Goal: Task Accomplishment & Management: Manage account settings

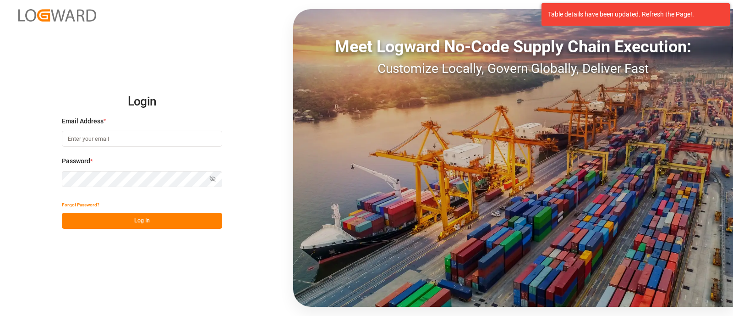
click at [123, 141] on input at bounding box center [142, 139] width 160 height 16
type input "elsie.sanchez@leschaco.com"
click at [201, 213] on button "Log In" at bounding box center [142, 221] width 160 height 16
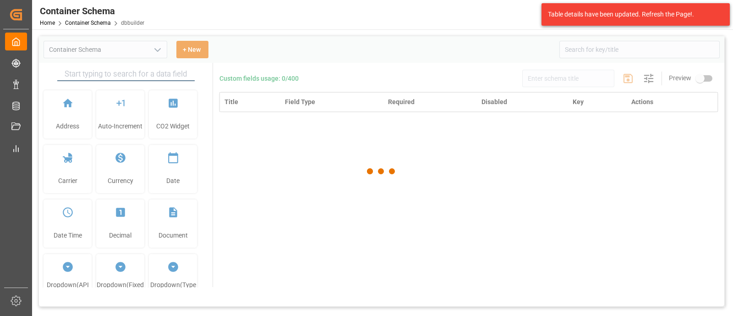
type input "Container Schema"
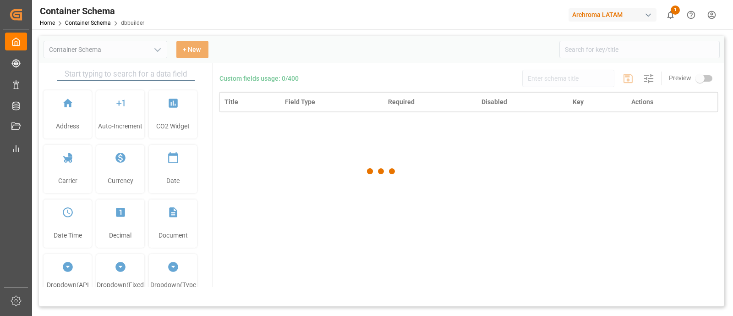
type input "Container Schema"
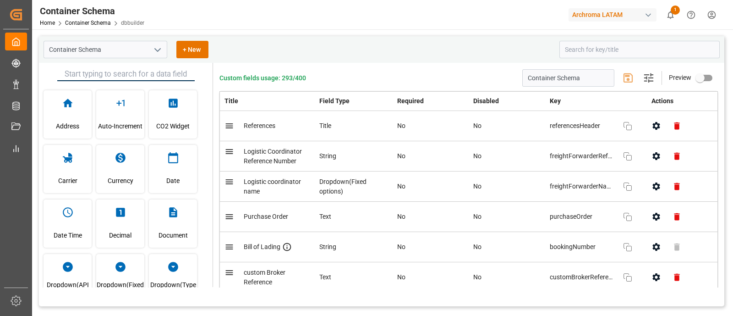
click at [394, 49] on div "Container Schema + New" at bounding box center [298, 49] width 509 height 17
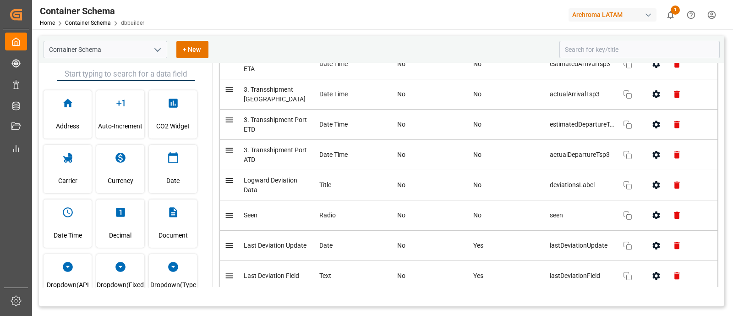
scroll to position [4540, 0]
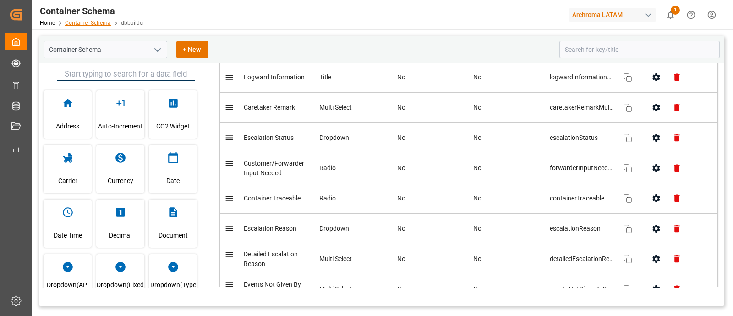
click at [98, 21] on link "Container Schema" at bounding box center [88, 23] width 46 height 6
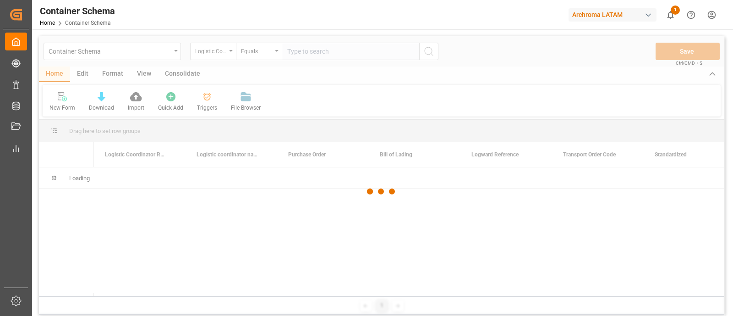
click at [172, 54] on div at bounding box center [381, 191] width 685 height 310
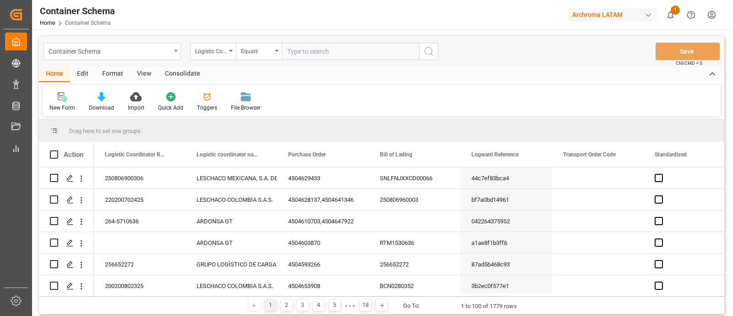
click at [172, 53] on div "Container Schema" at bounding box center [112, 51] width 137 height 17
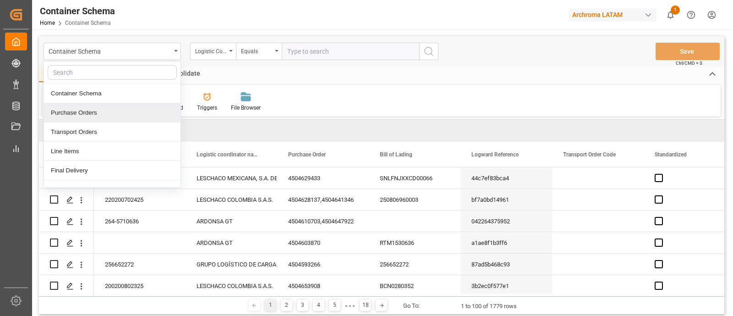
click at [104, 115] on div "Purchase Orders" at bounding box center [112, 112] width 137 height 19
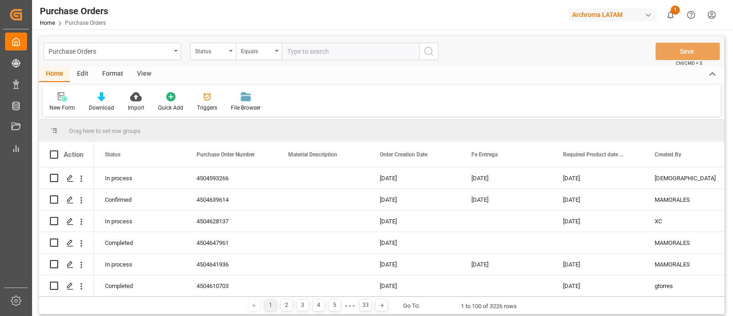
click at [208, 106] on div "Triggers" at bounding box center [207, 108] width 20 height 8
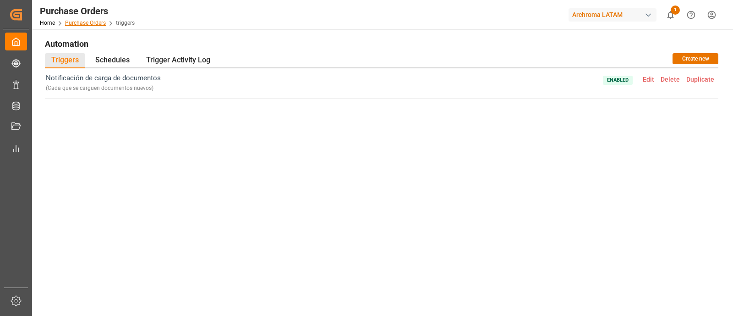
click at [77, 22] on link "Purchase Orders" at bounding box center [85, 23] width 41 height 6
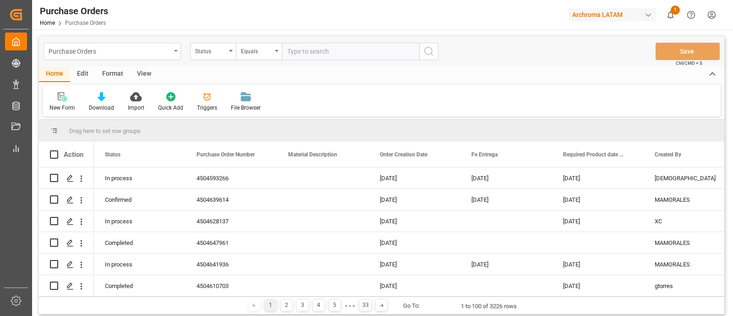
click at [172, 51] on div "Purchase Orders" at bounding box center [112, 51] width 137 height 17
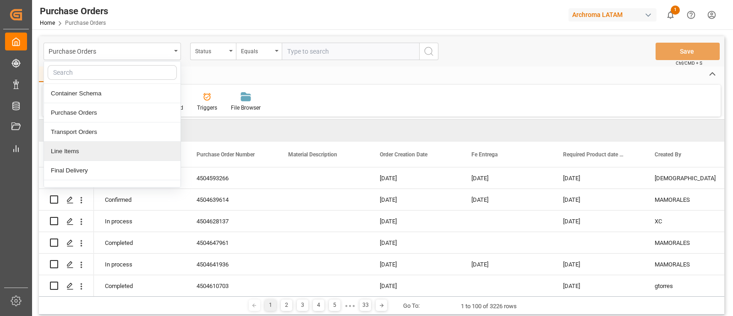
click at [110, 156] on div "Line Items" at bounding box center [112, 151] width 137 height 19
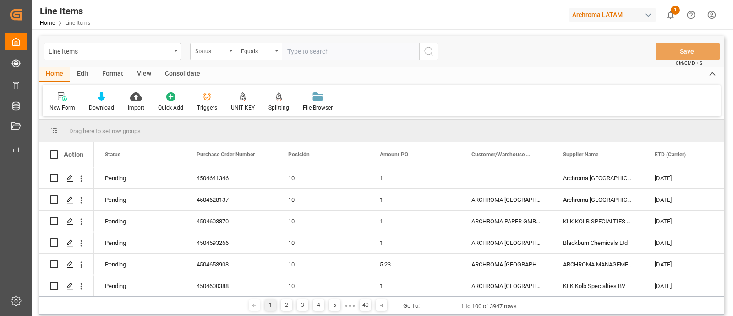
click at [207, 105] on div "Triggers" at bounding box center [207, 108] width 20 height 8
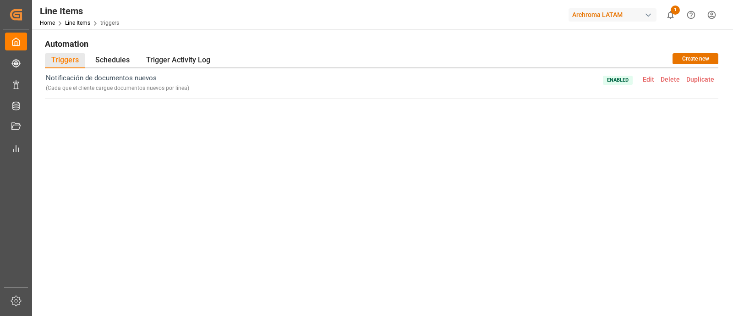
click at [639, 77] on span "Enabled Edit Delete Duplicate" at bounding box center [660, 83] width 115 height 21
click at [648, 82] on span "Edit" at bounding box center [649, 79] width 18 height 7
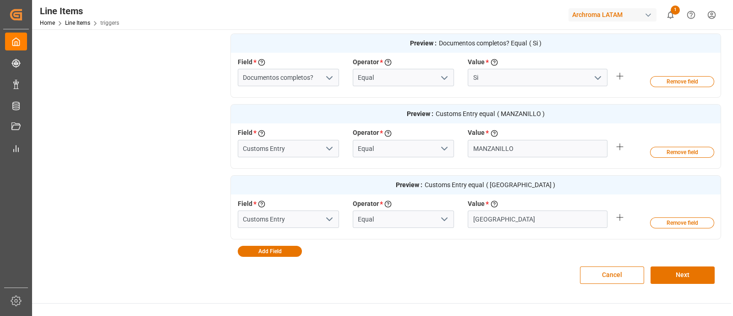
scroll to position [289, 0]
click at [669, 154] on button "Remove field" at bounding box center [682, 151] width 64 height 11
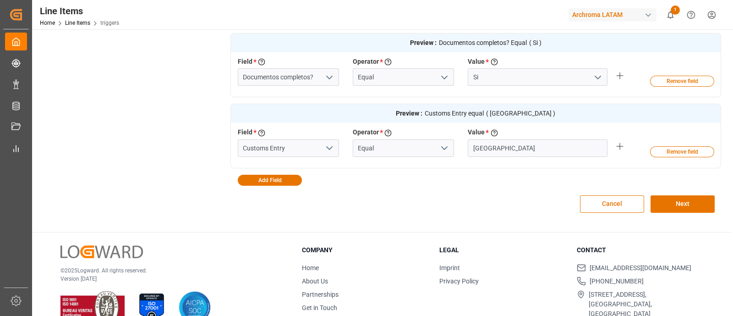
click at [669, 154] on button "Remove field" at bounding box center [682, 151] width 64 height 11
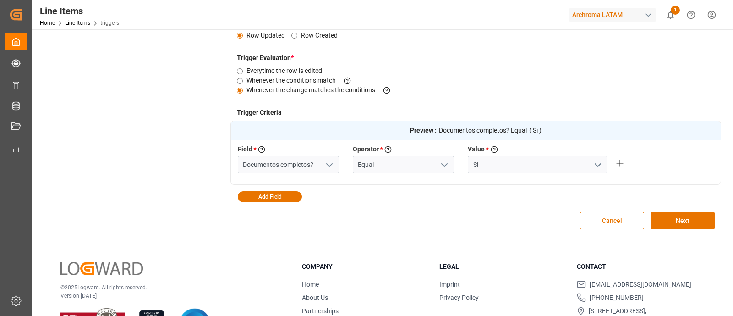
scroll to position [202, 0]
click at [712, 221] on button "Next" at bounding box center [683, 219] width 64 height 17
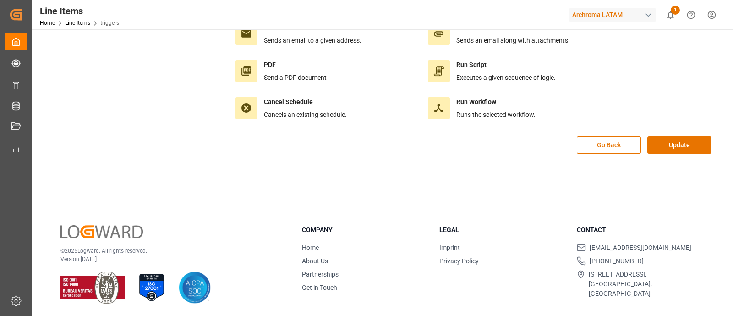
scroll to position [0, 0]
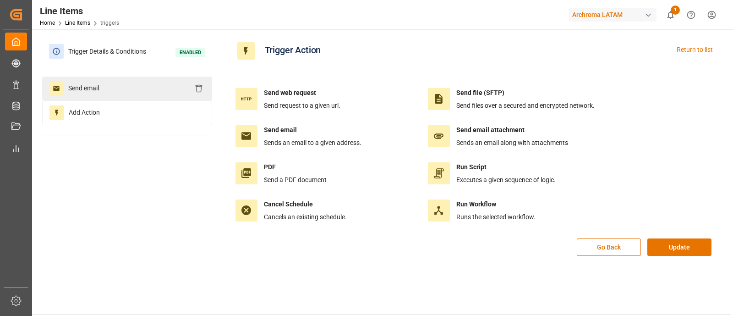
click at [172, 94] on div "Send email" at bounding box center [127, 89] width 170 height 24
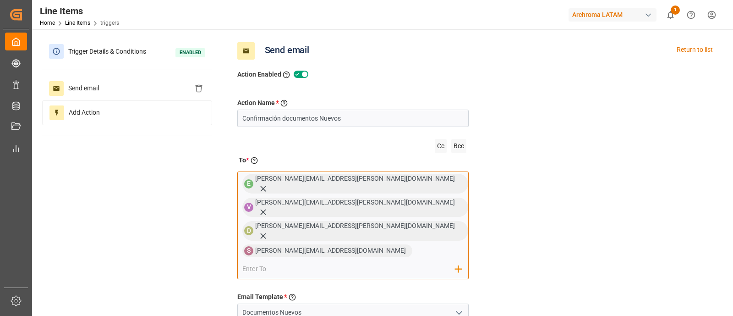
click at [323, 262] on input "email" at bounding box center [348, 269] width 213 height 14
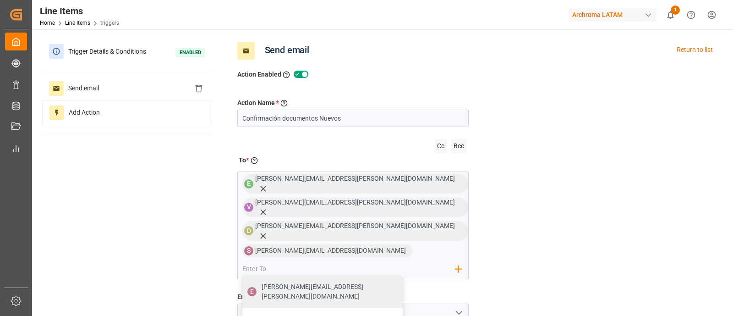
click at [524, 205] on div "Action Name * Give a name to the action being created Confirmación documentos N…" at bounding box center [475, 288] width 491 height 417
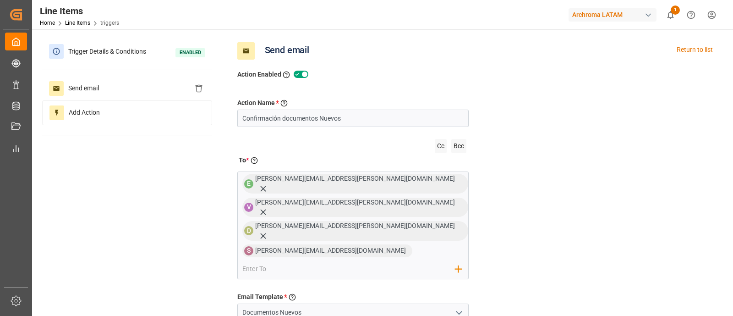
scroll to position [196, 0]
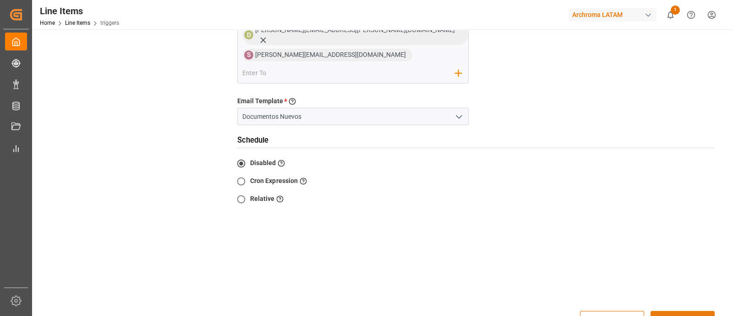
click at [671, 311] on button "Update" at bounding box center [683, 319] width 64 height 17
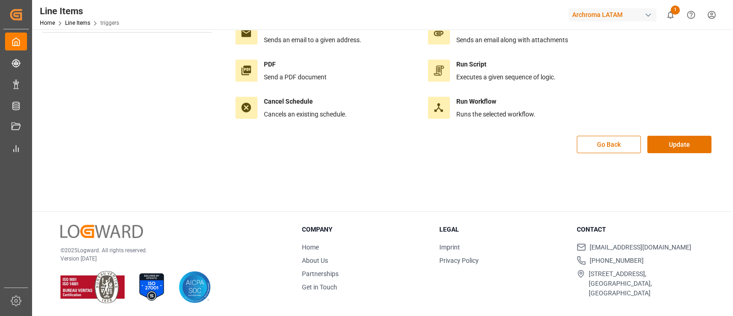
scroll to position [102, 0]
click at [664, 145] on button "Update" at bounding box center [679, 144] width 64 height 17
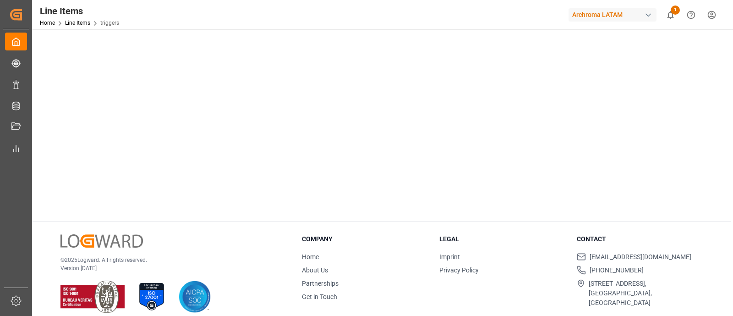
scroll to position [0, 0]
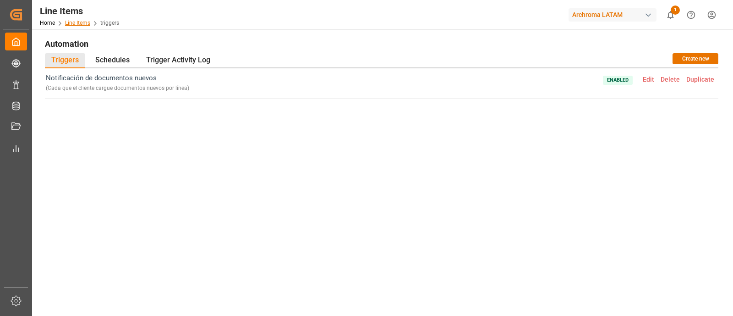
click at [85, 22] on link "Line Items" at bounding box center [77, 23] width 25 height 6
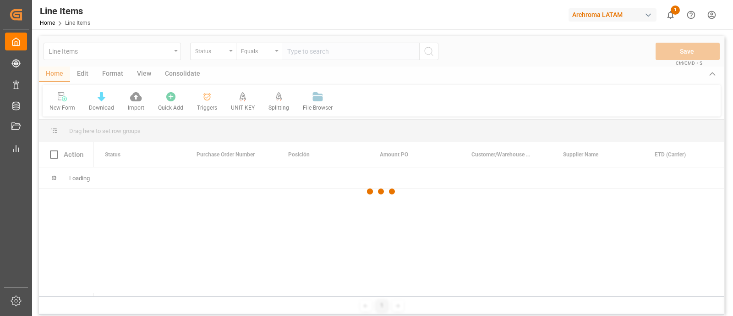
click at [173, 52] on div at bounding box center [381, 191] width 685 height 310
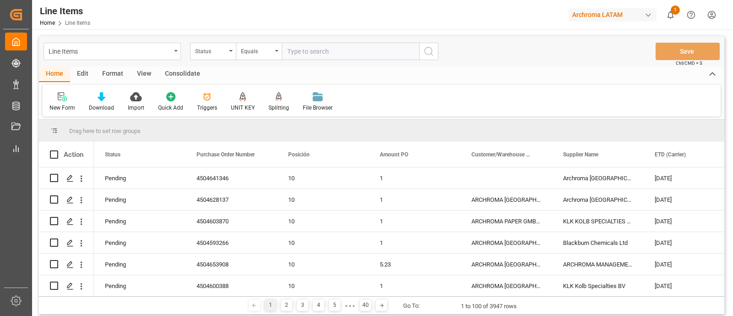
click at [173, 52] on div "Line Items" at bounding box center [112, 51] width 137 height 17
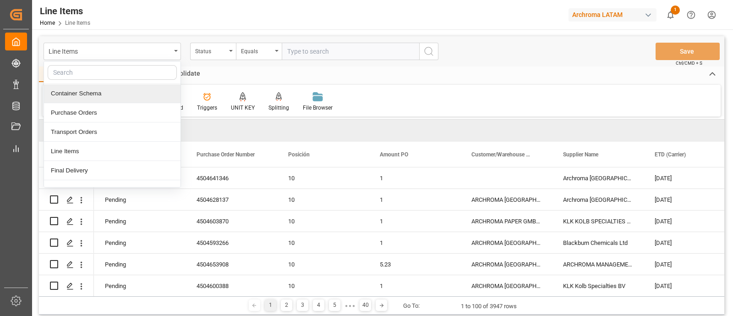
click at [145, 87] on div "Container Schema" at bounding box center [112, 93] width 137 height 19
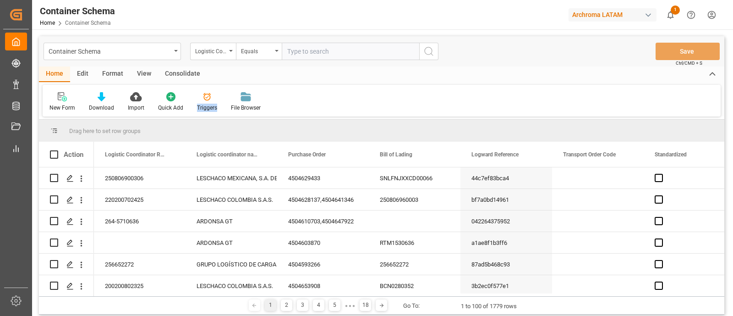
click at [209, 102] on div "Triggers" at bounding box center [207, 102] width 34 height 20
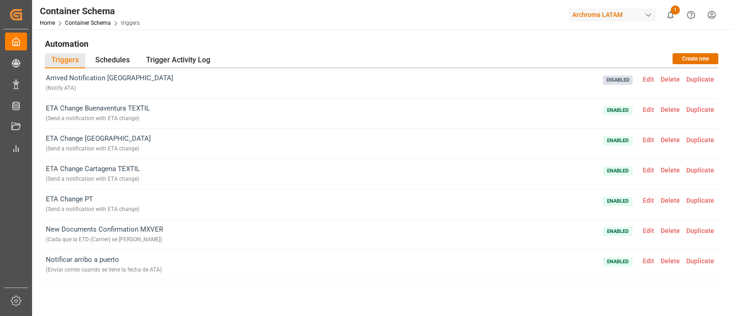
click at [645, 113] on span "Enabled Edit Delete Duplicate" at bounding box center [660, 113] width 115 height 21
click at [644, 106] on span "Edit" at bounding box center [649, 109] width 18 height 7
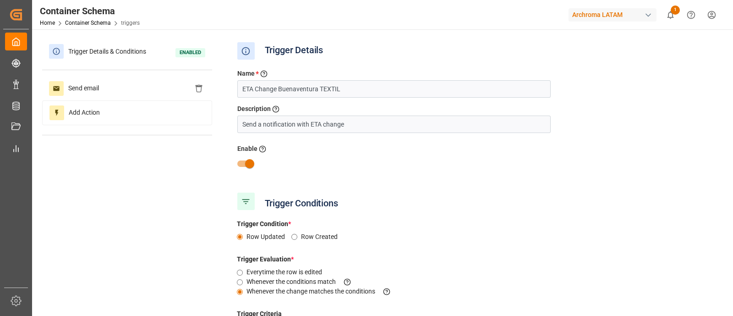
type input "Maria Piranquive"
type input "TEXTIL"
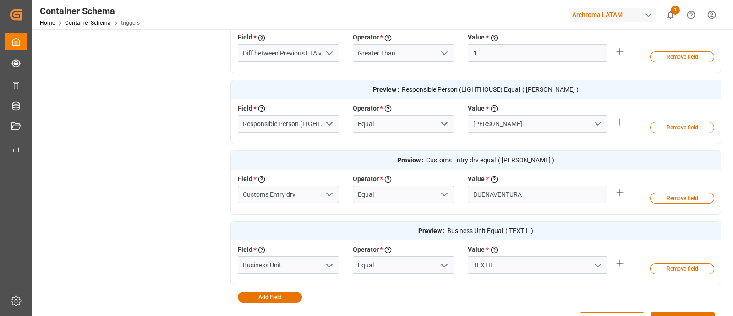
scroll to position [384, 0]
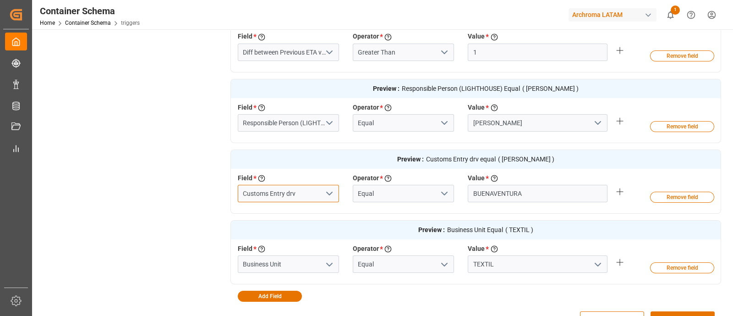
click at [306, 189] on input "Customs Entry drv" at bounding box center [288, 193] width 101 height 17
type input "Customs Entry"
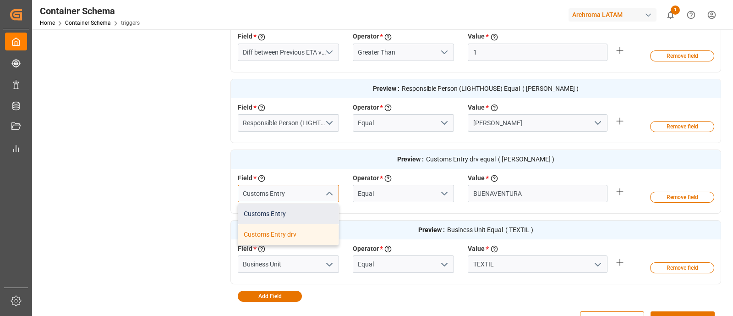
click at [290, 212] on div "Customs Entry" at bounding box center [288, 213] width 100 height 21
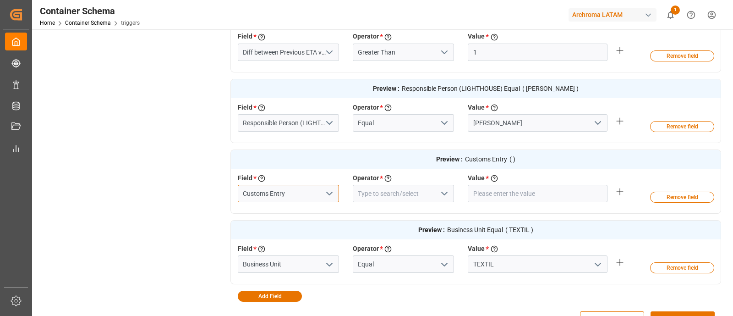
type input "Customs Entry"
click at [444, 198] on icon "open menu" at bounding box center [444, 193] width 11 height 11
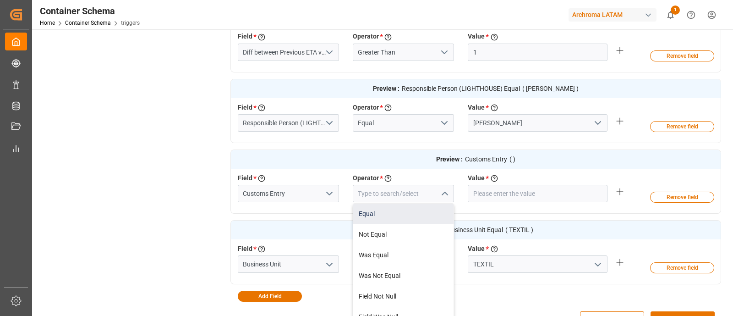
click at [408, 209] on div "Equal" at bounding box center [403, 213] width 100 height 21
type input "Equal"
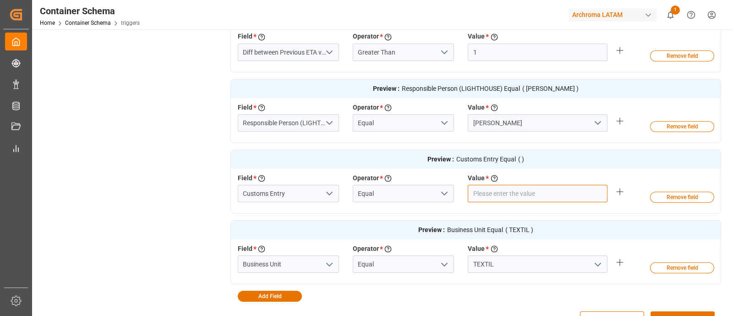
click at [514, 186] on input "text" at bounding box center [538, 193] width 140 height 17
type input "BUENAVENTURA"
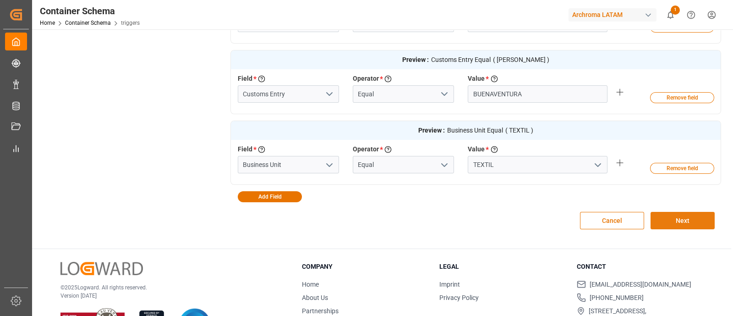
click at [668, 215] on button "Next" at bounding box center [683, 220] width 64 height 17
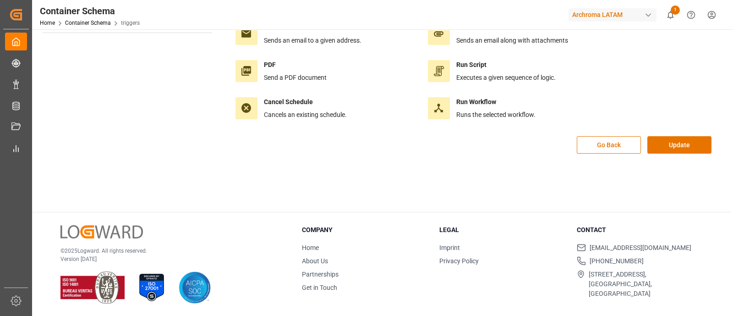
scroll to position [0, 0]
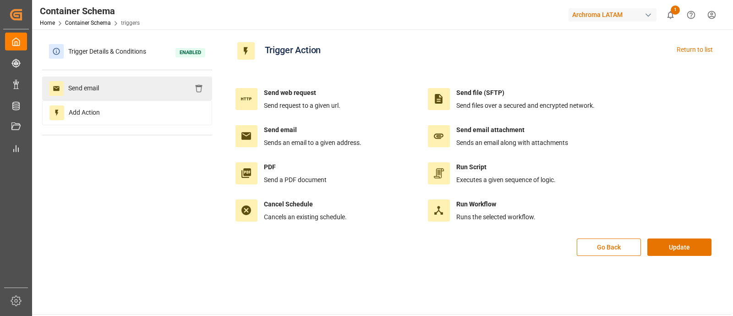
click at [128, 79] on div "Send email" at bounding box center [127, 89] width 170 height 24
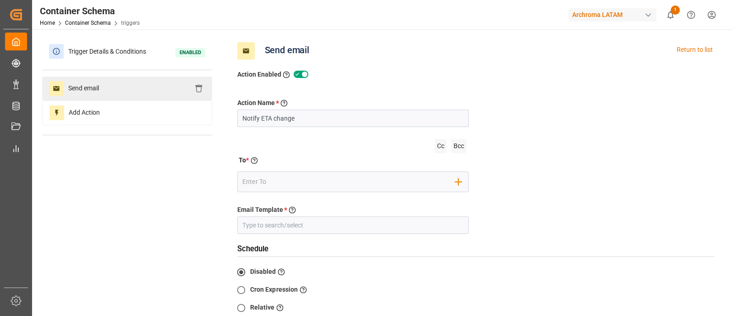
type input "Cambio de ETA´s"
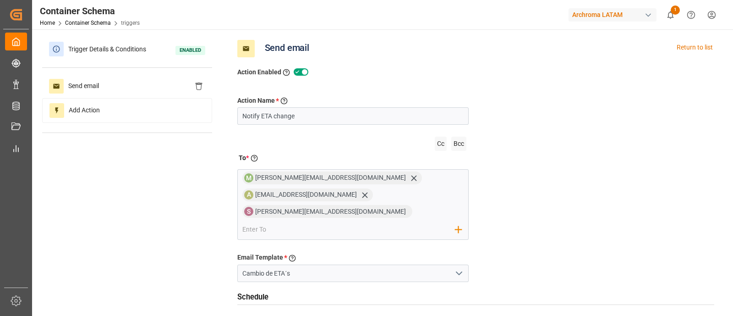
scroll to position [3, 0]
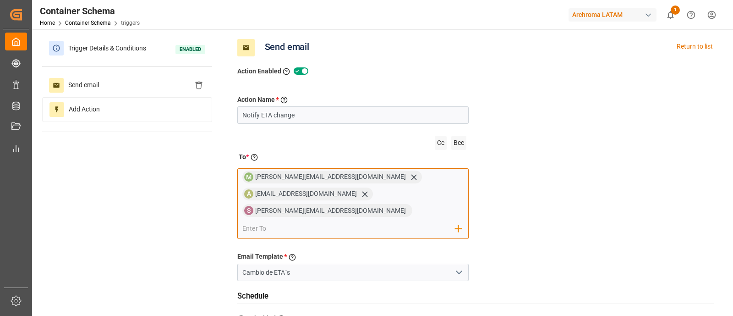
click at [378, 222] on input "email" at bounding box center [348, 229] width 213 height 14
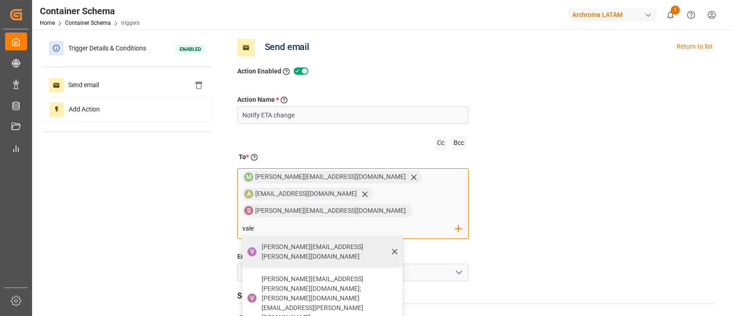
type input "vale"
click at [378, 242] on span "valeria.hurtado@leschaco.com" at bounding box center [329, 251] width 135 height 19
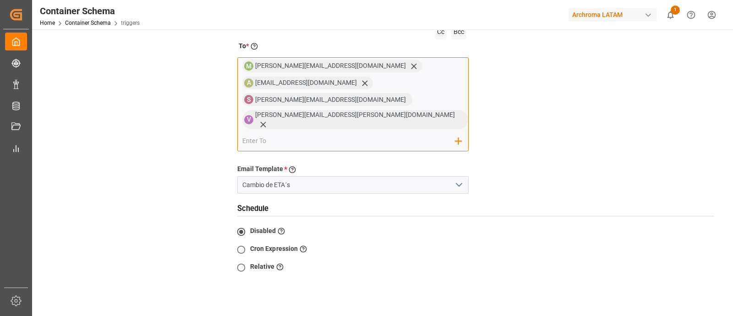
scroll to position [114, 0]
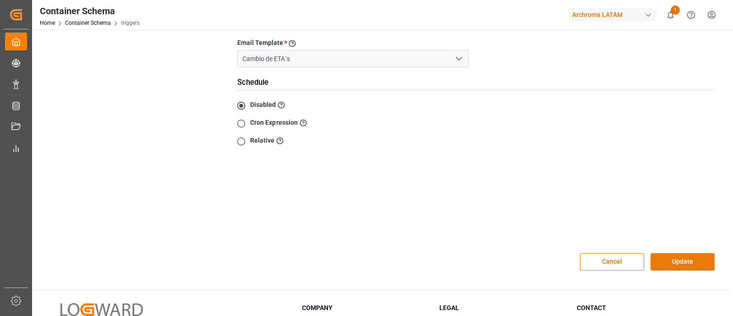
click at [689, 253] on button "Update" at bounding box center [683, 261] width 64 height 17
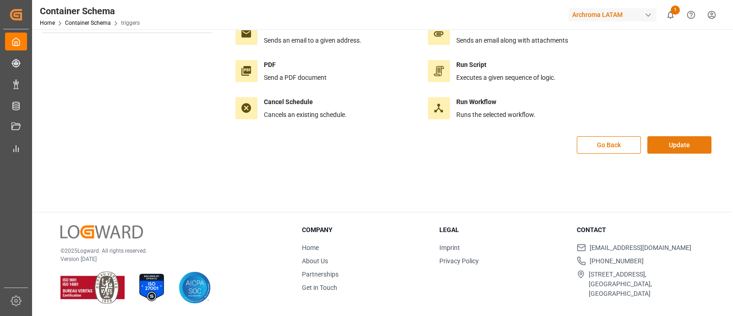
click at [673, 146] on button "Update" at bounding box center [679, 144] width 64 height 17
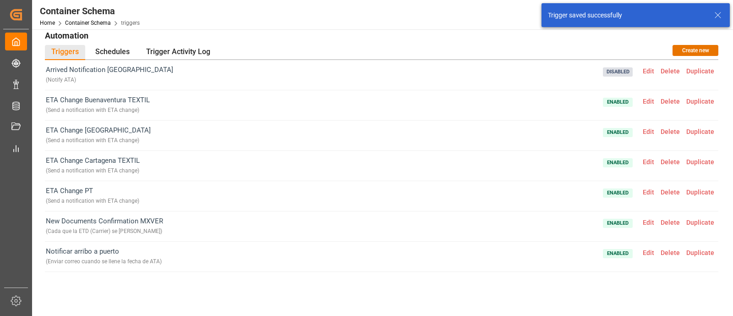
scroll to position [4, 0]
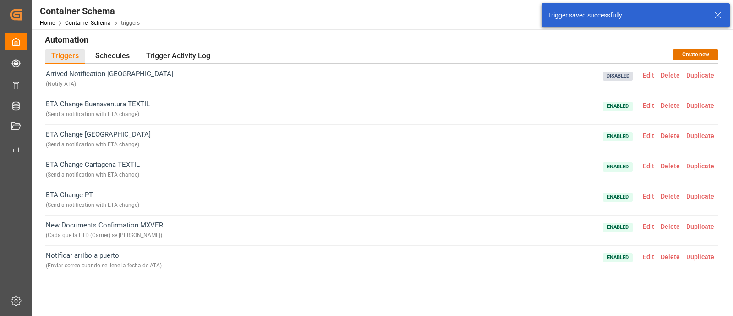
click at [642, 102] on span "Edit" at bounding box center [649, 105] width 18 height 7
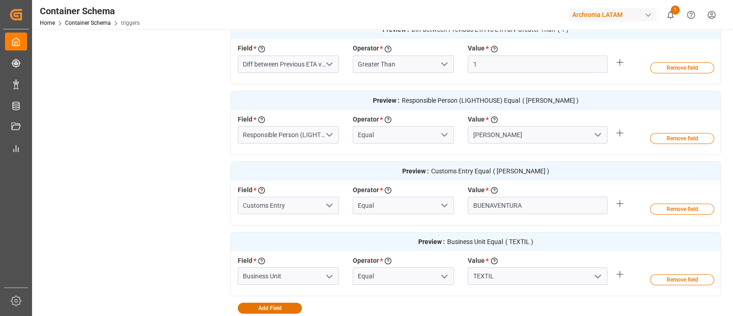
scroll to position [373, 0]
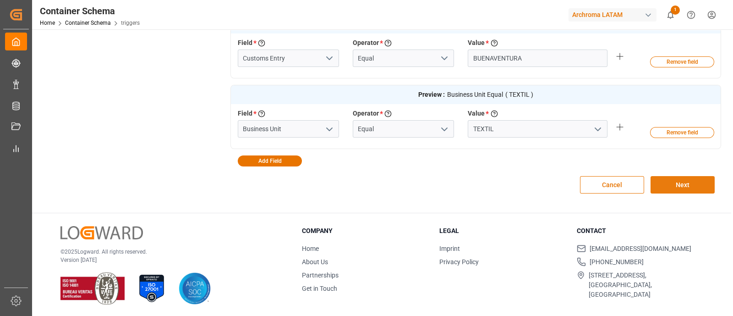
click at [678, 182] on button "Next" at bounding box center [683, 184] width 64 height 17
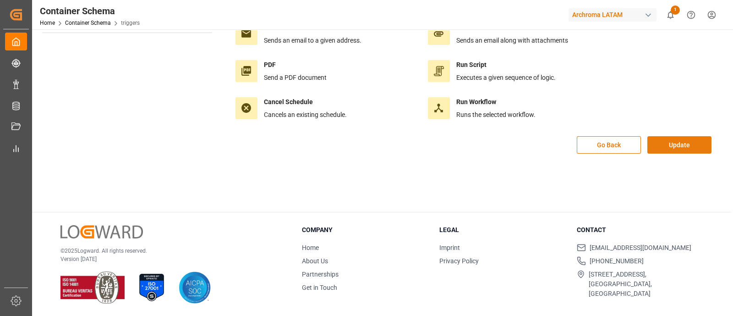
click at [664, 147] on button "Update" at bounding box center [679, 144] width 64 height 17
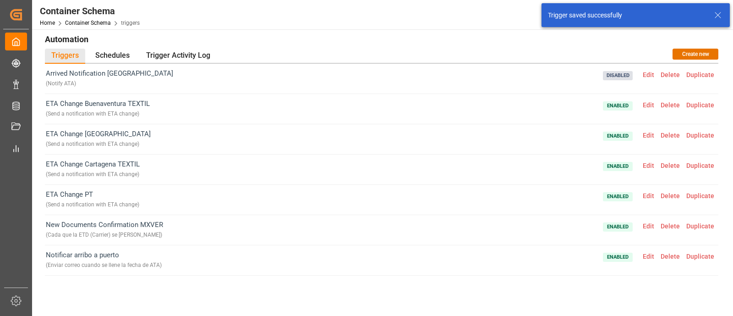
scroll to position [0, 0]
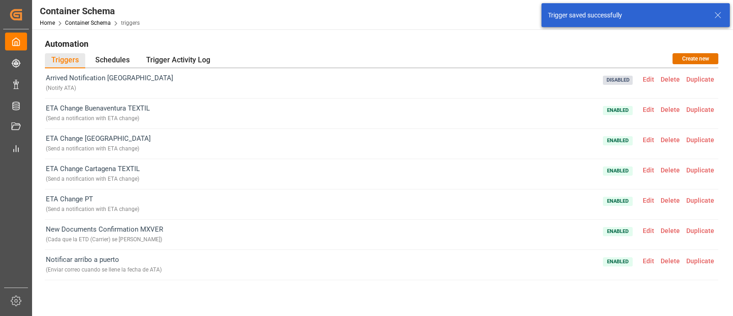
click at [647, 136] on span "Edit" at bounding box center [649, 139] width 18 height 7
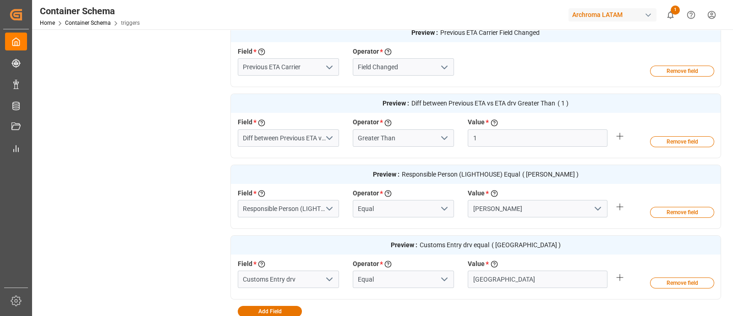
scroll to position [300, 0]
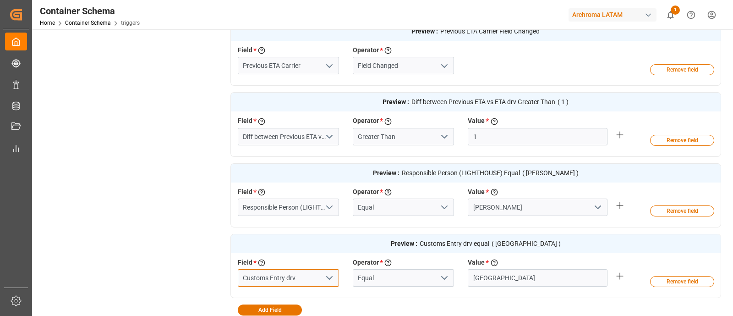
click at [308, 278] on input "Customs Entry drv" at bounding box center [288, 277] width 101 height 17
type input "Customs Entry"
click at [295, 294] on div "Customs Entry" at bounding box center [288, 298] width 100 height 21
type input "Customs Entry"
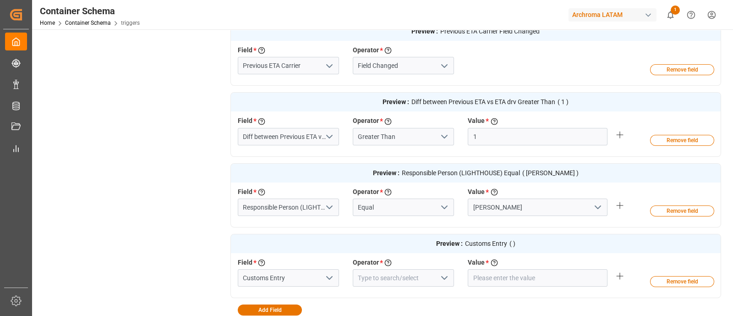
click at [449, 276] on icon "open menu" at bounding box center [444, 277] width 11 height 11
click at [405, 288] on div "Equal" at bounding box center [403, 298] width 100 height 21
type input "Equal"
click at [501, 271] on input "text" at bounding box center [538, 277] width 140 height 17
type input "[GEOGRAPHIC_DATA]"
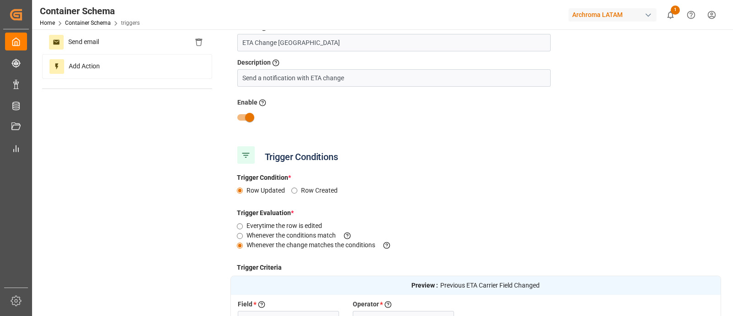
scroll to position [0, 0]
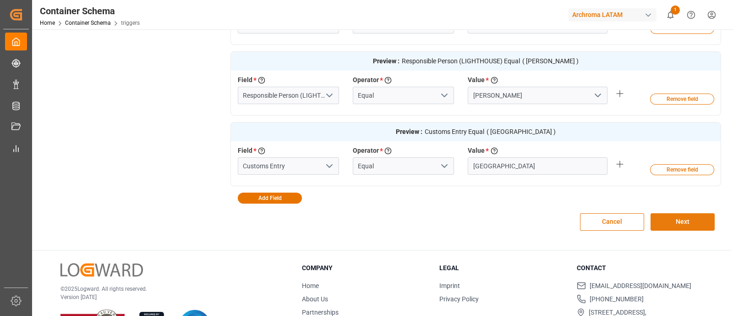
click at [669, 219] on button "Next" at bounding box center [683, 221] width 64 height 17
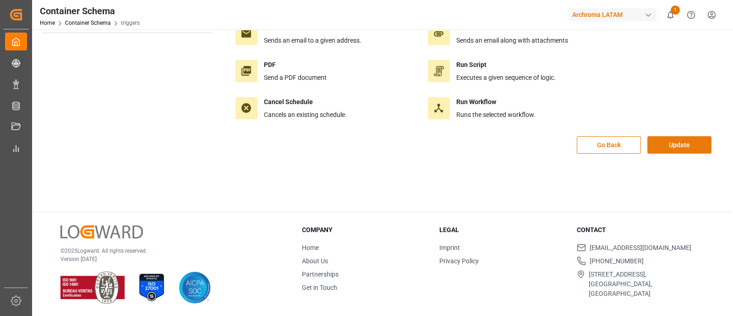
click at [668, 144] on button "Update" at bounding box center [679, 144] width 64 height 17
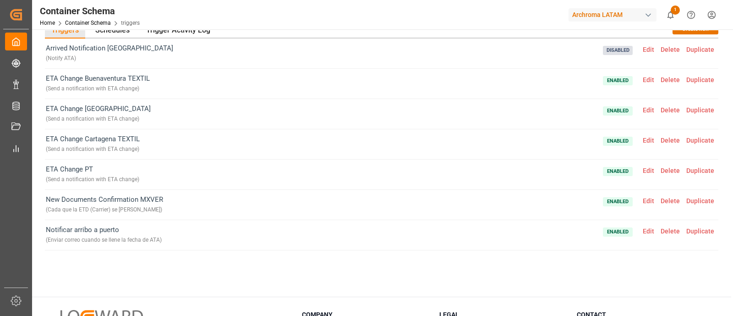
scroll to position [29, 0]
click at [641, 109] on span "Edit" at bounding box center [649, 110] width 18 height 7
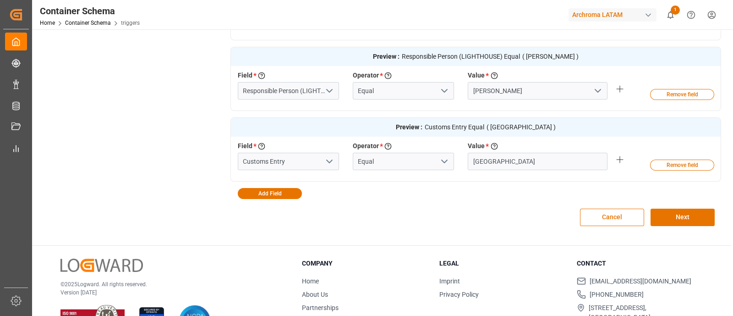
scroll to position [419, 0]
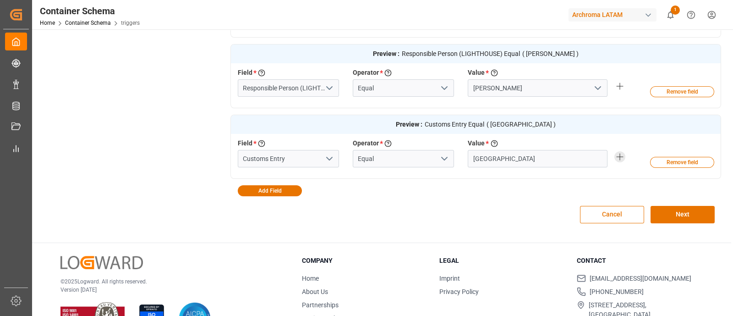
click at [617, 156] on icon at bounding box center [619, 156] width 11 height 11
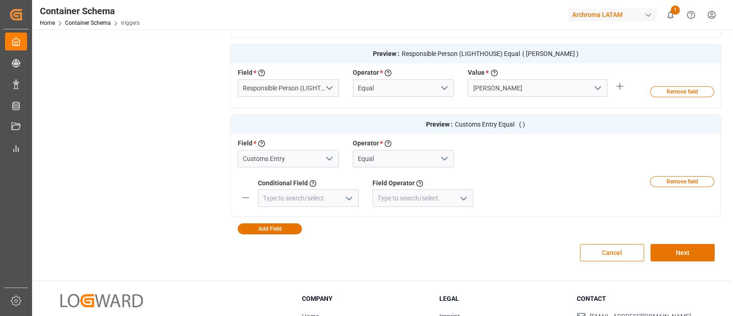
click at [598, 260] on button "Cancel" at bounding box center [612, 252] width 64 height 17
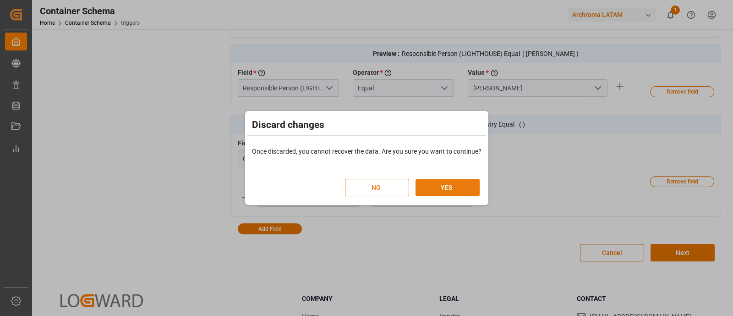
click at [426, 184] on button "YES" at bounding box center [448, 187] width 64 height 17
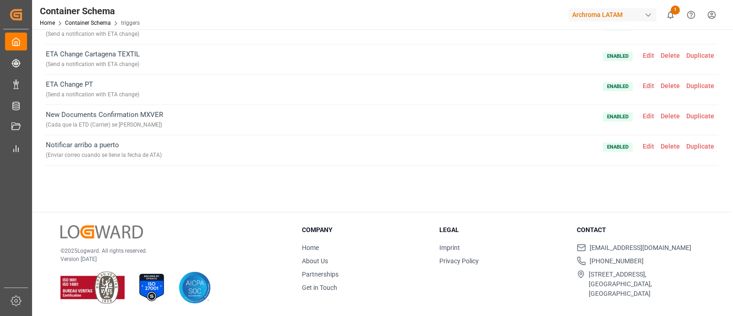
scroll to position [0, 0]
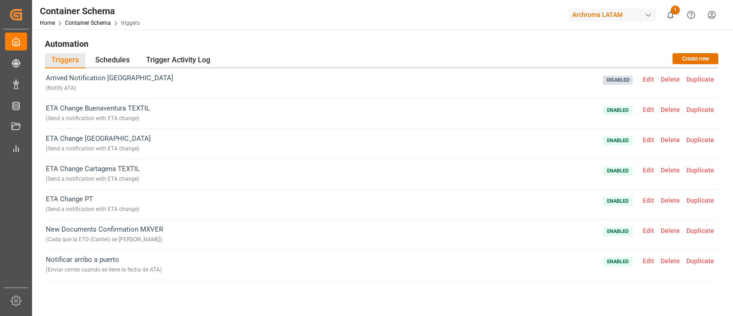
click at [642, 141] on span "Edit" at bounding box center [649, 139] width 18 height 7
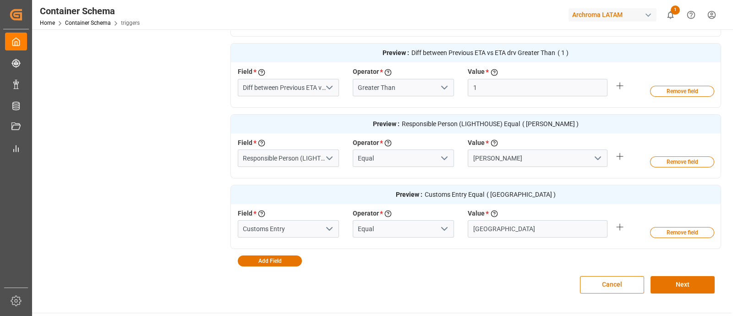
scroll to position [350, 0]
click at [290, 257] on button "Add Field" at bounding box center [270, 259] width 64 height 11
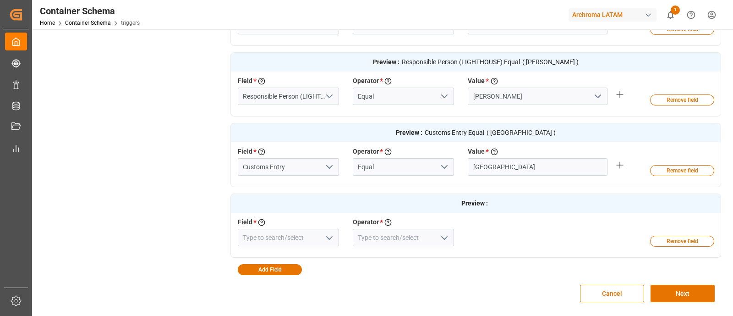
scroll to position [414, 0]
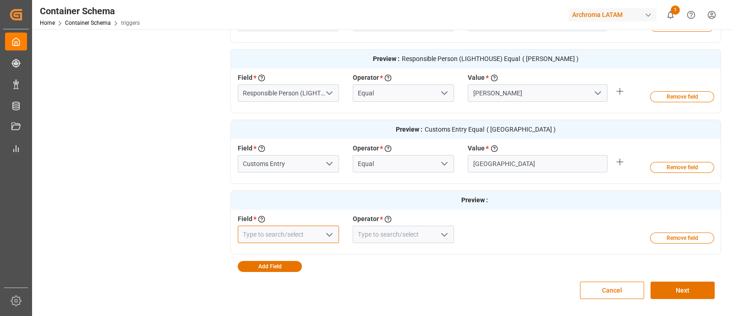
click at [277, 235] on input at bounding box center [288, 233] width 101 height 17
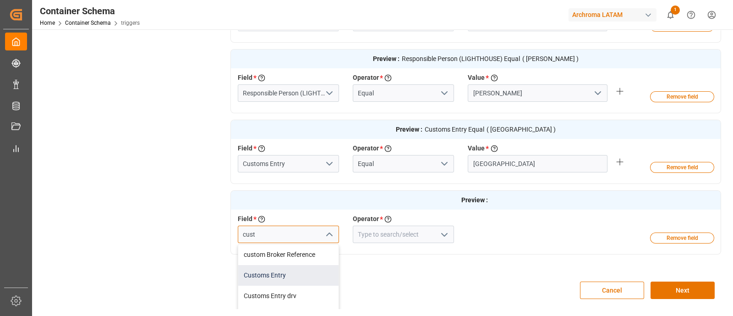
click at [277, 279] on div "Customs Entry" at bounding box center [288, 275] width 100 height 21
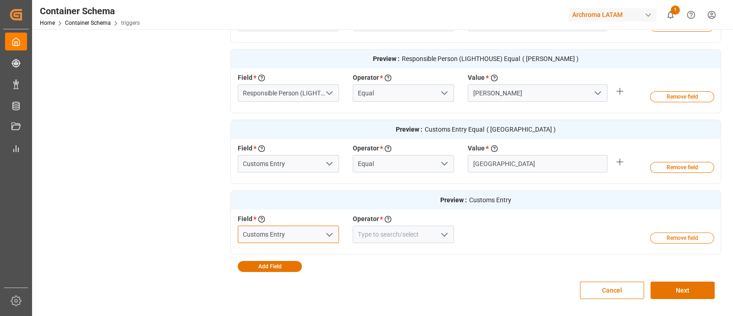
type input "Customs Entry"
click at [669, 239] on button "Remove field" at bounding box center [682, 237] width 64 height 11
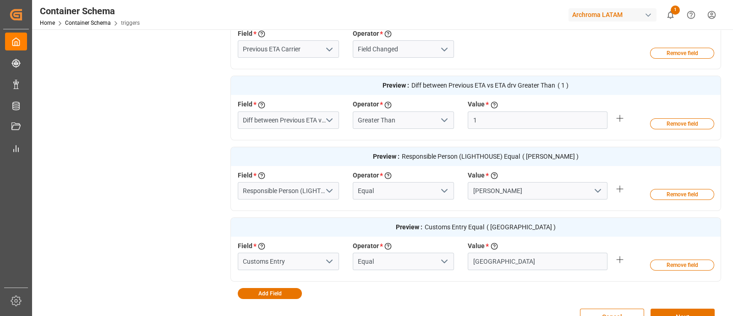
scroll to position [310, 0]
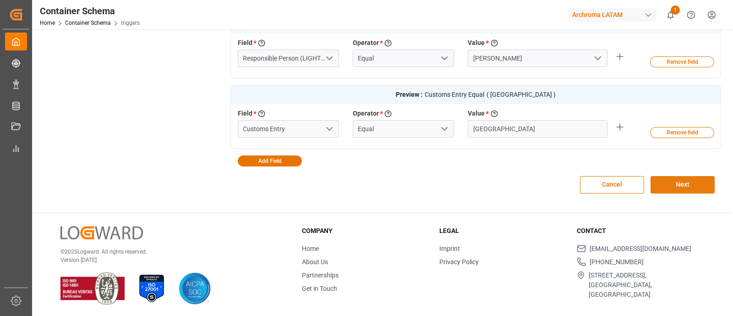
click at [680, 186] on button "Next" at bounding box center [683, 184] width 64 height 17
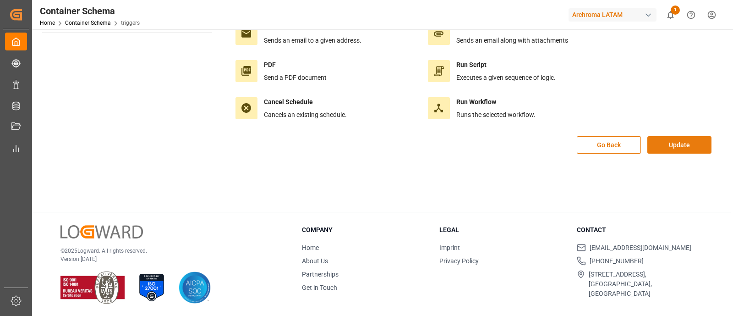
click at [673, 139] on button "Update" at bounding box center [679, 144] width 64 height 17
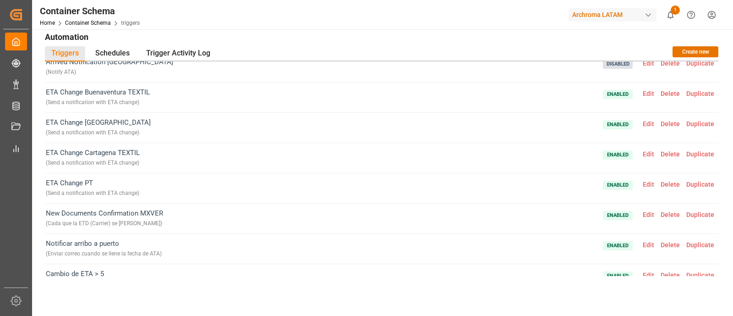
scroll to position [5, 0]
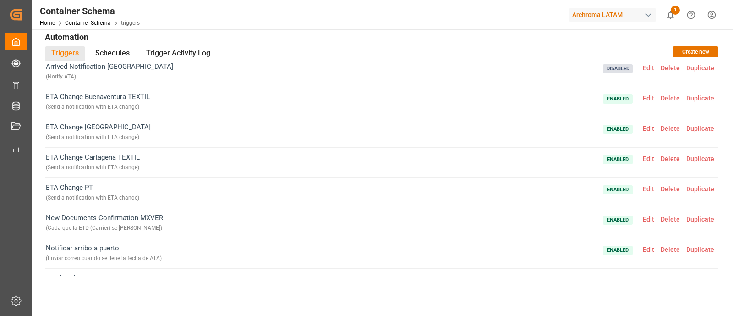
click at [641, 157] on span "Edit" at bounding box center [649, 158] width 18 height 7
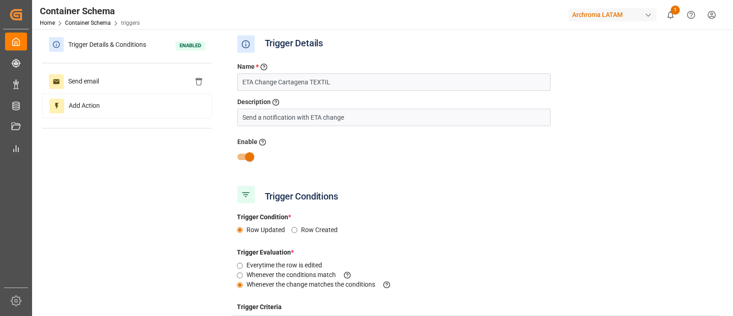
type input "Maria Piranquive"
type input "TEXTIL"
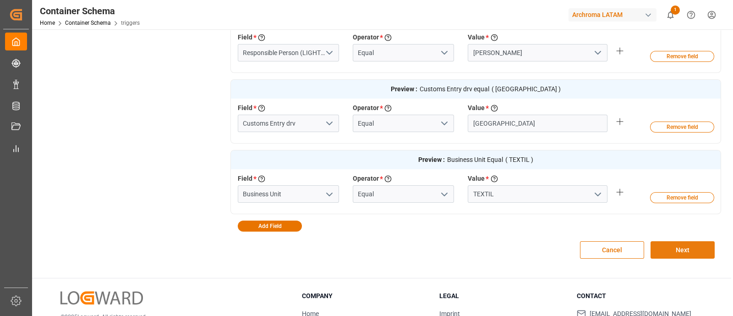
click at [695, 249] on button "Next" at bounding box center [683, 249] width 64 height 17
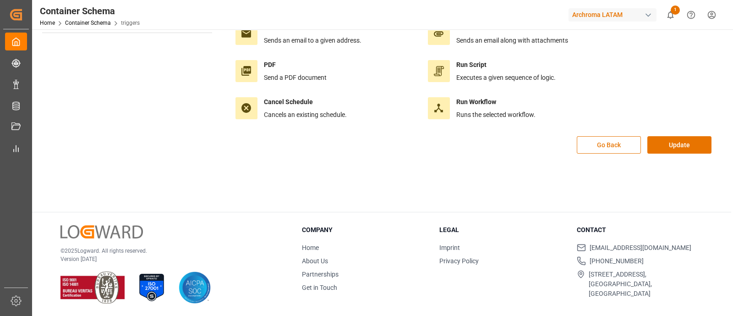
click at [623, 150] on button "Go Back" at bounding box center [609, 144] width 64 height 17
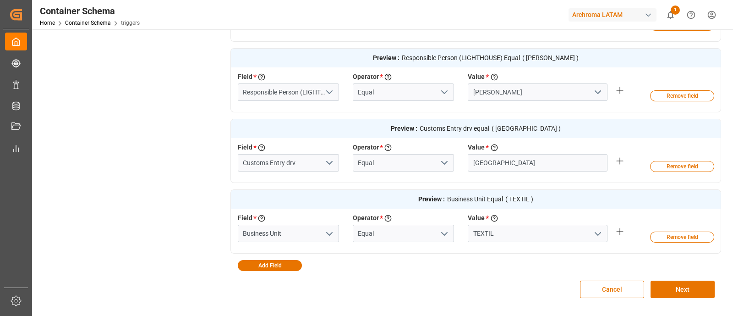
scroll to position [416, 0]
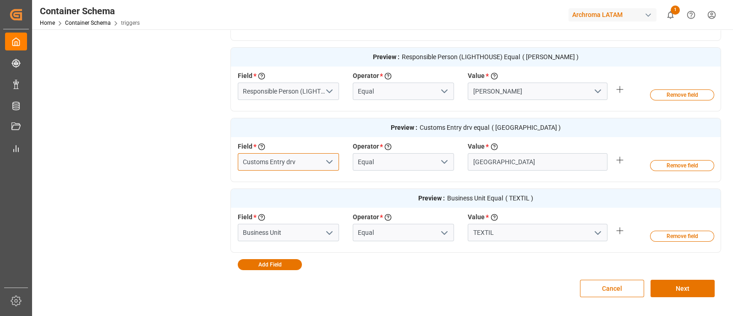
click at [295, 159] on input "Customs Entry drv" at bounding box center [288, 161] width 101 height 17
type input "Customs Entry"
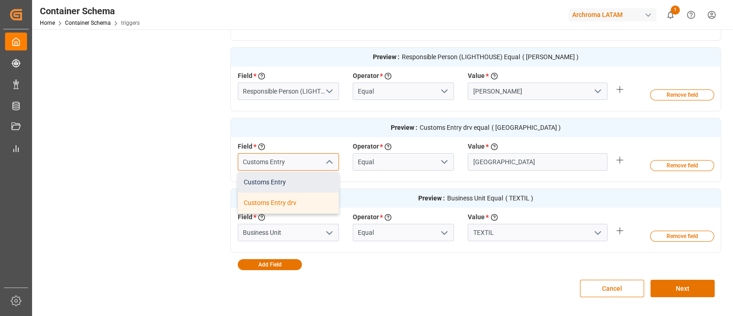
click at [301, 176] on div "Customs Entry" at bounding box center [288, 182] width 100 height 21
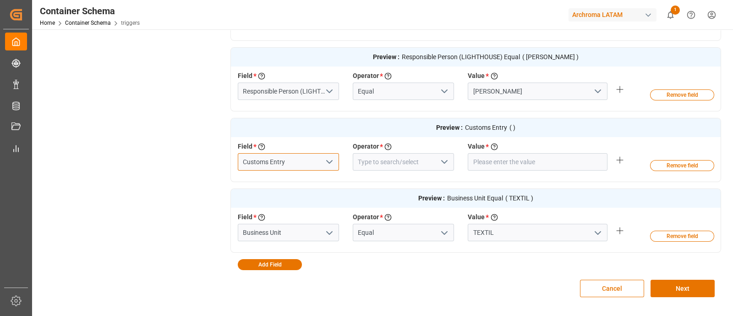
type input "Customs Entry"
click at [446, 161] on polyline "open menu" at bounding box center [444, 161] width 5 height 3
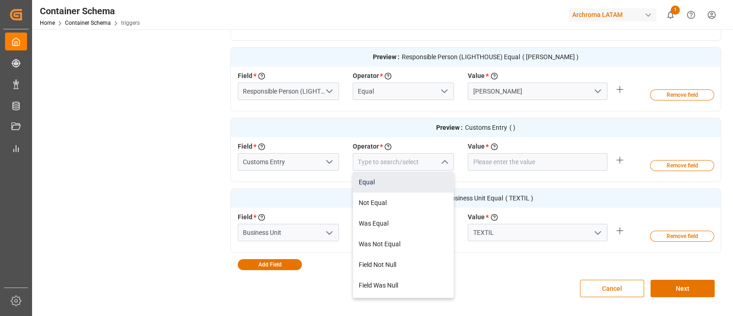
click at [408, 177] on div "Equal" at bounding box center [403, 182] width 100 height 21
type input "Equal"
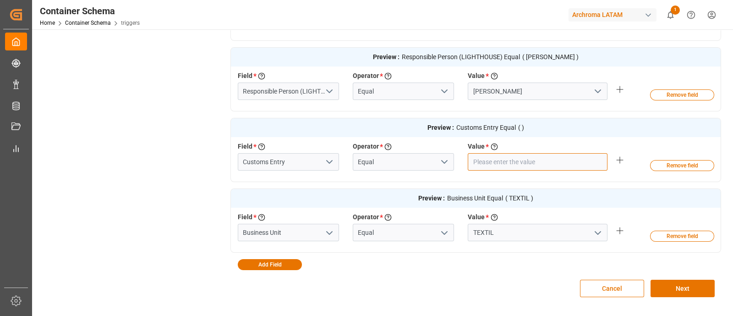
click at [508, 163] on input "text" at bounding box center [538, 161] width 140 height 17
type input "[GEOGRAPHIC_DATA]"
click at [673, 292] on button "Next" at bounding box center [683, 287] width 64 height 17
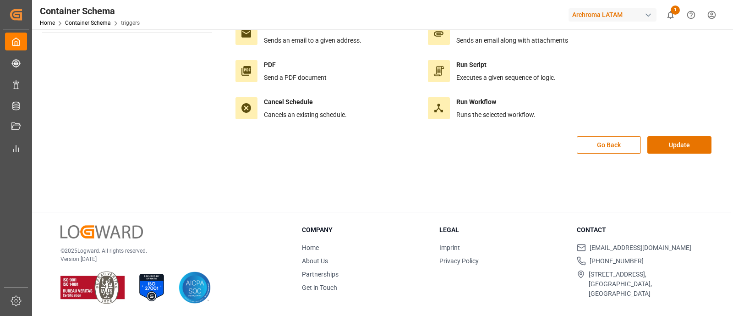
scroll to position [0, 0]
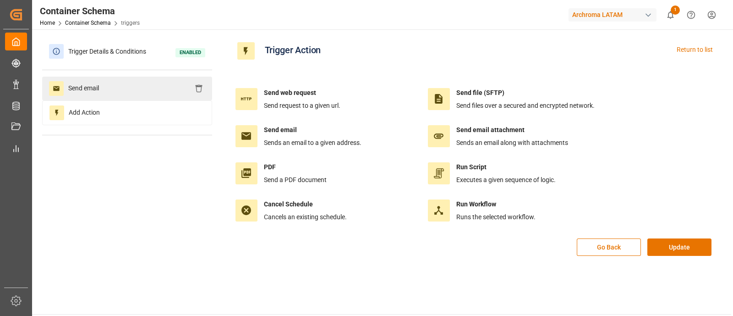
click at [157, 93] on div "Send email" at bounding box center [127, 89] width 170 height 24
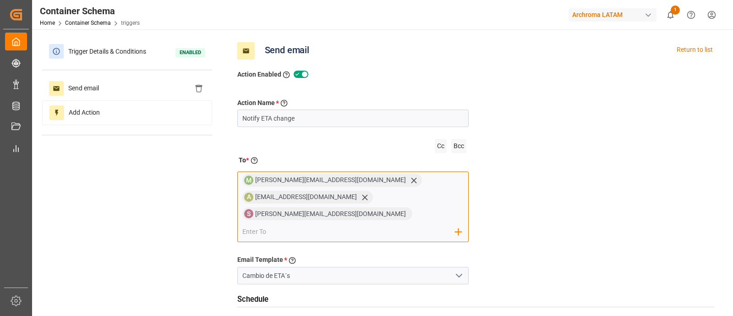
click at [354, 225] on input "email" at bounding box center [348, 232] width 213 height 14
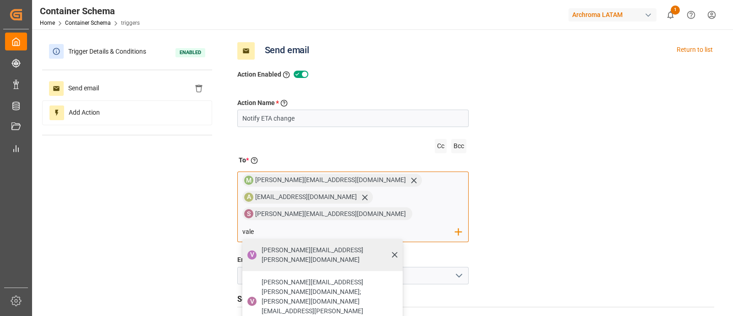
type input "vale"
click at [367, 245] on span "valeria.hurtado@leschaco.com" at bounding box center [329, 254] width 135 height 19
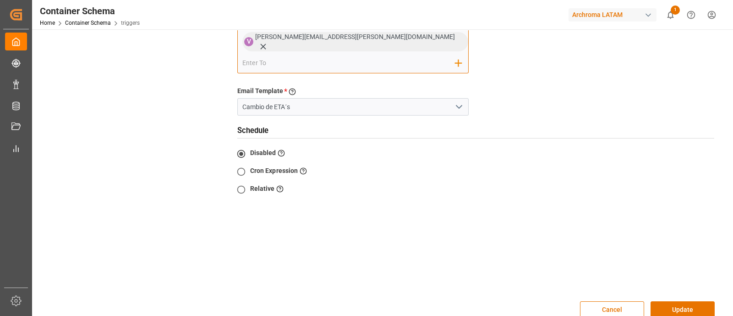
scroll to position [192, 0]
click at [673, 301] on button "Update" at bounding box center [683, 309] width 64 height 17
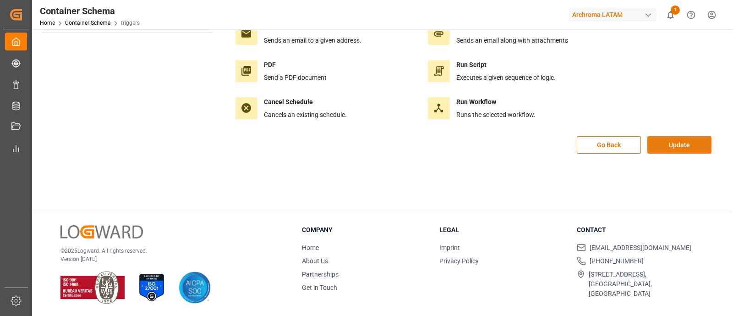
click at [673, 148] on button "Update" at bounding box center [679, 144] width 64 height 17
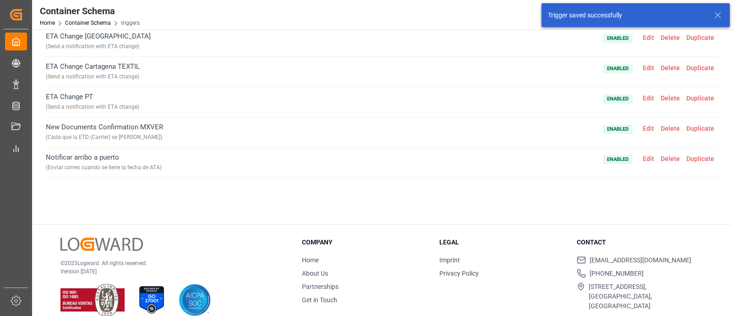
scroll to position [105, 0]
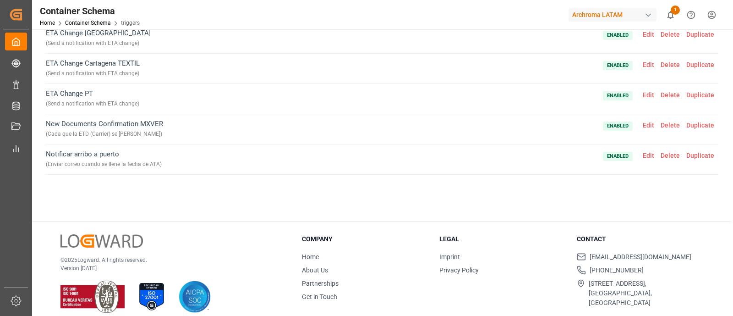
click at [641, 91] on span "Edit" at bounding box center [649, 94] width 18 height 7
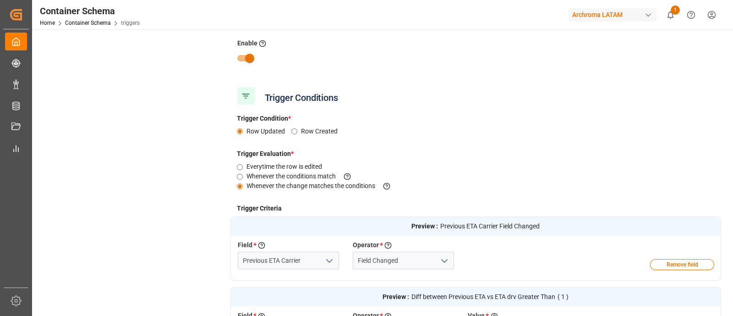
type input "PT"
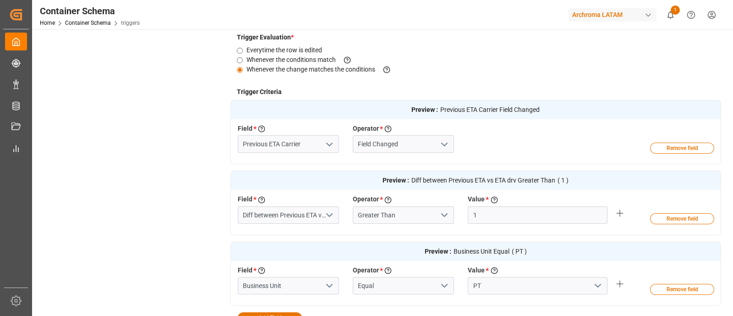
scroll to position [259, 0]
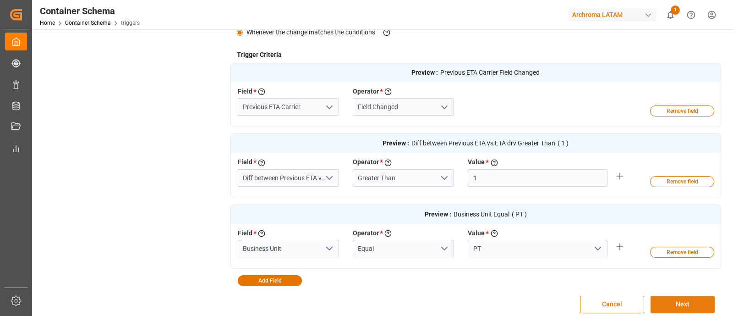
click at [685, 302] on button "Next" at bounding box center [683, 303] width 64 height 17
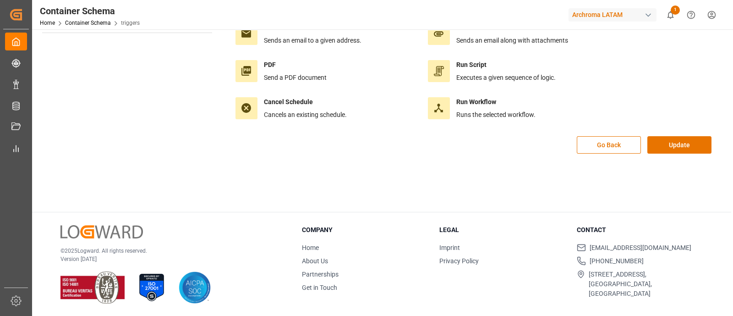
scroll to position [0, 0]
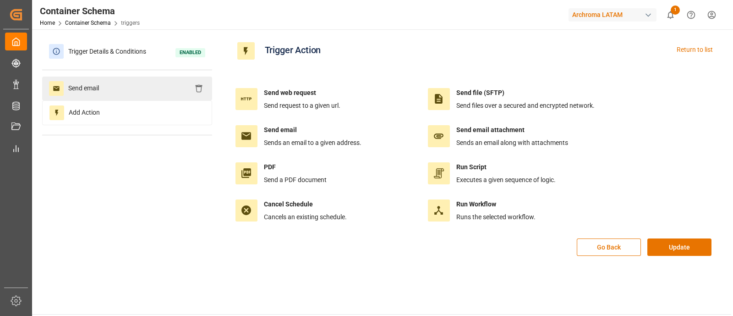
click at [135, 90] on div "Send email" at bounding box center [127, 89] width 170 height 24
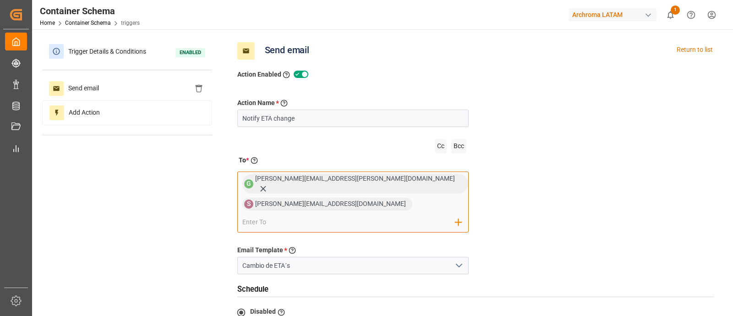
click at [377, 215] on input "email" at bounding box center [348, 222] width 213 height 14
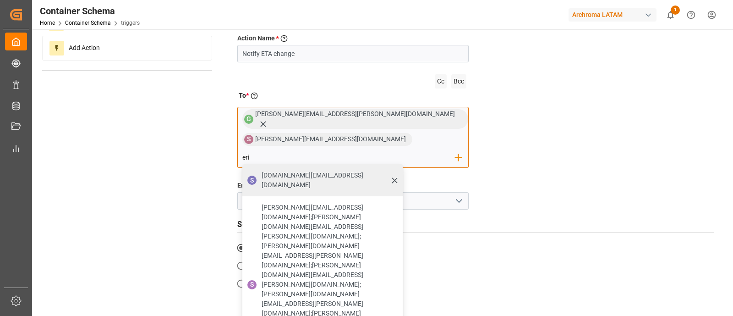
scroll to position [65, 0]
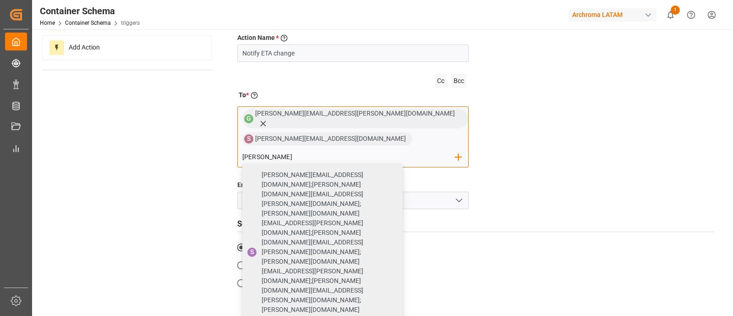
type input "erika"
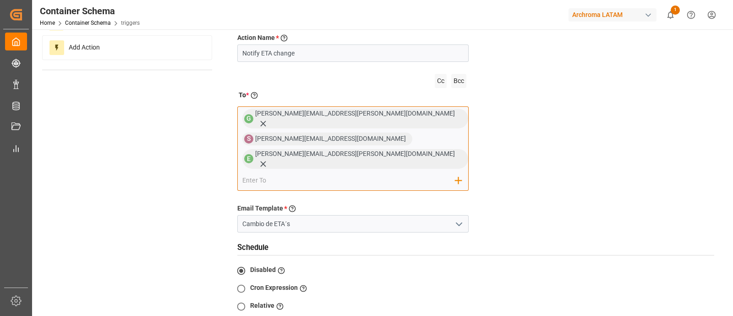
type input "s"
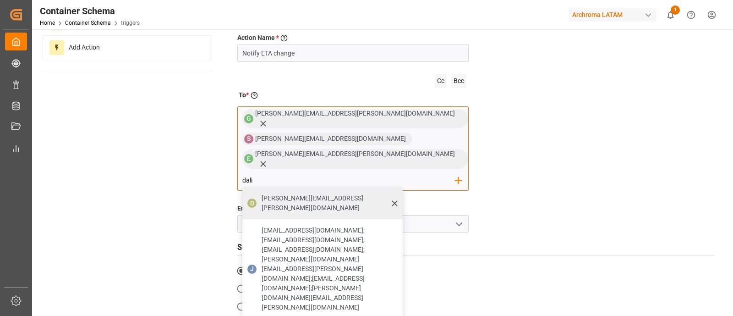
type input "dali"
click at [383, 190] on div "dalia.gutierrez@leschaco.com" at bounding box center [328, 203] width 141 height 26
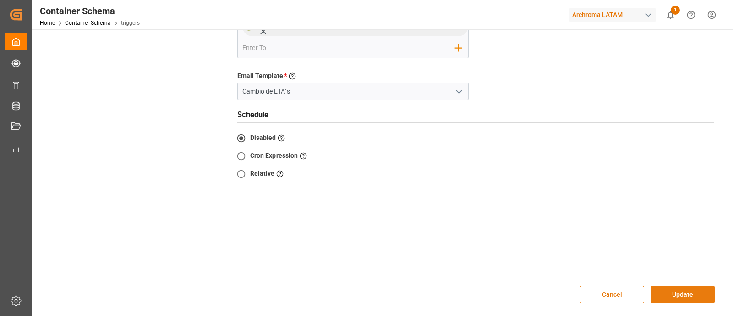
click at [677, 285] on button "Update" at bounding box center [683, 293] width 64 height 17
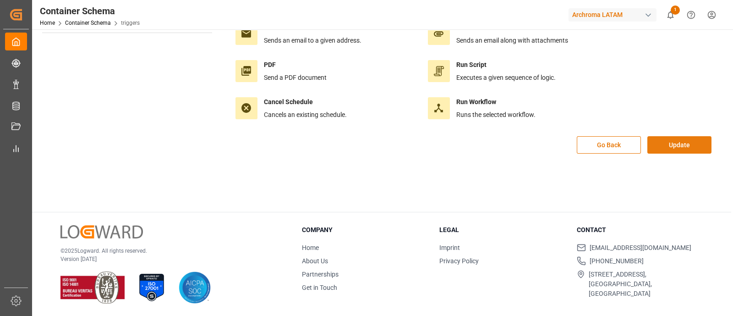
click at [669, 144] on button "Update" at bounding box center [679, 144] width 64 height 17
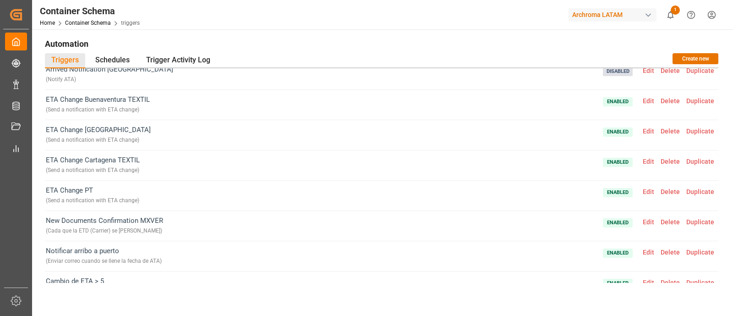
scroll to position [9, 0]
click at [646, 129] on span "Edit" at bounding box center [649, 130] width 18 height 7
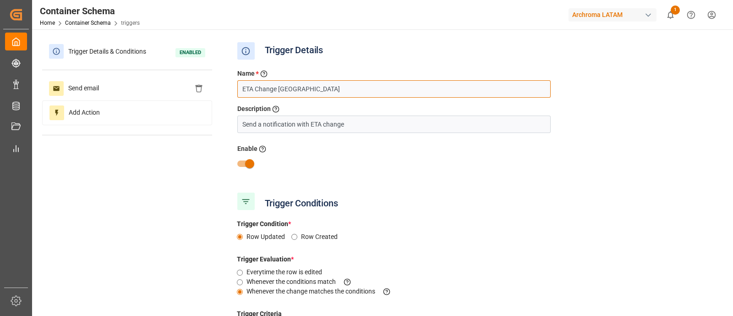
click at [410, 89] on input "ETA Change Veracruz" at bounding box center [393, 88] width 313 height 17
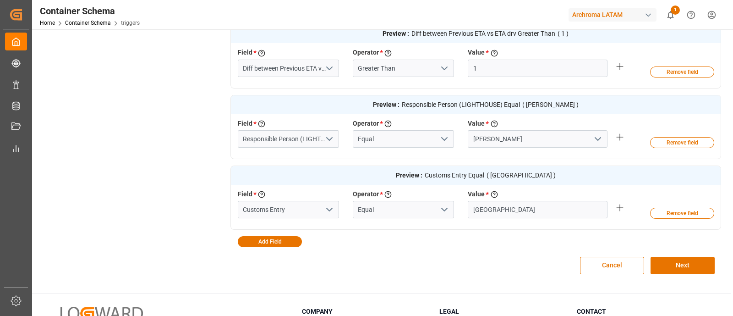
scroll to position [390, 0]
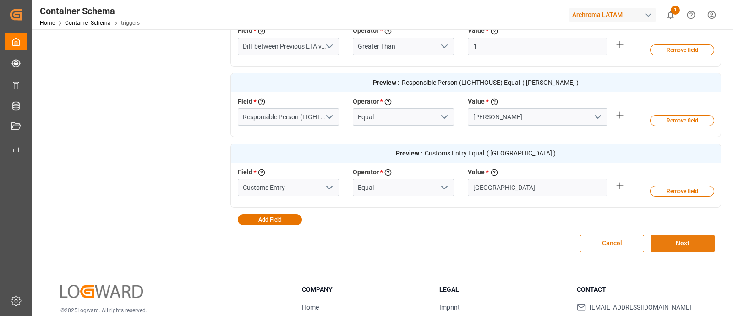
type input "ETA Change Veracruz TEXTIL"
click at [680, 239] on button "Next" at bounding box center [683, 243] width 64 height 17
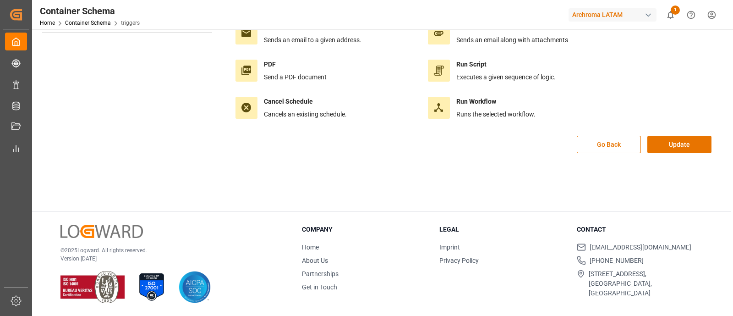
scroll to position [102, 0]
click at [676, 143] on button "Update" at bounding box center [679, 144] width 64 height 17
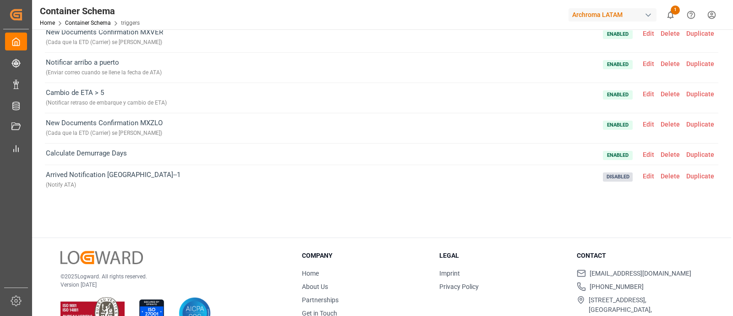
scroll to position [91, 0]
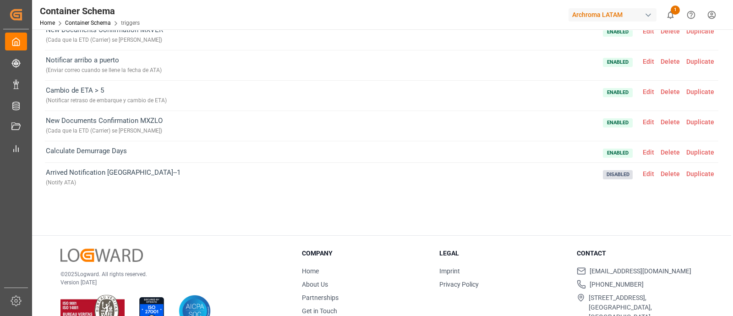
click at [640, 60] on span "Edit" at bounding box center [649, 61] width 18 height 7
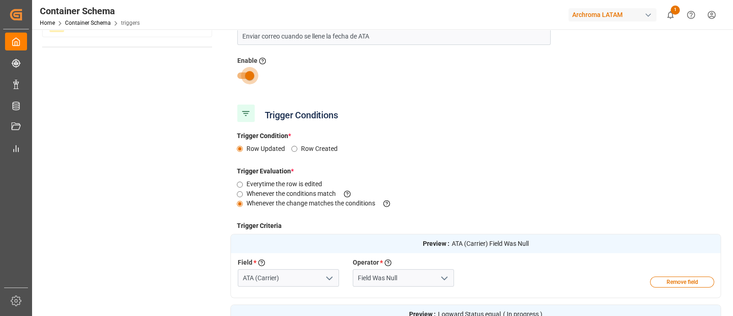
click at [239, 74] on input "checkbox" at bounding box center [250, 75] width 52 height 17
checkbox input "false"
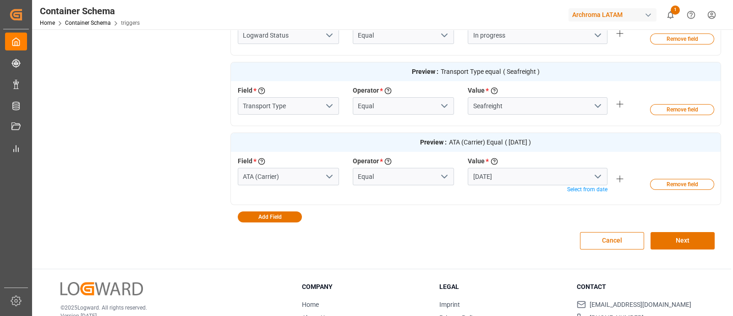
scroll to position [402, 0]
click at [701, 240] on button "Next" at bounding box center [683, 239] width 64 height 17
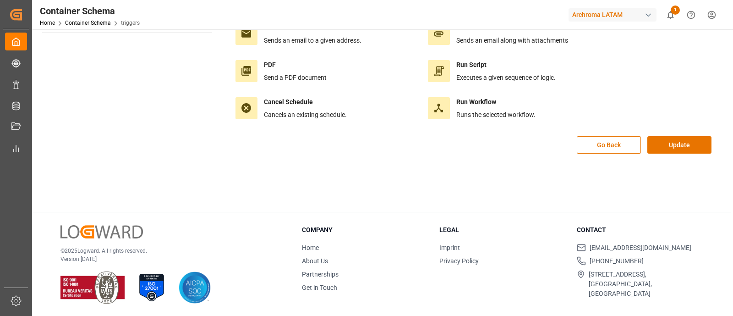
scroll to position [0, 0]
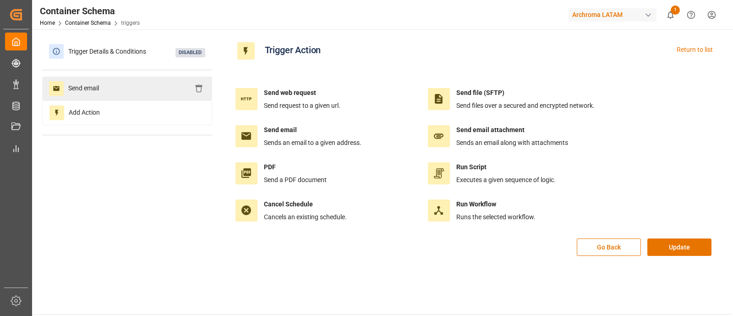
click at [151, 83] on div "Send email" at bounding box center [127, 89] width 170 height 24
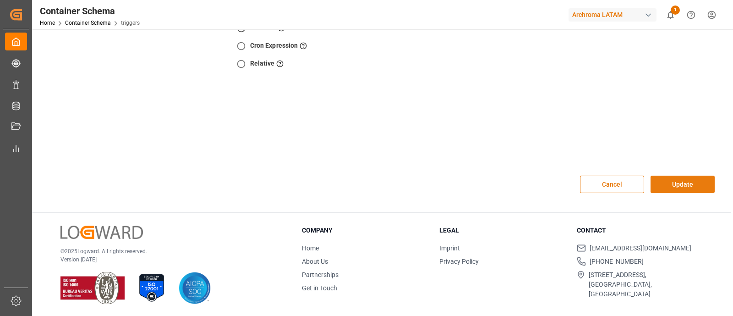
click at [681, 186] on button "Update" at bounding box center [683, 183] width 64 height 17
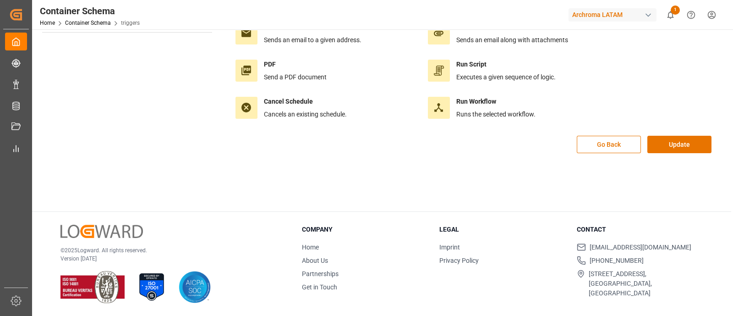
scroll to position [102, 0]
click at [673, 146] on button "Update" at bounding box center [679, 144] width 64 height 17
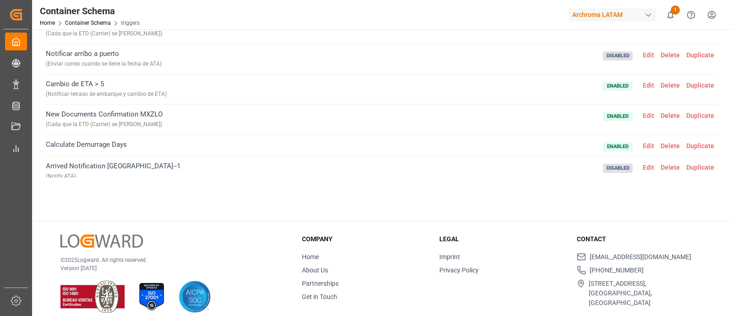
scroll to position [108, 0]
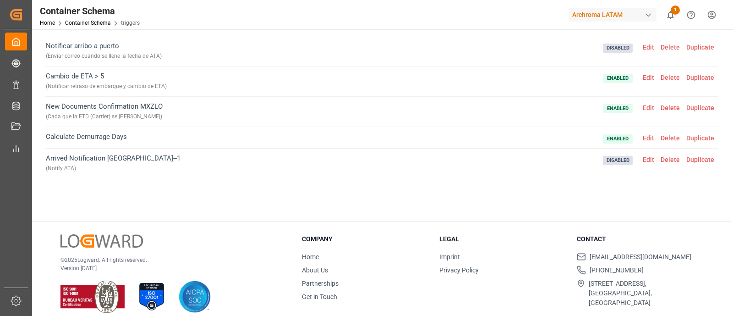
click at [640, 75] on span "Edit" at bounding box center [649, 77] width 18 height 7
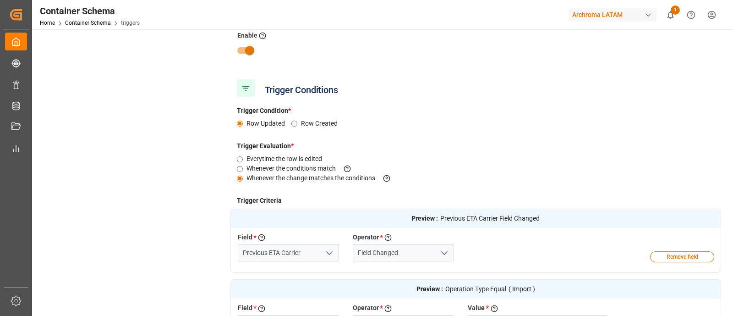
scroll to position [111, 0]
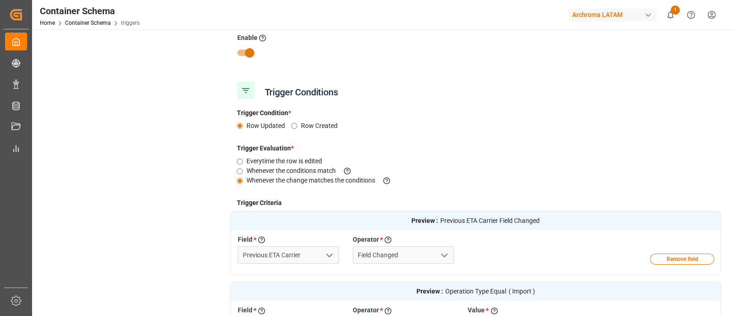
click at [238, 49] on input "checkbox" at bounding box center [250, 52] width 52 height 17
checkbox input "false"
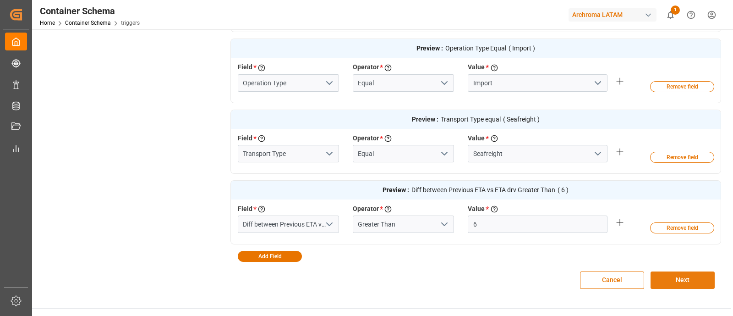
click at [667, 279] on button "Next" at bounding box center [683, 279] width 64 height 17
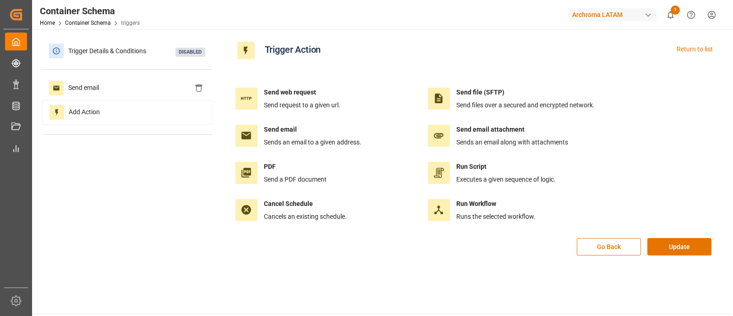
scroll to position [0, 0]
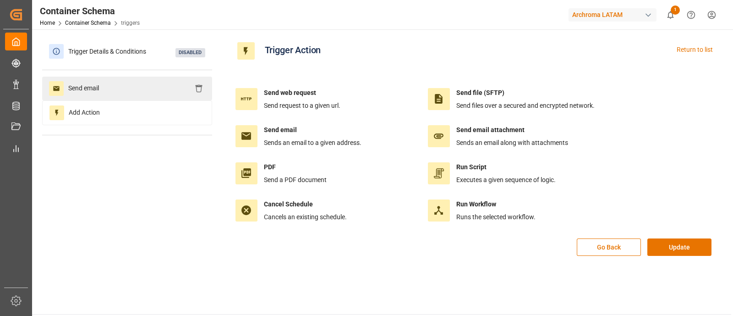
click at [159, 95] on div "Send email" at bounding box center [127, 89] width 170 height 24
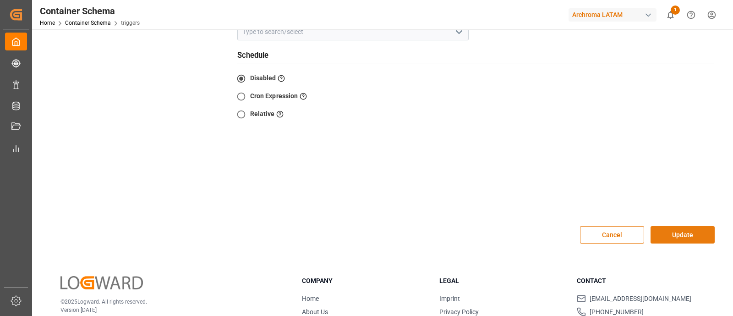
click at [703, 235] on button "Update" at bounding box center [683, 234] width 64 height 17
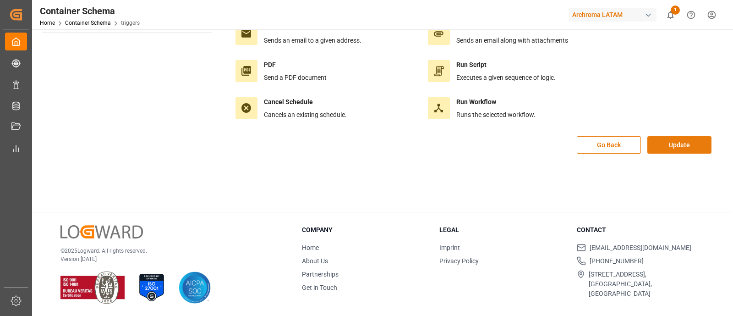
click at [678, 147] on button "Update" at bounding box center [679, 144] width 64 height 17
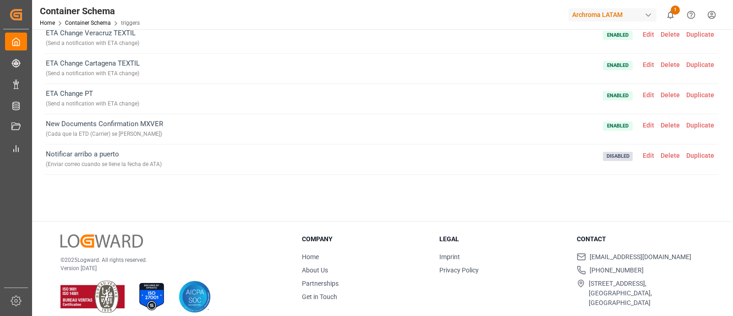
scroll to position [108, 0]
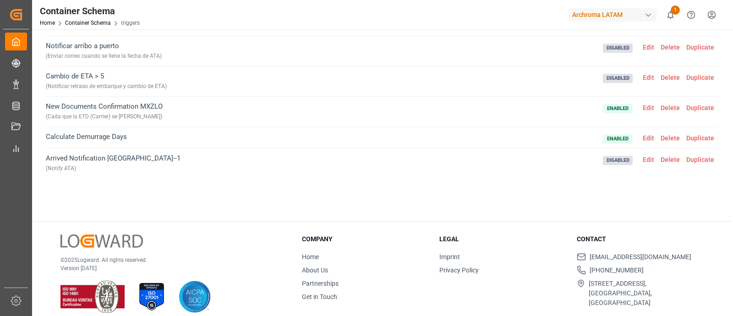
click at [644, 137] on span "Edit" at bounding box center [649, 137] width 18 height 7
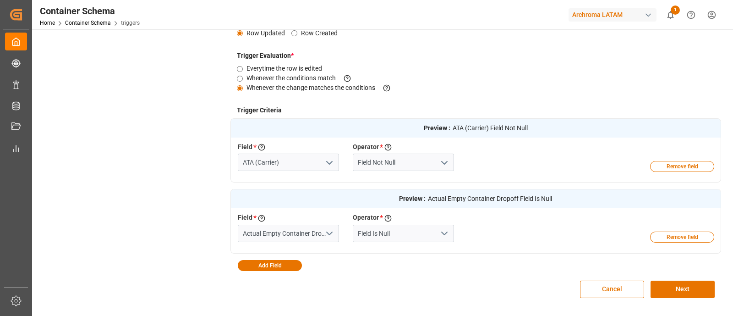
scroll to position [205, 0]
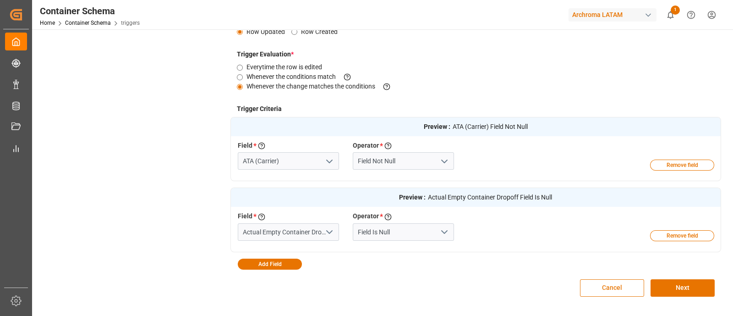
click at [598, 281] on button "Cancel" at bounding box center [612, 287] width 64 height 17
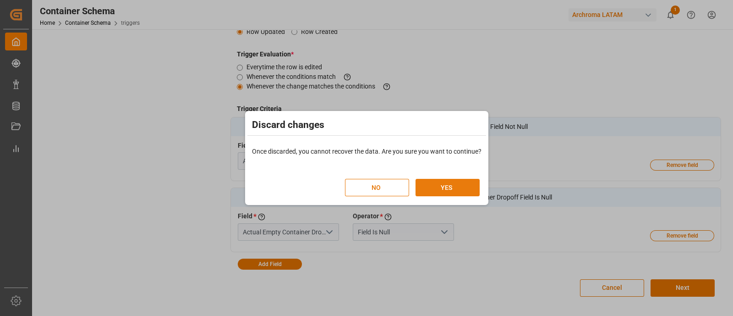
click at [453, 186] on button "YES" at bounding box center [448, 187] width 64 height 17
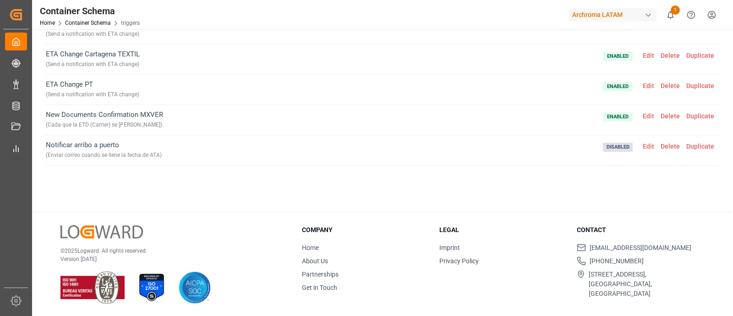
click at [641, 145] on span "Edit" at bounding box center [649, 145] width 18 height 7
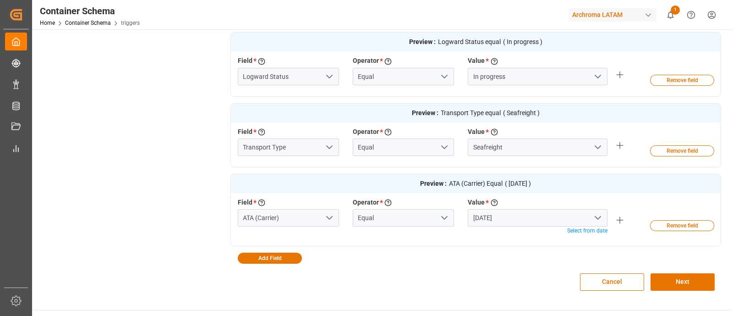
scroll to position [0, 0]
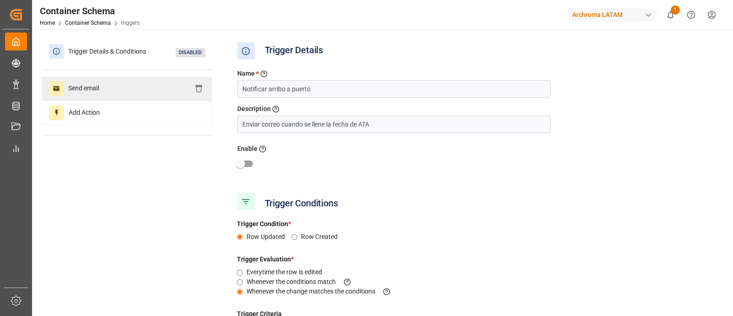
click at [126, 86] on div "Send email" at bounding box center [127, 89] width 170 height 24
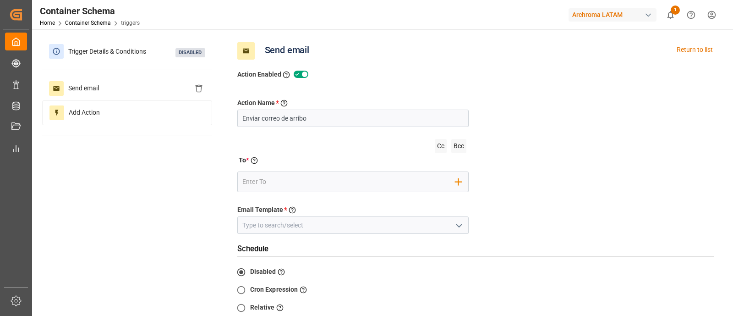
scroll to position [244, 0]
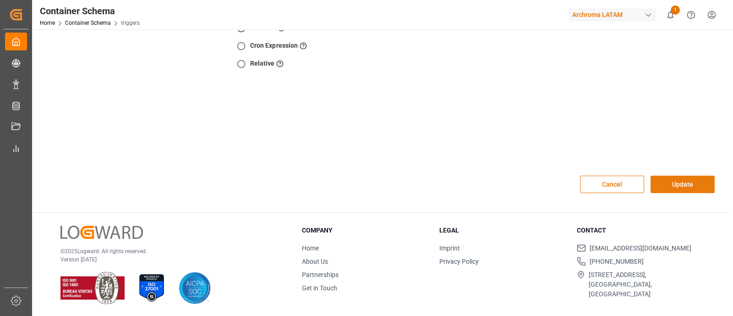
click at [681, 185] on button "Update" at bounding box center [683, 183] width 64 height 17
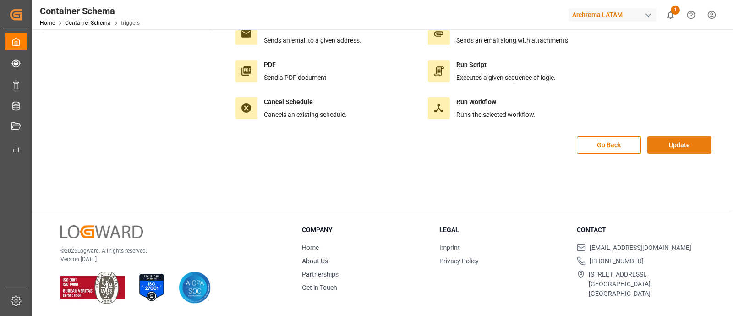
click at [665, 143] on button "Update" at bounding box center [679, 144] width 64 height 17
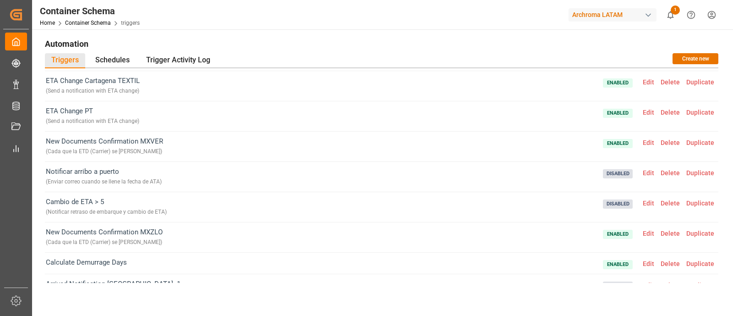
scroll to position [108, 0]
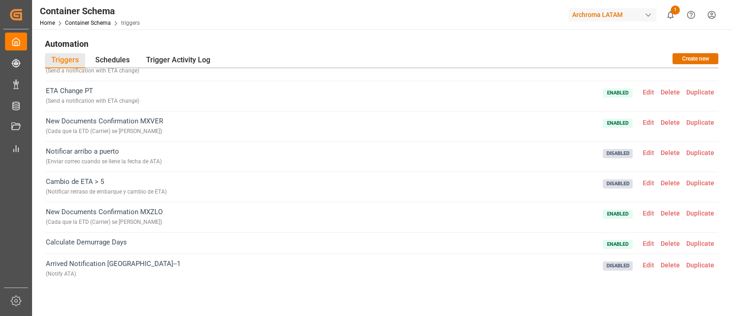
click at [662, 262] on span "Delete" at bounding box center [670, 264] width 26 height 7
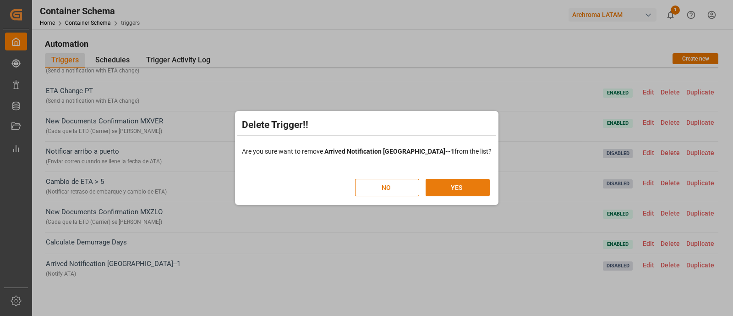
click at [427, 191] on button "YES" at bounding box center [458, 187] width 64 height 17
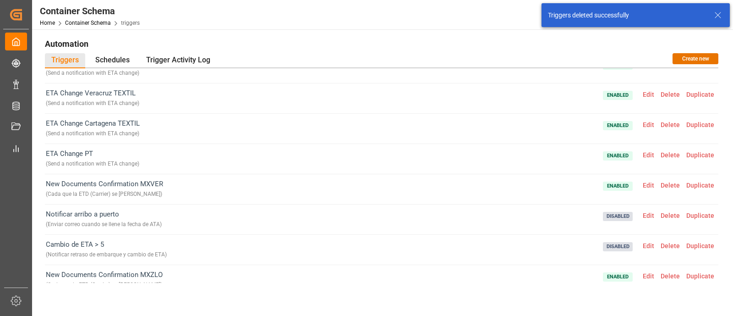
scroll to position [78, 0]
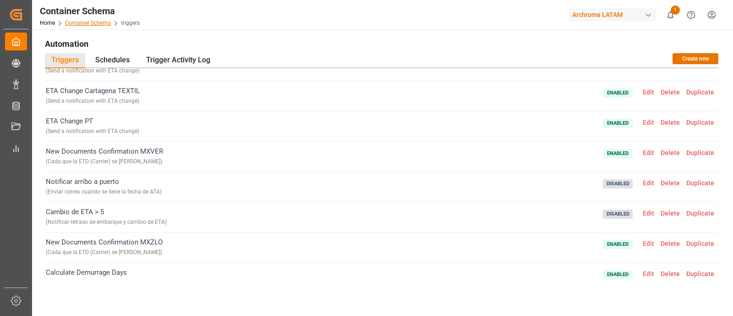
click at [89, 26] on link "Container Schema" at bounding box center [88, 23] width 46 height 6
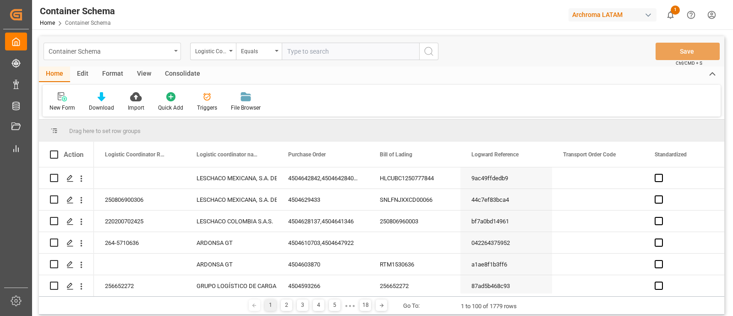
click at [174, 53] on div "Container Schema" at bounding box center [112, 51] width 137 height 17
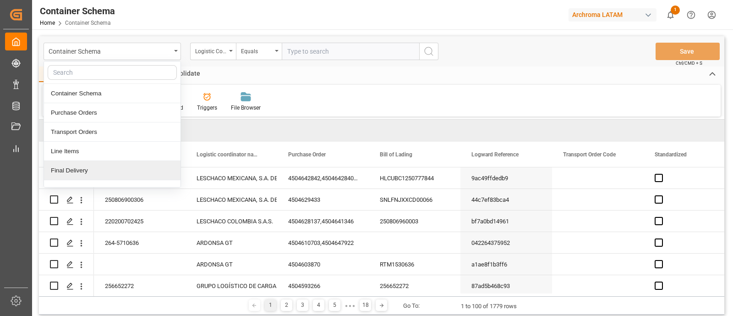
click at [115, 168] on div "Final Delivery" at bounding box center [112, 170] width 137 height 19
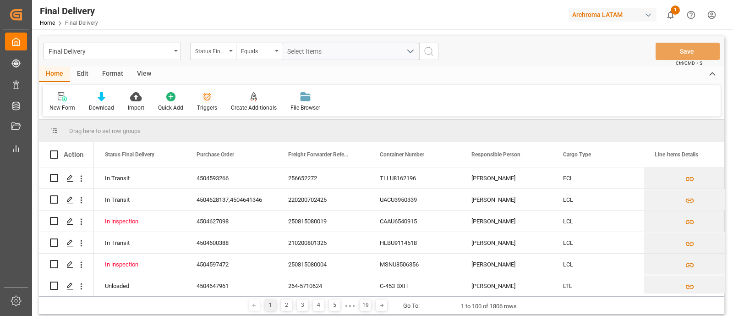
click at [206, 106] on div "Triggers" at bounding box center [207, 108] width 20 height 8
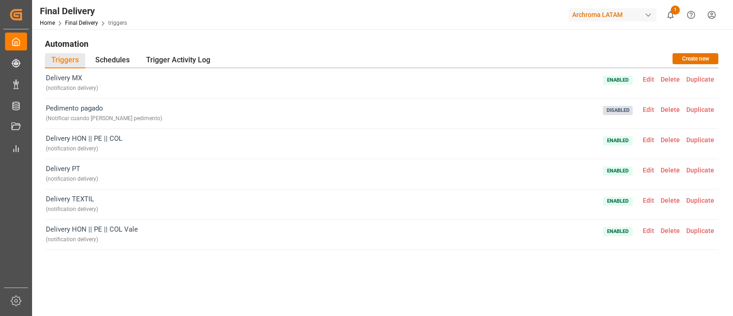
click at [650, 77] on span "Edit" at bounding box center [649, 79] width 18 height 7
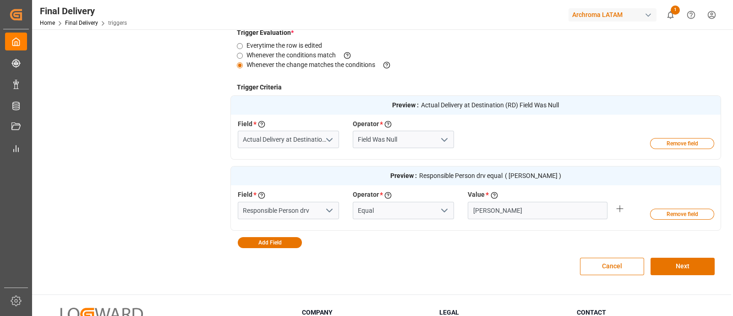
scroll to position [227, 0]
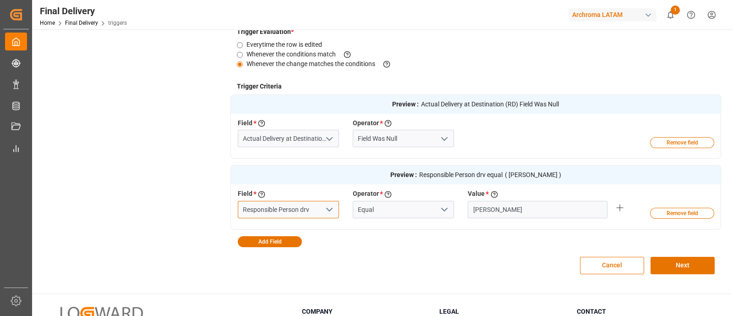
click at [310, 210] on input "Responsible Person drv" at bounding box center [288, 209] width 101 height 17
type input "Responsible Person"
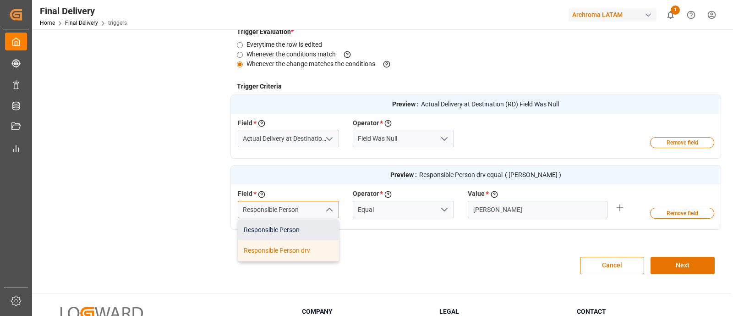
click at [307, 224] on div "Responsible Person" at bounding box center [288, 229] width 100 height 21
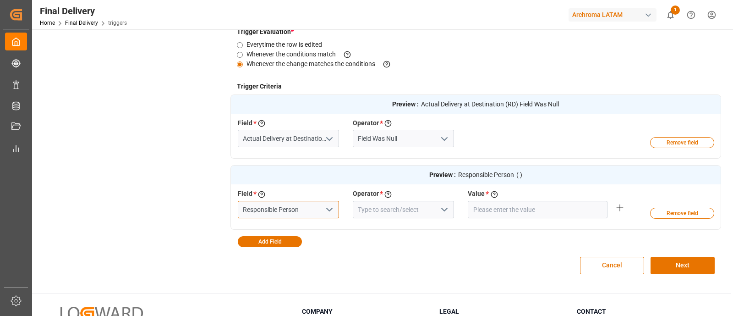
type input "Responsible Person"
click at [451, 214] on input at bounding box center [403, 209] width 101 height 17
click at [437, 207] on button "open menu" at bounding box center [444, 209] width 14 height 14
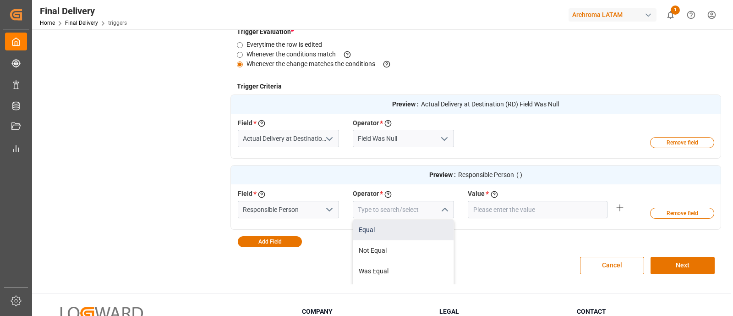
click at [406, 223] on div "Equal" at bounding box center [403, 229] width 100 height 21
type input "Equal"
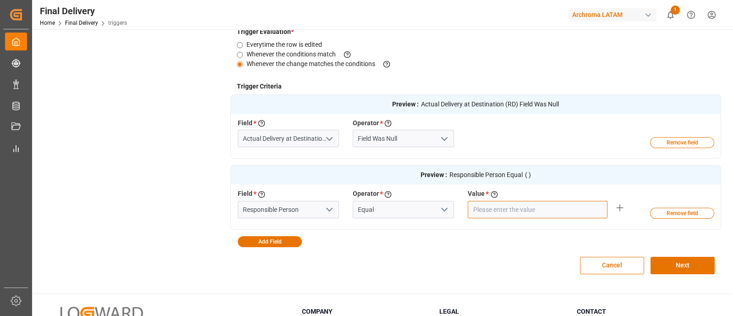
click at [525, 208] on input "text" at bounding box center [538, 209] width 140 height 17
type input "Erika Cervantes"
click at [669, 263] on button "Next" at bounding box center [683, 265] width 64 height 17
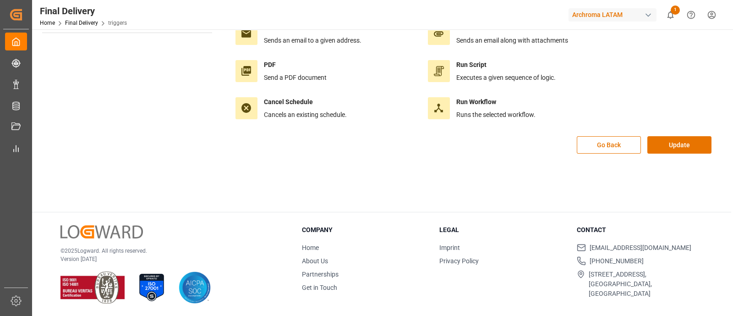
scroll to position [0, 0]
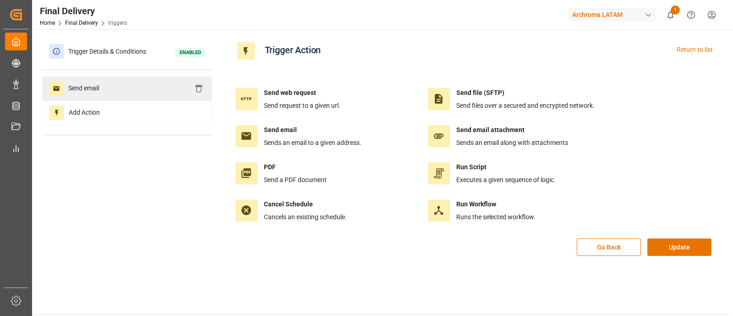
click at [159, 92] on div "Send email" at bounding box center [127, 89] width 170 height 24
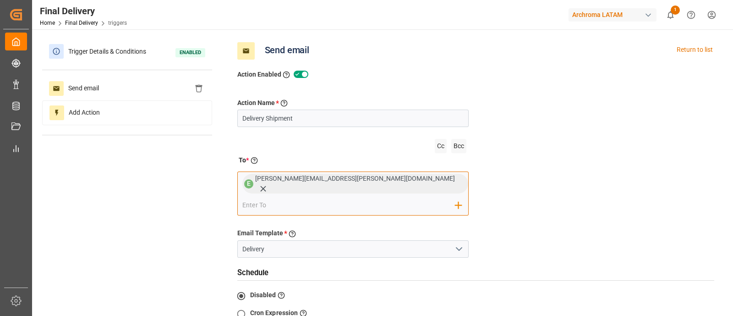
click at [385, 198] on input "email" at bounding box center [348, 205] width 213 height 14
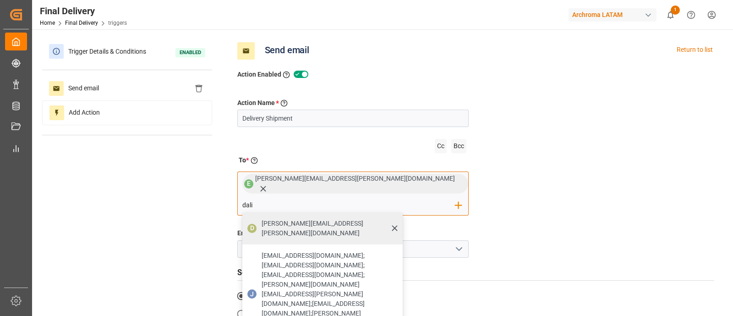
type input "dali"
click at [389, 219] on span "dalia.gutierrez@leschaco.com" at bounding box center [329, 228] width 135 height 19
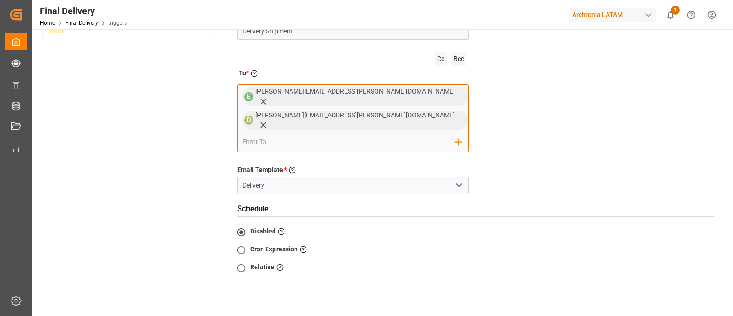
scroll to position [97, 0]
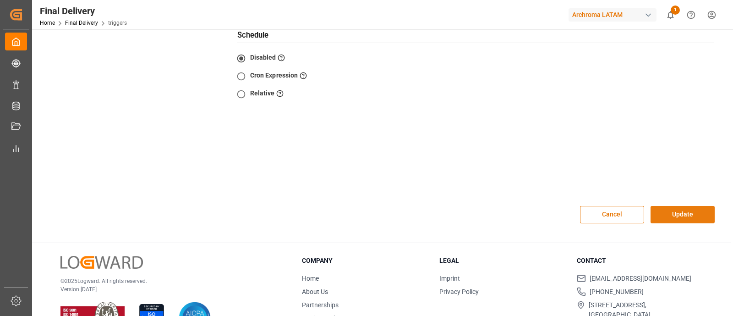
click at [683, 206] on button "Update" at bounding box center [683, 214] width 64 height 17
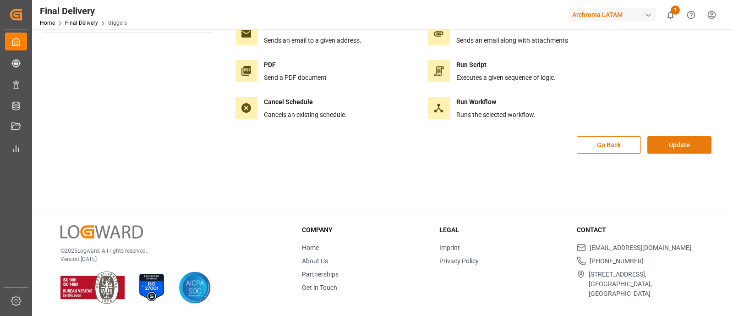
click at [676, 145] on button "Update" at bounding box center [679, 144] width 64 height 17
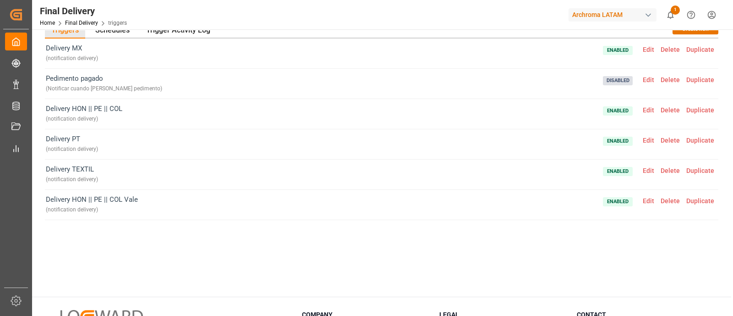
scroll to position [30, 0]
click at [647, 77] on span "Edit" at bounding box center [649, 79] width 18 height 7
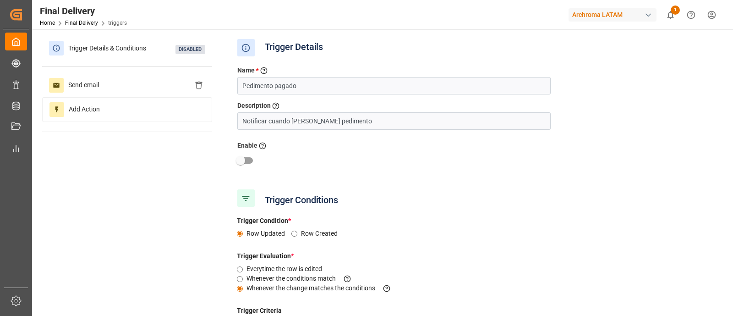
scroll to position [2, 0]
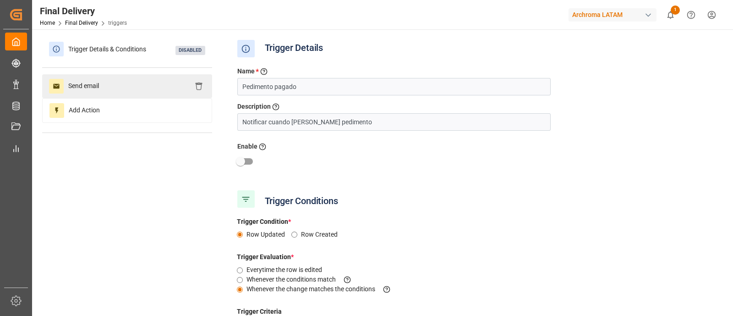
click at [101, 94] on div "Send email" at bounding box center [127, 86] width 170 height 24
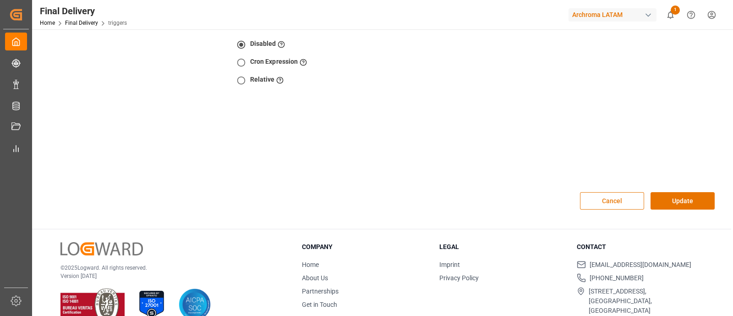
click at [616, 192] on button "Cancel" at bounding box center [612, 200] width 64 height 17
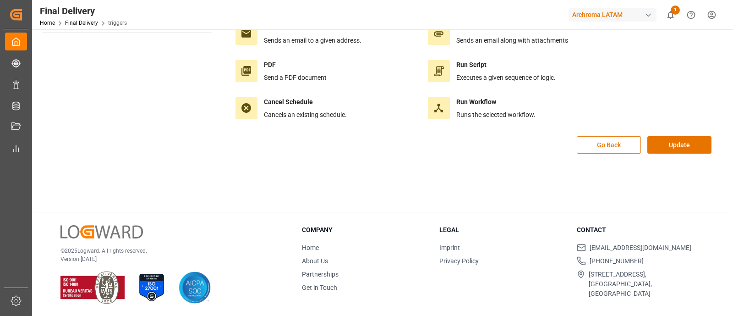
click at [611, 149] on button "Go Back" at bounding box center [609, 144] width 64 height 17
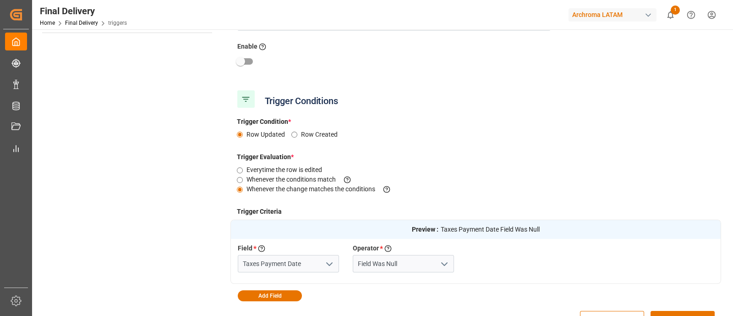
scroll to position [238, 0]
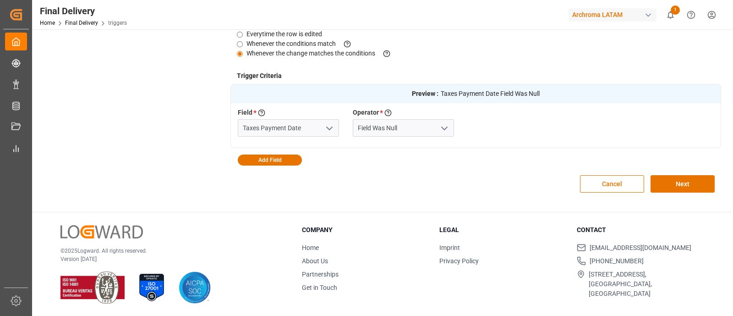
click at [598, 182] on button "Cancel" at bounding box center [612, 183] width 64 height 17
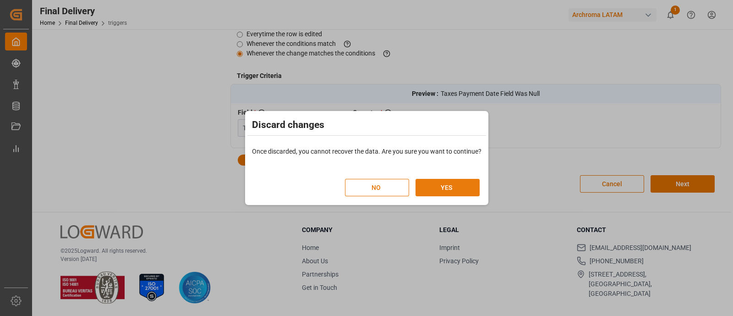
click at [444, 186] on button "YES" at bounding box center [448, 187] width 64 height 17
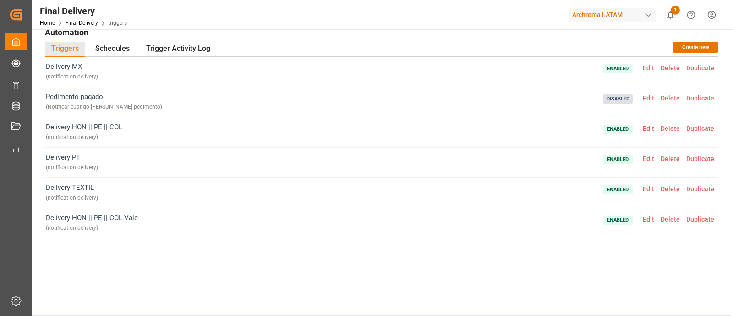
scroll to position [1, 0]
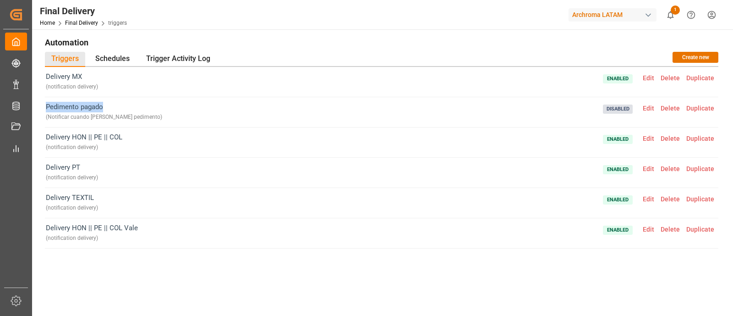
drag, startPoint x: 103, startPoint y: 102, endPoint x: 46, endPoint y: 102, distance: 57.3
click at [46, 102] on span "Pedimento pagado ( Notificar cuando se pague pedimento )" at bounding box center [104, 112] width 116 height 21
copy span "Pedimento pagado"
drag, startPoint x: 149, startPoint y: 117, endPoint x: 46, endPoint y: 120, distance: 102.7
click at [46, 120] on div "Pedimento pagado ( Notificar cuando se pague pedimento ) Disabled Edit Delete D…" at bounding box center [381, 112] width 673 height 30
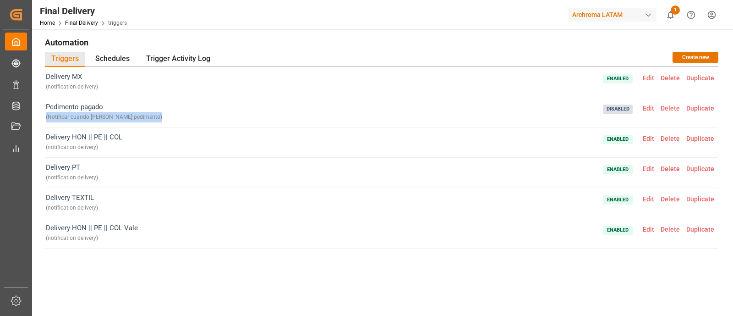
copy div "( Notificar cuando se pague pedimento )"
click at [649, 105] on span "Edit" at bounding box center [649, 107] width 18 height 7
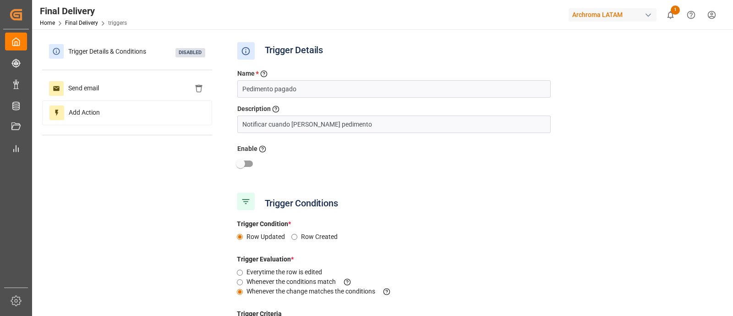
scroll to position [238, 0]
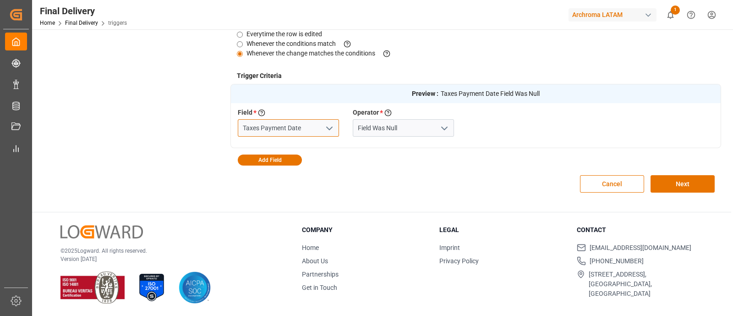
click at [312, 127] on input "Taxes Payment Date" at bounding box center [288, 127] width 101 height 17
click at [410, 127] on input "Field Was Null" at bounding box center [403, 127] width 101 height 17
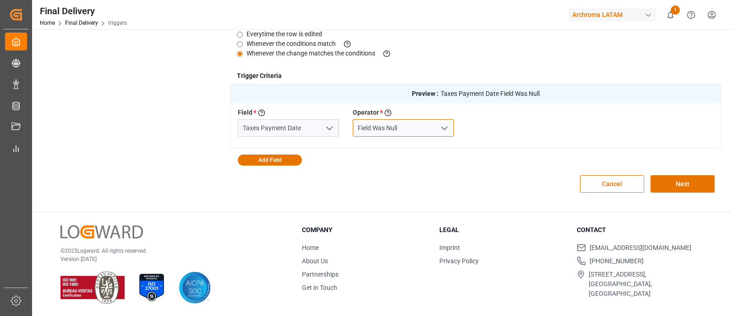
click at [410, 127] on input "Field Was Null" at bounding box center [403, 127] width 101 height 17
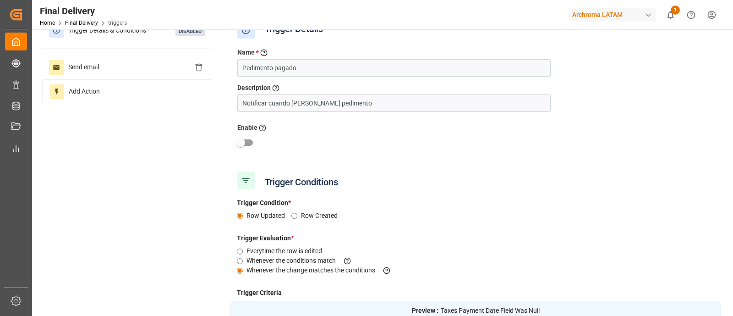
scroll to position [0, 0]
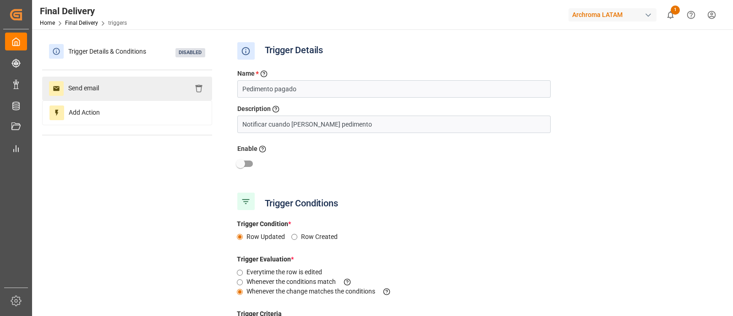
click at [173, 82] on div "Send email" at bounding box center [127, 89] width 170 height 24
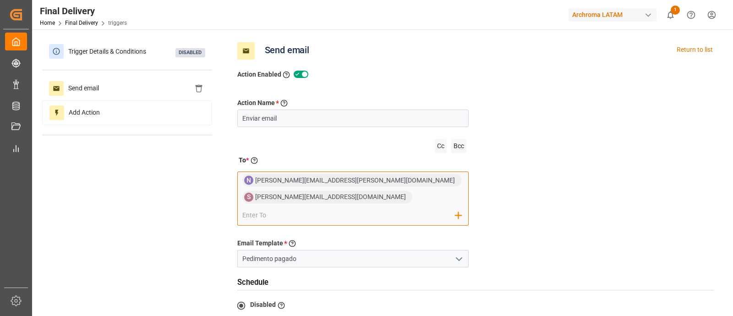
drag, startPoint x: 343, startPoint y: 189, endPoint x: 226, endPoint y: 189, distance: 116.8
click at [226, 189] on div "Trigger Details & Conditions Disabled Send email Add Action Send email Return t…" at bounding box center [381, 259] width 679 height 440
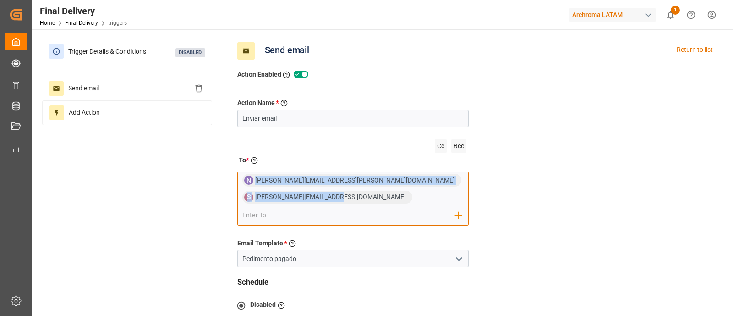
drag, startPoint x: 452, startPoint y: 178, endPoint x: 253, endPoint y: 181, distance: 198.9
click at [253, 181] on div "N nancy.cervantes@leschaco.com S sara.lonche@leschaco.com Add Field to To" at bounding box center [353, 198] width 232 height 54
copy div "nancy.cervantes@leschaco.com S sara.lonche@leschaco.com"
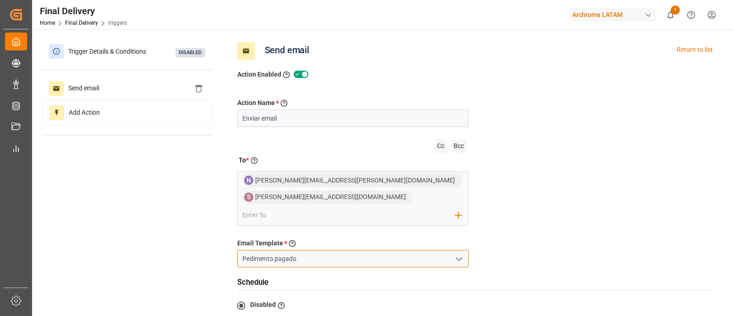
drag, startPoint x: 394, startPoint y: 241, endPoint x: 199, endPoint y: 258, distance: 195.4
click at [199, 258] on div "Trigger Details & Conditions Disabled Send email Add Action Send email Return t…" at bounding box center [381, 259] width 679 height 440
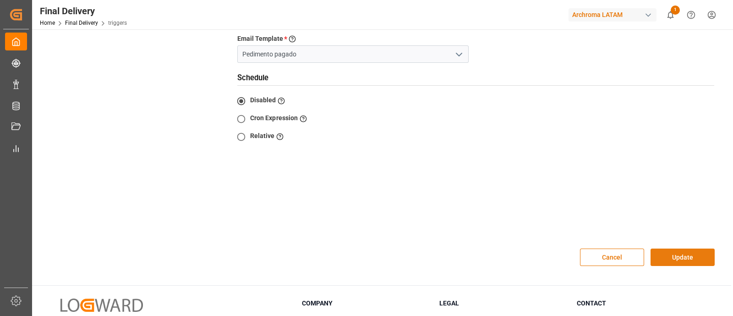
click at [697, 248] on button "Update" at bounding box center [683, 256] width 64 height 17
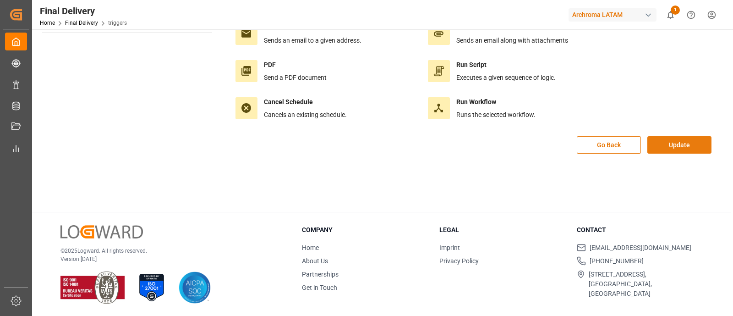
click at [670, 145] on button "Update" at bounding box center [679, 144] width 64 height 17
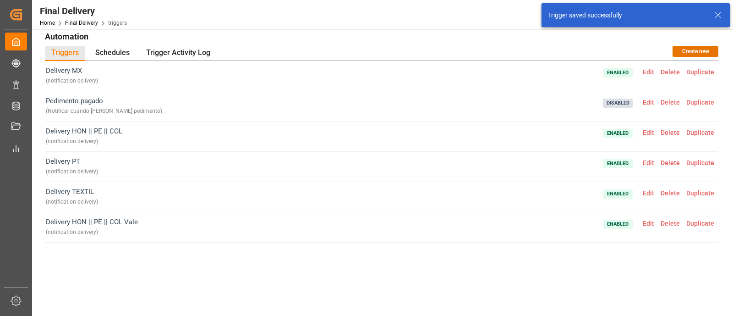
scroll to position [7, 0]
click at [645, 131] on span "Edit" at bounding box center [649, 132] width 18 height 7
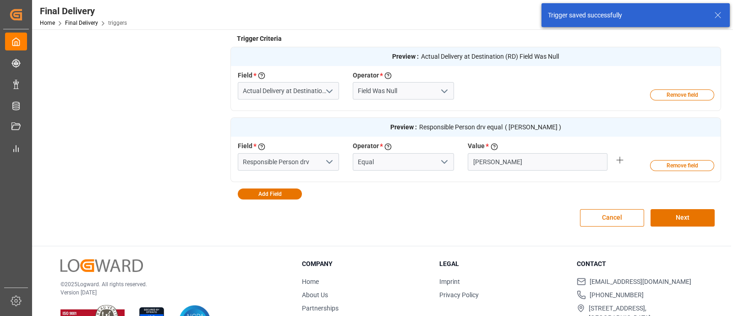
scroll to position [275, 0]
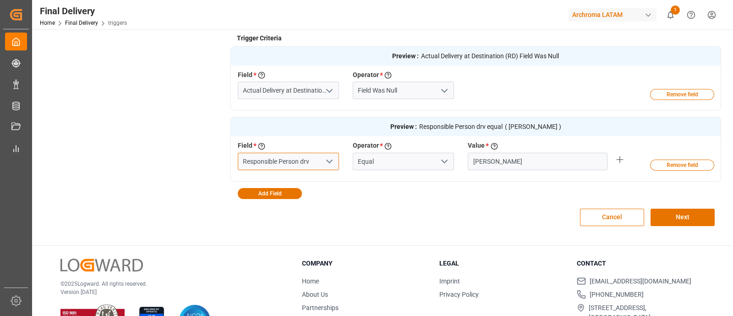
click at [314, 160] on input "Responsible Person drv" at bounding box center [288, 161] width 101 height 17
type input "Responsible Person"
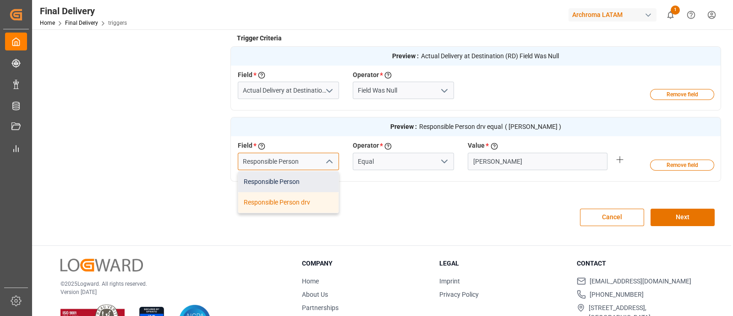
click at [307, 171] on div "Responsible Person" at bounding box center [288, 181] width 100 height 21
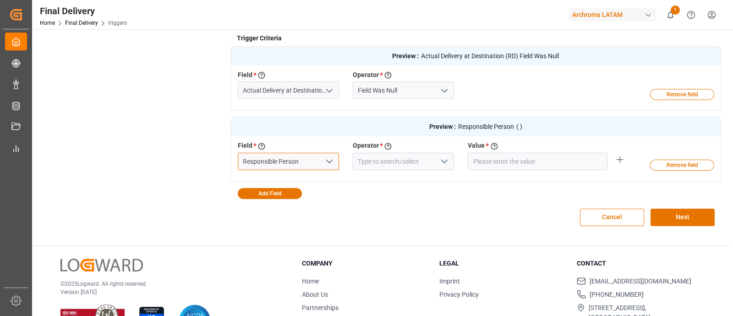
type input "Responsible Person"
click at [439, 161] on icon "open menu" at bounding box center [444, 161] width 11 height 11
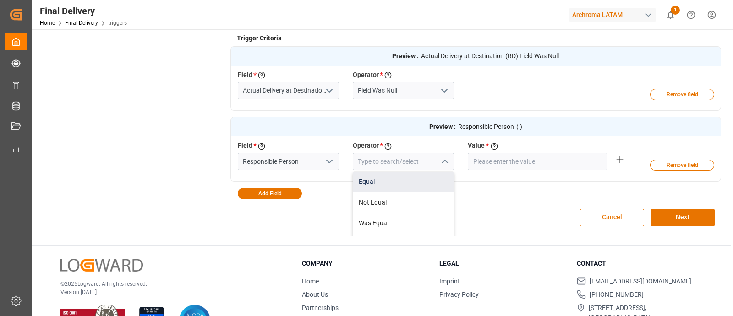
click at [399, 180] on div "Equal" at bounding box center [403, 181] width 100 height 21
type input "Equal"
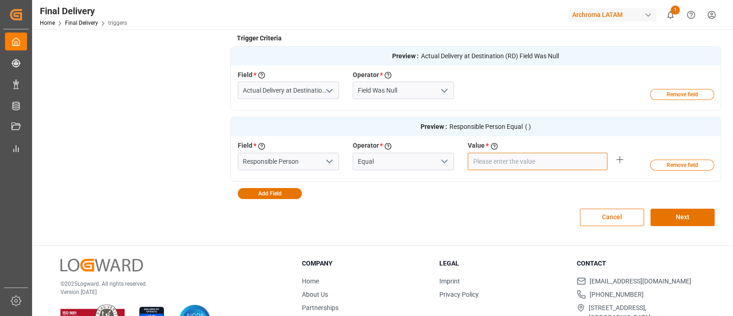
click at [483, 161] on input "text" at bounding box center [538, 161] width 140 height 17
type input "Maria Piranquive"
click at [665, 221] on button "Next" at bounding box center [683, 216] width 64 height 17
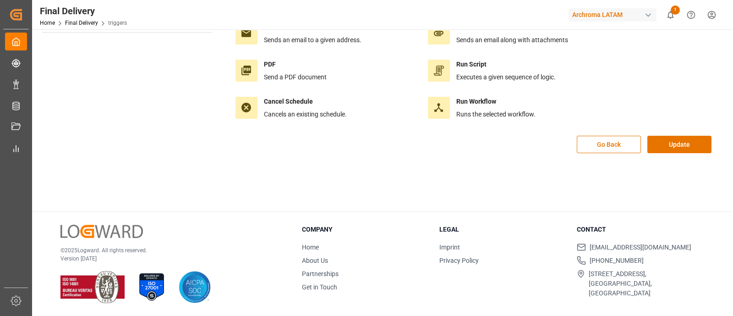
scroll to position [102, 0]
click at [673, 151] on button "Update" at bounding box center [679, 144] width 64 height 17
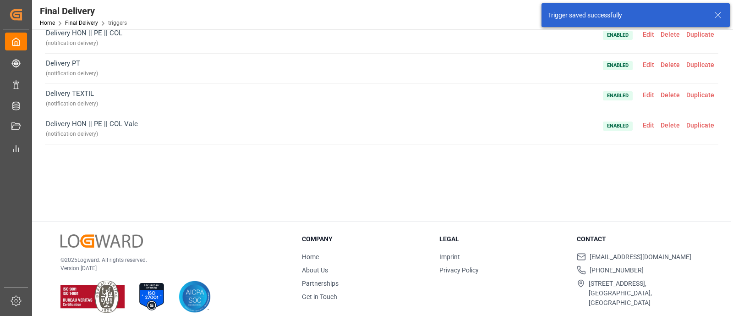
scroll to position [0, 0]
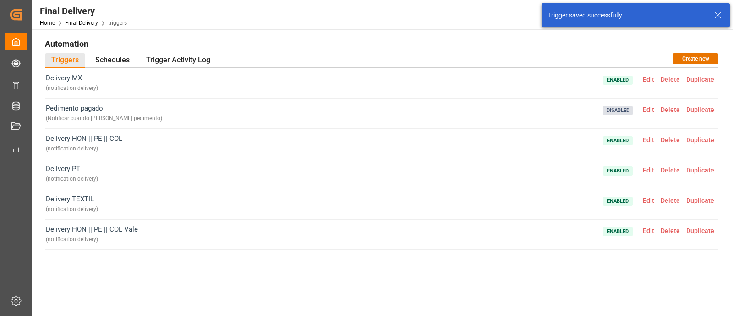
click at [648, 138] on span "Edit" at bounding box center [649, 139] width 18 height 7
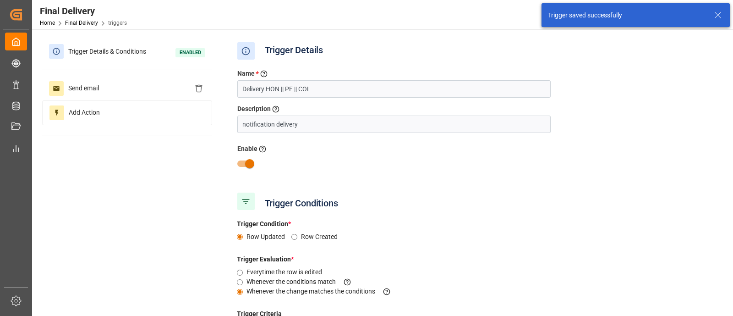
click at [249, 161] on input "checkbox" at bounding box center [250, 163] width 52 height 17
checkbox input "false"
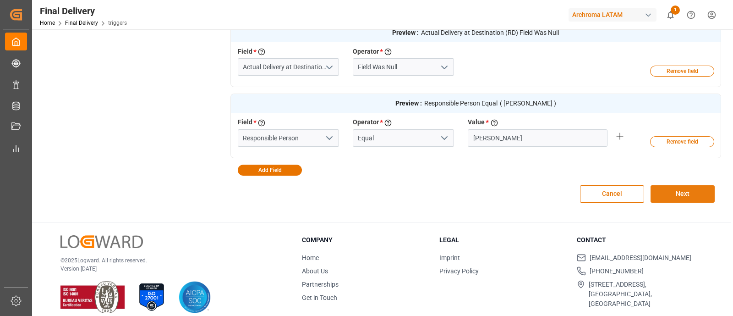
click at [687, 197] on button "Next" at bounding box center [683, 193] width 64 height 17
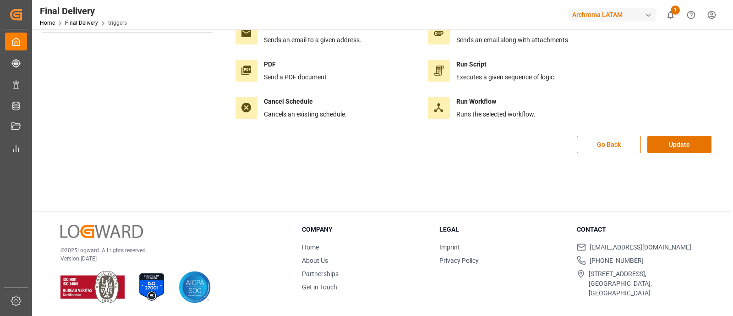
scroll to position [102, 0]
click at [667, 143] on button "Update" at bounding box center [679, 144] width 64 height 17
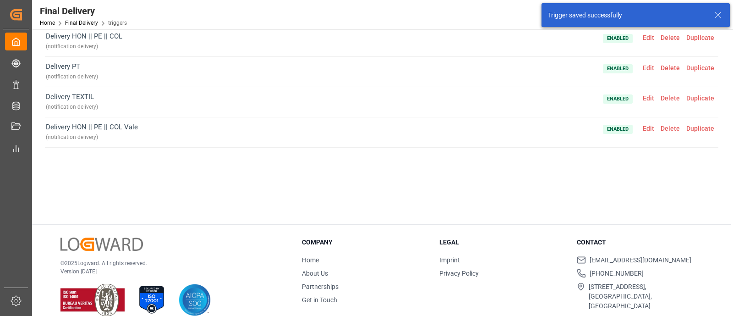
scroll to position [105, 0]
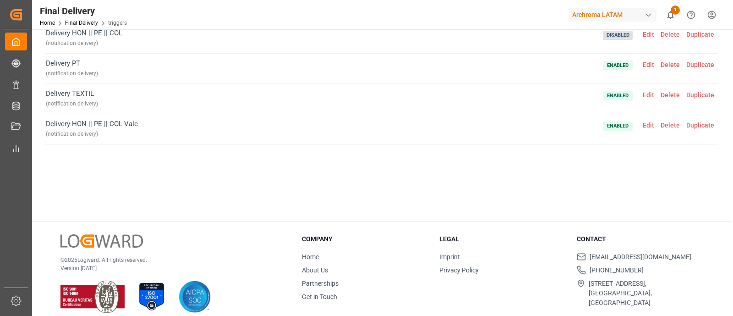
click at [648, 62] on span "Edit" at bounding box center [649, 64] width 18 height 7
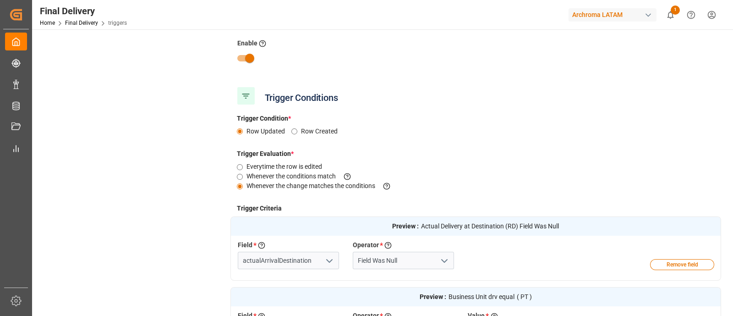
type input "Actual Delivery at Destination (RD)"
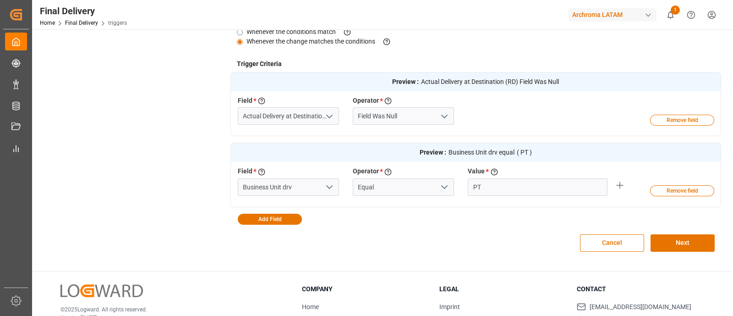
scroll to position [250, 0]
click at [290, 186] on input "Business Unit drv" at bounding box center [288, 186] width 101 height 17
type input "Business Unit"
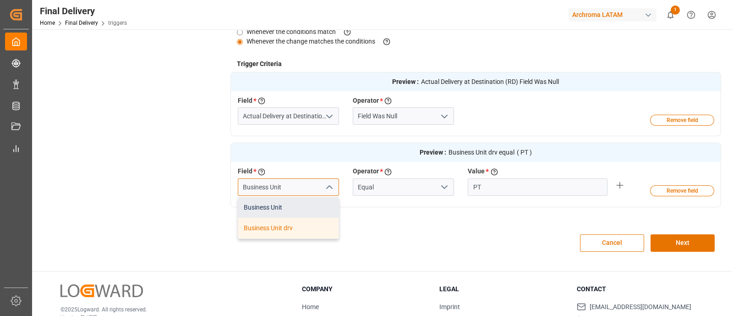
click at [291, 199] on div "Business Unit" at bounding box center [288, 207] width 100 height 21
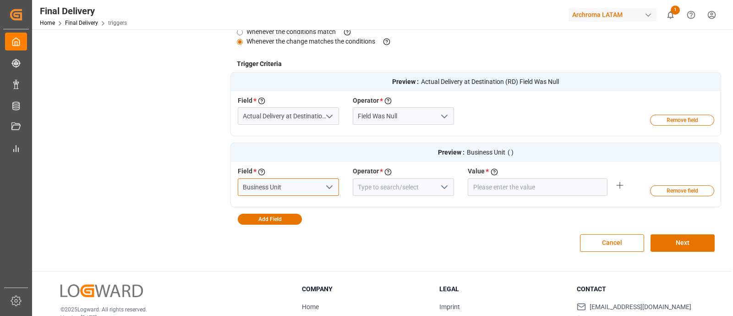
type input "Business Unit"
click at [440, 186] on icon "open menu" at bounding box center [444, 186] width 11 height 11
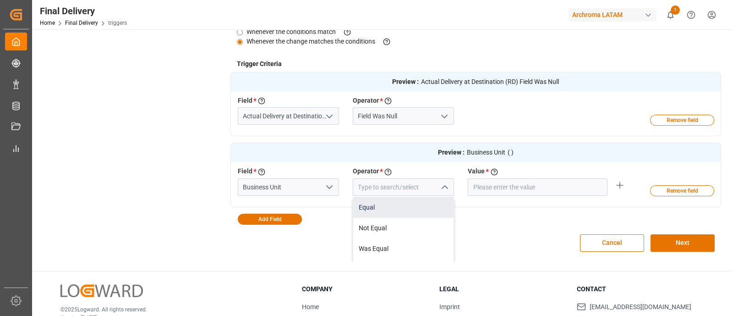
click at [392, 205] on div "Equal" at bounding box center [403, 207] width 100 height 21
type input "Equal"
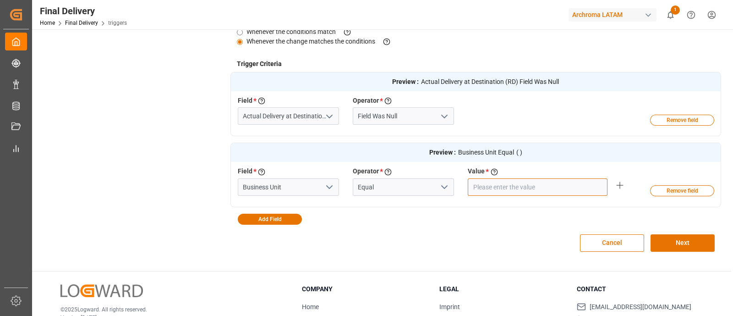
click at [484, 191] on input "text" at bounding box center [538, 186] width 140 height 17
type input "PT"
click at [662, 239] on button "Next" at bounding box center [683, 242] width 64 height 17
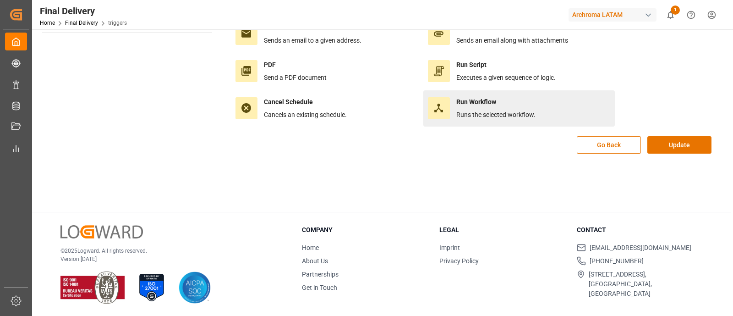
scroll to position [0, 0]
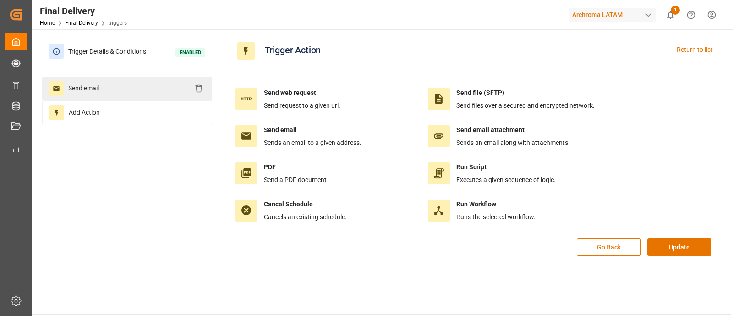
click at [166, 82] on div "Send email" at bounding box center [127, 89] width 170 height 24
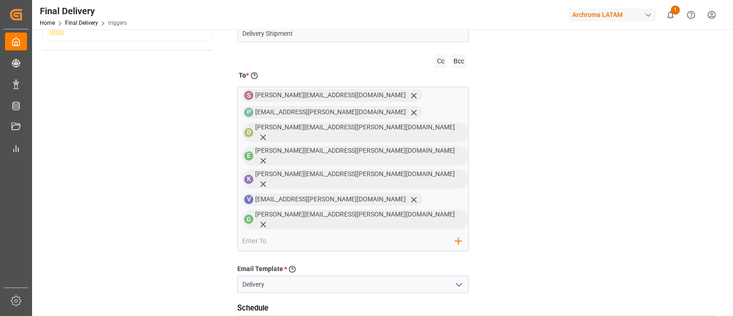
scroll to position [85, 0]
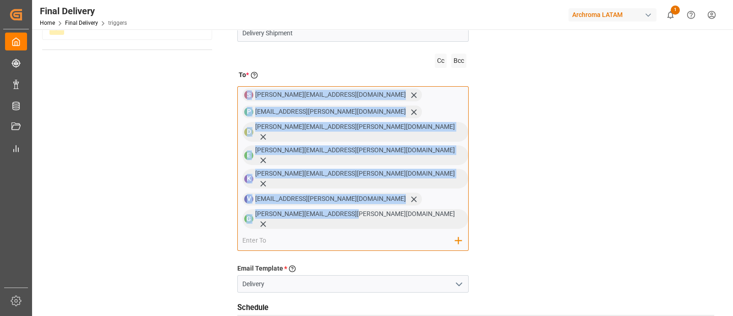
drag, startPoint x: 353, startPoint y: 197, endPoint x: 248, endPoint y: 96, distance: 145.5
click at [248, 96] on div "S sara.lonche@leschaco.com P perla.sanchez@leschaco.com D dalia.gutierrez@lesch…" at bounding box center [353, 168] width 232 height 164
copy div "S sara.lonche@leschaco.com P perla.sanchez@leschaco.com D dalia.gutierrez@lesch…"
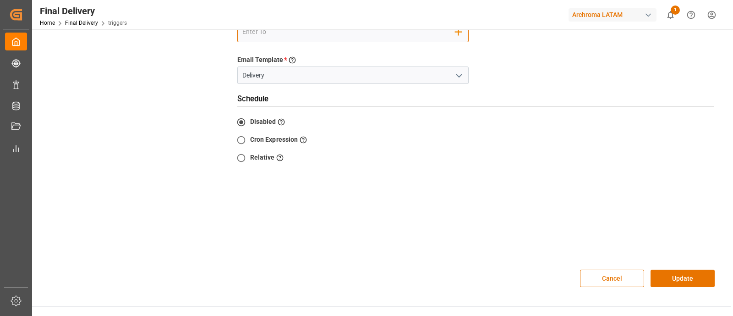
scroll to position [312, 0]
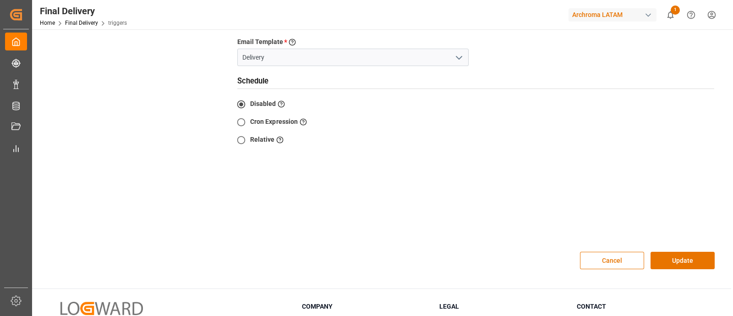
click at [715, 242] on div "Cancel Update" at bounding box center [475, 260] width 491 height 37
click at [705, 252] on button "Update" at bounding box center [683, 260] width 64 height 17
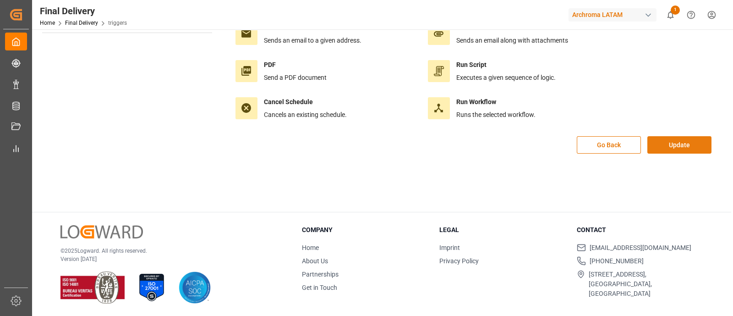
click at [685, 144] on button "Update" at bounding box center [679, 144] width 64 height 17
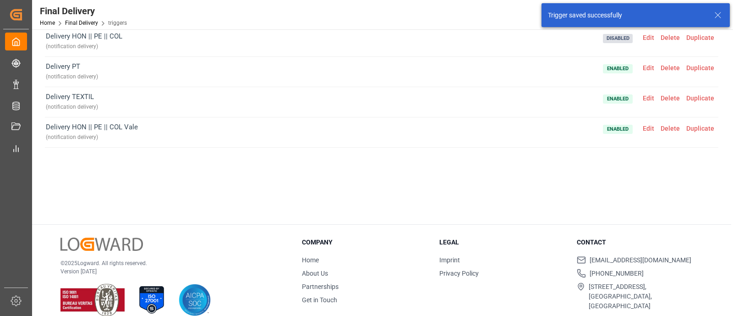
scroll to position [105, 0]
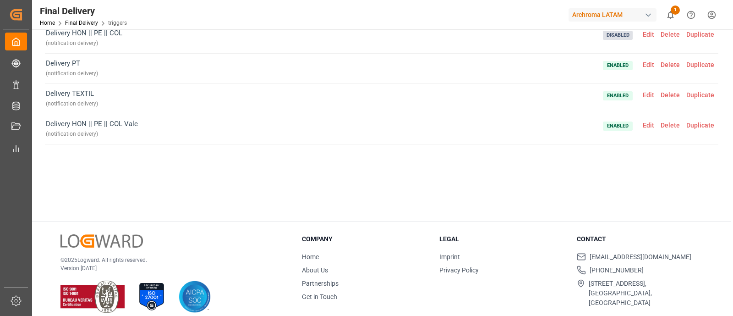
click at [644, 92] on span "Edit" at bounding box center [649, 94] width 18 height 7
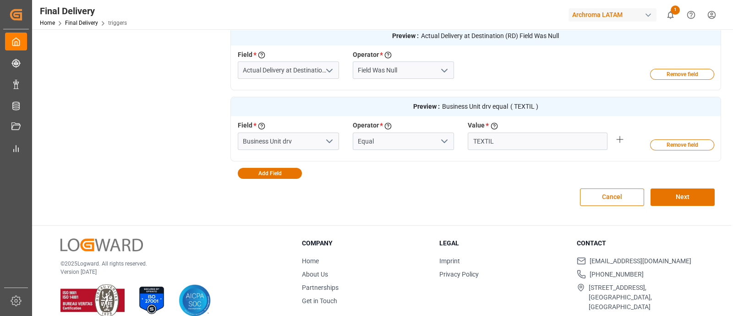
scroll to position [295, 0]
click at [298, 141] on input "Business Unit drv" at bounding box center [288, 140] width 101 height 17
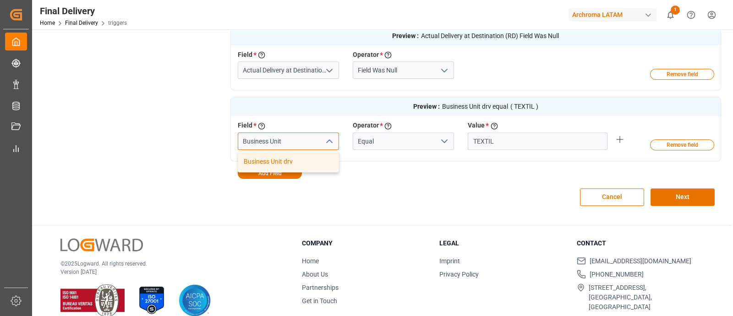
type input "Business Unit"
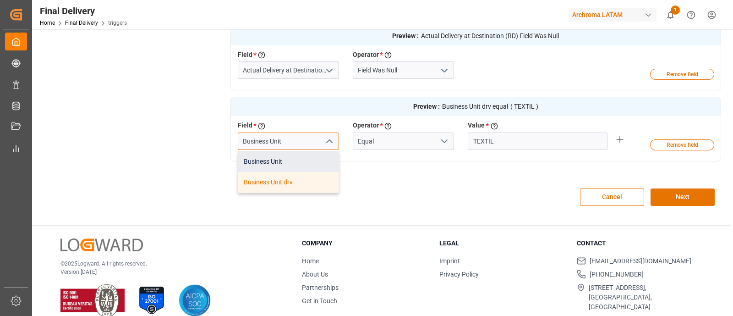
click at [297, 159] on div "Business Unit" at bounding box center [288, 161] width 100 height 21
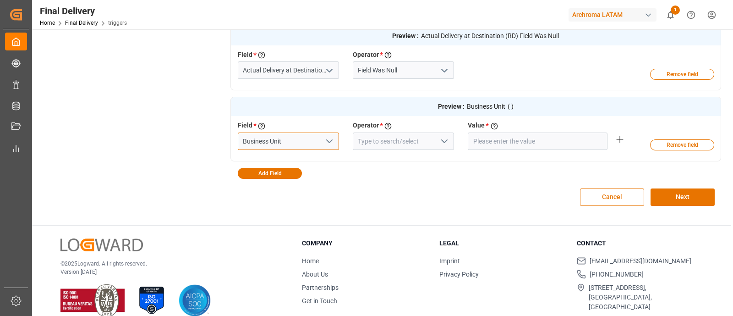
type input "Business Unit"
click at [599, 200] on button "Cancel" at bounding box center [612, 196] width 64 height 17
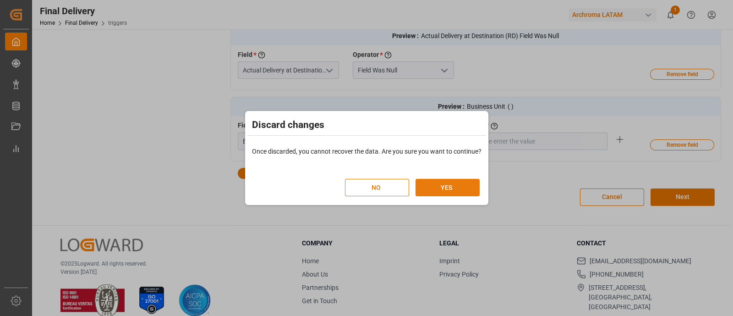
click at [456, 184] on button "YES" at bounding box center [448, 187] width 64 height 17
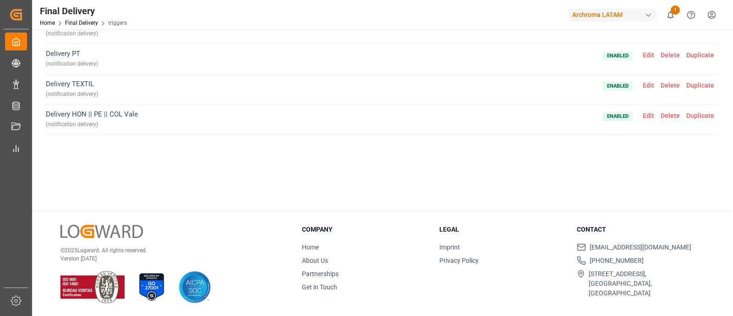
scroll to position [115, 0]
click at [651, 85] on span "Edit" at bounding box center [649, 85] width 18 height 7
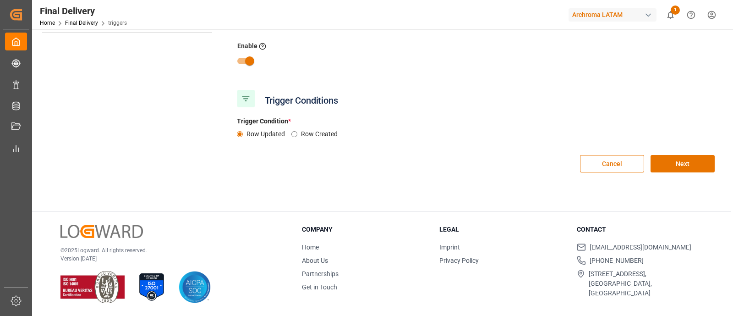
scroll to position [295, 0]
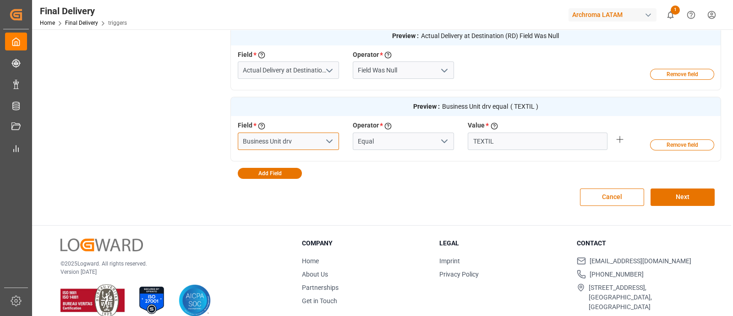
click at [316, 141] on input "Business Unit drv" at bounding box center [288, 140] width 101 height 17
click at [315, 141] on input "Business Unit drv" at bounding box center [288, 140] width 101 height 17
type input "Business Unit"
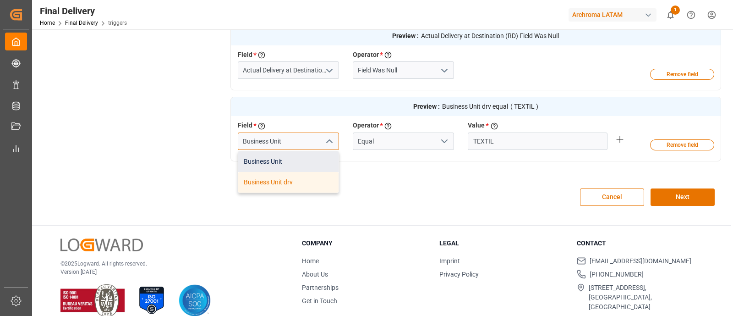
click at [315, 153] on div "Business Unit" at bounding box center [288, 161] width 100 height 21
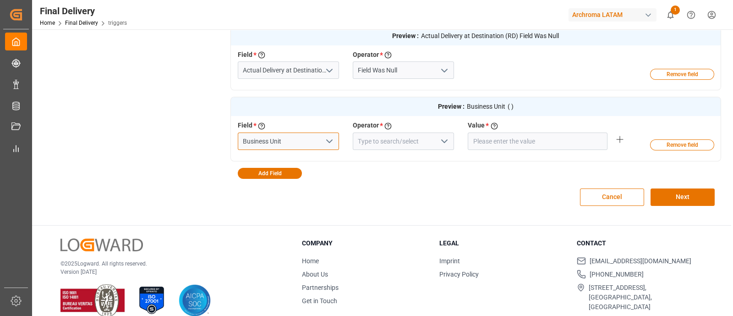
type input "Business Unit"
click at [442, 142] on icon "open menu" at bounding box center [444, 141] width 11 height 11
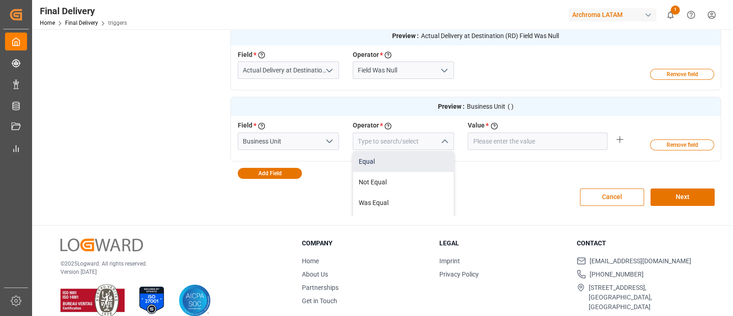
click at [408, 159] on div "Equal" at bounding box center [403, 161] width 100 height 21
type input "Equal"
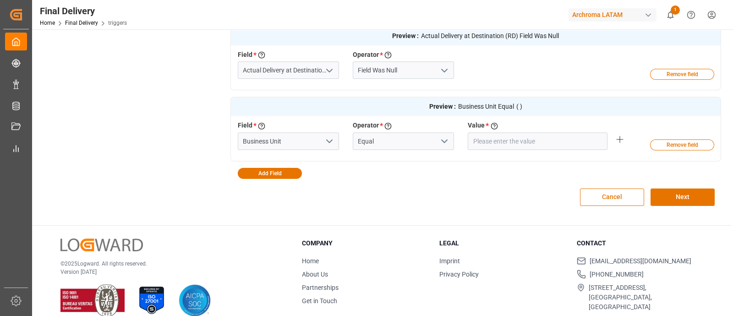
click at [492, 152] on div "Field * Select a field to create a criteria Business Unit Operator * Choose an …" at bounding box center [461, 136] width 460 height 33
click at [491, 148] on input "text" at bounding box center [538, 140] width 140 height 17
type input "TEXTIL"
click at [671, 193] on button "Next" at bounding box center [683, 196] width 64 height 17
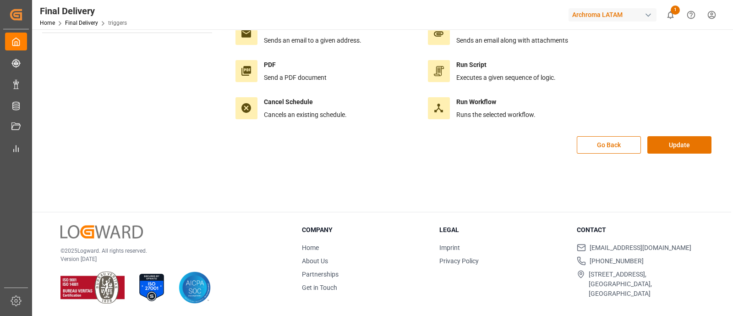
scroll to position [0, 0]
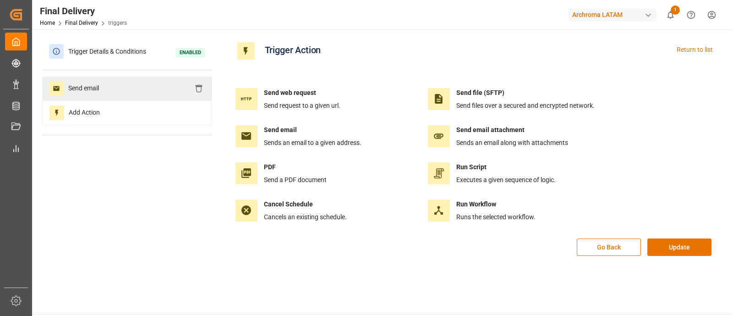
click at [169, 85] on div "Send email" at bounding box center [127, 89] width 170 height 24
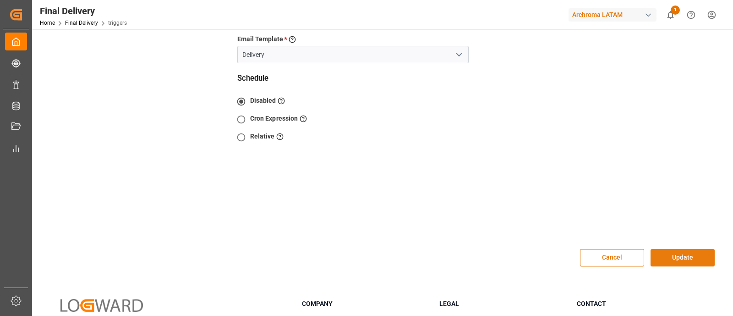
click at [674, 249] on button "Update" at bounding box center [683, 257] width 64 height 17
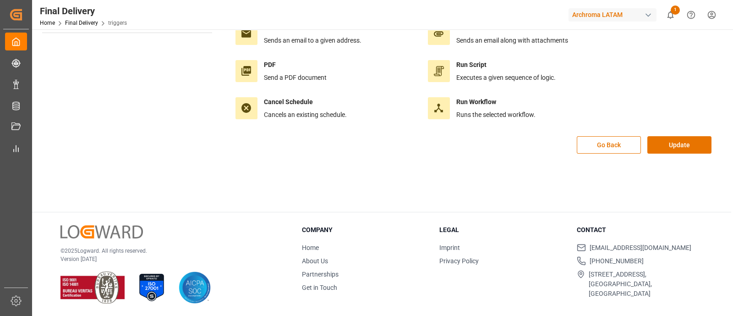
click at [677, 127] on div "Send web request Send request to a given url. Send file (SFTP) Send files over …" at bounding box center [475, 48] width 491 height 176
click at [678, 130] on div "Send web request Send request to a given url. Send file (SFTP) Send files over …" at bounding box center [475, 48] width 491 height 176
click at [682, 136] on button "Update" at bounding box center [679, 144] width 64 height 17
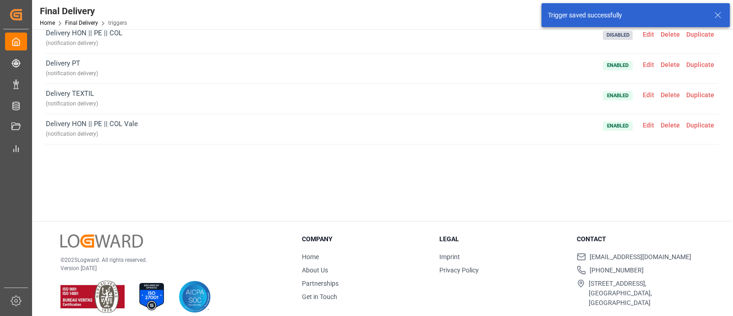
scroll to position [0, 0]
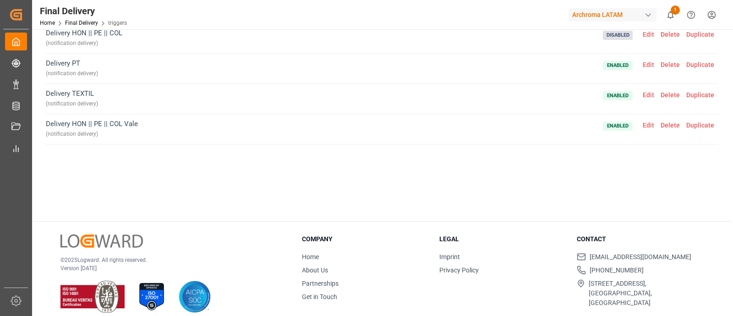
click at [650, 125] on span "Edit" at bounding box center [649, 124] width 18 height 7
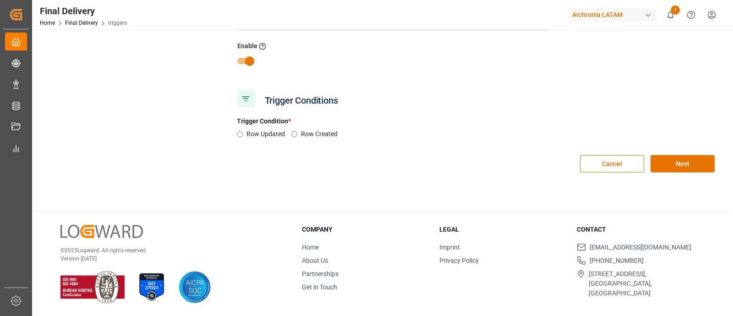
type input "Delivery HON || PE || COL Vale"
type input "notification delivery"
radio input "true"
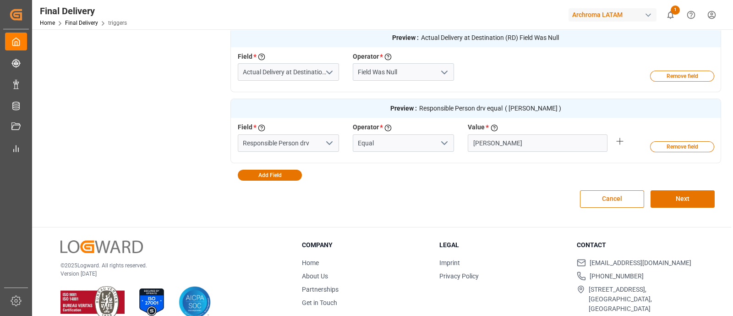
scroll to position [295, 0]
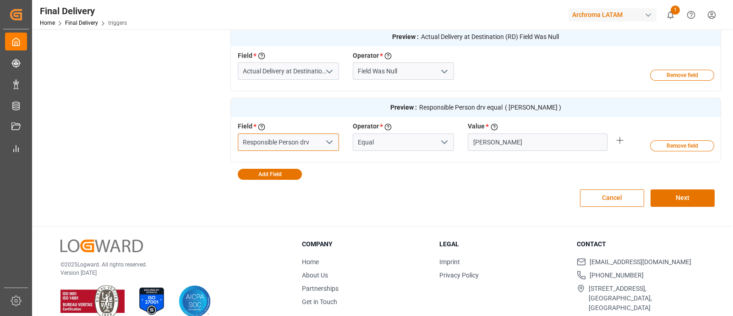
click at [313, 143] on input "Responsible Person drv" at bounding box center [288, 141] width 101 height 17
type input "Responsible Person"
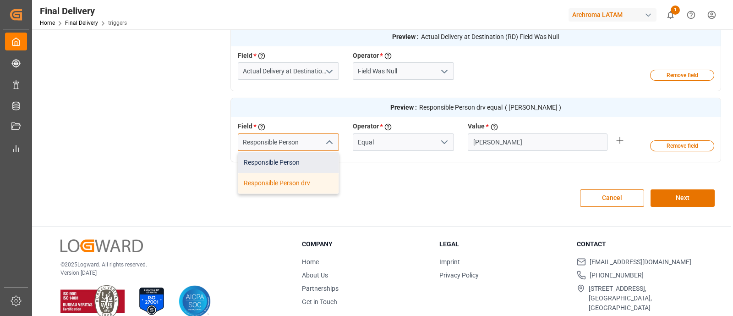
click at [307, 160] on div "Responsible Person" at bounding box center [288, 162] width 100 height 21
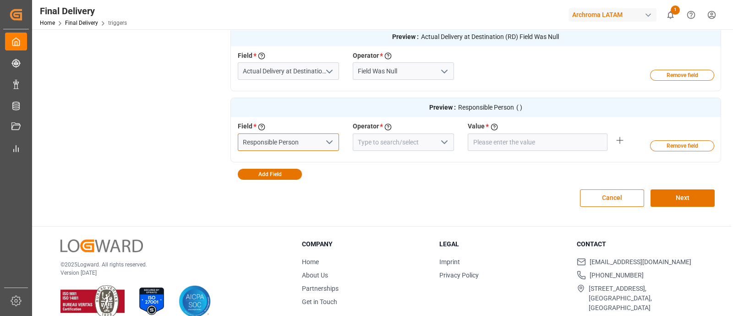
type input "Responsible Person"
click at [435, 141] on input at bounding box center [403, 141] width 101 height 17
click at [442, 147] on icon "open menu" at bounding box center [444, 142] width 11 height 11
click at [408, 157] on div "Equal" at bounding box center [403, 162] width 100 height 21
type input "Equal"
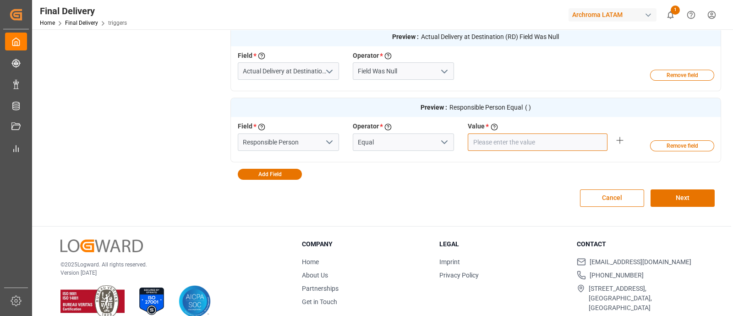
click at [503, 142] on input "text" at bounding box center [538, 141] width 140 height 17
type input "[PERSON_NAME]"
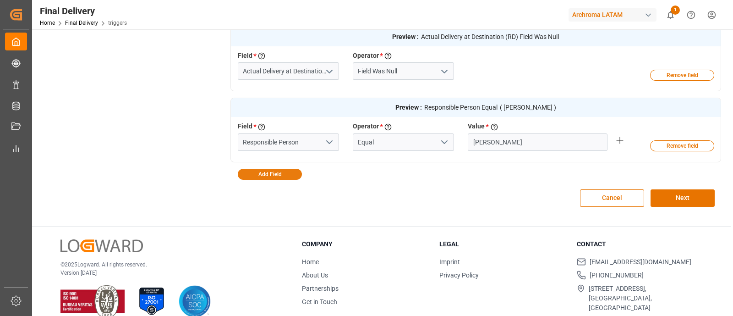
click at [268, 171] on button "Add Field" at bounding box center [270, 174] width 64 height 11
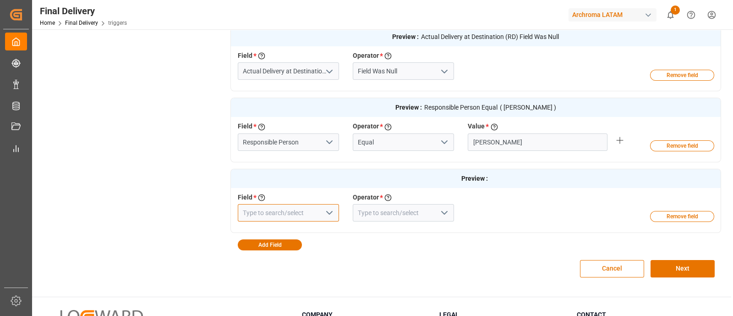
click at [301, 208] on input at bounding box center [288, 212] width 101 height 17
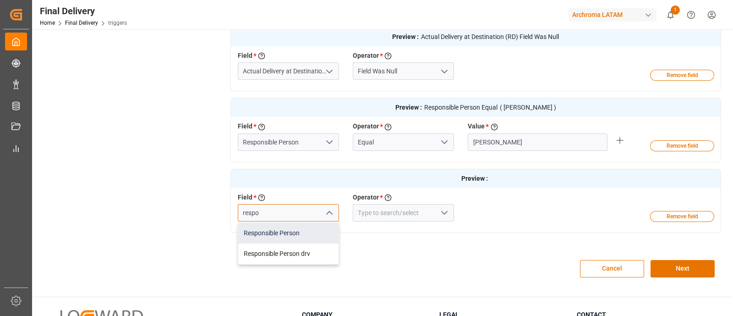
click at [297, 227] on div "Responsible Person" at bounding box center [288, 233] width 100 height 21
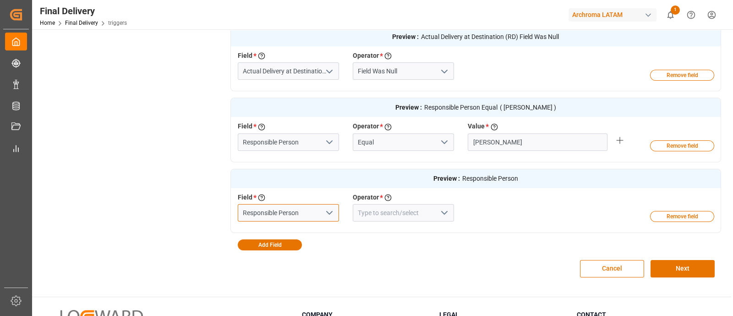
type input "Responsible Person"
click at [425, 213] on input at bounding box center [403, 212] width 101 height 17
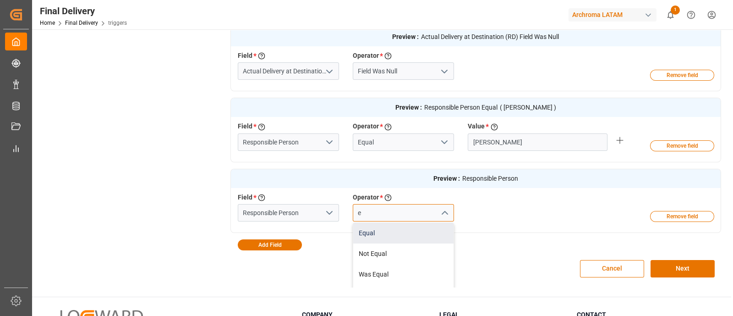
click at [421, 232] on div "Equal" at bounding box center [403, 233] width 100 height 21
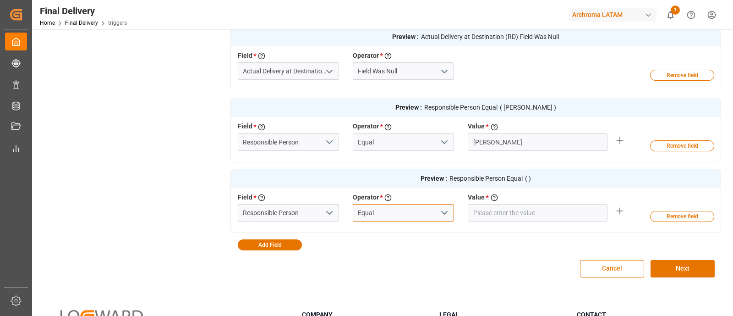
type input "Equal"
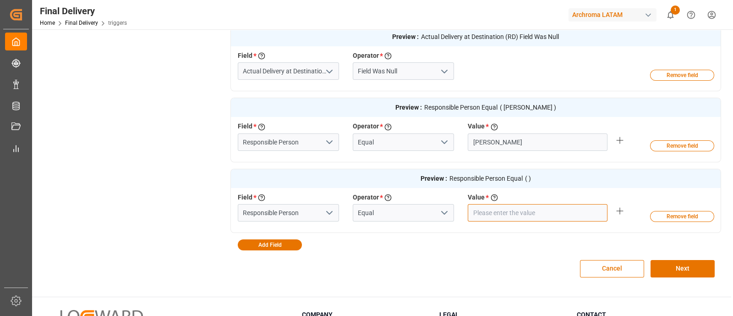
click at [529, 151] on input "text" at bounding box center [538, 141] width 140 height 17
type input "[PERSON_NAME]"
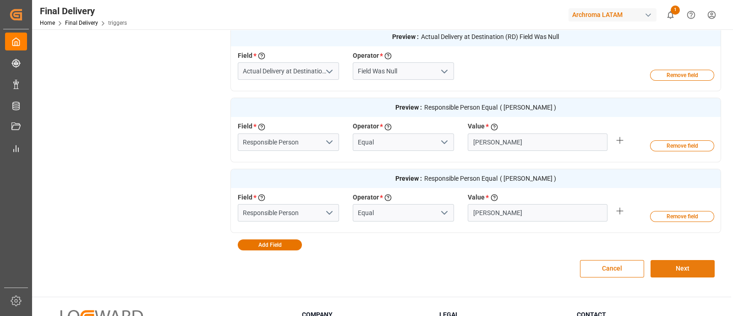
click at [659, 260] on button "Next" at bounding box center [683, 268] width 64 height 17
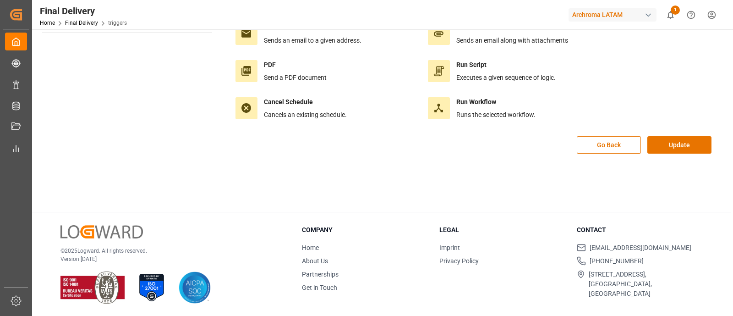
scroll to position [0, 0]
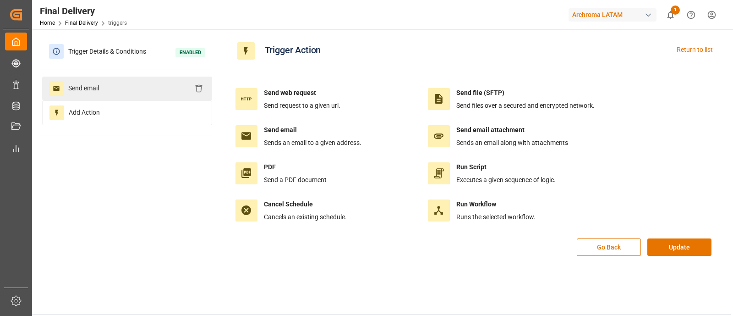
click at [162, 86] on div "Send email" at bounding box center [127, 89] width 170 height 24
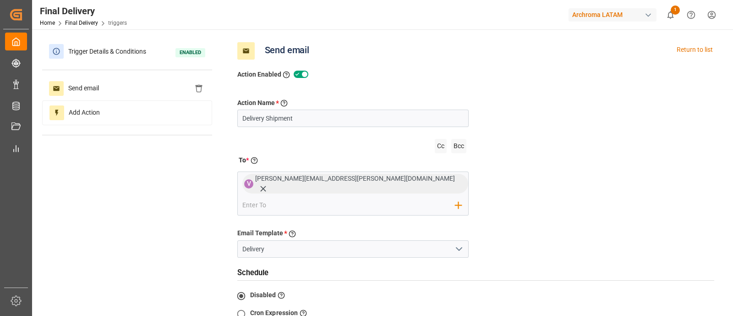
scroll to position [228, 0]
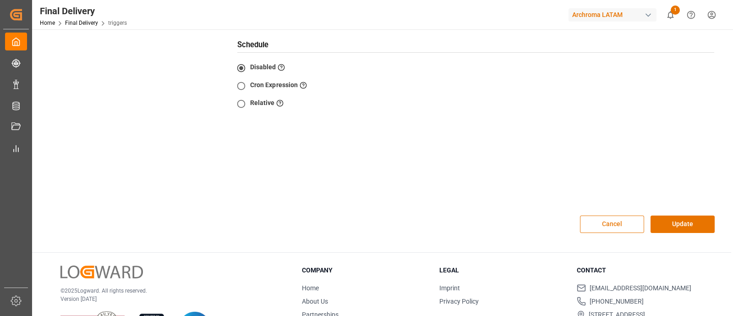
click at [623, 215] on button "Cancel" at bounding box center [612, 223] width 64 height 17
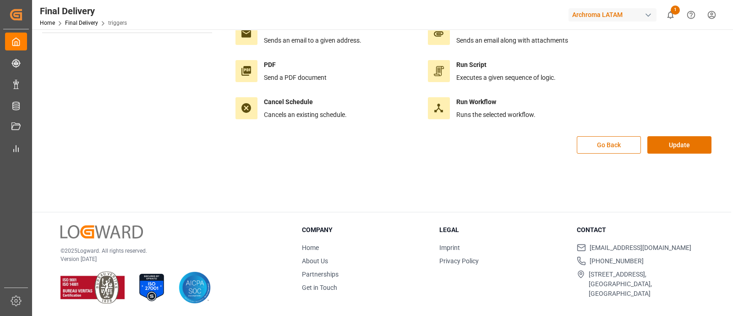
click at [621, 145] on button "Go Back" at bounding box center [609, 144] width 64 height 17
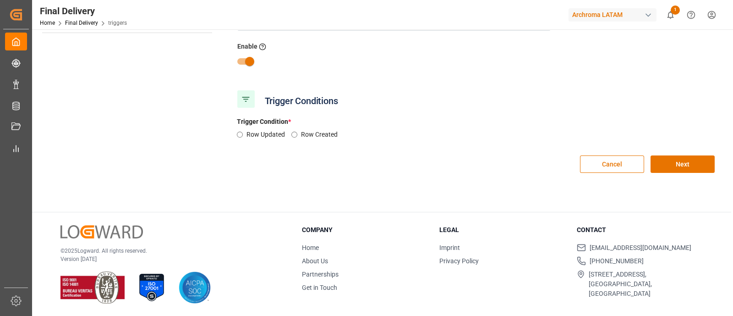
type input "Delivery HON || PE || COL Vale"
type input "notification delivery"
radio input "true"
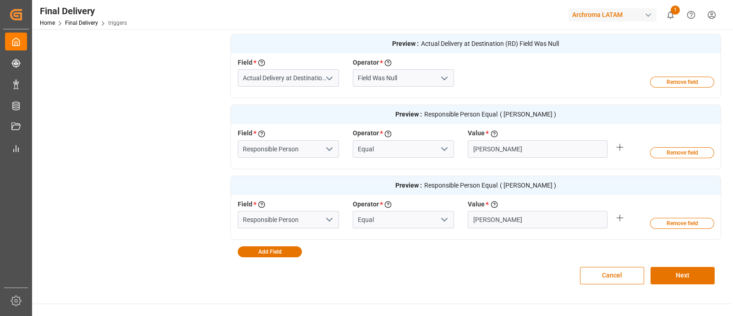
scroll to position [289, 0]
click at [597, 279] on button "Cancel" at bounding box center [612, 274] width 64 height 17
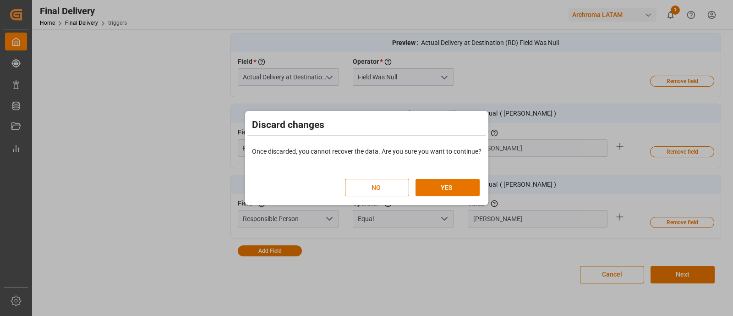
click at [432, 172] on div "NO YES" at bounding box center [412, 182] width 135 height 27
click at [449, 187] on button "YES" at bounding box center [448, 187] width 64 height 17
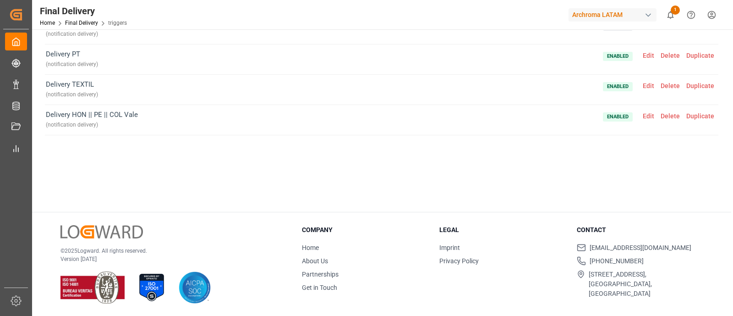
click at [643, 115] on span "Edit" at bounding box center [649, 115] width 18 height 7
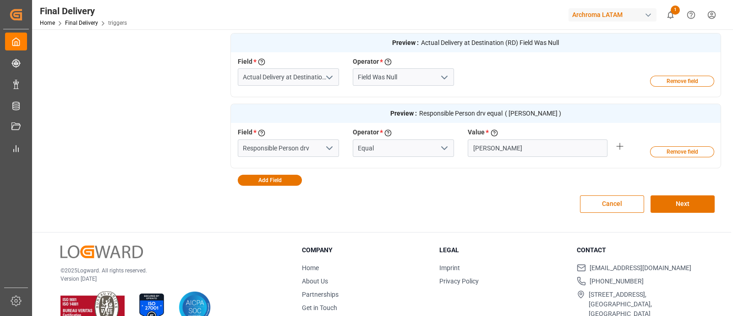
scroll to position [0, 0]
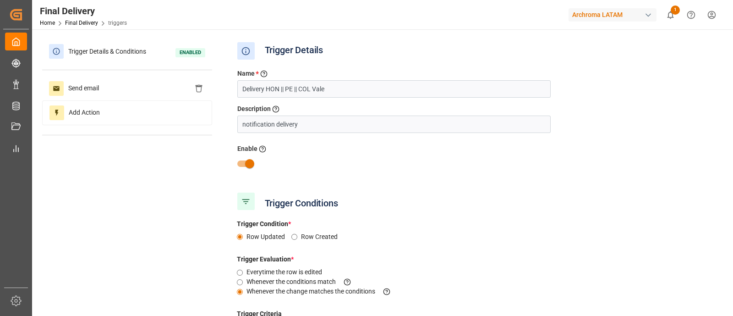
click at [249, 159] on input "checkbox" at bounding box center [250, 163] width 52 height 17
checkbox input "false"
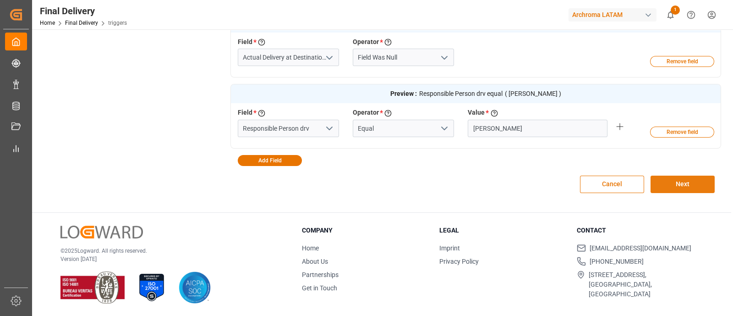
click at [676, 181] on button "Next" at bounding box center [683, 183] width 64 height 17
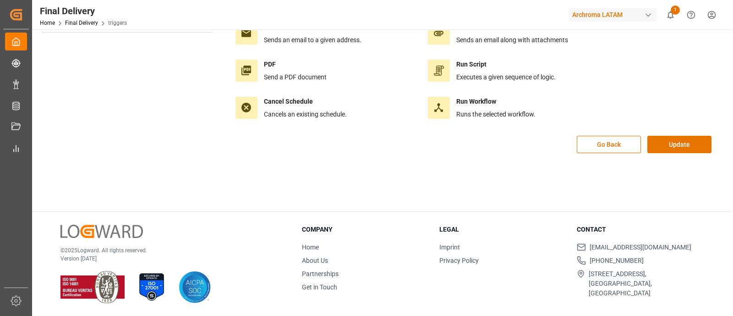
scroll to position [102, 0]
click at [667, 148] on button "Update" at bounding box center [679, 144] width 64 height 17
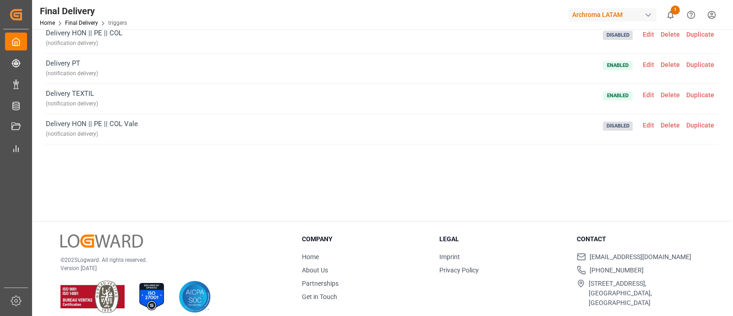
click at [312, 193] on div "Delivery MX ( notification delivery ) Enabled Edit Delete Duplicate Pedimento p…" at bounding box center [381, 86] width 673 height 246
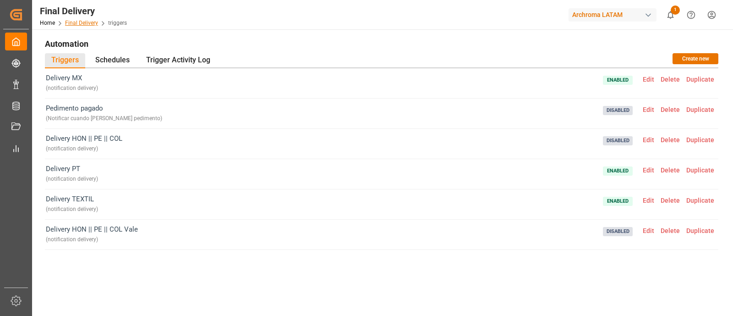
click at [90, 23] on link "Final Delivery" at bounding box center [81, 23] width 33 height 6
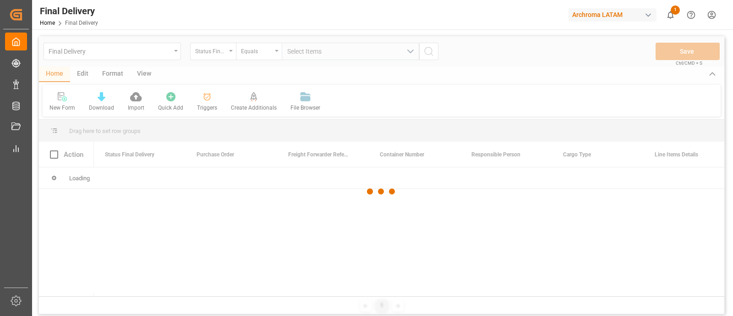
click at [172, 54] on div at bounding box center [381, 191] width 685 height 310
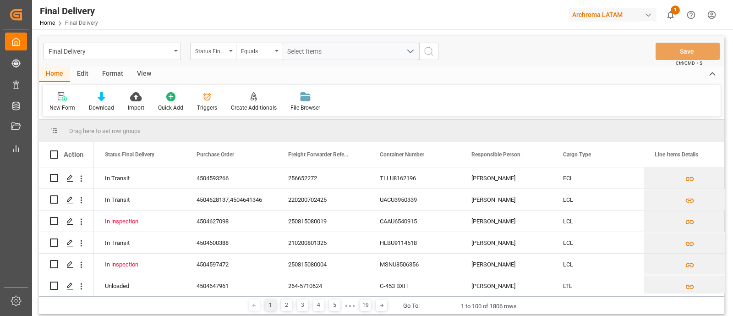
click at [172, 54] on div "Final Delivery" at bounding box center [112, 51] width 137 height 17
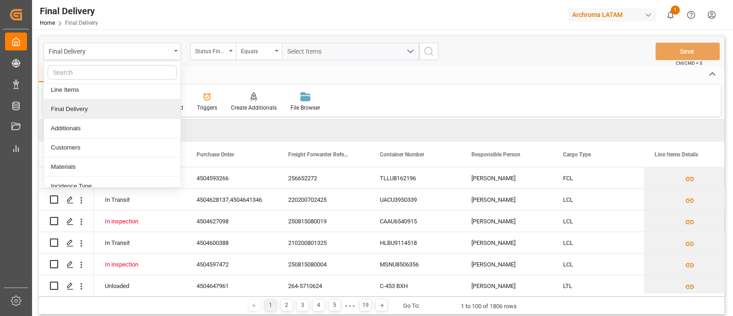
scroll to position [62, 0]
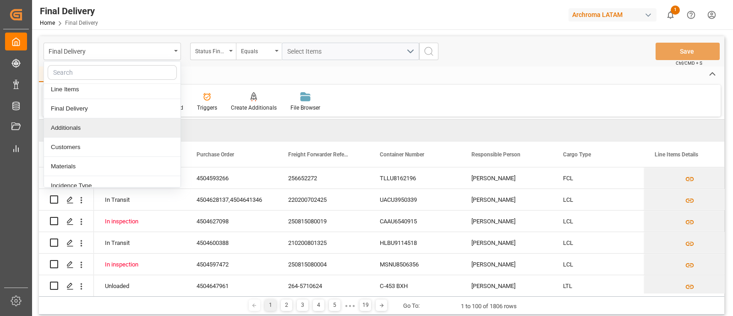
click at [75, 126] on div "Additionals" at bounding box center [112, 127] width 137 height 19
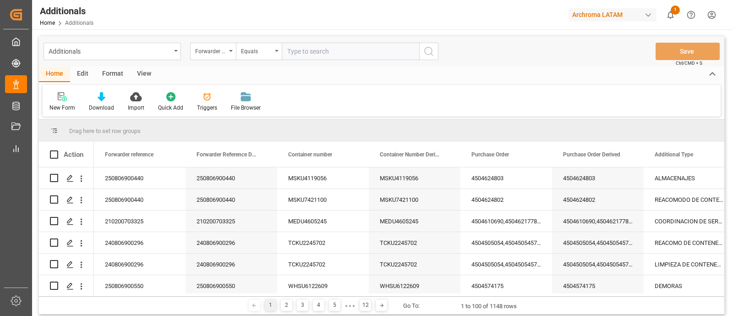
click at [208, 99] on icon at bounding box center [206, 96] width 9 height 9
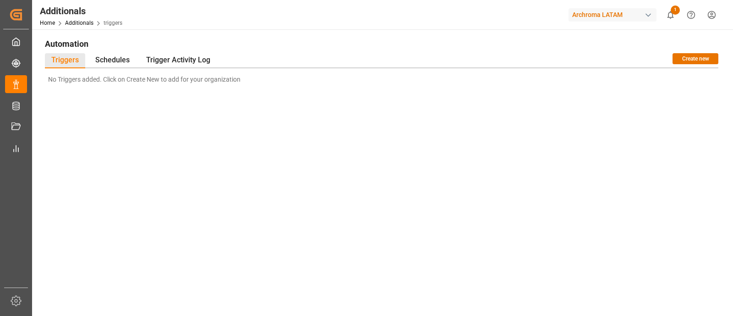
click at [274, 141] on div "No Triggers added. Click on Create New to add for your organization" at bounding box center [381, 175] width 673 height 214
click at [87, 17] on div "Additionals" at bounding box center [81, 11] width 82 height 14
click at [87, 22] on link "Additionals" at bounding box center [79, 23] width 28 height 6
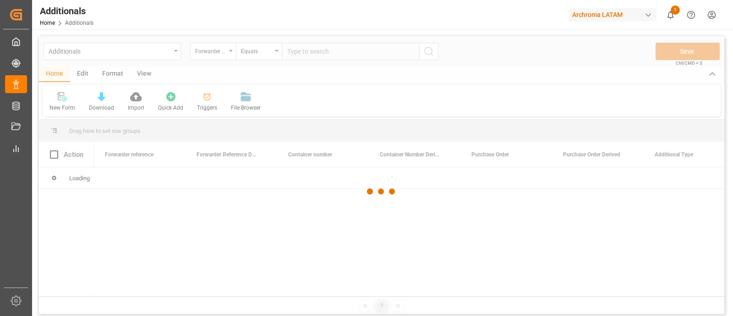
click at [172, 55] on div at bounding box center [381, 191] width 685 height 310
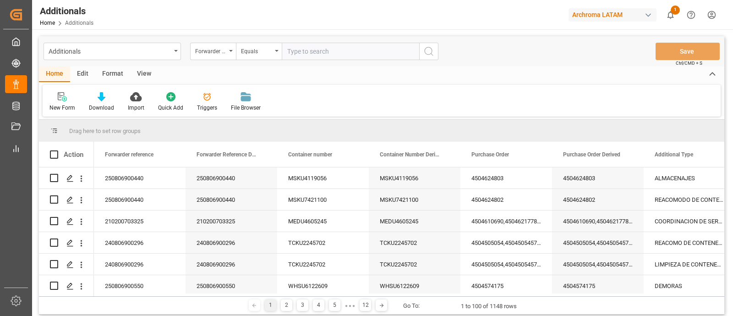
click at [172, 55] on div "Additionals" at bounding box center [112, 51] width 137 height 17
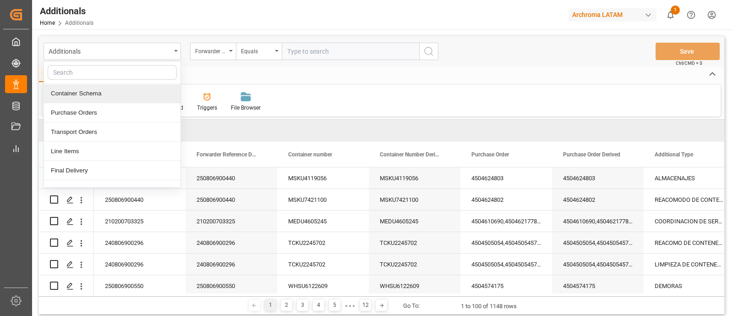
click at [131, 89] on div "Container Schema" at bounding box center [112, 93] width 137 height 19
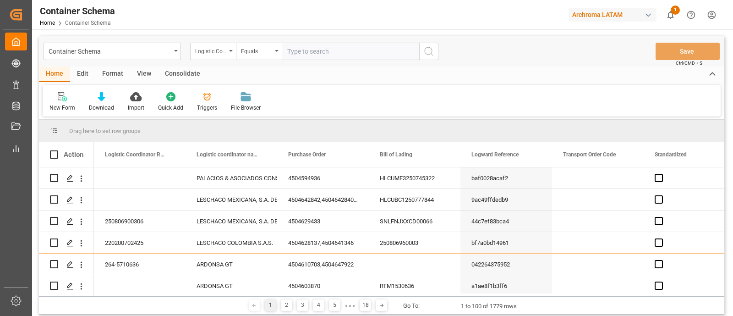
click at [508, 106] on div "New Form Download Import Quick Add Triggers File Browser" at bounding box center [382, 101] width 678 height 32
click at [166, 57] on div "Container Schema" at bounding box center [112, 51] width 137 height 17
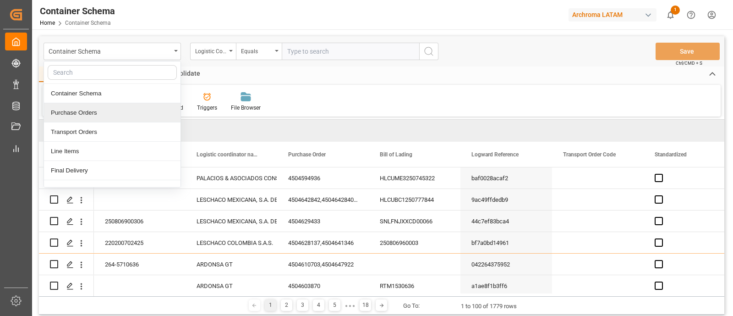
click at [120, 111] on div "Purchase Orders" at bounding box center [112, 112] width 137 height 19
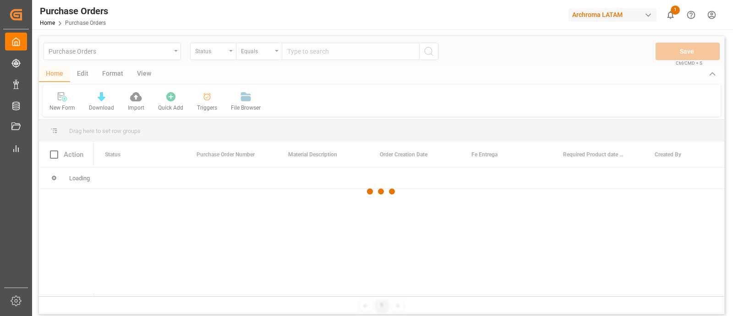
click at [360, 87] on div at bounding box center [381, 191] width 685 height 310
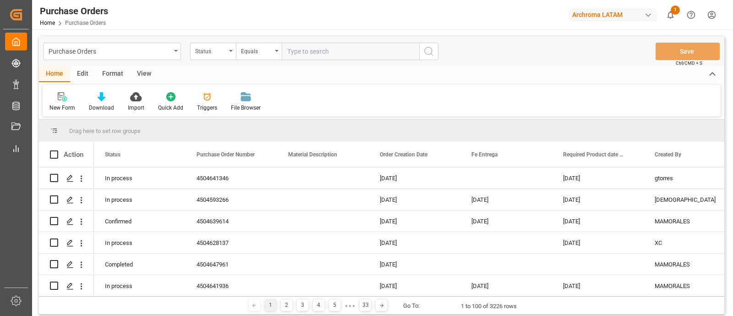
click at [360, 87] on div "New Form Download Import Quick Add Triggers File Browser" at bounding box center [382, 101] width 678 height 32
click at [123, 58] on div "Purchase Orders" at bounding box center [112, 51] width 137 height 17
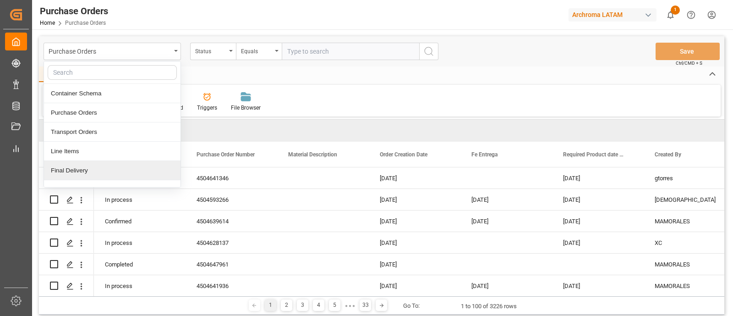
click at [96, 174] on div "Final Delivery" at bounding box center [112, 170] width 137 height 19
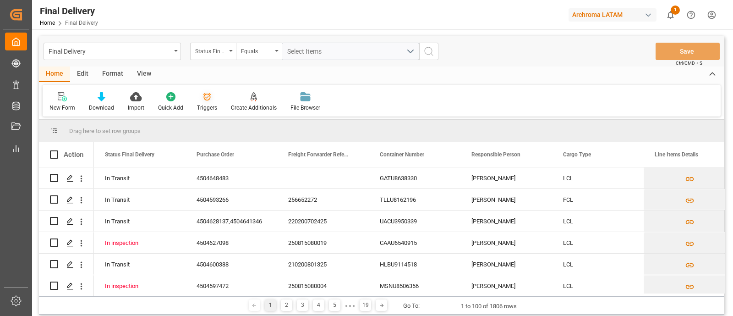
click at [213, 99] on div at bounding box center [207, 97] width 20 height 10
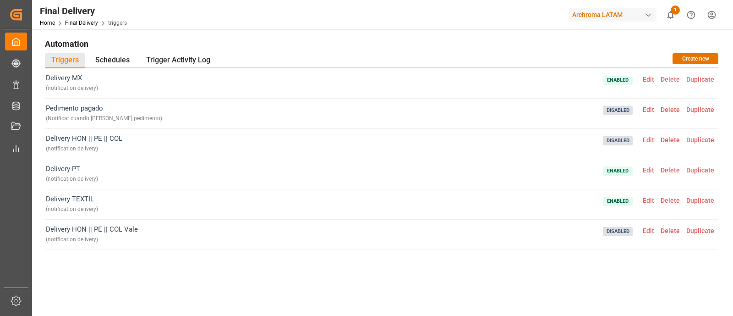
click at [645, 79] on span "Edit" at bounding box center [649, 79] width 18 height 7
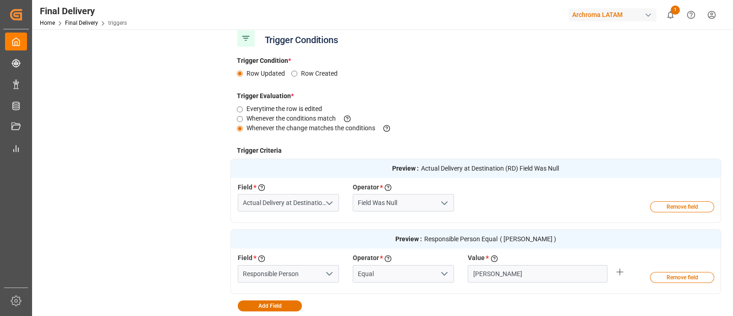
scroll to position [163, 0]
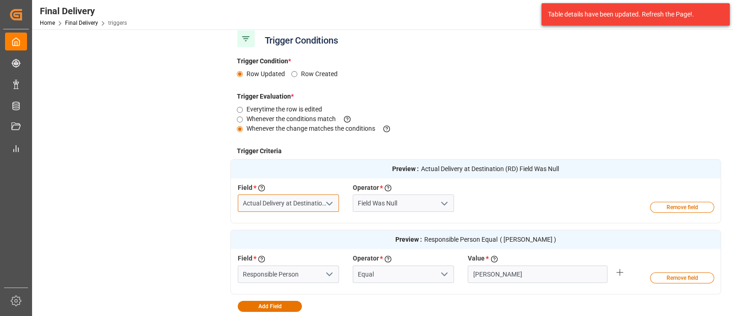
click at [302, 205] on input "Actual Delivery at Destination (RD)" at bounding box center [288, 202] width 101 height 17
click at [328, 204] on icon "open menu" at bounding box center [329, 203] width 11 height 11
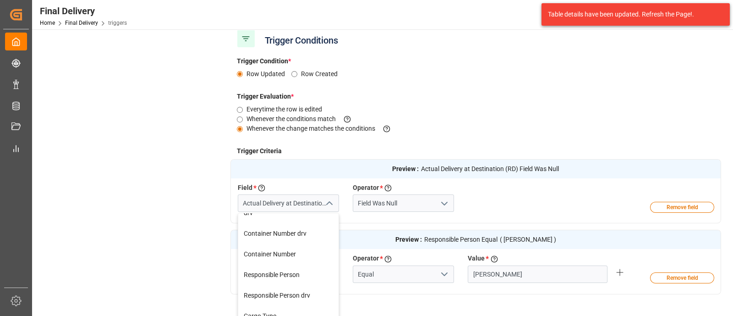
scroll to position [103, 0]
click at [290, 205] on input "Actual Delivery at Destination (RD)" at bounding box center [288, 202] width 101 height 17
drag, startPoint x: 262, startPoint y: 203, endPoint x: 355, endPoint y: 210, distance: 93.7
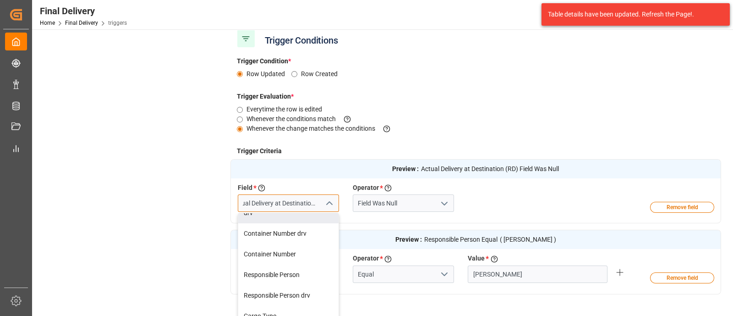
click at [355, 210] on div "Field * Select a field to create a criteria Actual Delivery at Destination (RD)…" at bounding box center [461, 199] width 460 height 33
click at [434, 115] on div "Everytime the row is edited Whenever the conditions match This criteria is eval…" at bounding box center [475, 121] width 491 height 35
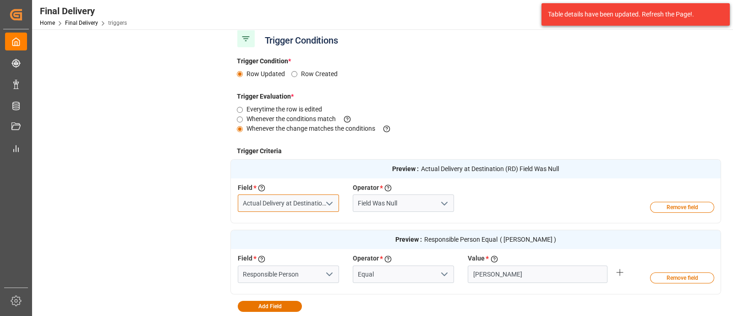
click at [278, 207] on input "Actual Delivery at Destination (RD)" at bounding box center [288, 202] width 101 height 17
click at [325, 205] on input "Actual unloat Destination (RD)" at bounding box center [288, 202] width 101 height 17
drag, startPoint x: 331, startPoint y: 205, endPoint x: 263, endPoint y: 208, distance: 67.4
click at [263, 208] on input "Actual unloat Destination (RD)" at bounding box center [288, 202] width 101 height 17
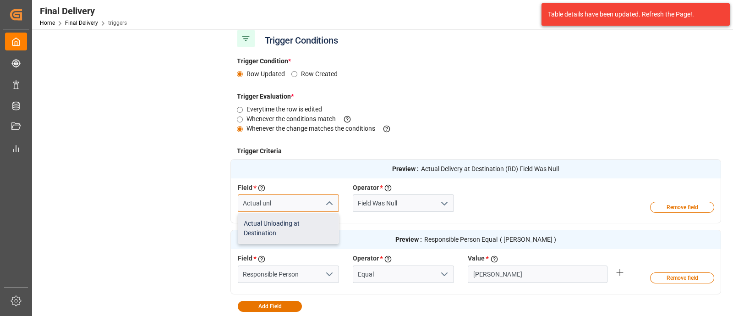
click at [292, 227] on div "Actual Unloading at Destination" at bounding box center [288, 228] width 100 height 30
type input "Actual Unloading at Destination"
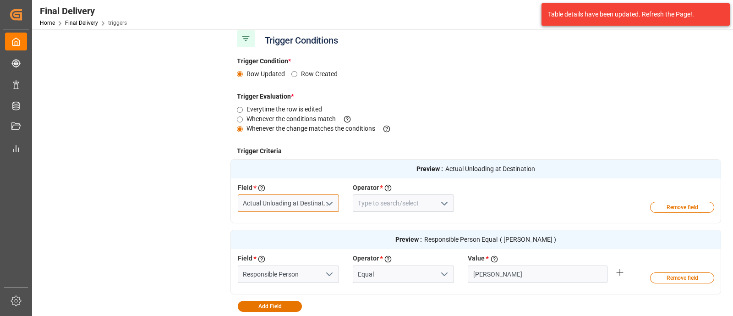
type input "Actual Unloading at Destination"
click at [441, 203] on icon "open menu" at bounding box center [444, 203] width 11 height 11
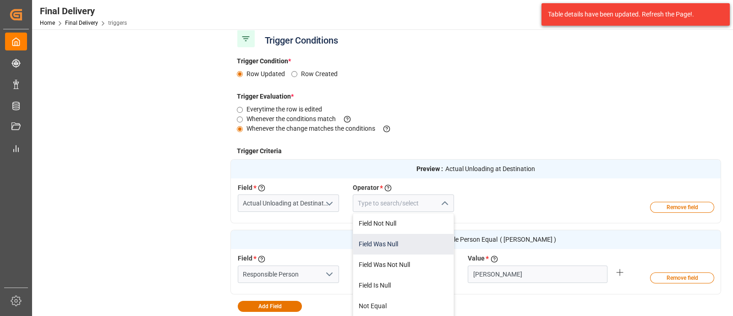
click at [397, 240] on div "Field Was Null" at bounding box center [403, 244] width 100 height 21
type input "Field Was Null"
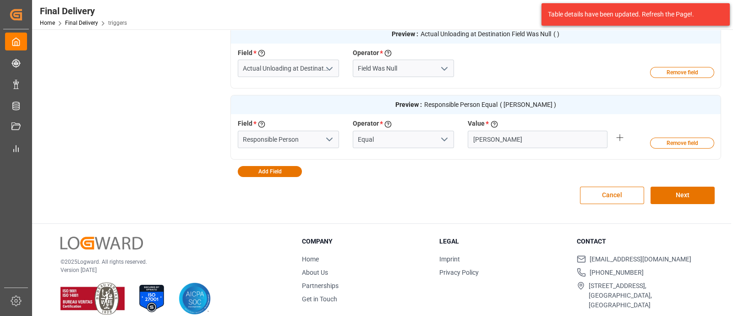
scroll to position [298, 0]
click at [682, 193] on button "Next" at bounding box center [683, 194] width 64 height 17
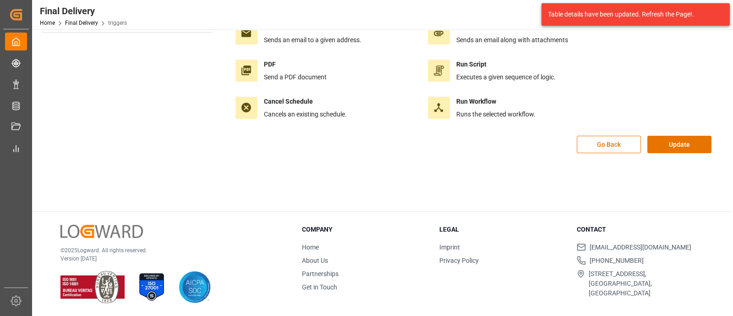
scroll to position [102, 0]
click at [680, 143] on button "Update" at bounding box center [679, 144] width 64 height 17
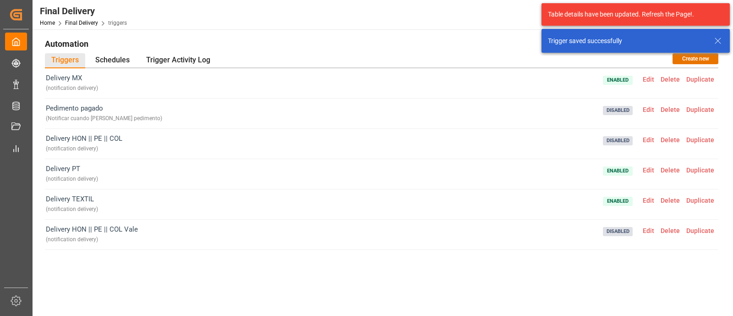
scroll to position [0, 0]
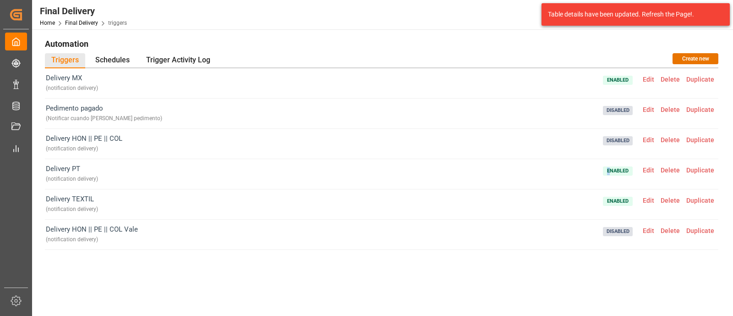
drag, startPoint x: 599, startPoint y: 184, endPoint x: 611, endPoint y: 174, distance: 15.3
click at [611, 174] on div "Delivery PT ( notification delivery ) Enabled Edit Delete Duplicate" at bounding box center [381, 174] width 673 height 30
click at [650, 77] on span "Edit" at bounding box center [649, 79] width 18 height 7
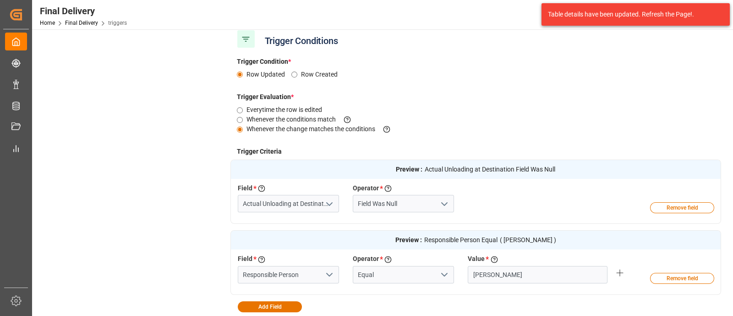
scroll to position [165, 0]
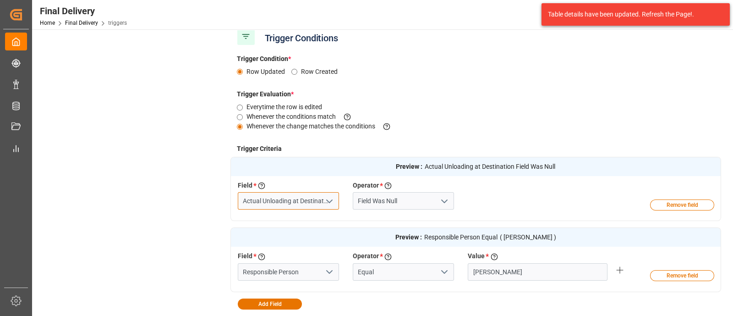
click at [306, 196] on input "Actual Unloading at Destination" at bounding box center [288, 200] width 101 height 17
click at [458, 285] on div "Field * Select a field to create a criteria Responsible Person Operator * Choos…" at bounding box center [461, 271] width 460 height 40
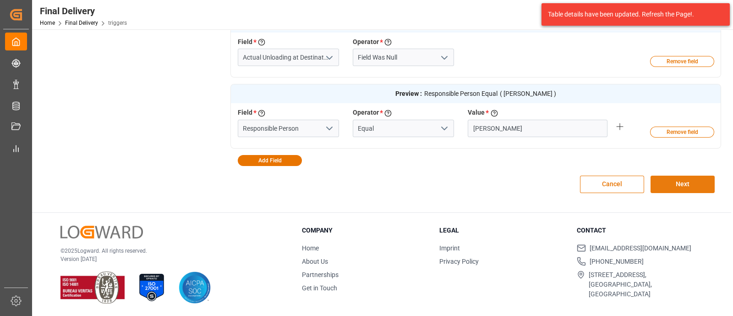
click at [667, 186] on button "Next" at bounding box center [683, 183] width 64 height 17
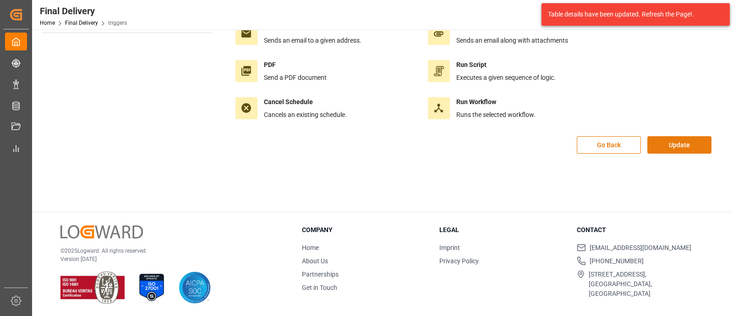
click at [667, 147] on button "Update" at bounding box center [679, 144] width 64 height 17
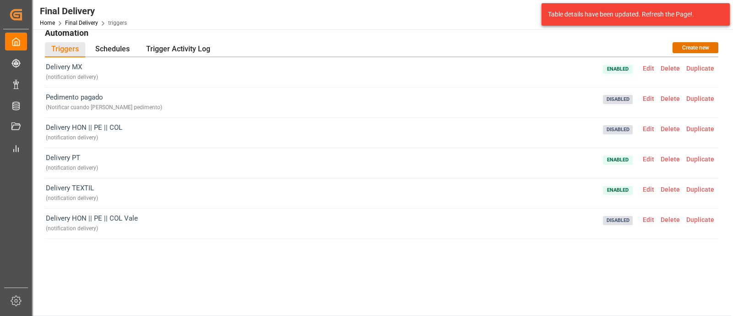
scroll to position [0, 0]
click at [644, 158] on span "Edit" at bounding box center [649, 158] width 18 height 7
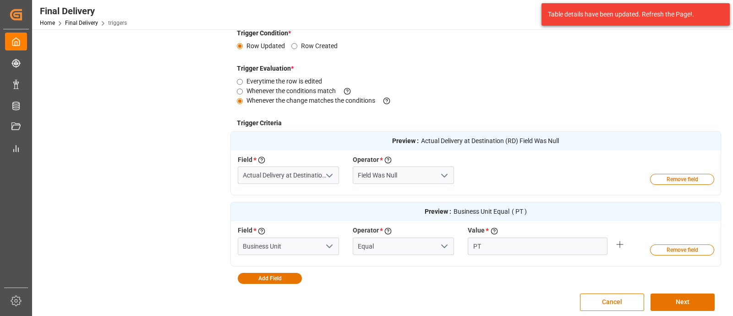
scroll to position [222, 0]
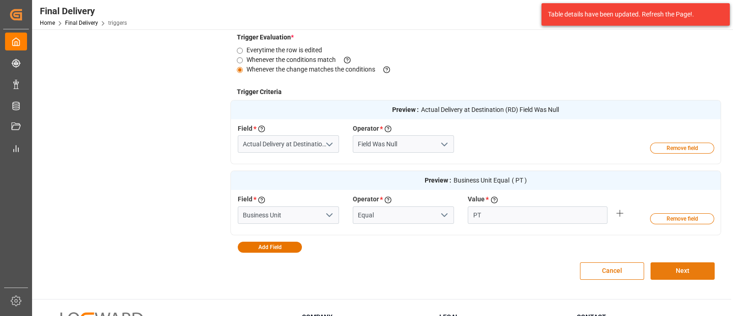
click at [677, 273] on button "Next" at bounding box center [683, 270] width 64 height 17
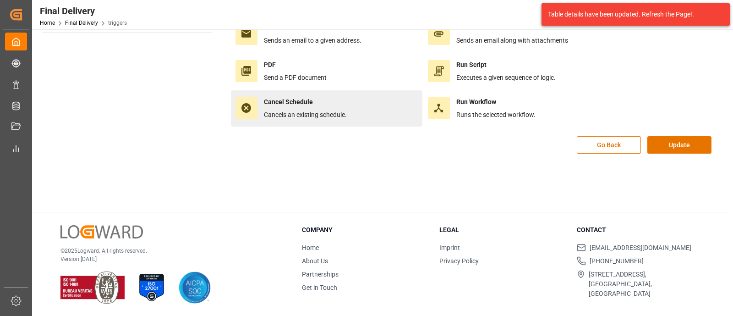
scroll to position [0, 0]
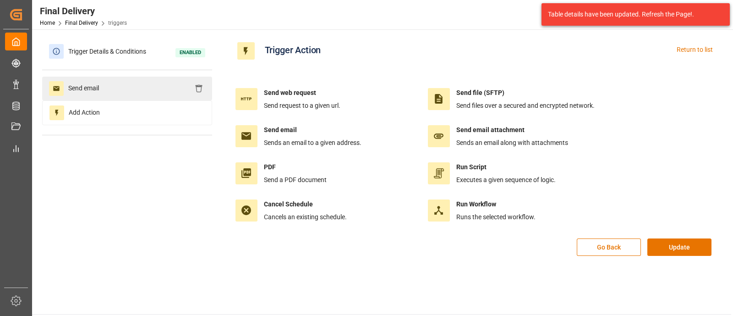
click at [84, 82] on span "Send email" at bounding box center [84, 88] width 40 height 15
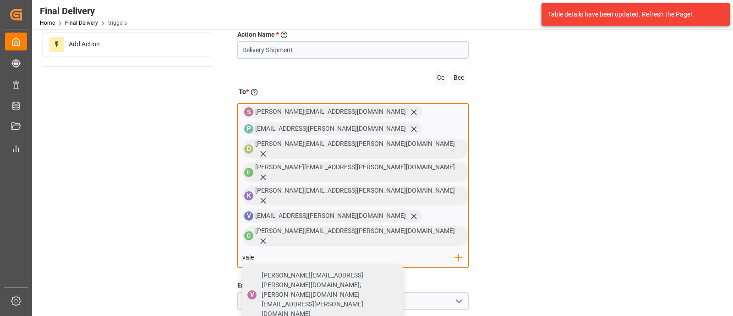
scroll to position [71, 0]
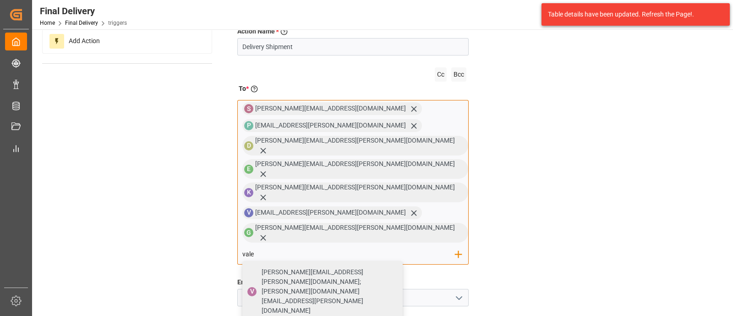
type input "vale"
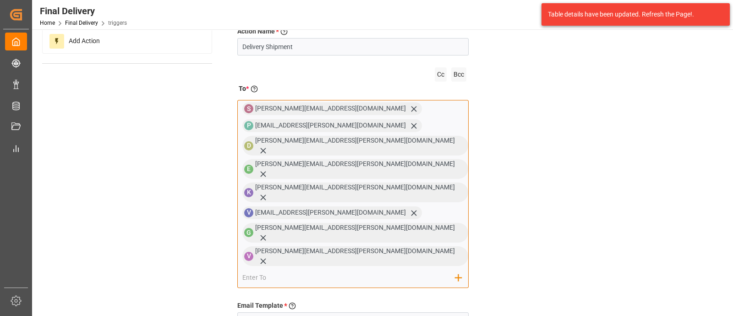
click at [365, 226] on div "S sara.lonche@leschaco.com P perla.sanchez@leschaco.com D dalia.gutierrez@lesch…" at bounding box center [353, 194] width 232 height 188
click at [371, 271] on input "email" at bounding box center [348, 278] width 213 height 14
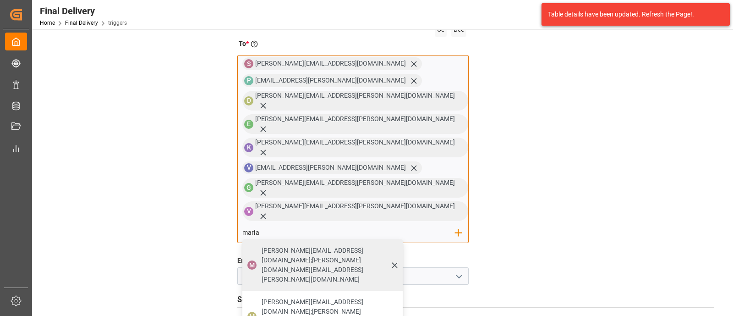
scroll to position [126, 0]
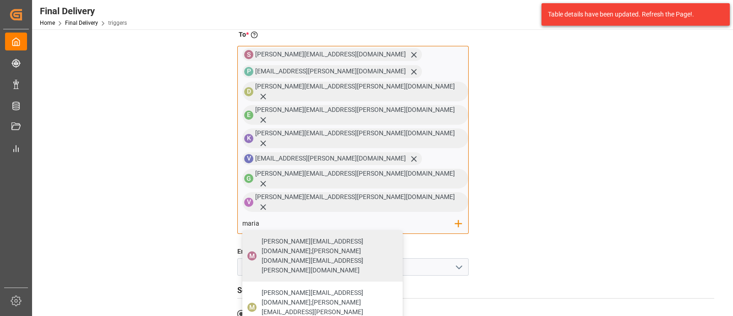
type input "maria"
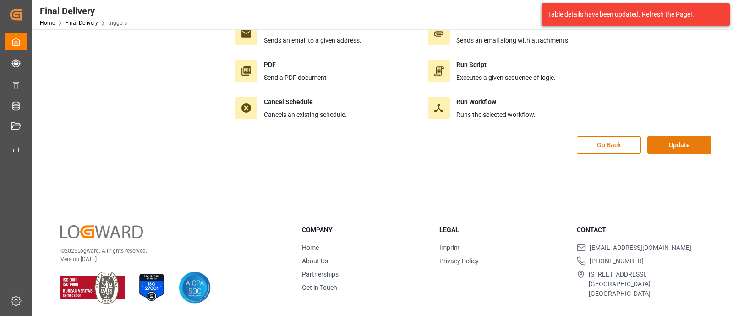
click at [664, 146] on button "Update" at bounding box center [679, 144] width 64 height 17
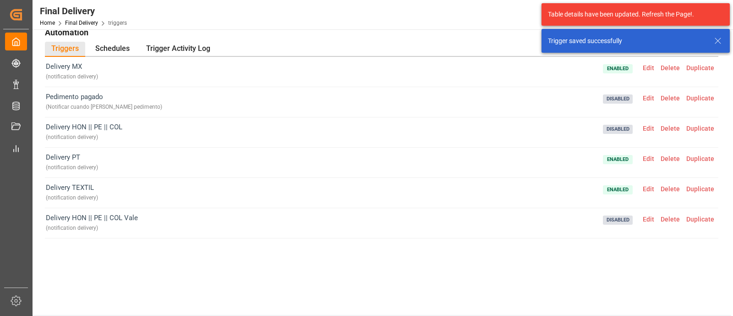
scroll to position [0, 0]
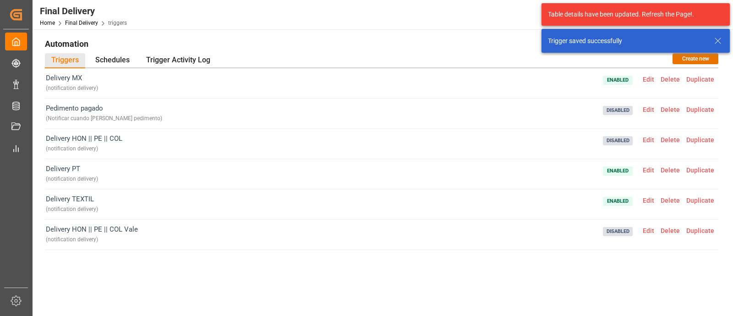
click at [720, 39] on icon at bounding box center [717, 40] width 11 height 11
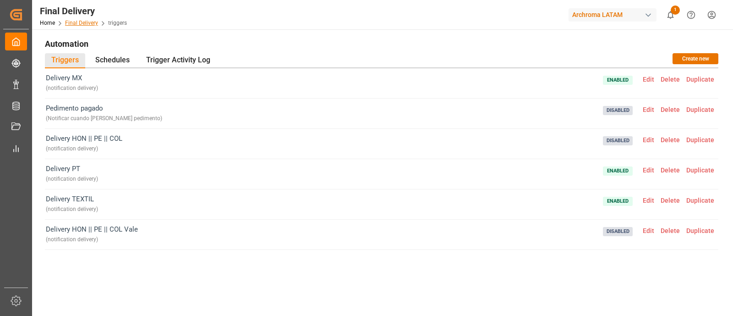
click at [86, 23] on link "Final Delivery" at bounding box center [81, 23] width 33 height 6
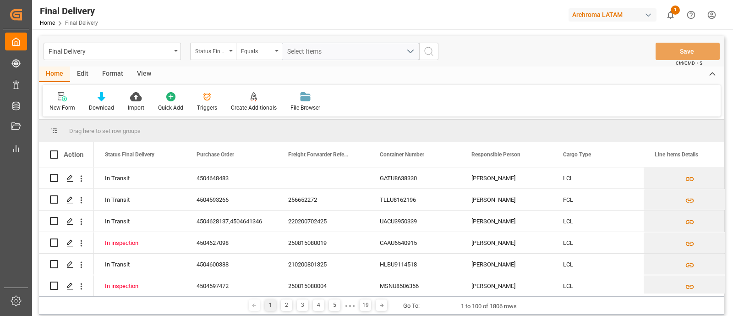
click at [87, 77] on div "Edit" at bounding box center [82, 74] width 25 height 16
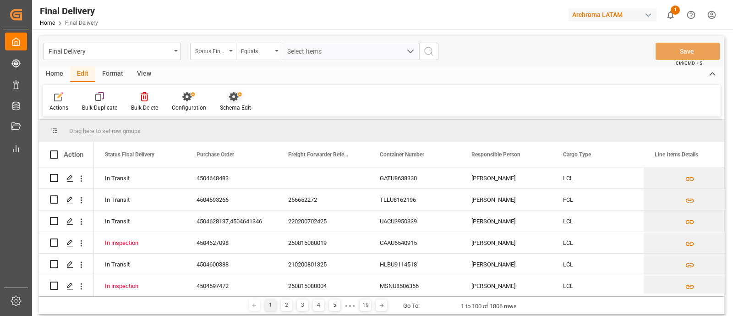
click at [245, 109] on div "Schema Edit" at bounding box center [235, 108] width 31 height 8
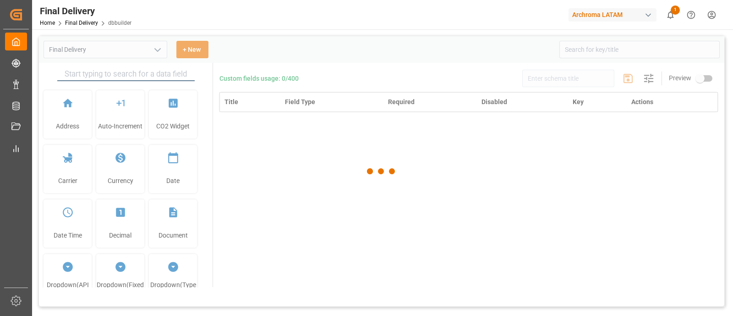
type input "Final Delivery"
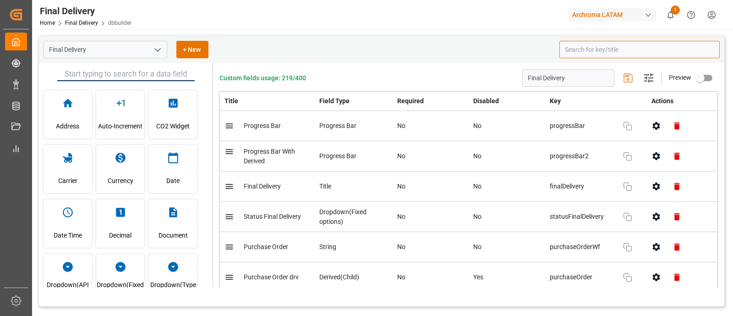
click at [582, 47] on input at bounding box center [639, 49] width 160 height 17
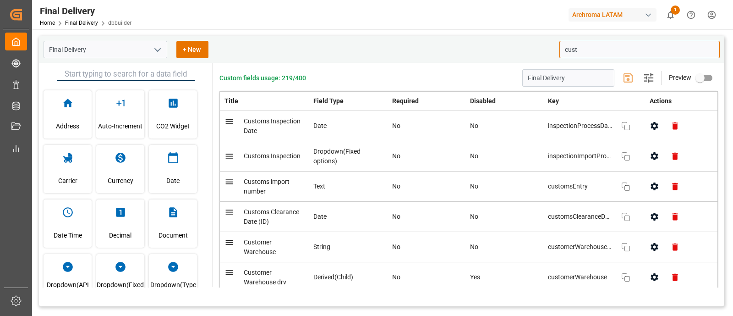
type input "cust"
click at [464, 34] on div "Final Delivery + New cust Address Auto-Increment CO2 Widget Carrier Currency Da…" at bounding box center [381, 225] width 699 height 393
click at [651, 278] on icon "button" at bounding box center [654, 277] width 7 height 8
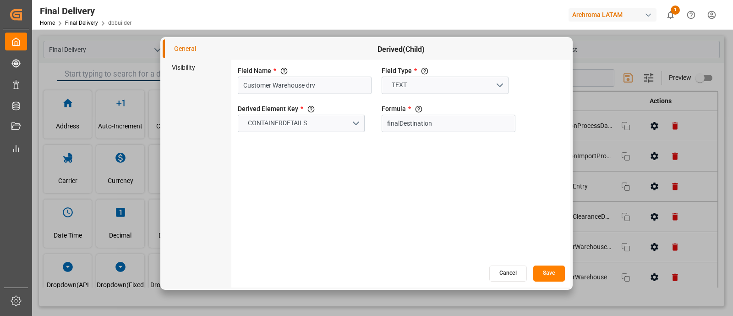
click at [187, 73] on li "Visibility" at bounding box center [197, 67] width 69 height 19
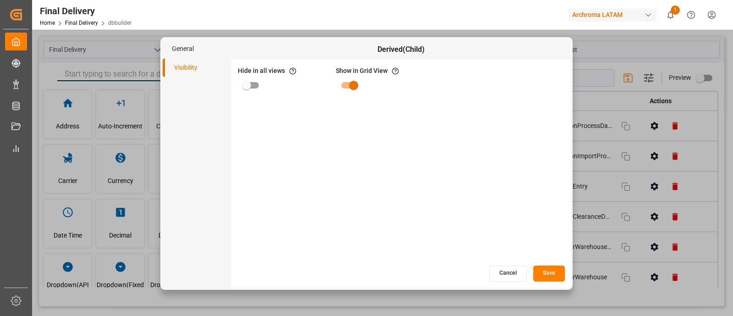
click at [247, 85] on input "primary checkbox" at bounding box center [246, 85] width 52 height 17
checkbox input "true"
click at [551, 273] on button "Save" at bounding box center [549, 273] width 32 height 16
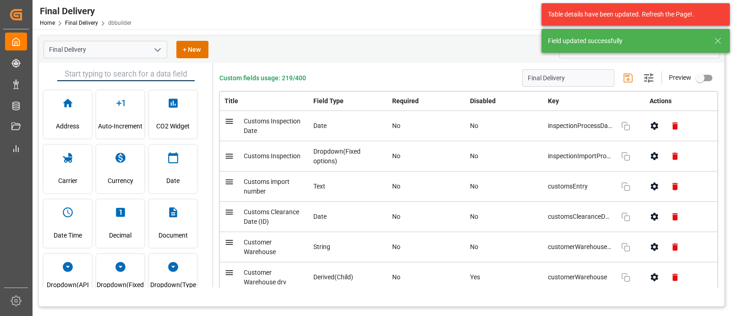
click at [717, 43] on icon at bounding box center [717, 40] width 11 height 11
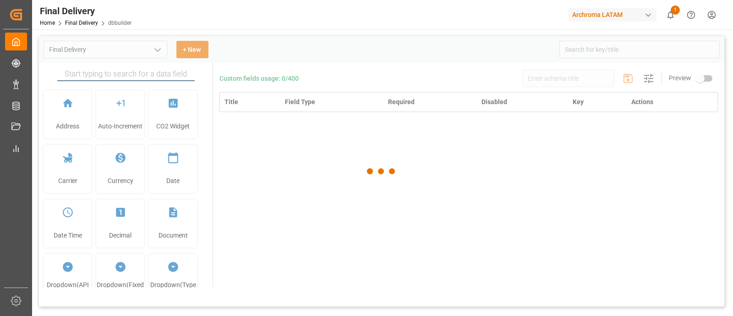
type input "Final Delivery"
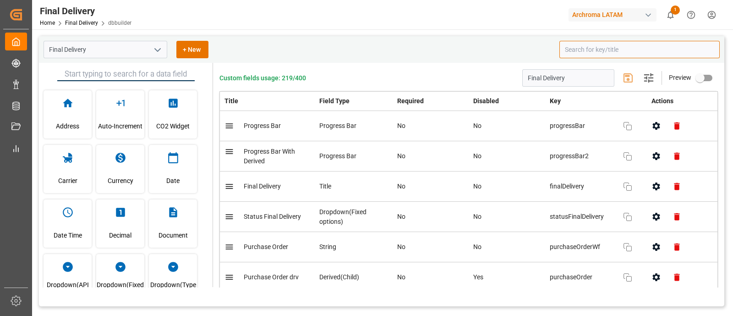
click at [585, 48] on input at bounding box center [639, 49] width 160 height 17
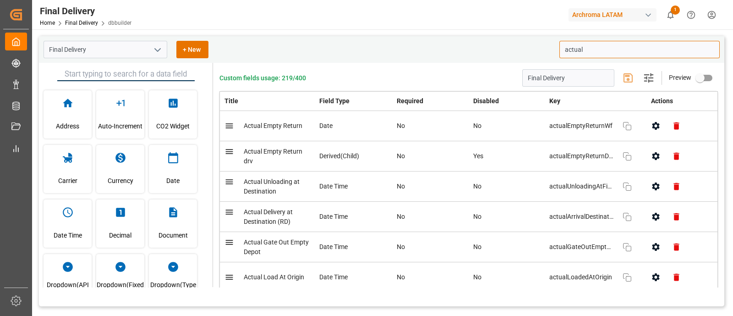
click at [651, 155] on icon "button" at bounding box center [656, 156] width 10 height 10
type input "actual"
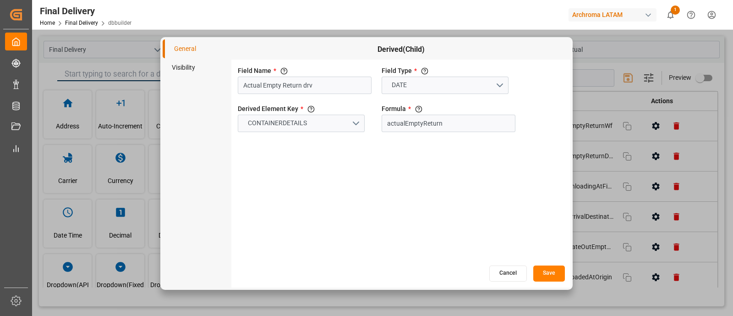
click at [185, 67] on li "Visibility" at bounding box center [197, 67] width 69 height 19
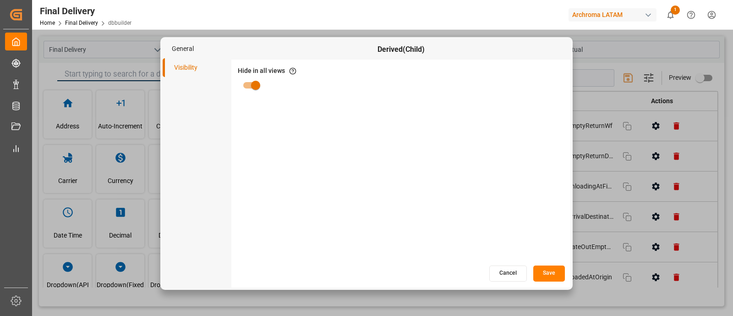
click at [503, 272] on button "Cancel" at bounding box center [508, 273] width 38 height 16
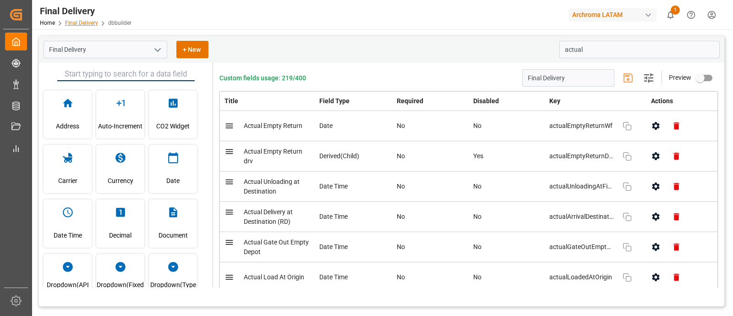
click at [87, 22] on link "Final Delivery" at bounding box center [81, 23] width 33 height 6
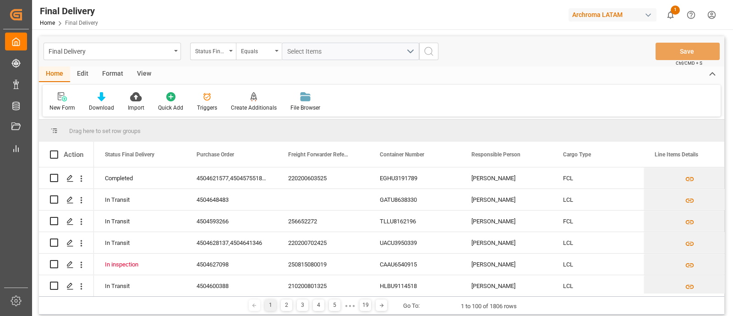
click at [86, 77] on div "Edit" at bounding box center [82, 74] width 25 height 16
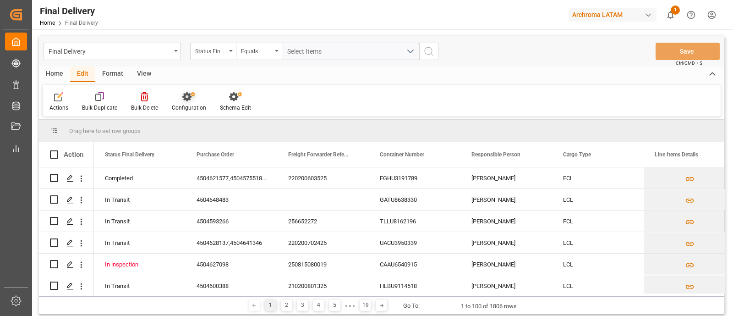
click at [195, 106] on div "Configuration" at bounding box center [189, 108] width 34 height 8
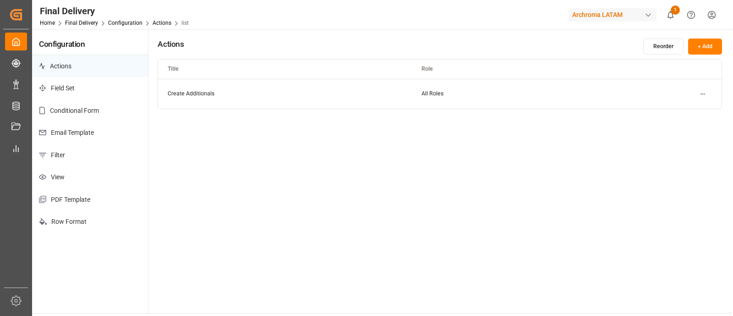
click at [113, 133] on p "Email Template" at bounding box center [90, 132] width 116 height 22
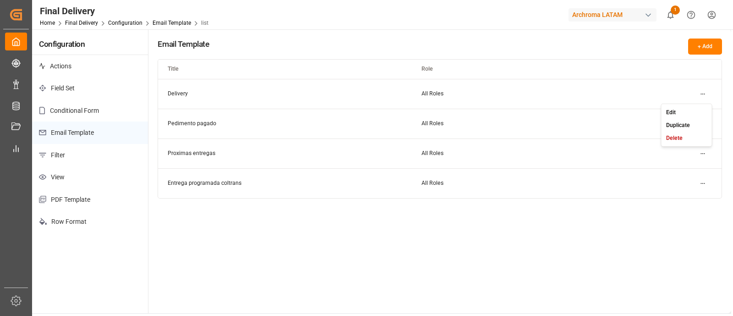
click at [702, 90] on html "Created by potrace 1.15, written by Peter Selinger 2001-2017 Created by potrace…" at bounding box center [366, 158] width 733 height 316
click at [681, 109] on div "Edit" at bounding box center [686, 111] width 47 height 13
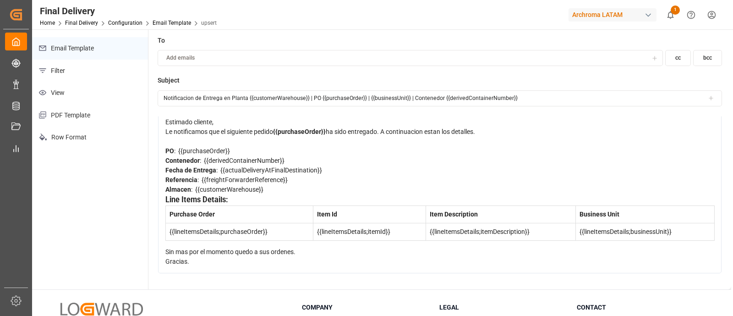
scroll to position [85, 0]
click at [80, 24] on link "Final Delivery" at bounding box center [81, 23] width 33 height 6
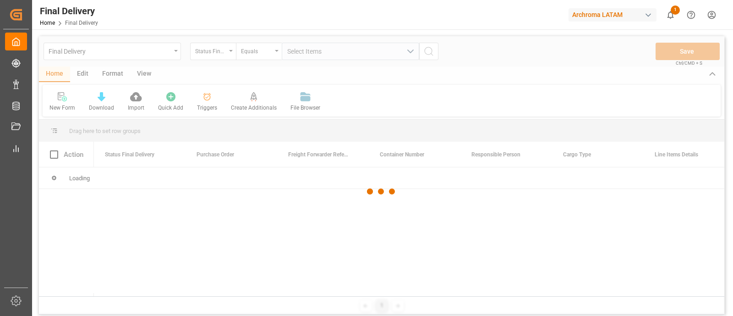
click at [207, 107] on div at bounding box center [381, 191] width 685 height 310
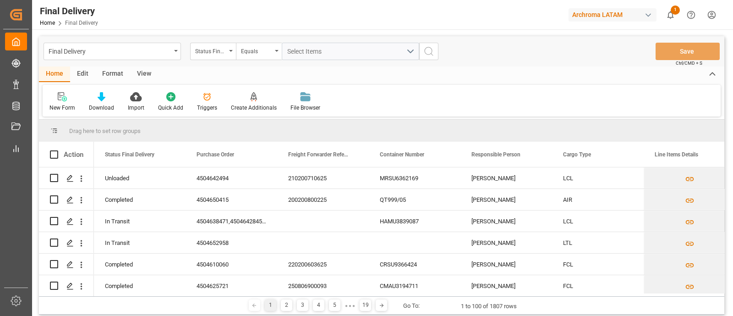
click at [207, 107] on div "Triggers" at bounding box center [207, 108] width 20 height 8
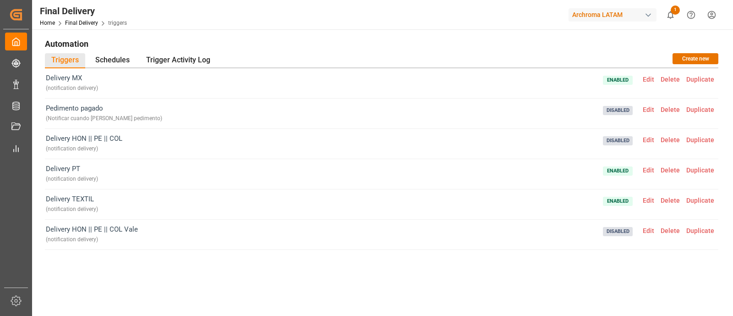
click at [642, 78] on span "Edit" at bounding box center [649, 79] width 18 height 7
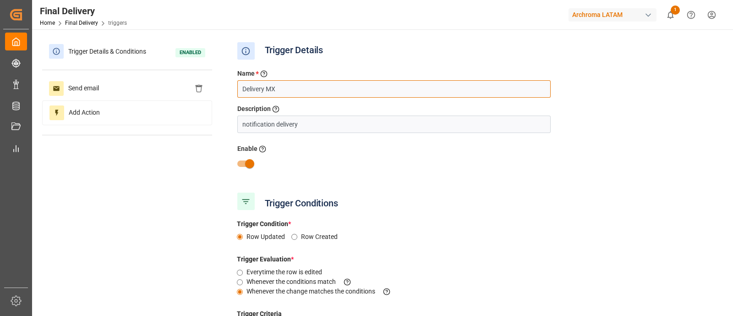
click at [365, 85] on input "Delivery MX" at bounding box center [393, 88] width 313 height 17
type input "Delivery MX Textil"
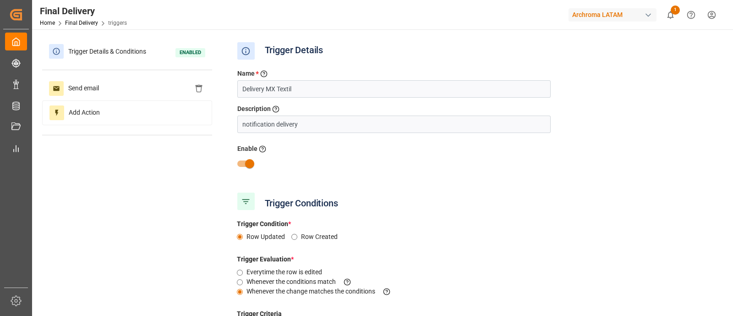
click at [454, 215] on div "Trigger Condition * Row Updated Row Created" at bounding box center [475, 230] width 491 height 35
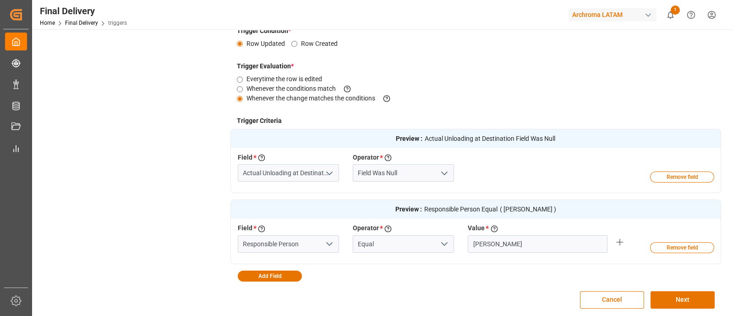
scroll to position [193, 0]
click at [504, 262] on div "Field * Select a field to create a criteria Responsible Person Operator * Choos…" at bounding box center [461, 243] width 460 height 40
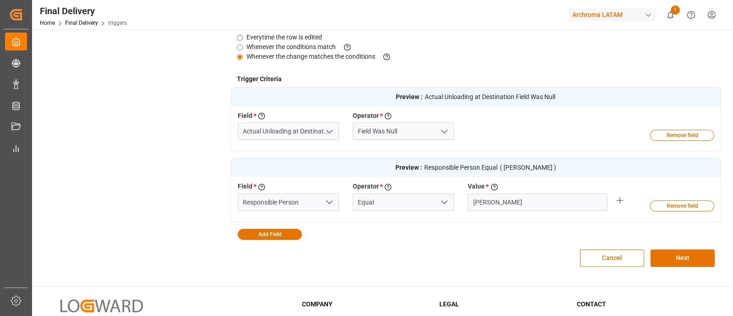
scroll to position [235, 0]
click at [669, 256] on button "Next" at bounding box center [683, 256] width 64 height 17
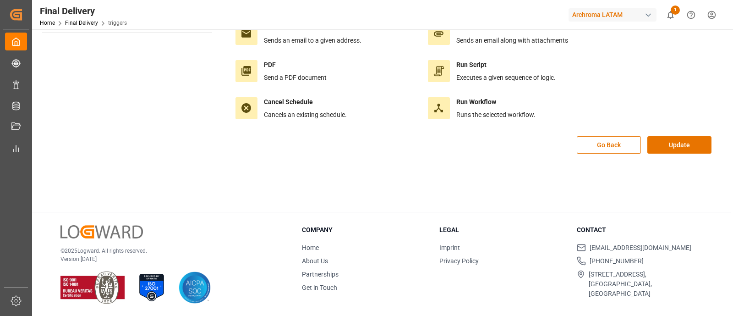
scroll to position [0, 0]
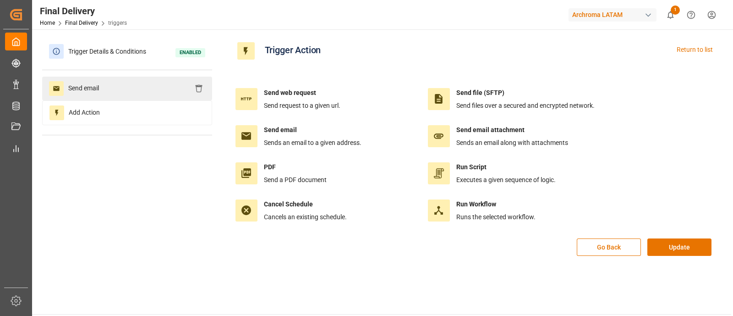
click at [118, 91] on div "Send email" at bounding box center [127, 89] width 170 height 24
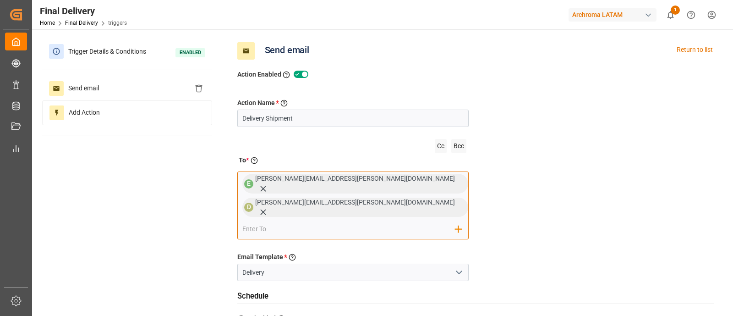
click at [371, 222] on input "email" at bounding box center [348, 229] width 213 height 14
paste input "martha.vaca@archroma.com"
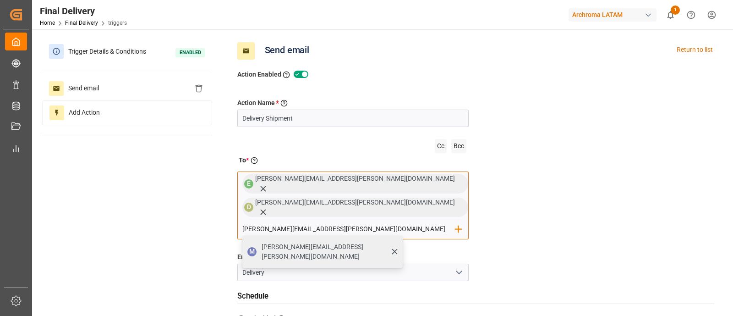
type input "martha.vaca@archroma.com"
click at [399, 239] on div "martha.vaca@archroma.com" at bounding box center [328, 252] width 141 height 26
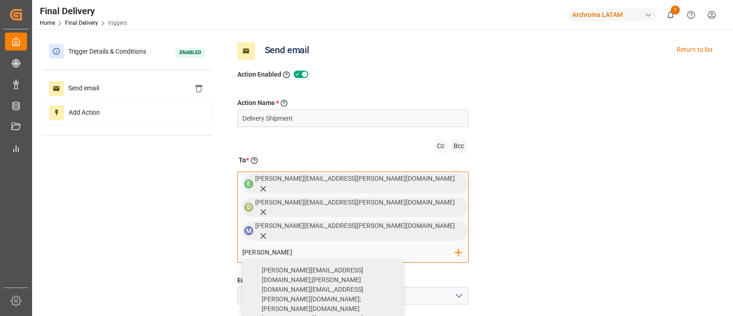
type input "sara"
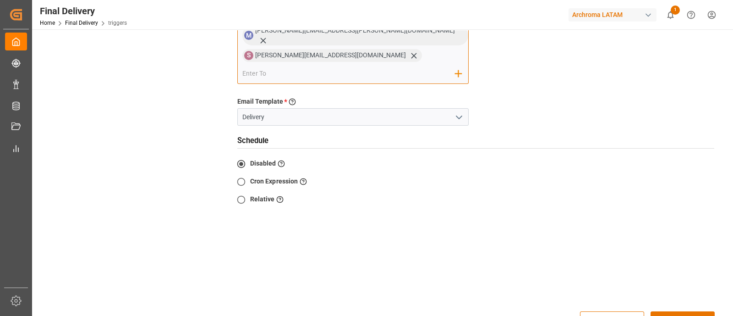
scroll to position [208, 0]
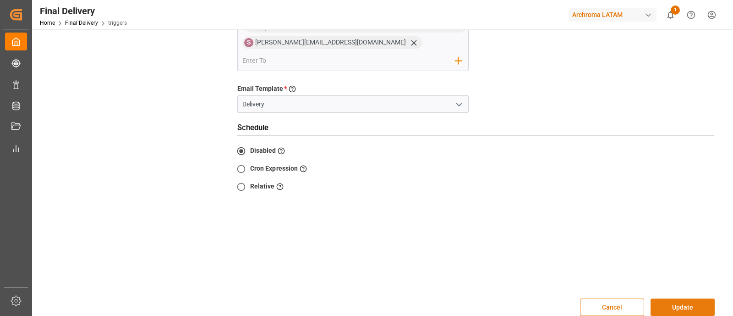
click at [697, 298] on button "Update" at bounding box center [683, 306] width 64 height 17
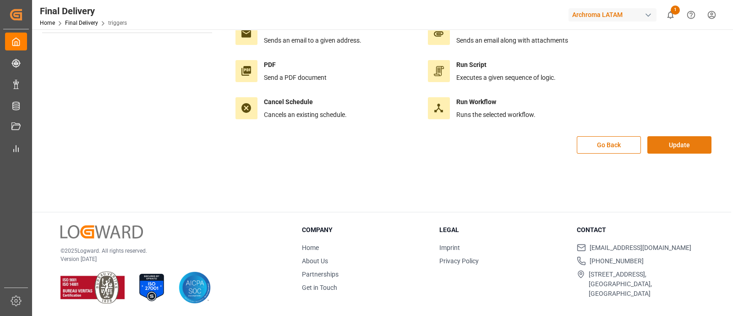
click at [669, 148] on button "Update" at bounding box center [679, 144] width 64 height 17
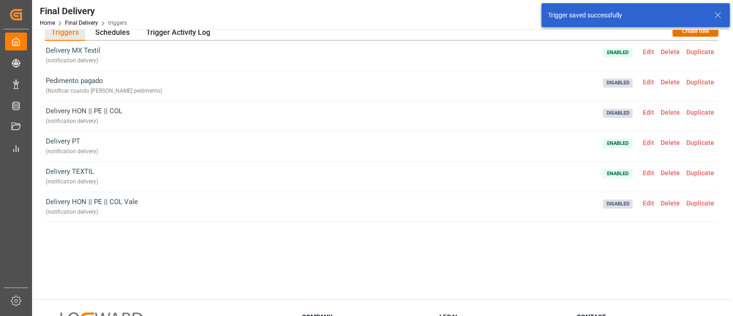
scroll to position [27, 0]
click at [645, 49] on span "Edit" at bounding box center [649, 52] width 18 height 7
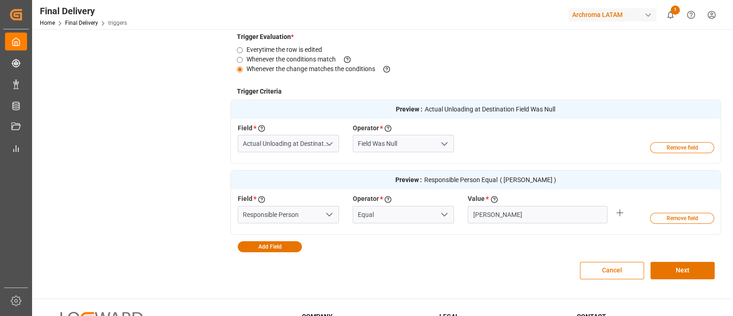
scroll to position [213, 0]
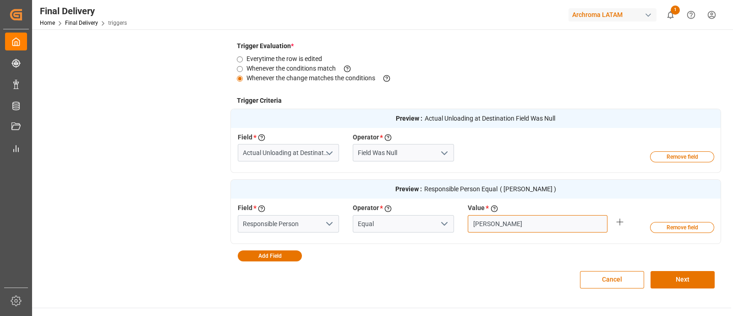
click at [525, 224] on input "Erika Cervantes" at bounding box center [538, 223] width 140 height 17
click at [462, 229] on div "Value * Enter the value to evaluate the criteria Erika Cervantes" at bounding box center [537, 217] width 153 height 29
click at [674, 228] on button "Remove field" at bounding box center [682, 227] width 64 height 11
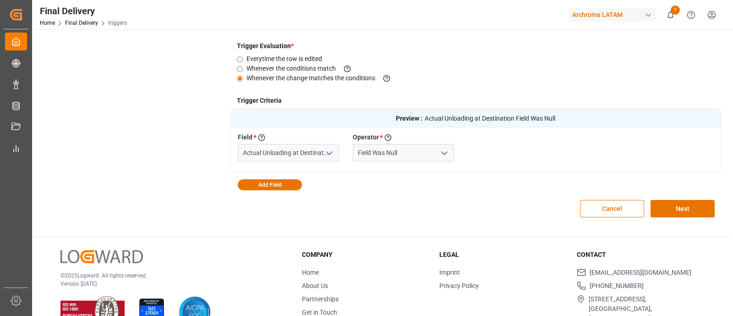
scroll to position [0, 0]
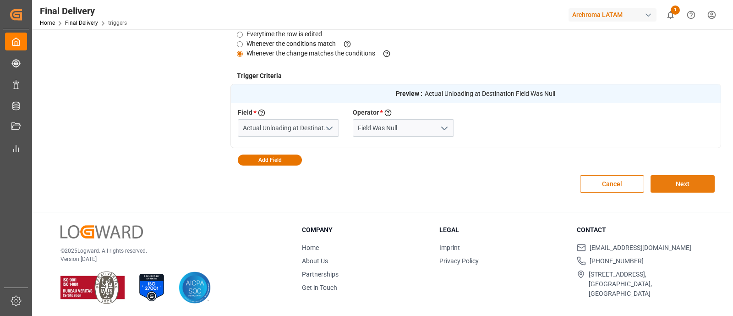
click at [664, 181] on button "Next" at bounding box center [683, 183] width 64 height 17
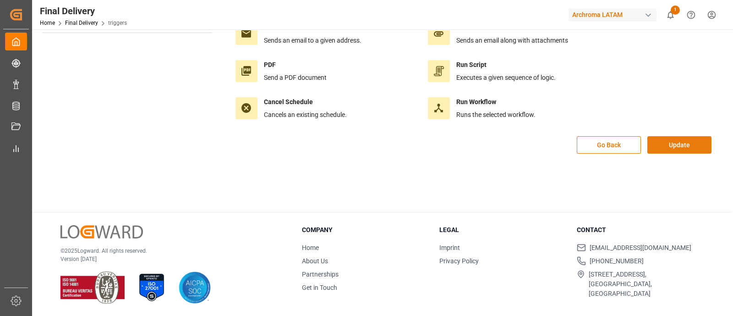
click at [659, 149] on button "Update" at bounding box center [679, 144] width 64 height 17
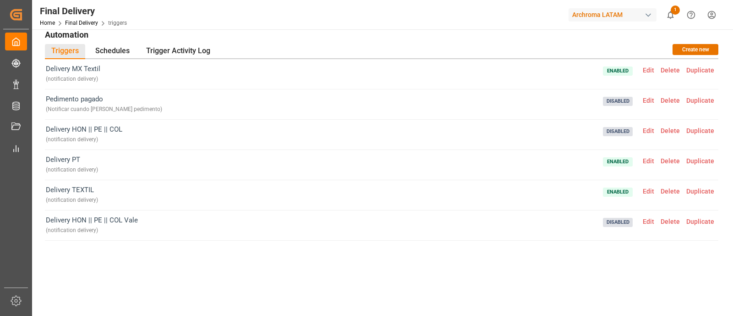
scroll to position [9, 0]
click at [87, 26] on link "Final Delivery" at bounding box center [81, 23] width 33 height 6
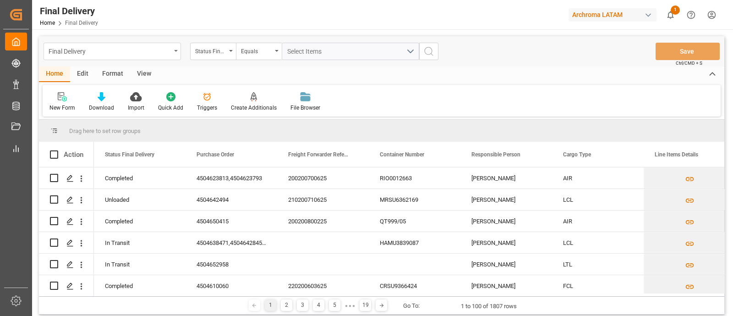
click at [166, 52] on div "Final Delivery" at bounding box center [110, 50] width 122 height 11
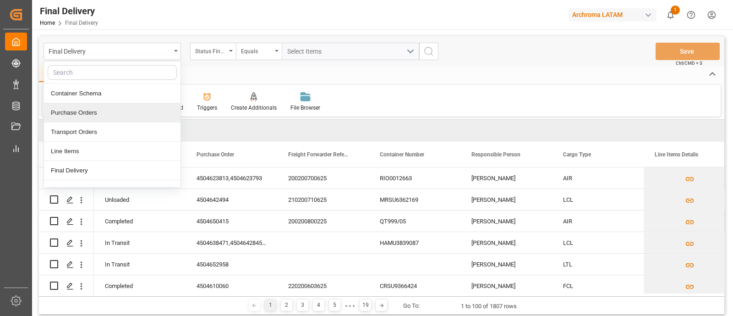
click at [115, 119] on div "Purchase Orders" at bounding box center [112, 112] width 137 height 19
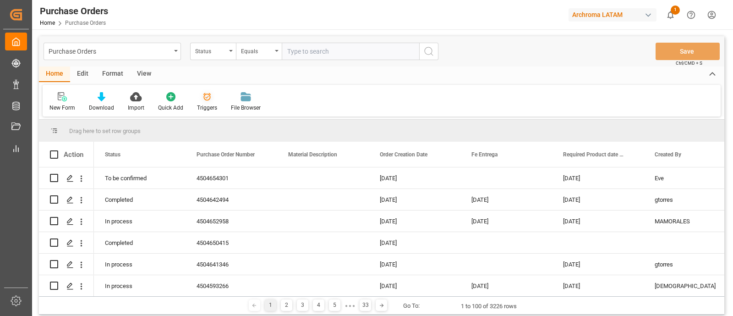
click at [207, 106] on div "Triggers" at bounding box center [207, 108] width 20 height 8
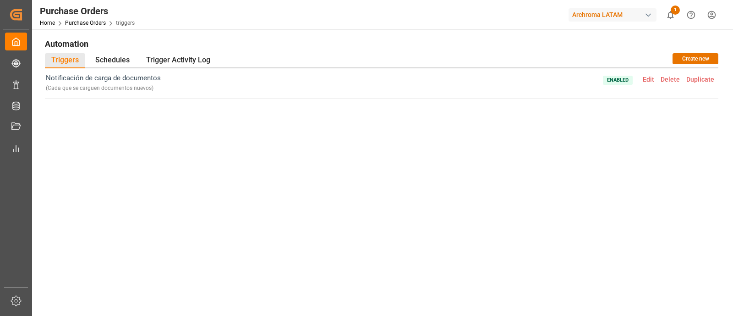
click at [357, 219] on div "Notificación de carga de documentos ( Cada que se carguen documentos nuevos ) E…" at bounding box center [381, 175] width 673 height 214
click at [643, 80] on span "Edit" at bounding box center [649, 79] width 18 height 7
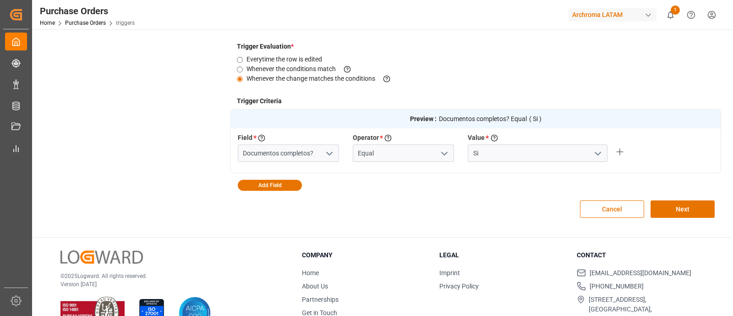
scroll to position [214, 0]
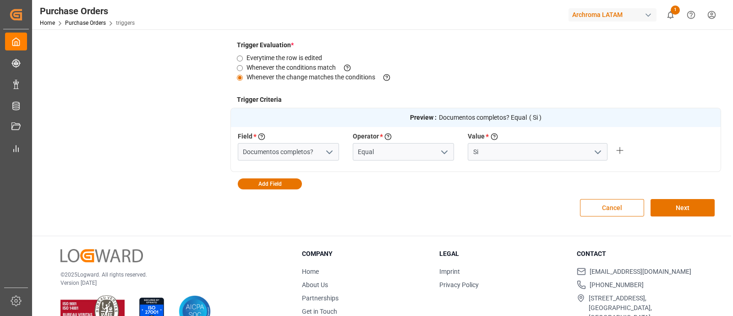
click at [591, 212] on button "Cancel" at bounding box center [612, 207] width 64 height 17
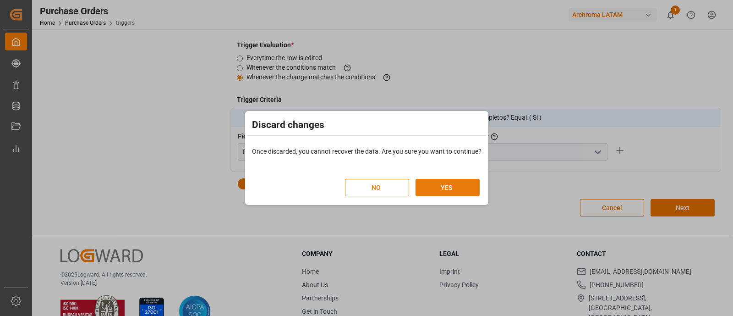
click at [464, 186] on button "YES" at bounding box center [448, 187] width 64 height 17
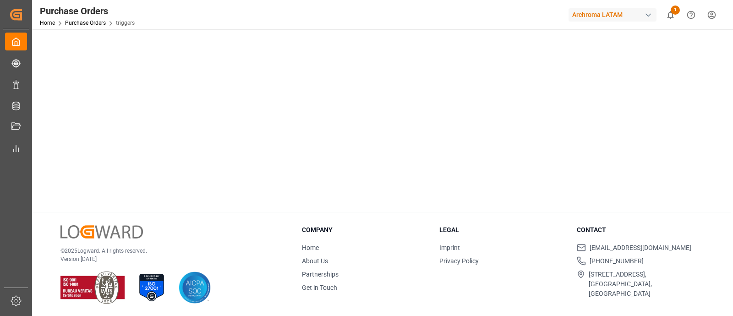
scroll to position [0, 0]
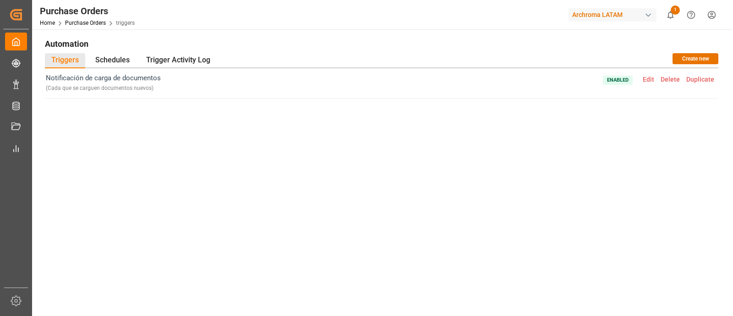
click at [100, 19] on div "Home Purchase Orders triggers" at bounding box center [87, 23] width 95 height 10
click at [101, 23] on link "Purchase Orders" at bounding box center [85, 23] width 41 height 6
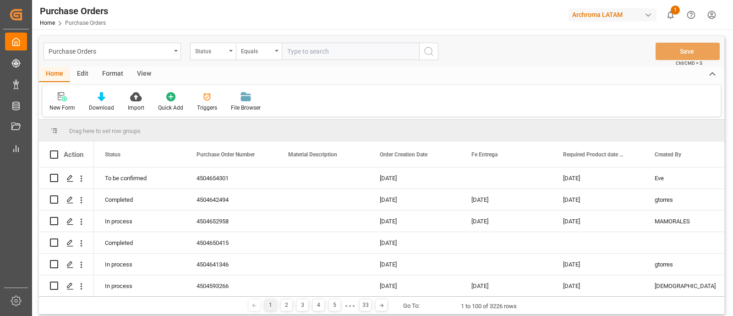
click at [175, 53] on div "Purchase Orders" at bounding box center [112, 51] width 137 height 17
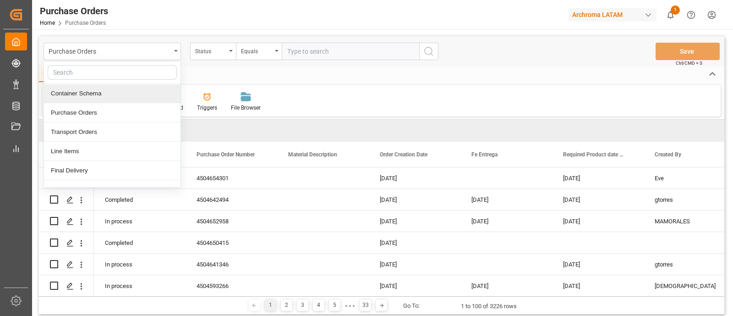
click at [118, 95] on div "Container Schema" at bounding box center [112, 93] width 137 height 19
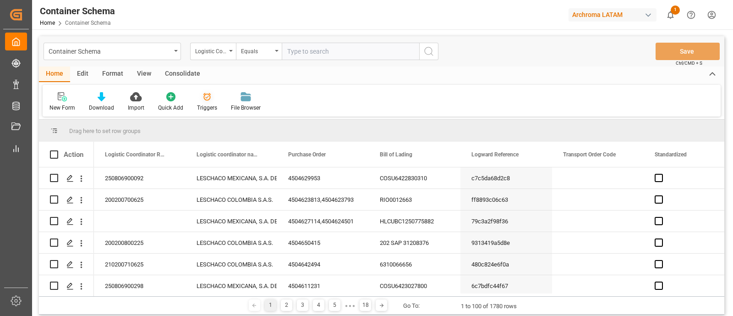
click at [199, 106] on div "Triggers" at bounding box center [207, 108] width 20 height 8
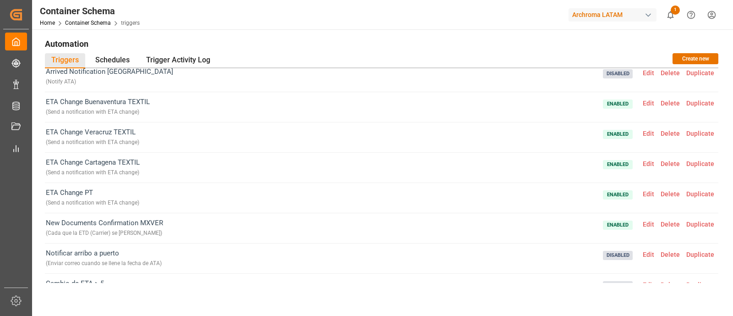
scroll to position [78, 0]
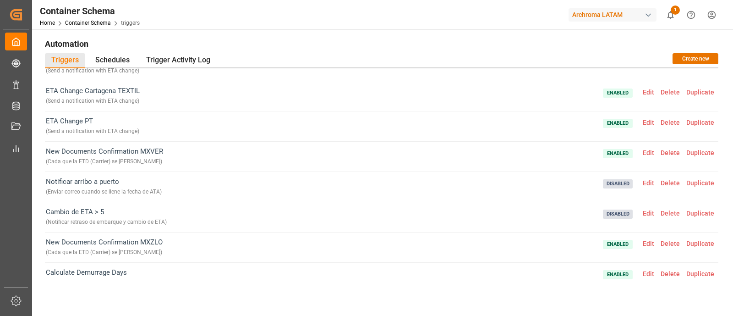
click at [644, 152] on span "Edit" at bounding box center [649, 152] width 18 height 7
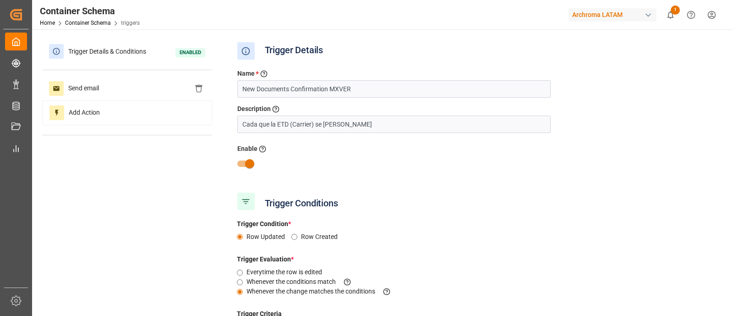
type input "ETD (Carrier)"
type input "Customs Entry"
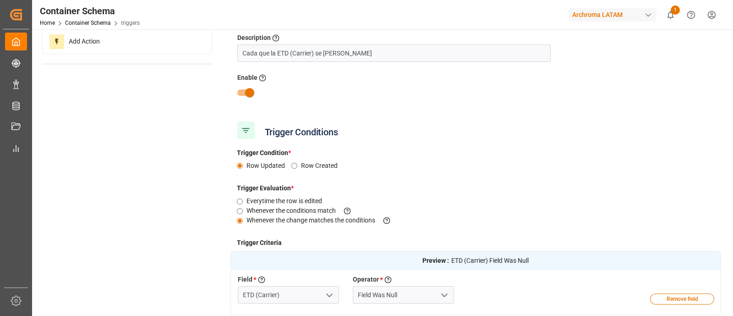
scroll to position [0, 0]
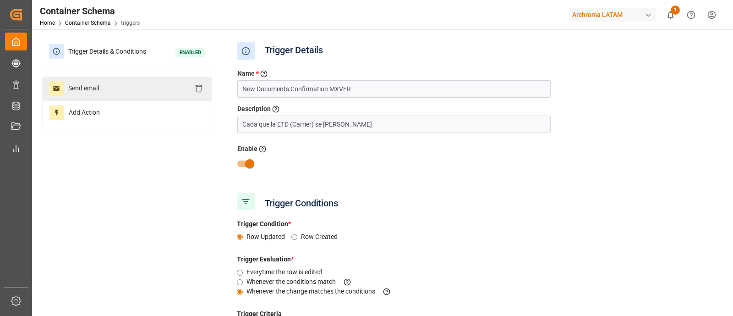
click at [128, 83] on div "Send email" at bounding box center [127, 89] width 170 height 24
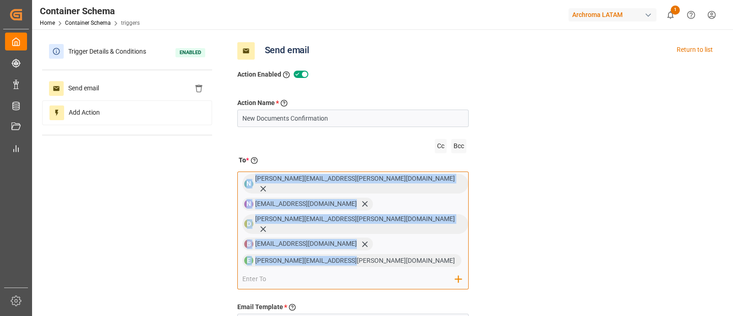
drag, startPoint x: 345, startPoint y: 216, endPoint x: 245, endPoint y: 180, distance: 106.4
click at [245, 180] on div "N nereida.morales@leschaco.com N ncruz@sapsc.mx D dalia.gutierrez@leschaco.com …" at bounding box center [353, 229] width 232 height 117
copy div "N nereida.morales@leschaco.com N ncruz@sapsc.mx D dalia.gutierrez@leschaco.com …"
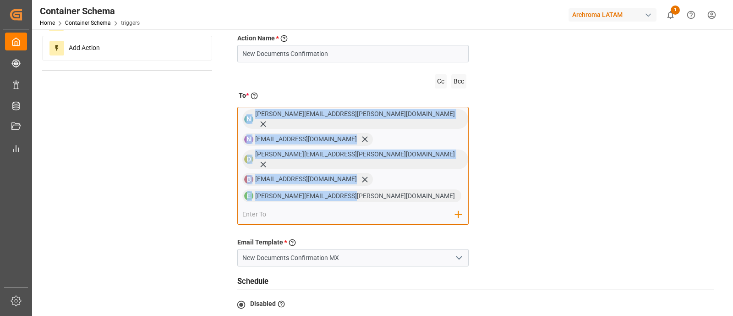
scroll to position [72, 0]
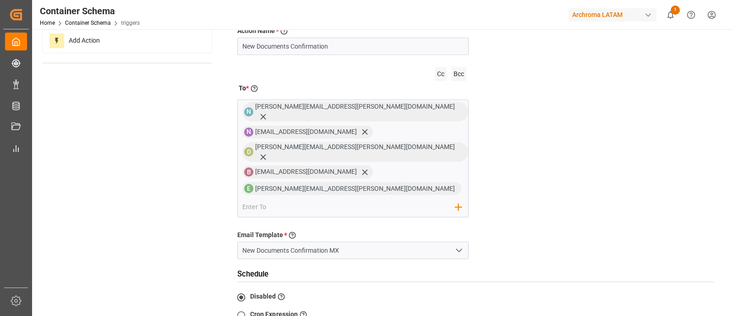
click at [559, 156] on div "Action Name * Give a name to the action being created New Documents Confirmatio…" at bounding box center [475, 221] width 491 height 427
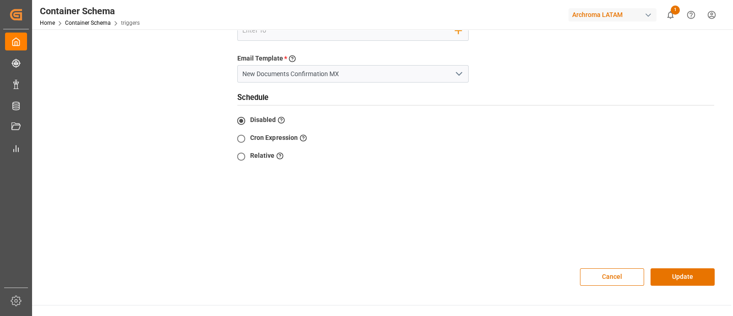
scroll to position [259, 0]
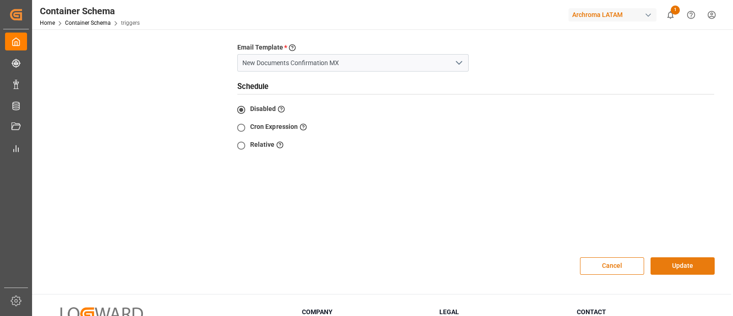
click at [671, 257] on button "Update" at bounding box center [683, 265] width 64 height 17
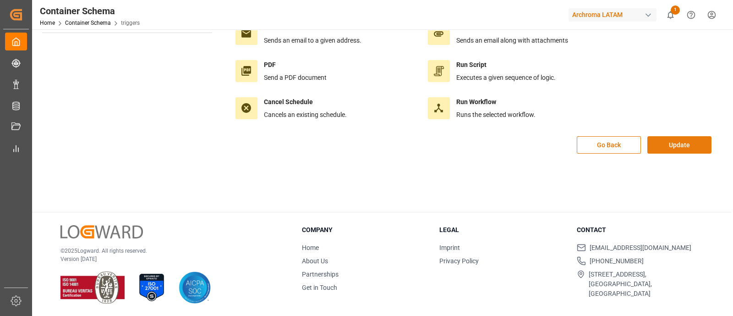
click at [664, 142] on button "Update" at bounding box center [679, 144] width 64 height 17
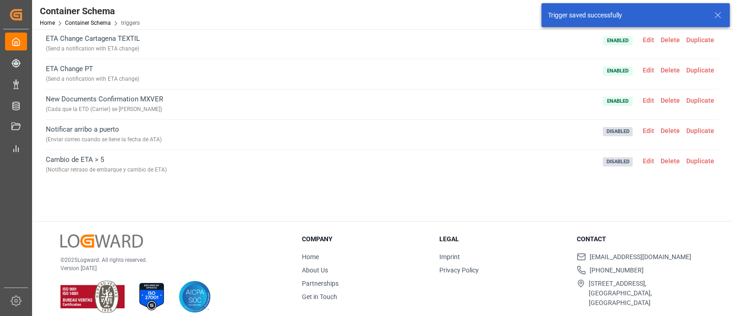
scroll to position [78, 0]
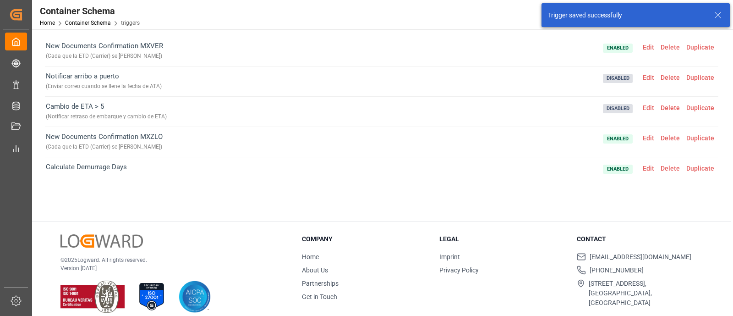
click at [640, 138] on span "Edit" at bounding box center [649, 137] width 18 height 7
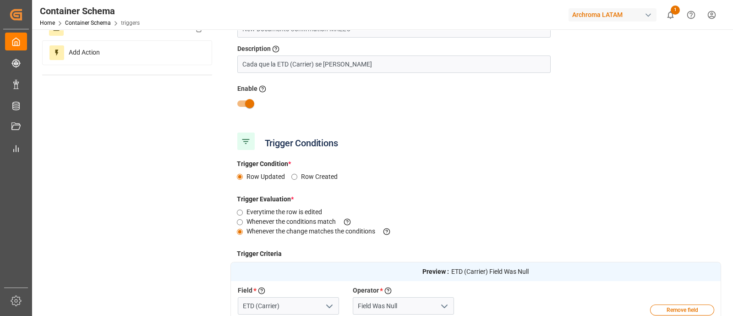
scroll to position [0, 0]
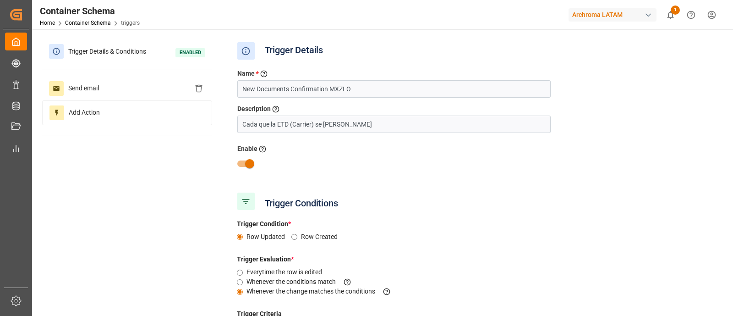
click at [132, 75] on div "Trigger Details & Conditions Enabled Send email Add Action" at bounding box center [127, 91] width 170 height 105
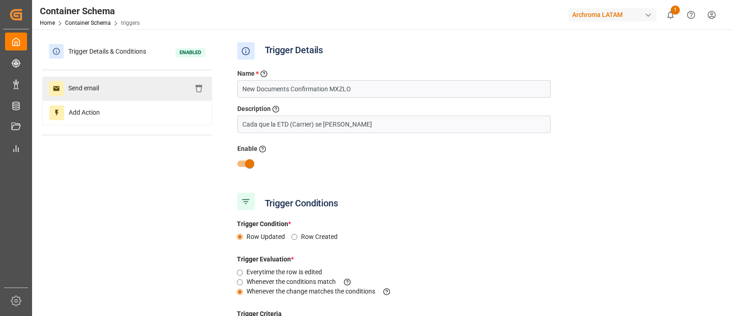
click at [151, 91] on div "Send email" at bounding box center [127, 89] width 170 height 24
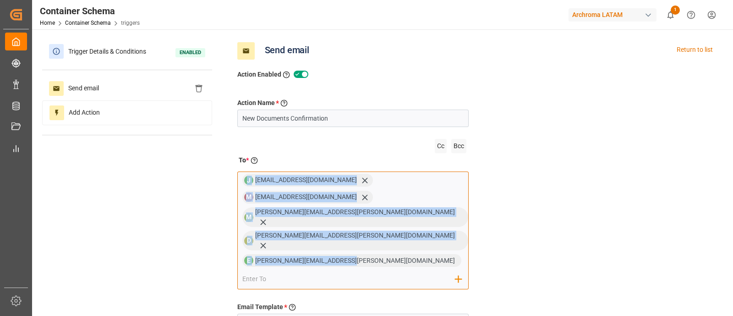
drag, startPoint x: 344, startPoint y: 232, endPoint x: 244, endPoint y: 183, distance: 111.9
click at [244, 183] on div "J jreal@sapsc.mx M mpavon@sapsc.mx M mayra.larios@leschaco.com D dalia.gutierre…" at bounding box center [353, 229] width 232 height 117
copy div "J jreal@sapsc.mx M mpavon@sapsc.mx M mayra.larios@leschaco.com D dalia.gutierre…"
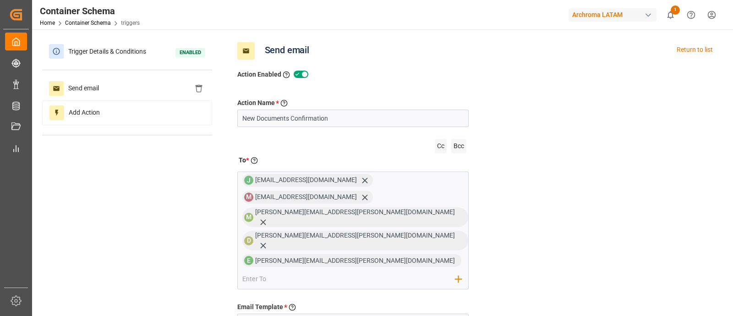
click at [640, 149] on div "Action Name * Give a name to the action being created New Documents Confirmatio…" at bounding box center [475, 293] width 491 height 427
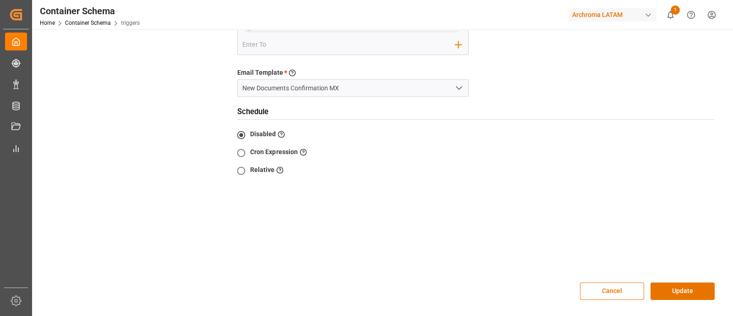
scroll to position [235, 0]
click at [681, 282] on button "Update" at bounding box center [683, 290] width 64 height 17
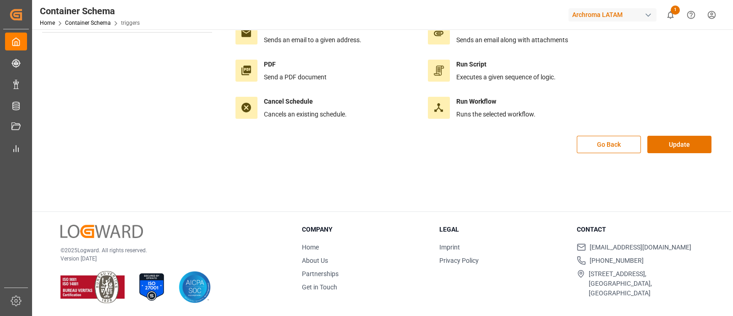
scroll to position [102, 0]
click at [664, 145] on button "Update" at bounding box center [679, 144] width 64 height 17
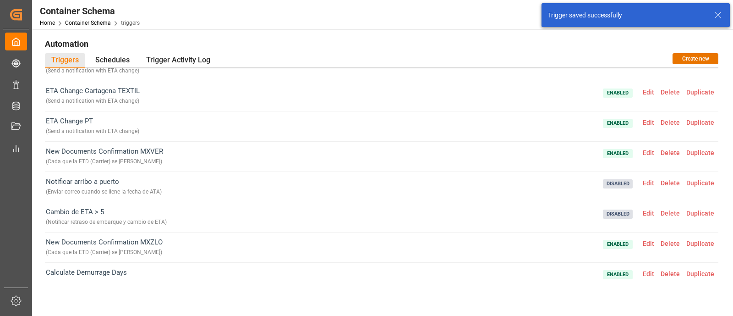
scroll to position [0, 0]
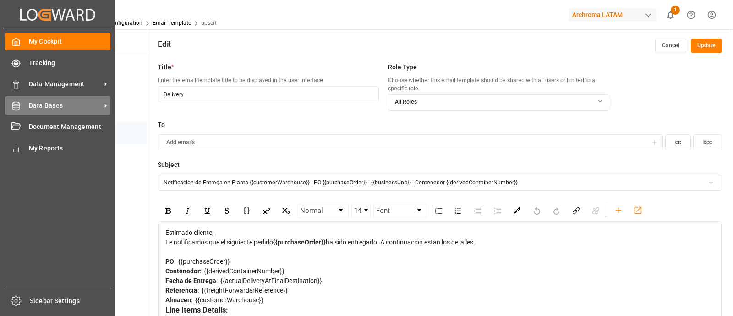
click at [81, 111] on div "Data Bases Data Bases" at bounding box center [57, 105] width 105 height 18
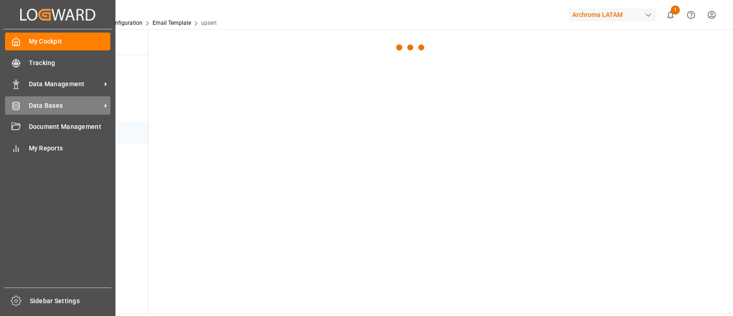
click at [71, 102] on span "Data Bases" at bounding box center [65, 106] width 72 height 10
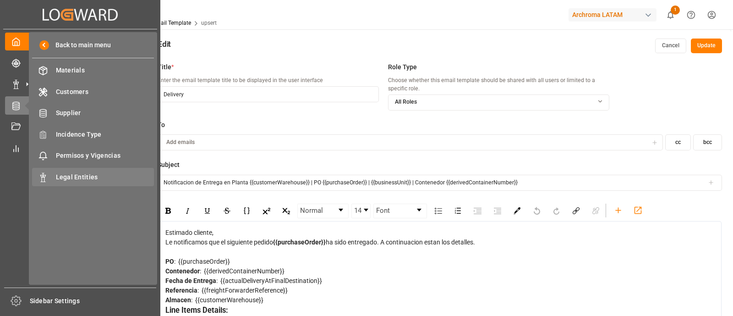
click at [97, 172] on span "Legal Entities" at bounding box center [105, 177] width 98 height 10
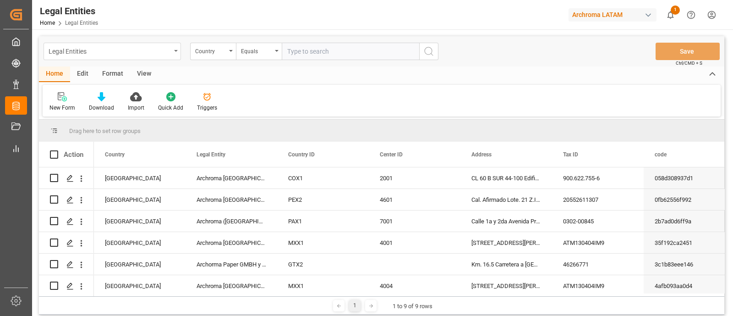
click at [169, 49] on div "Legal Entities" at bounding box center [110, 50] width 122 height 11
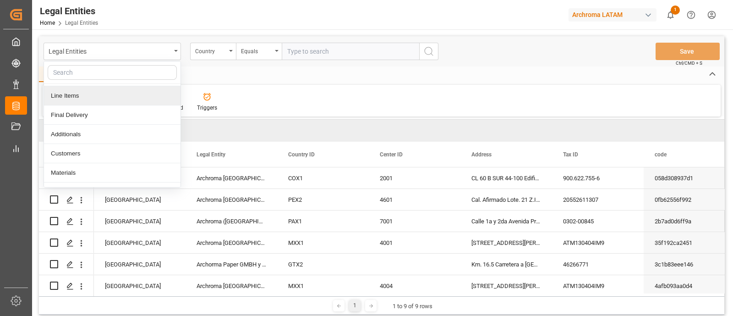
scroll to position [69, 0]
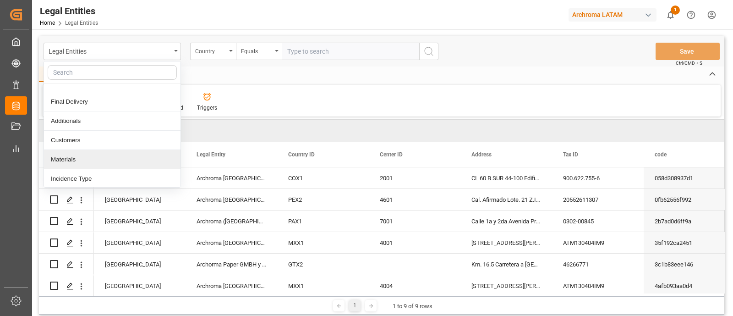
click at [138, 156] on div "Materials" at bounding box center [112, 159] width 137 height 19
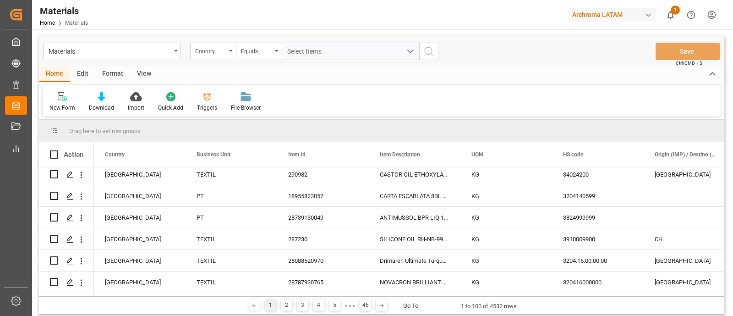
scroll to position [394, 0]
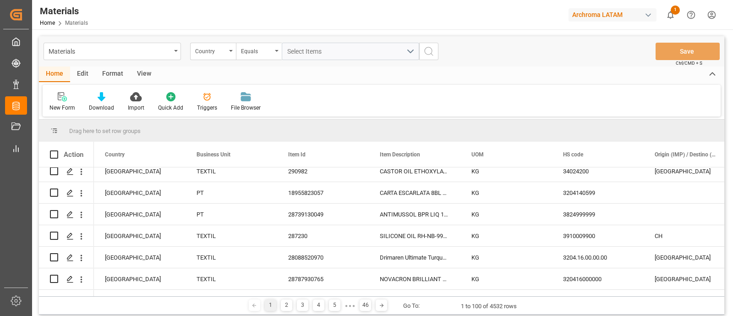
click at [323, 97] on div "New Form Download Import Quick Add Triggers File Browser" at bounding box center [382, 101] width 678 height 32
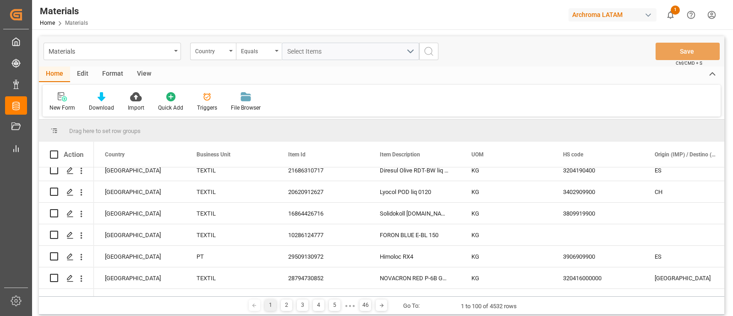
scroll to position [0, 0]
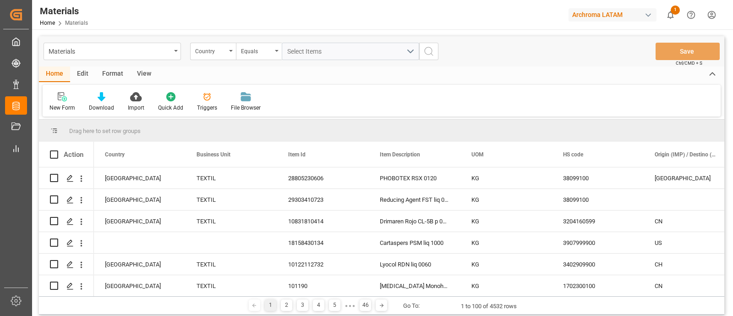
click at [316, 86] on div "New Form Download Import Quick Add Triggers File Browser" at bounding box center [382, 101] width 678 height 32
click at [352, 104] on div "New Form Download Import Quick Add Triggers File Browser" at bounding box center [382, 101] width 678 height 32
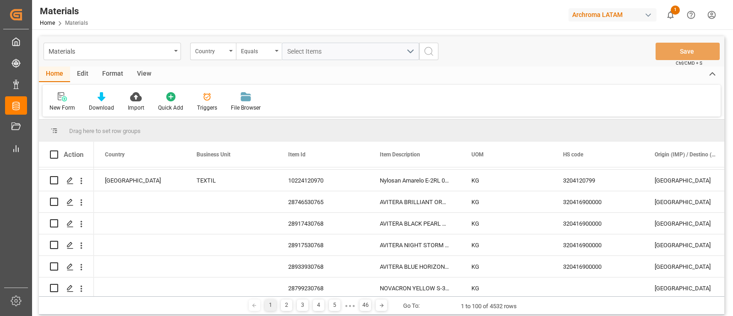
click at [334, 91] on div "New Form Download Import Quick Add Triggers File Browser" at bounding box center [382, 101] width 678 height 32
click at [369, 104] on div "New Form Download Import Quick Add Triggers File Browser" at bounding box center [382, 101] width 678 height 32
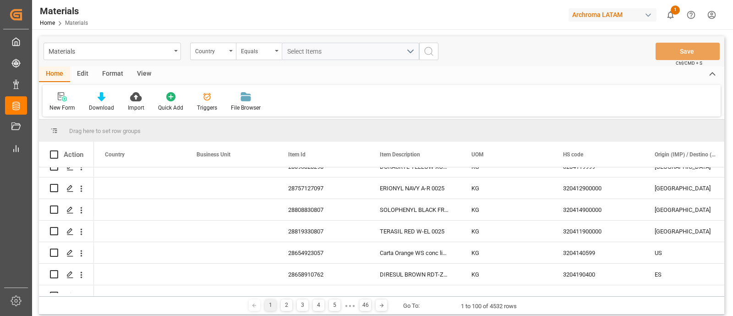
click at [339, 97] on div "New Form Download Import Quick Add Triggers File Browser" at bounding box center [382, 101] width 678 height 32
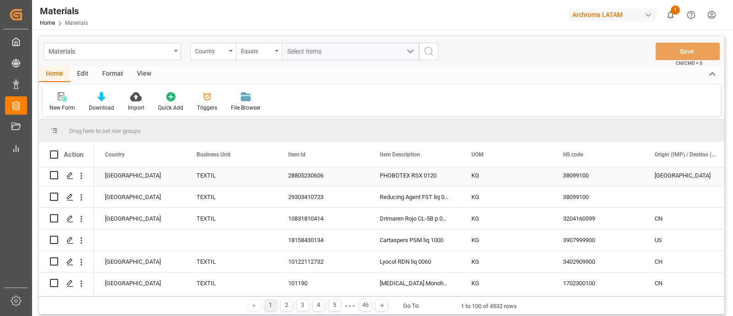
scroll to position [1, 0]
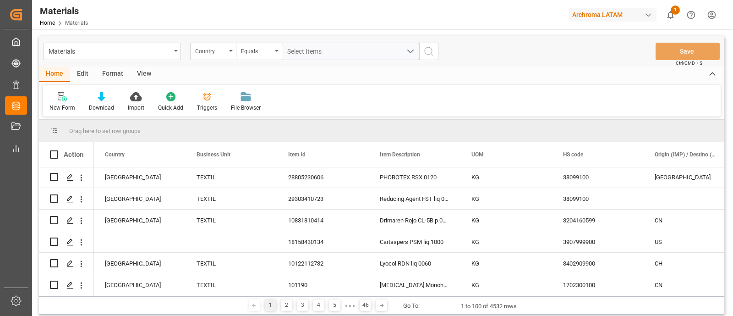
click at [333, 93] on div "New Form Download Import Quick Add Triggers File Browser" at bounding box center [382, 101] width 678 height 32
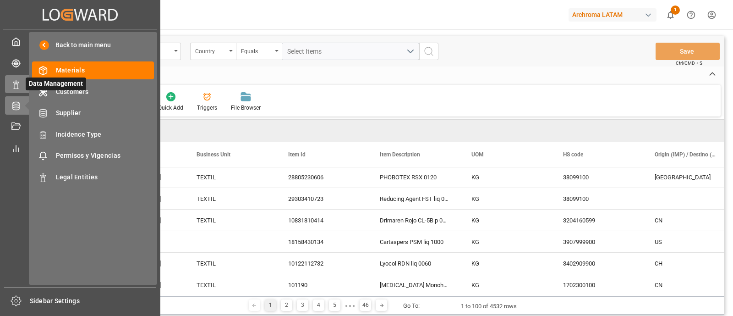
click at [17, 83] on polygon at bounding box center [17, 83] width 3 height 2
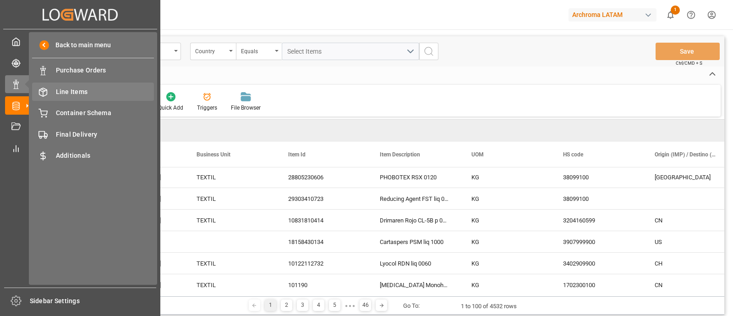
click at [75, 93] on span "Line Items" at bounding box center [105, 92] width 98 height 10
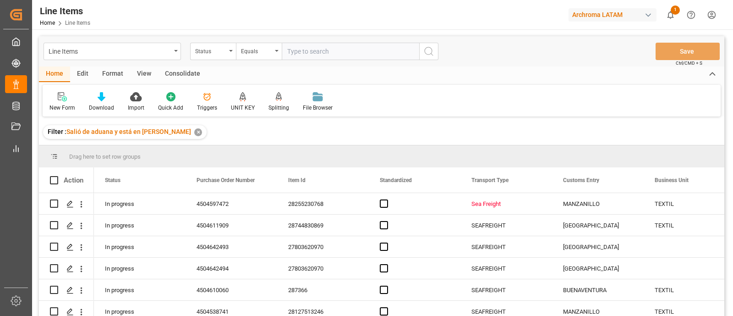
click at [194, 133] on div "✕" at bounding box center [198, 132] width 8 height 8
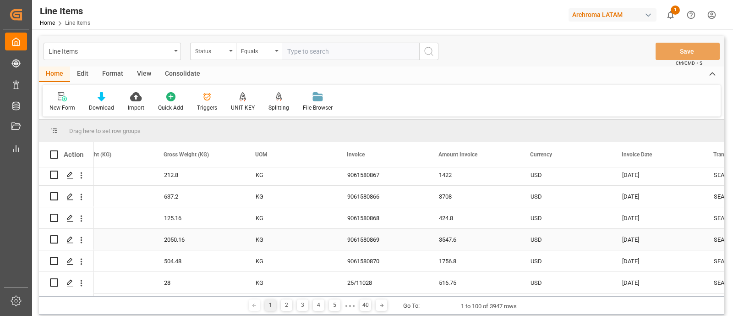
scroll to position [0, 2005]
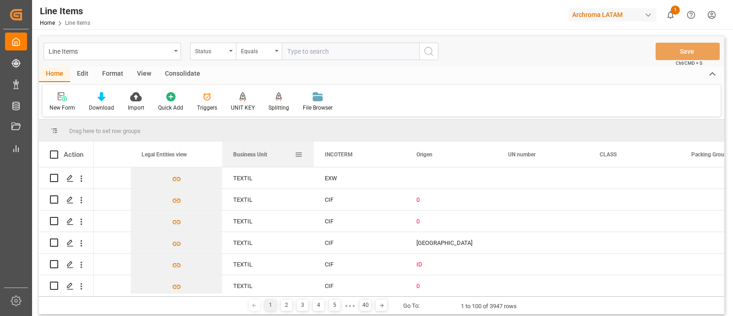
drag, startPoint x: 258, startPoint y: 152, endPoint x: 250, endPoint y: 135, distance: 18.7
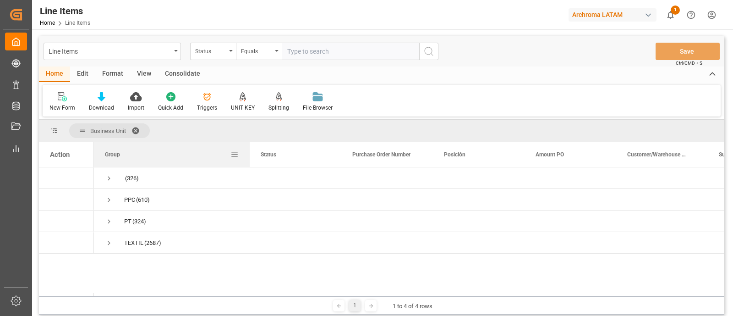
drag, startPoint x: 184, startPoint y: 157, endPoint x: 249, endPoint y: 164, distance: 64.9
click at [249, 164] on div at bounding box center [250, 154] width 4 height 25
click at [108, 242] on span "Press SPACE to select this row." at bounding box center [109, 243] width 8 height 8
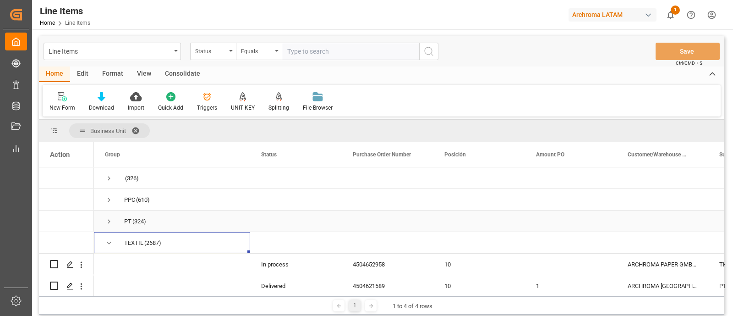
click at [110, 219] on span "Press SPACE to select this row." at bounding box center [109, 221] width 8 height 8
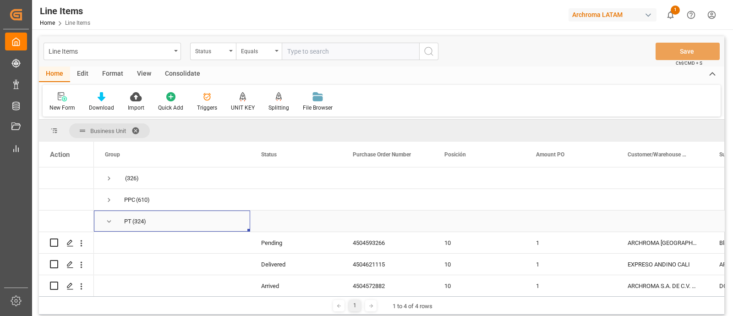
click at [109, 222] on span "Press SPACE to select this row." at bounding box center [109, 221] width 8 height 8
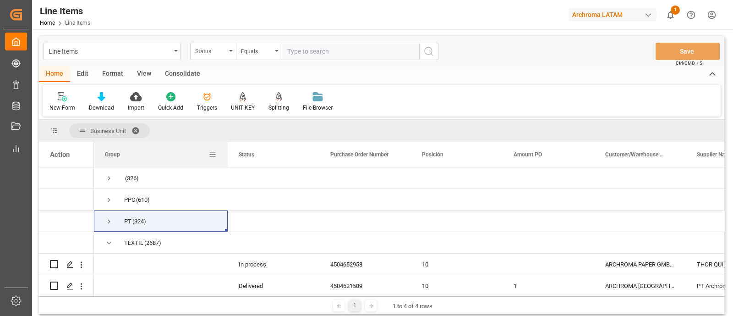
drag, startPoint x: 249, startPoint y: 159, endPoint x: 227, endPoint y: 159, distance: 22.4
click at [227, 159] on div at bounding box center [228, 154] width 4 height 25
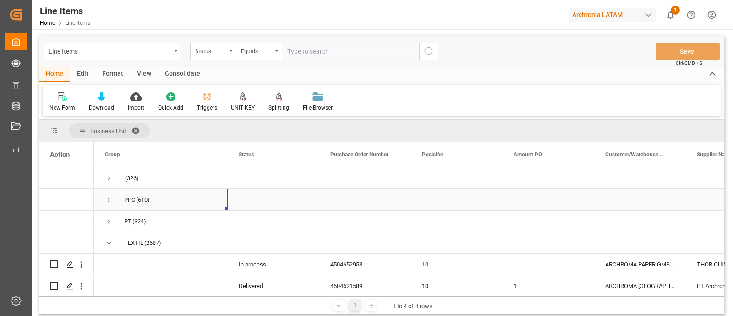
click at [108, 201] on span "Press SPACE to select this row." at bounding box center [109, 200] width 8 height 8
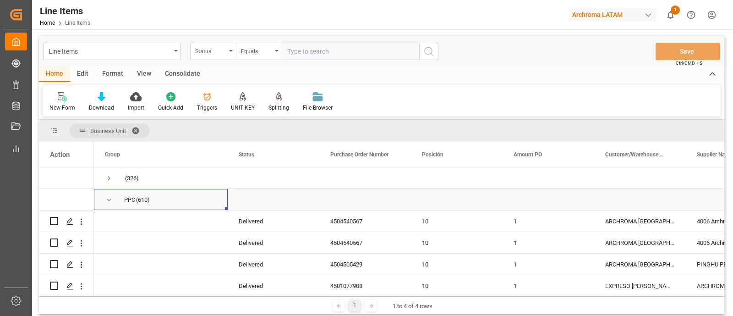
click at [107, 201] on span "Press SPACE to select this row." at bounding box center [109, 200] width 8 height 8
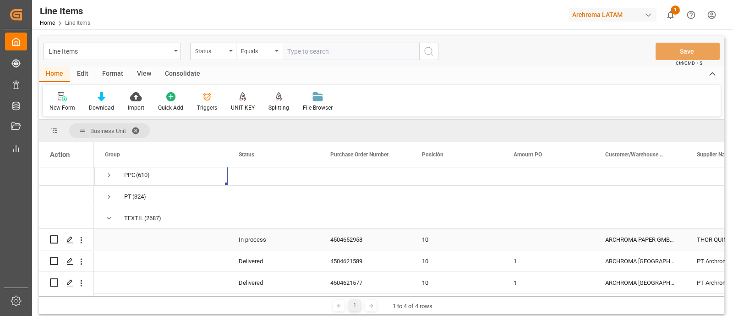
scroll to position [0, 0]
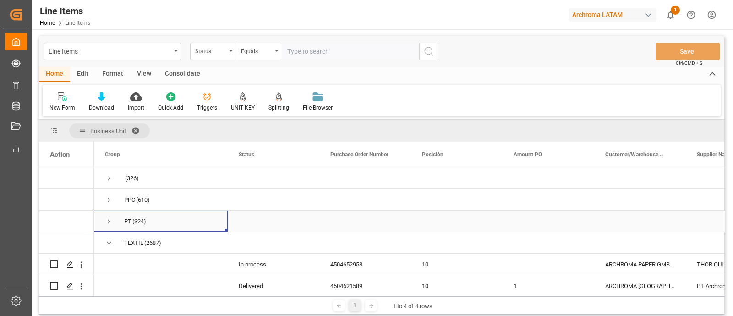
click at [109, 223] on span "Press SPACE to select this row." at bounding box center [109, 221] width 8 height 8
click at [109, 219] on span "Press SPACE to select this row." at bounding box center [109, 221] width 8 height 8
click at [137, 127] on span at bounding box center [138, 130] width 15 height 8
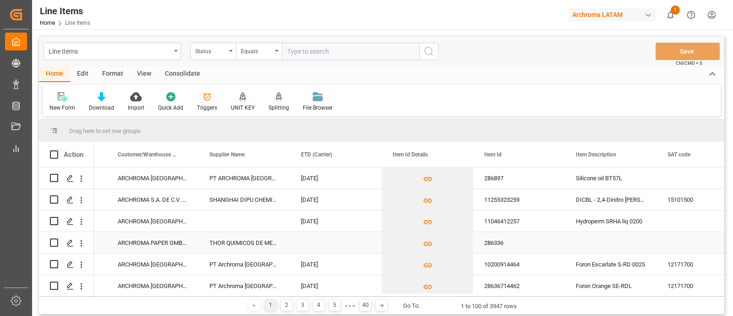
scroll to position [0, 554]
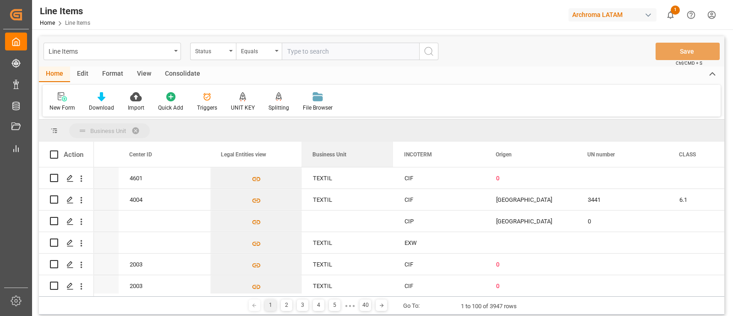
drag, startPoint x: 354, startPoint y: 156, endPoint x: 349, endPoint y: 129, distance: 27.6
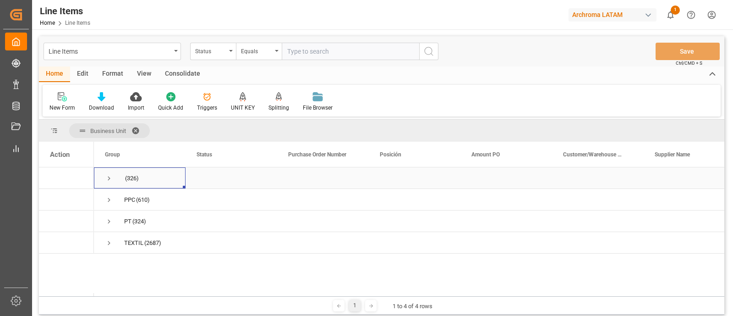
click at [109, 180] on span "Press SPACE to select this row." at bounding box center [109, 178] width 8 height 8
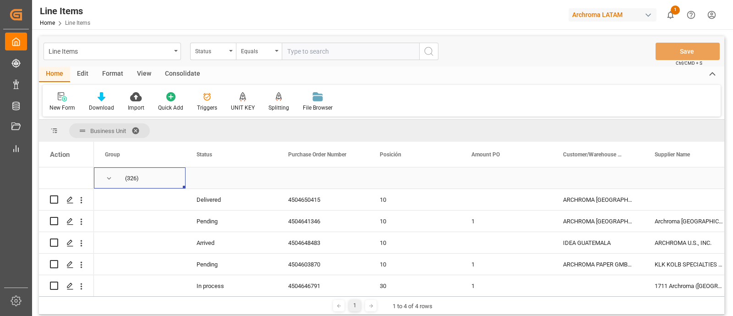
click at [111, 174] on span "Press SPACE to select this row." at bounding box center [109, 178] width 8 height 8
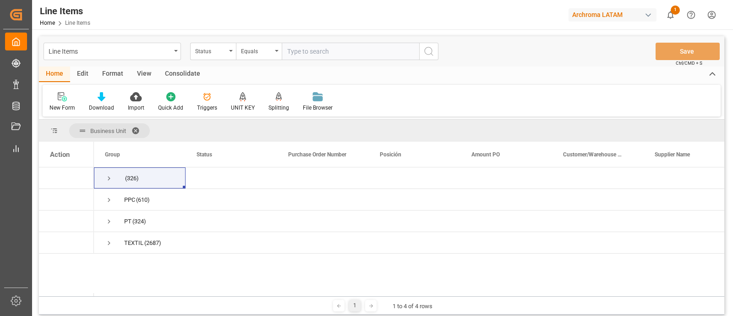
click at [388, 104] on div "New Form Download Import Quick Add Triggers UNIT KEY Splitting Split by quantit…" at bounding box center [382, 101] width 678 height 32
click at [389, 96] on div "New Form Download Import Quick Add Triggers UNIT KEY Splitting Split by quantit…" at bounding box center [382, 101] width 678 height 32
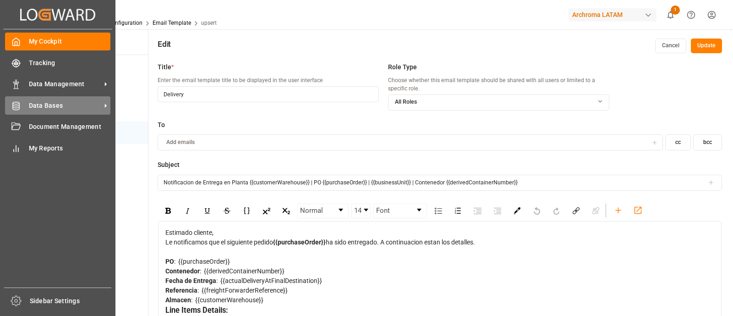
click at [76, 104] on span "Data Bases" at bounding box center [65, 106] width 72 height 10
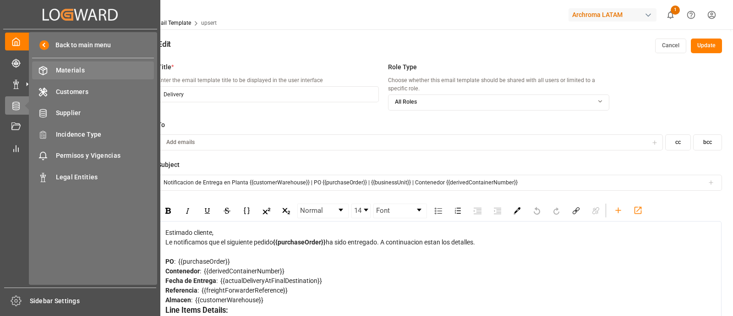
click at [95, 74] on span "Materials" at bounding box center [105, 71] width 98 height 10
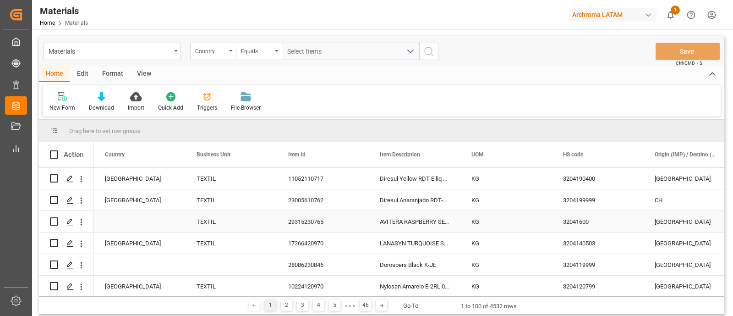
scroll to position [1097, 0]
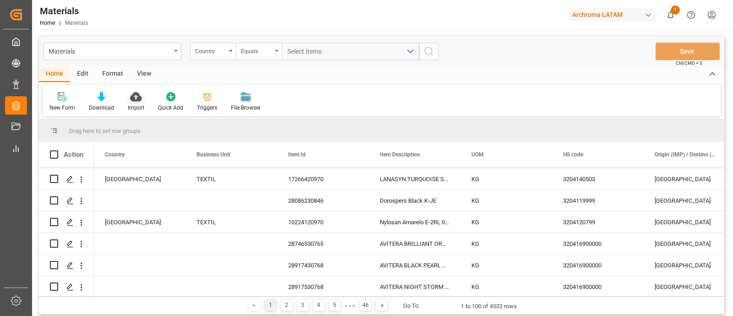
click at [147, 100] on div "Import" at bounding box center [136, 102] width 30 height 20
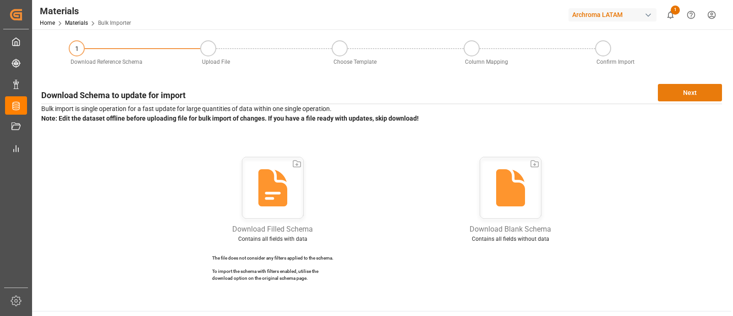
click at [680, 95] on button "Next" at bounding box center [690, 92] width 64 height 17
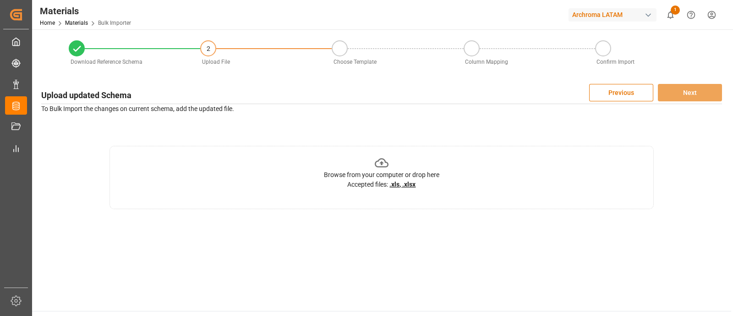
click at [470, 151] on div "Browse from your computer or drop here Accepted files: .xls, .xlsx" at bounding box center [381, 177] width 545 height 63
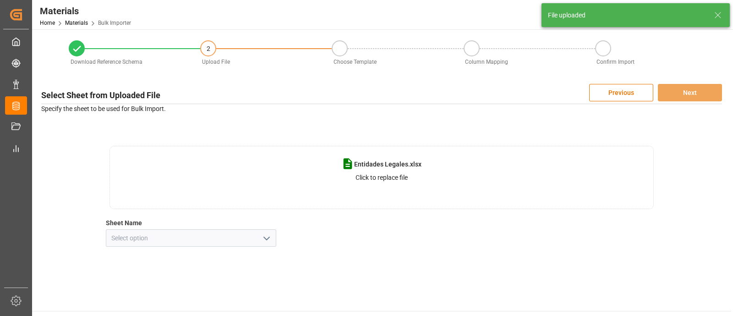
click at [270, 242] on icon "open menu" at bounding box center [266, 238] width 11 height 11
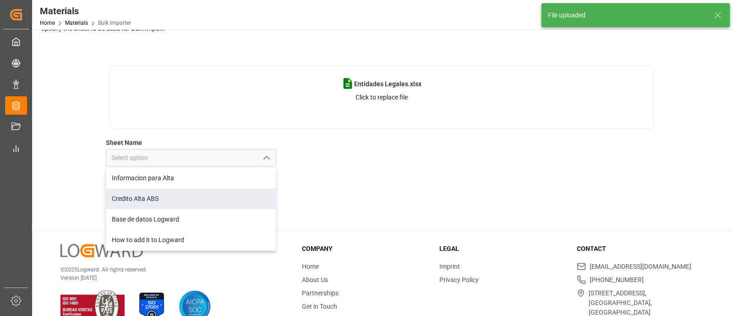
scroll to position [81, 0]
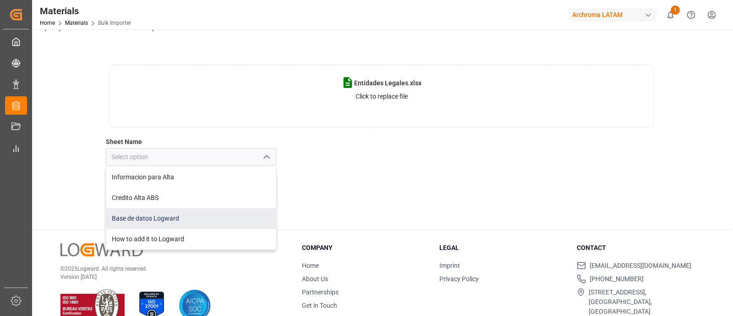
click at [170, 216] on div "Base de datos Logward" at bounding box center [191, 218] width 170 height 21
type input "Base de datos Logward"
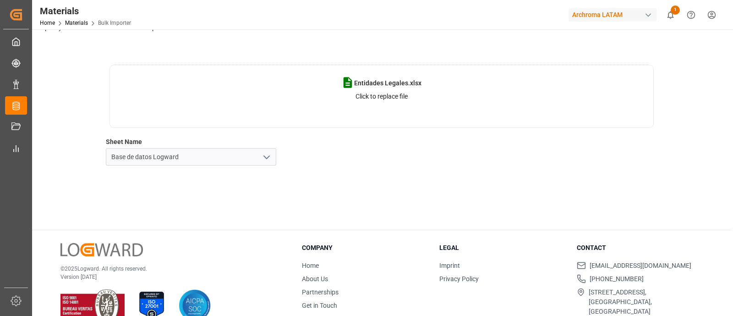
scroll to position [0, 0]
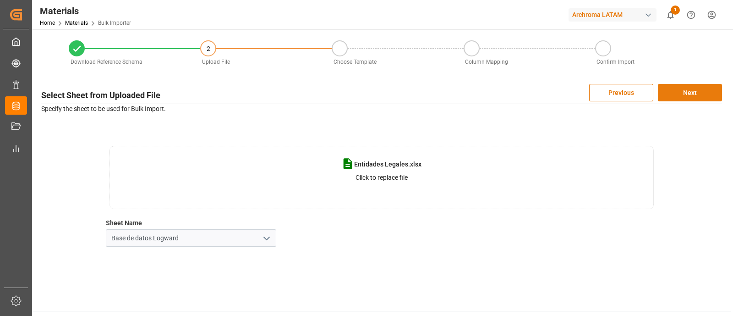
click at [691, 89] on button "Next" at bounding box center [690, 92] width 64 height 17
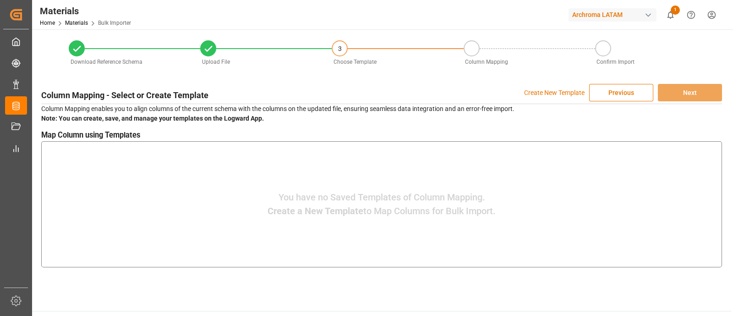
click at [546, 86] on p "Create New Template" at bounding box center [554, 92] width 60 height 17
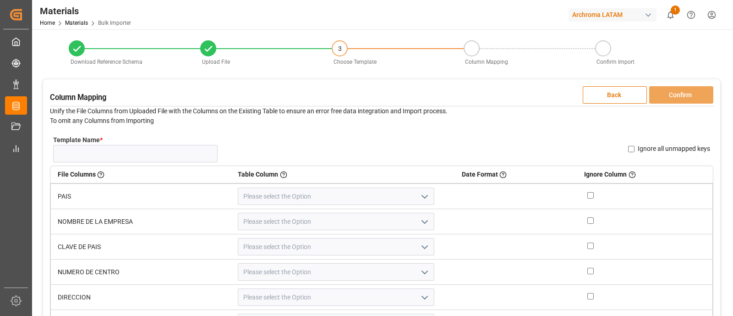
click at [546, 86] on div "Column Mapping Back Confirm" at bounding box center [381, 94] width 663 height 17
click at [82, 22] on link "Materials" at bounding box center [76, 23] width 23 height 6
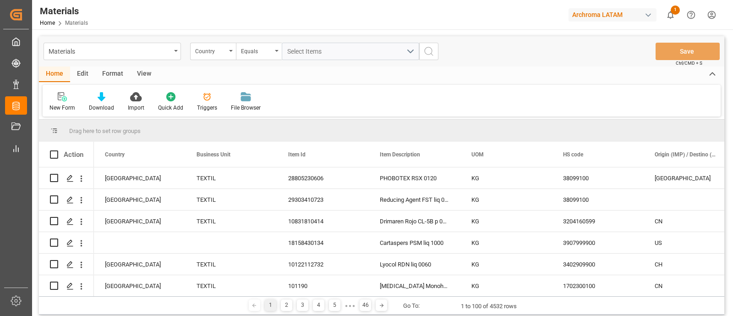
click at [348, 118] on div "Materials Country Equals Select Items Save Ctrl/CMD + S Home Edit Format View N…" at bounding box center [381, 175] width 685 height 278
click at [442, 107] on div "New Form Download Import Quick Add Triggers File Browser" at bounding box center [382, 101] width 678 height 32
click at [337, 83] on div "Home Edit Format View New Form Download Import Quick Add Triggers File Browser" at bounding box center [381, 91] width 685 height 50
click at [327, 93] on div "New Form Download Import Quick Add Triggers File Browser" at bounding box center [382, 101] width 678 height 32
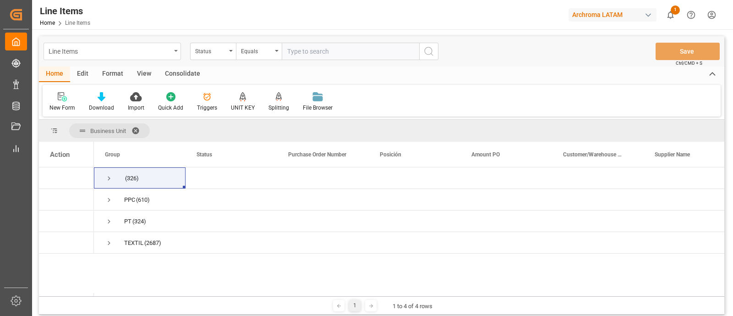
click at [169, 50] on div "Line Items" at bounding box center [110, 50] width 122 height 11
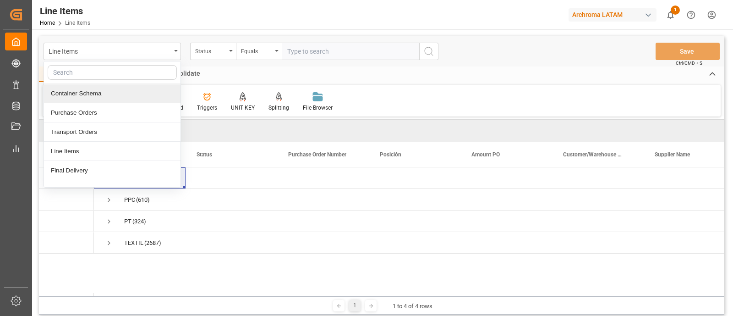
click at [114, 87] on div "Container Schema" at bounding box center [112, 93] width 137 height 19
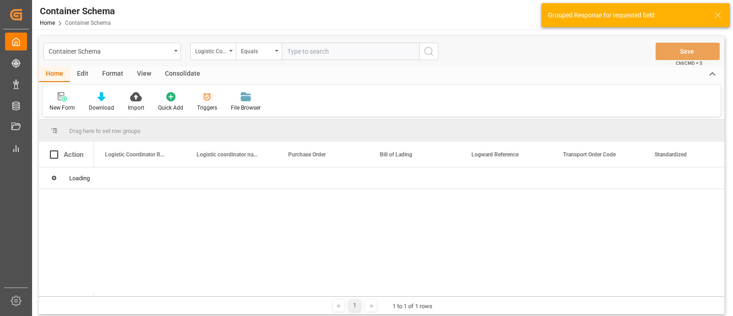
click at [213, 105] on div "Triggers" at bounding box center [207, 108] width 20 height 8
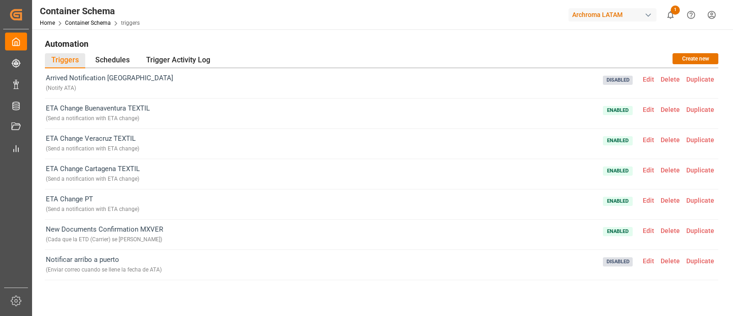
click at [478, 44] on h1 "Automation" at bounding box center [381, 44] width 673 height 16
click at [642, 111] on span "Edit" at bounding box center [649, 109] width 18 height 7
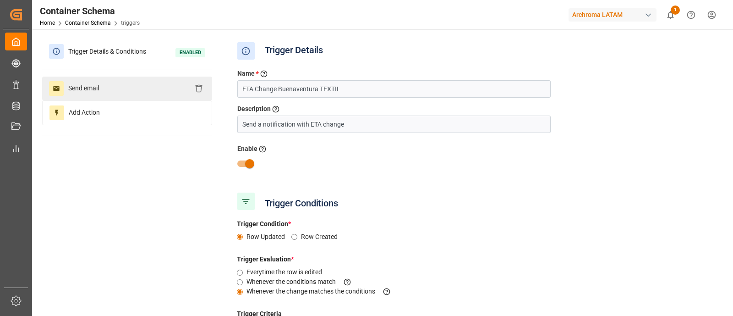
click at [92, 81] on span "Send email" at bounding box center [84, 88] width 40 height 15
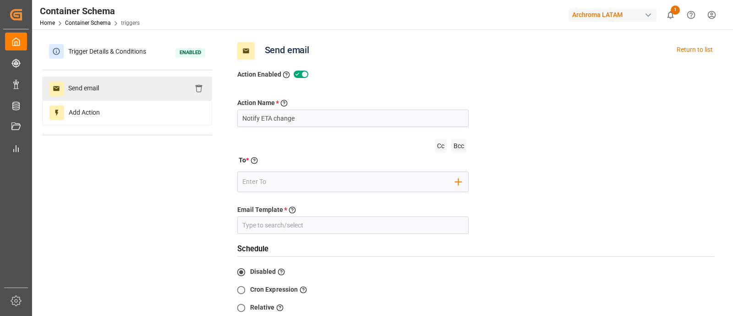
type input "Cambio de ETA´s"
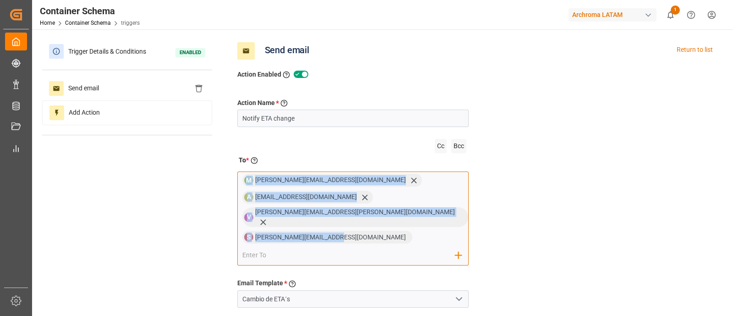
drag, startPoint x: 336, startPoint y: 232, endPoint x: 245, endPoint y: 180, distance: 105.3
click at [245, 180] on div "M [PERSON_NAME][EMAIL_ADDRESS][DOMAIN_NAME] A [DOMAIN_NAME][EMAIL_ADDRESS][DOMA…" at bounding box center [353, 218] width 232 height 94
copy div "M [PERSON_NAME][EMAIL_ADDRESS][DOMAIN_NAME] A [DOMAIN_NAME][EMAIL_ADDRESS][DOMA…"
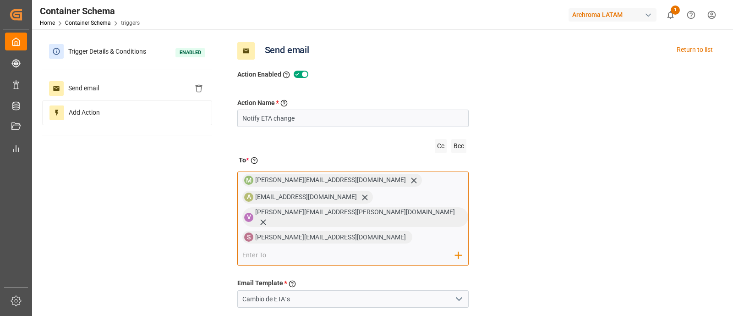
click at [432, 183] on div "M [PERSON_NAME][EMAIL_ADDRESS][DOMAIN_NAME] A [DOMAIN_NAME][EMAIL_ADDRESS][DOMA…" at bounding box center [353, 218] width 232 height 94
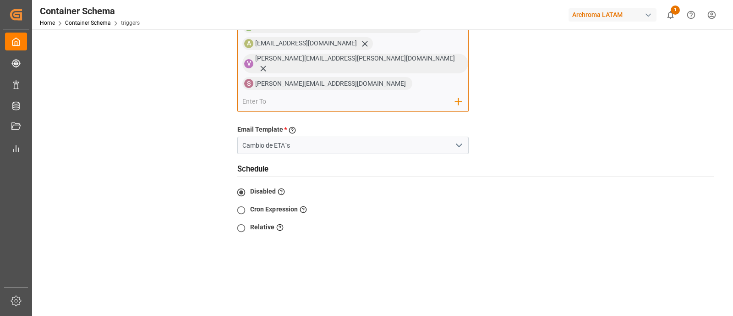
scroll to position [278, 0]
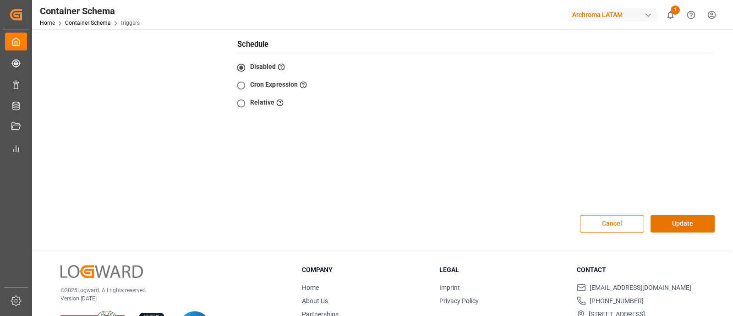
click at [632, 215] on button "Cancel" at bounding box center [612, 223] width 64 height 17
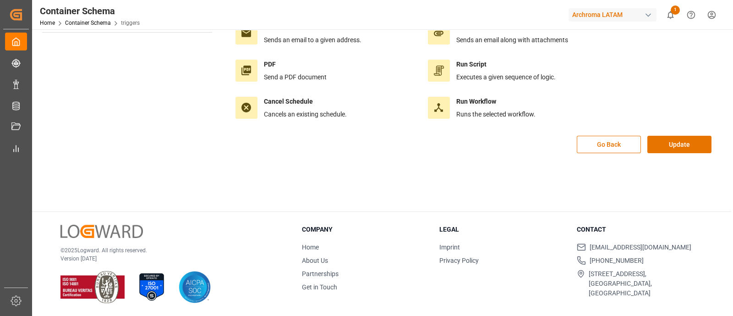
scroll to position [102, 0]
click at [603, 149] on button "Go Back" at bounding box center [609, 144] width 64 height 17
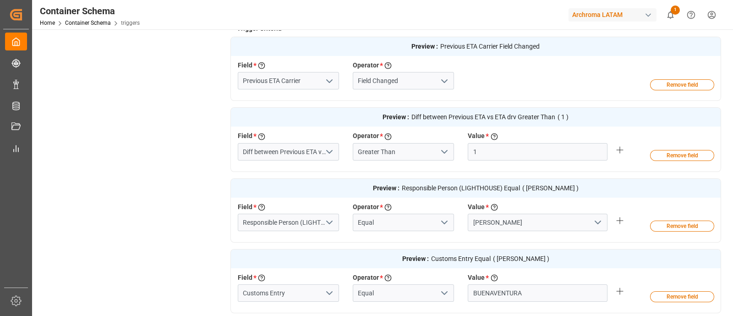
scroll to position [489, 0]
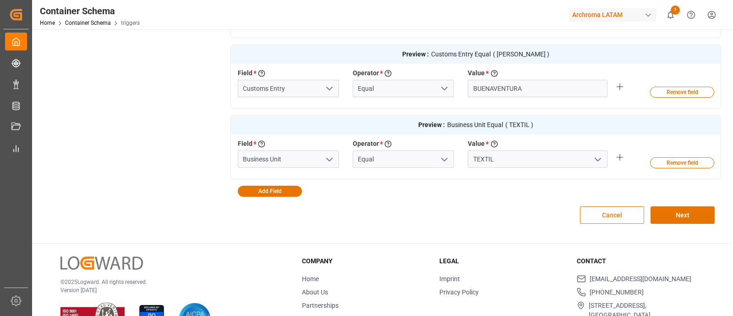
click at [613, 211] on button "Cancel" at bounding box center [612, 214] width 64 height 17
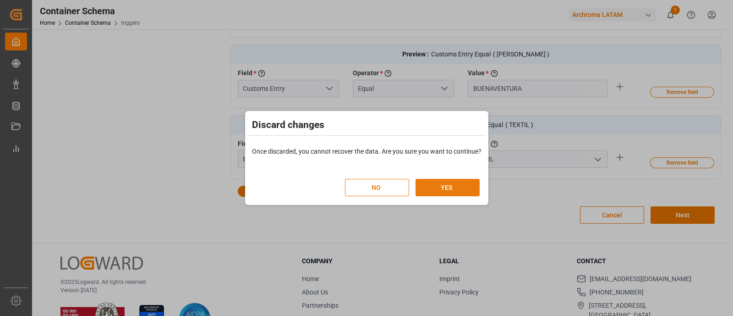
click at [452, 180] on button "YES" at bounding box center [448, 187] width 64 height 17
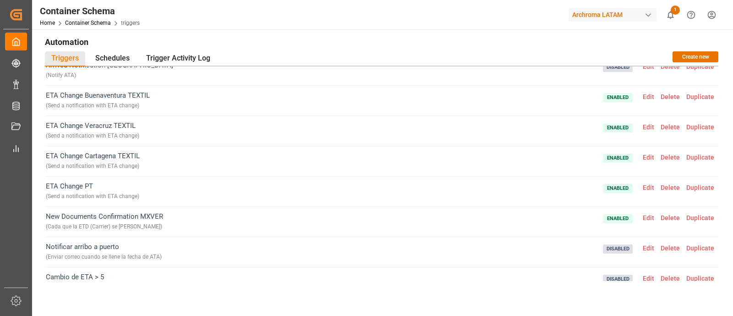
scroll to position [0, 0]
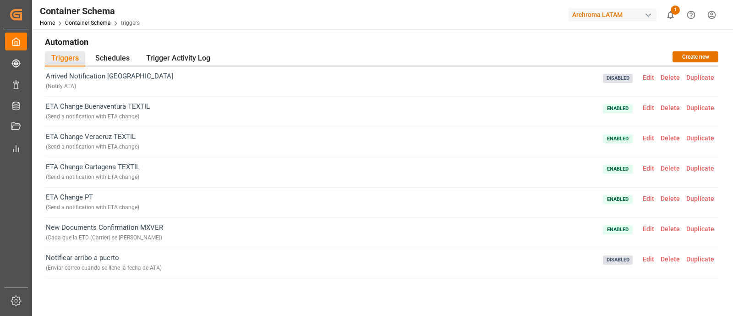
click at [650, 105] on span "Edit" at bounding box center [649, 107] width 18 height 7
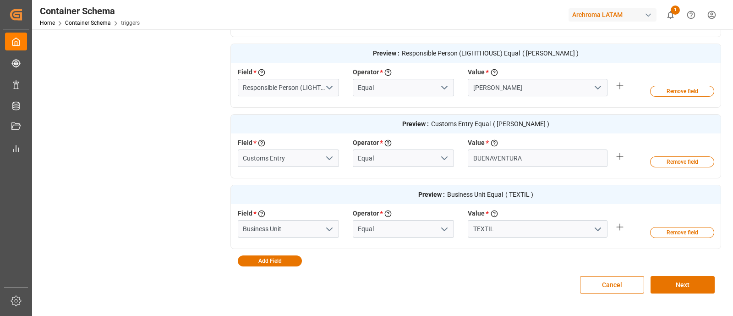
scroll to position [422, 0]
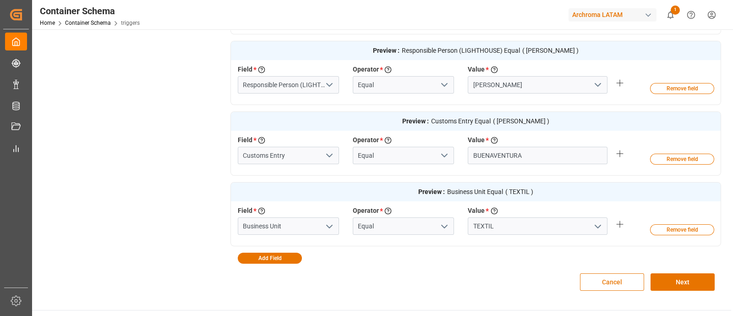
click at [611, 283] on button "Cancel" at bounding box center [612, 281] width 64 height 17
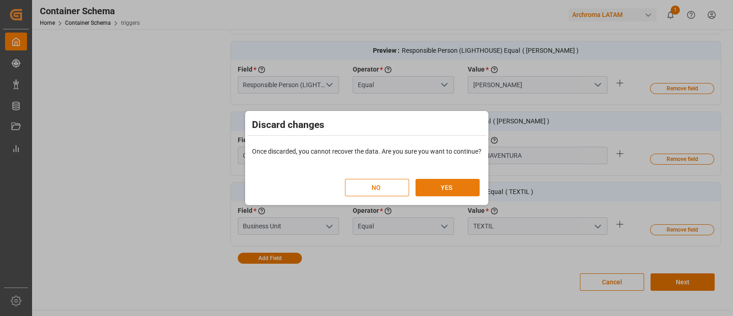
click at [445, 187] on button "YES" at bounding box center [448, 187] width 64 height 17
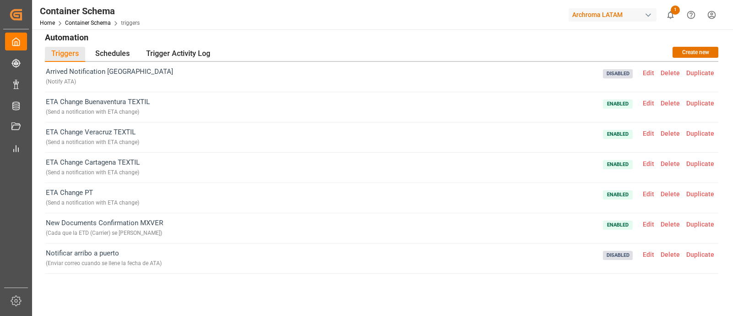
scroll to position [0, 0]
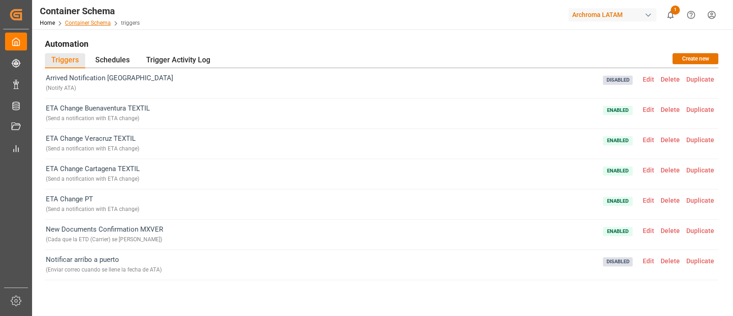
click at [101, 24] on link "Container Schema" at bounding box center [88, 23] width 46 height 6
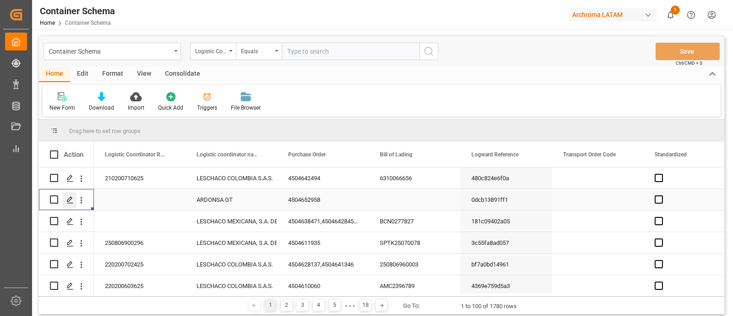
click at [67, 199] on icon "Press SPACE to select this row." at bounding box center [69, 199] width 7 height 7
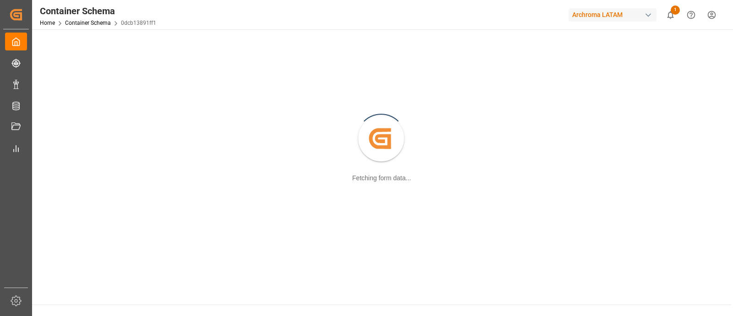
scroll to position [6, 0]
click at [104, 26] on div "Home Container Schema 0dcb13891ff1" at bounding box center [98, 23] width 116 height 10
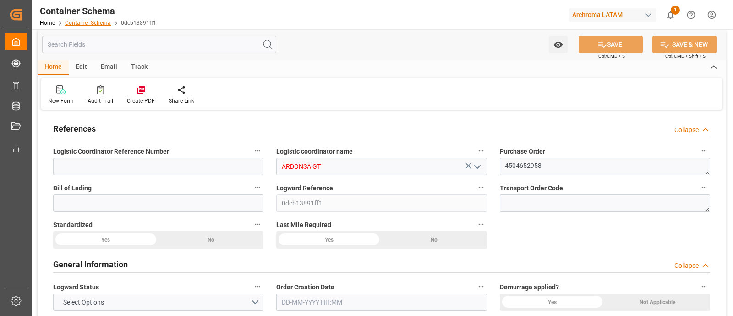
click at [103, 23] on link "Container Schema" at bounding box center [88, 23] width 46 height 6
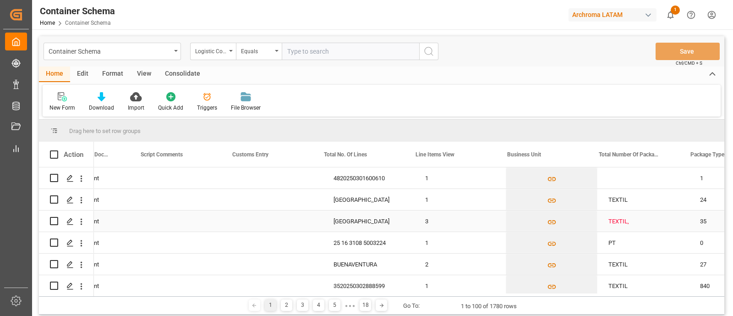
scroll to position [0, 2126]
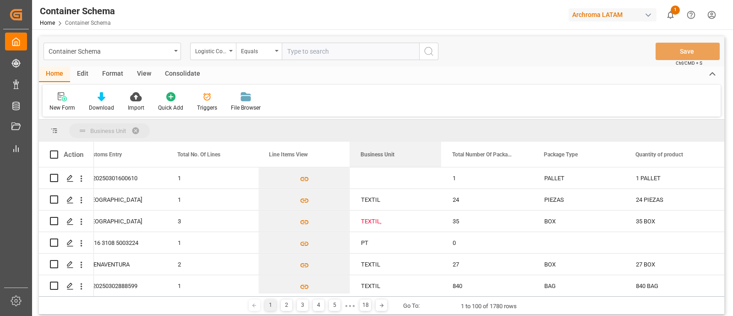
drag, startPoint x: 372, startPoint y: 157, endPoint x: 323, endPoint y: 134, distance: 54.5
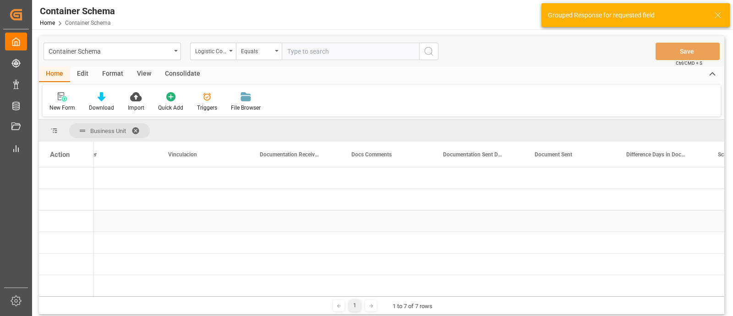
scroll to position [0, 0]
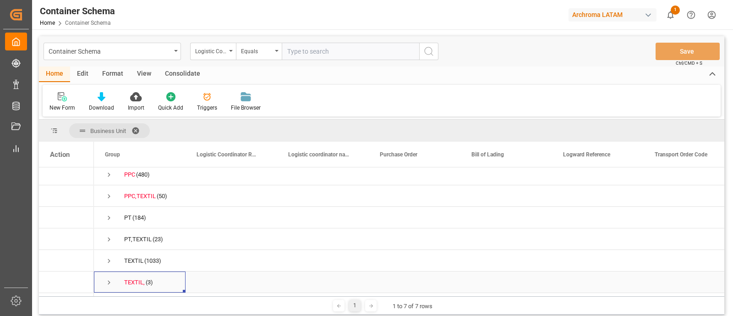
click at [109, 278] on span "Press SPACE to select this row." at bounding box center [109, 282] width 8 height 8
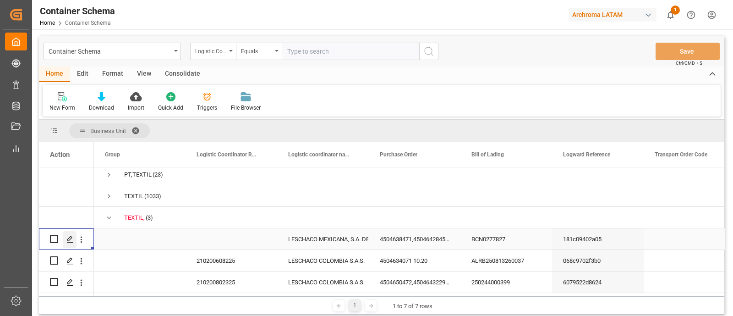
click at [70, 241] on div "Press SPACE to select this row." at bounding box center [70, 239] width 14 height 17
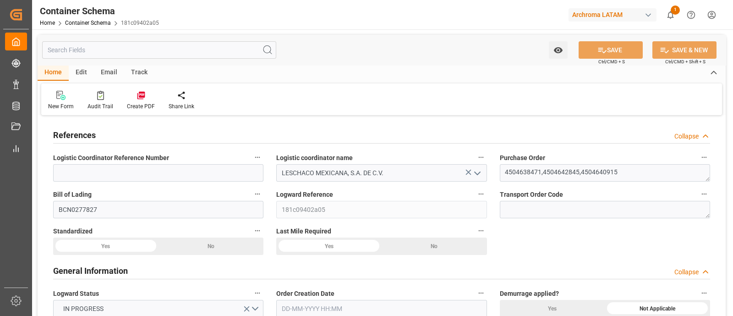
type input "0"
type input "7"
type input "3"
type input "35"
type input "3665"
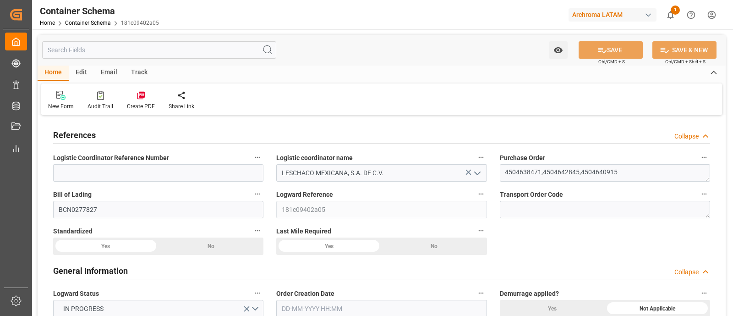
type input "3839.42"
type input "Hapag Lloyd"
type input "Hapag Lloyd Aktiengesellschaft"
type input "ESBCN"
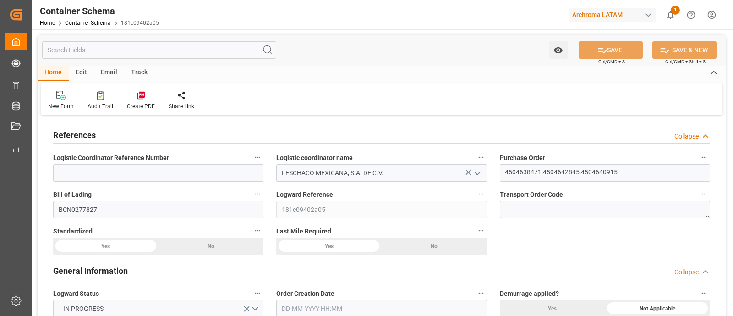
type input "MXVER"
type input "9641223"
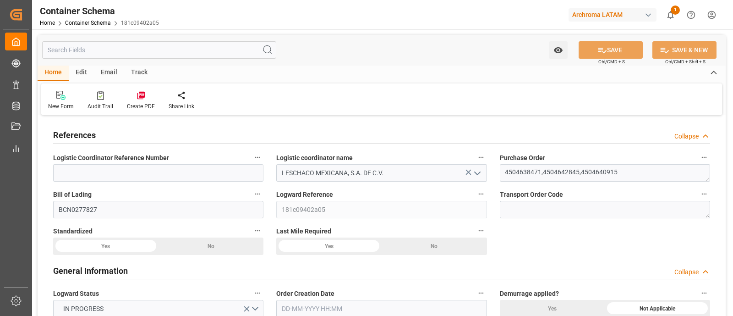
type input "9641223"
type input "12-08-2025 12:00"
type input "08-08-2025"
type input "12-08-2025"
type input "21-08-2025"
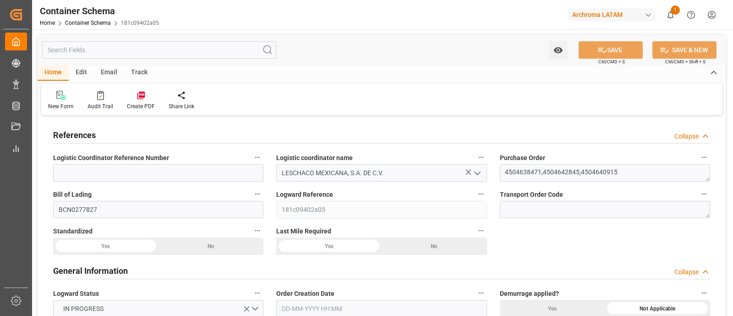
type input "31-07-2025 00:00"
type input "02-08-2025 12:00"
type input "02-08-2025 00:00"
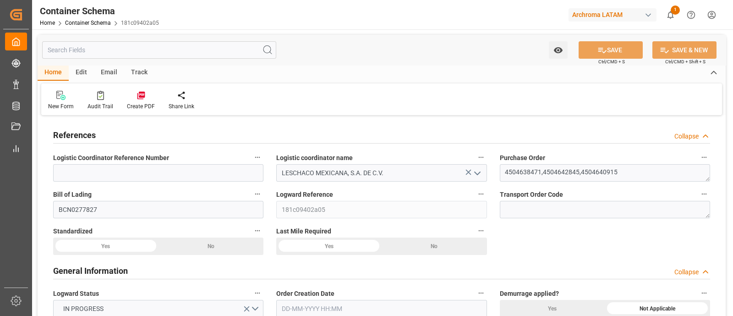
type input "21-08-2025 00:00"
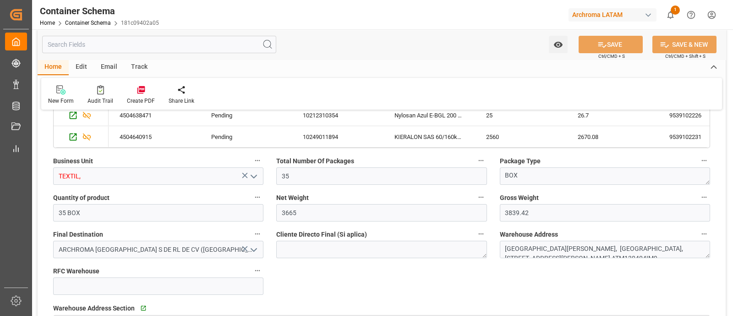
click at [250, 177] on icon "open menu" at bounding box center [253, 176] width 11 height 11
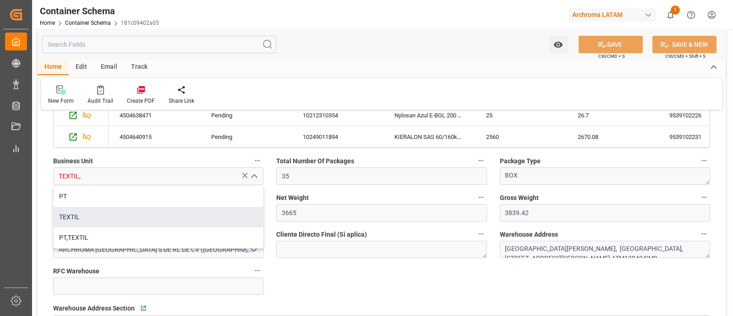
click at [126, 217] on div "TEXTIL" at bounding box center [158, 217] width 209 height 21
type input "TEXTIL"
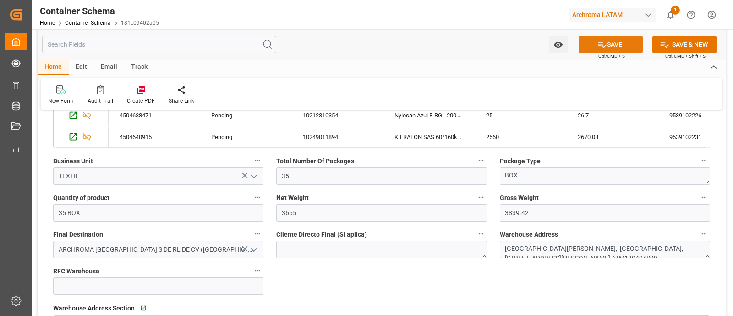
click at [597, 43] on icon at bounding box center [602, 45] width 10 height 10
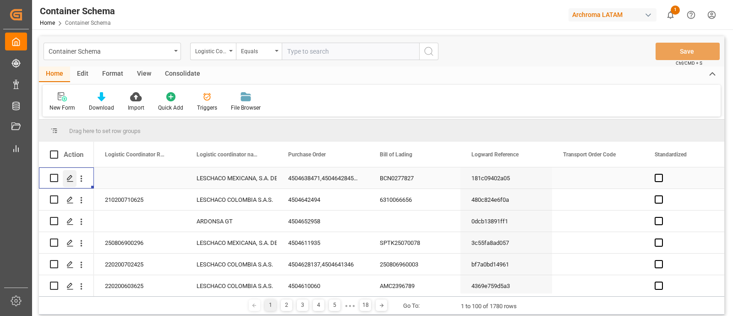
click at [63, 181] on div "Press SPACE to select this row." at bounding box center [70, 178] width 14 height 17
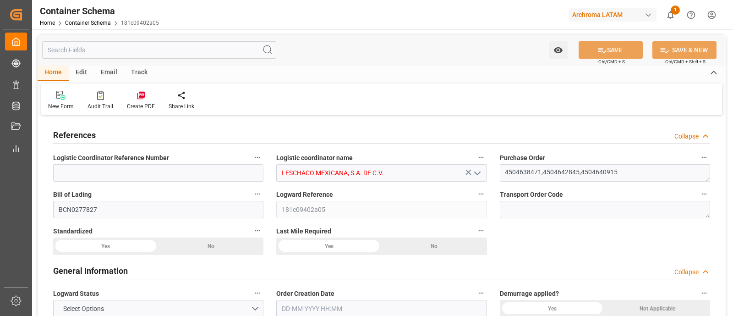
type input "0"
type input "7"
type input "3"
type input "35"
type input "3665"
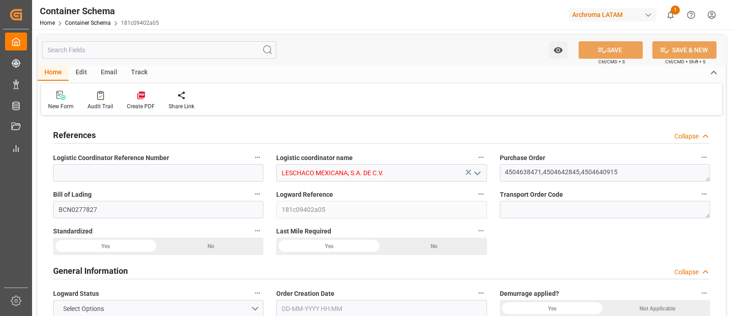
type input "3839.42"
type input "Hapag Lloyd"
type input "Hapag Lloyd Aktiengesellschaft"
type input "ESBCN"
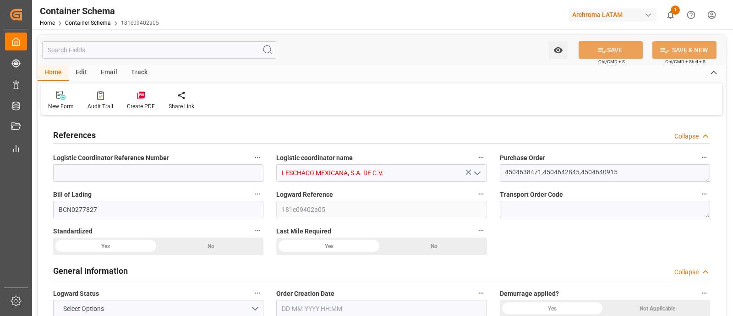
type input "MXVER"
type input "9641223"
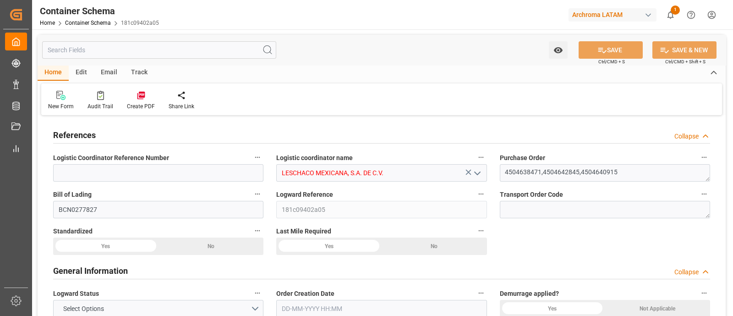
type input "9641223"
type input "12-08-2025 12:00"
type input "08-08-2025"
type input "12-08-2025"
type input "21-08-2025"
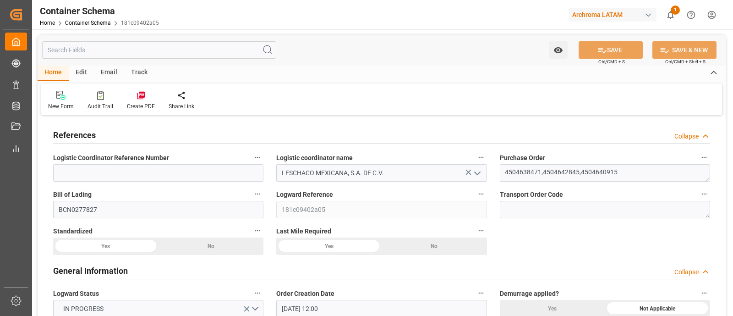
type input "31-07-2025 00:00"
type input "02-08-2025 12:00"
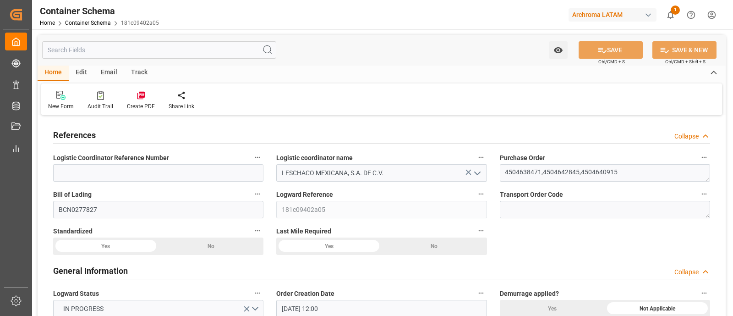
type input "02-08-2025 00:00"
type input "21-08-2025 00:00"
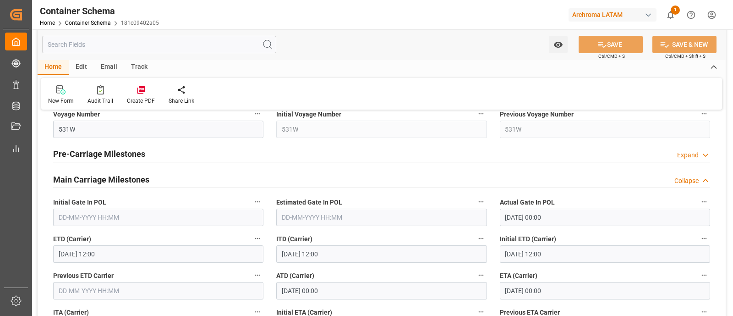
scroll to position [1125, 0]
click at [401, 155] on div "Pre-Carriage Milestones Expand" at bounding box center [381, 153] width 657 height 17
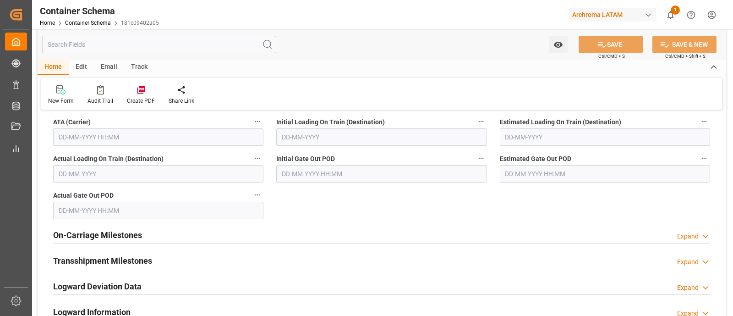
scroll to position [1499, 0]
click at [470, 229] on div "On-Carriage Milestones Expand" at bounding box center [381, 233] width 657 height 17
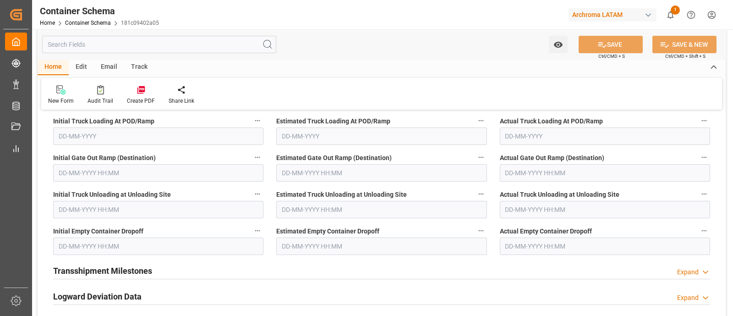
scroll to position [1672, 0]
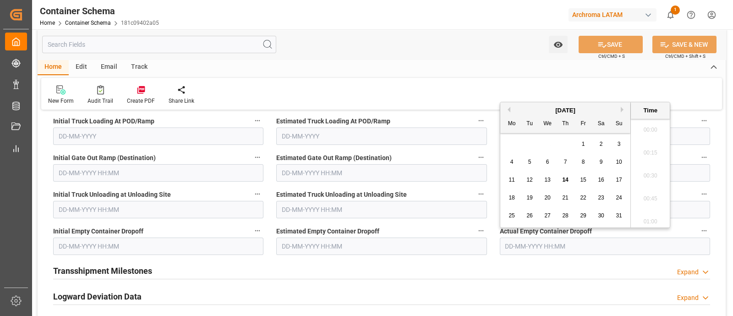
click at [541, 247] on input "text" at bounding box center [605, 245] width 210 height 17
click at [493, 221] on div "Actual Empty Container Dropoff" at bounding box center [604, 239] width 223 height 37
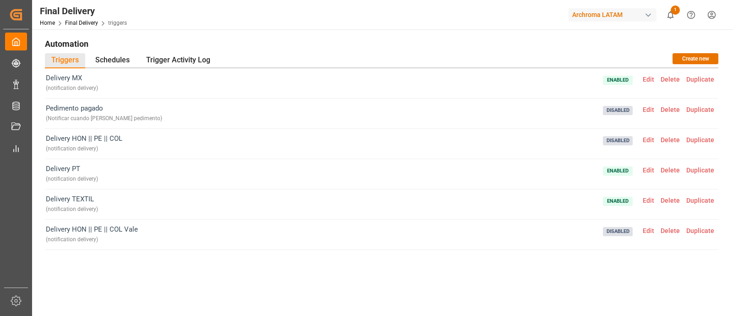
click at [646, 172] on span "Edit" at bounding box center [649, 169] width 18 height 7
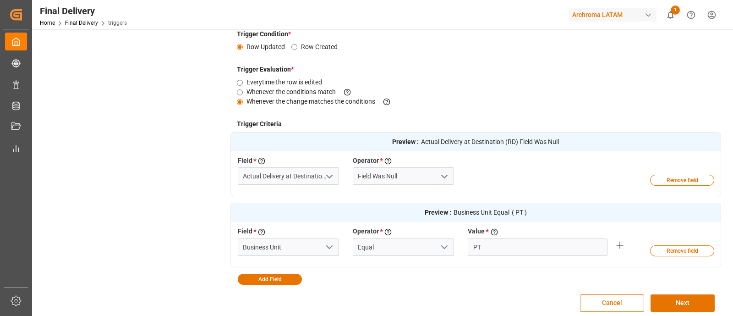
scroll to position [190, 0]
click at [330, 171] on icon "open menu" at bounding box center [329, 176] width 11 height 11
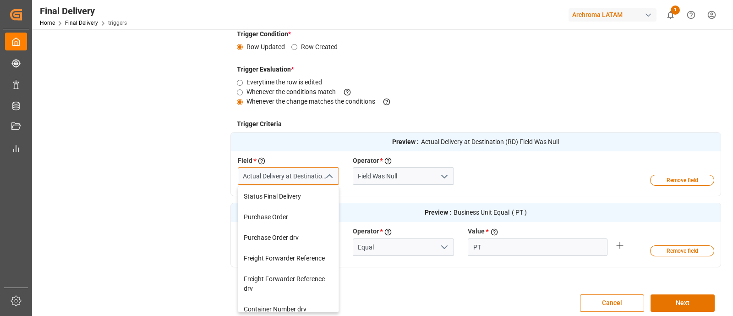
click at [312, 174] on input "Actual Delivery at Destination (RD)" at bounding box center [288, 175] width 101 height 17
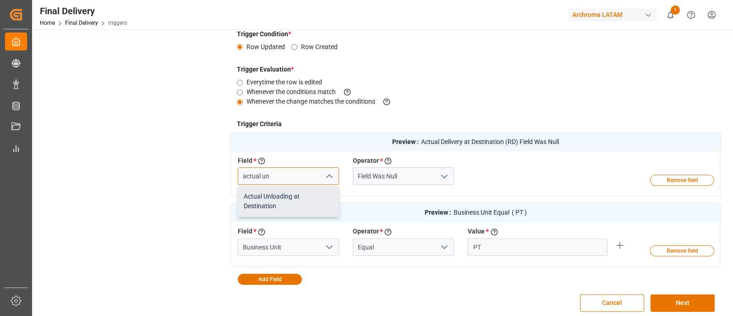
click at [276, 202] on div "Actual Unloading at Destination" at bounding box center [288, 201] width 100 height 30
type input "Actual Unloading at Destination"
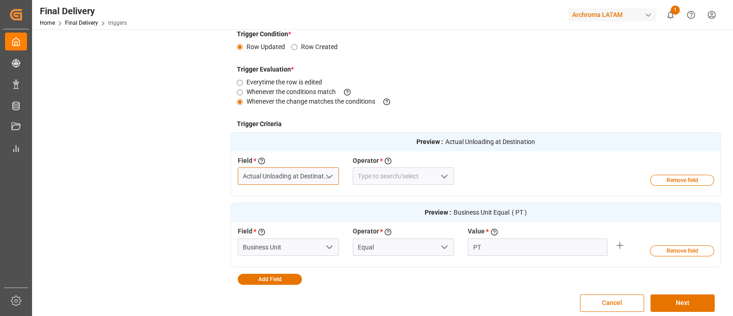
type input "Actual Unloading at Destination"
click at [448, 175] on icon "open menu" at bounding box center [444, 176] width 11 height 11
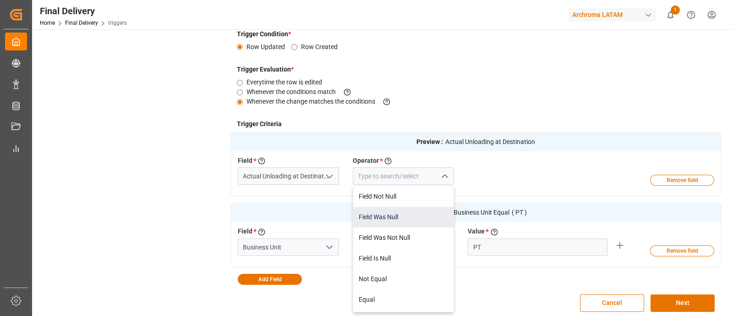
click at [404, 213] on div "Field Was Null" at bounding box center [403, 217] width 100 height 21
type input "Field Was Null"
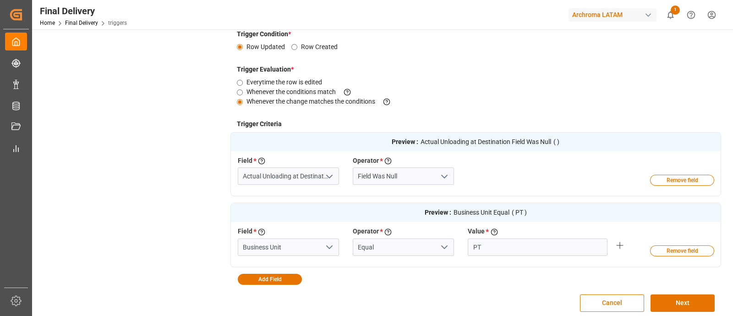
click at [511, 189] on div "Field * Select a field to create a criteria Actual Unloading at Destination Ope…" at bounding box center [461, 176] width 460 height 40
click at [679, 301] on button "Next" at bounding box center [683, 302] width 64 height 17
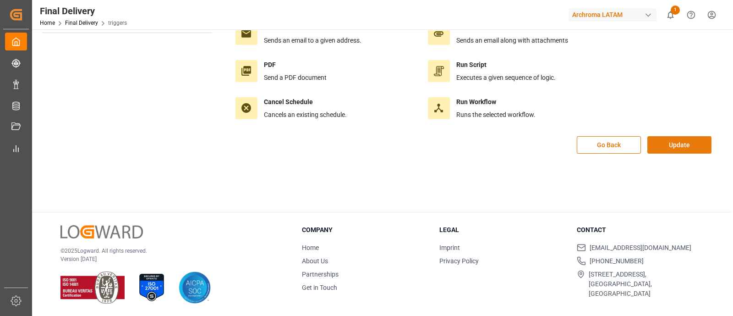
click at [680, 139] on button "Update" at bounding box center [679, 144] width 64 height 17
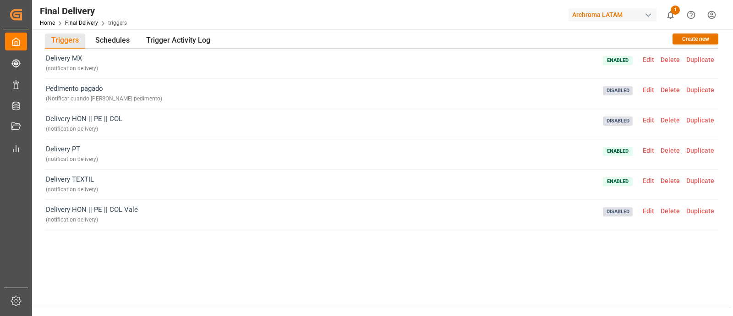
scroll to position [18, 0]
click at [644, 151] on span "Edit" at bounding box center [649, 151] width 18 height 7
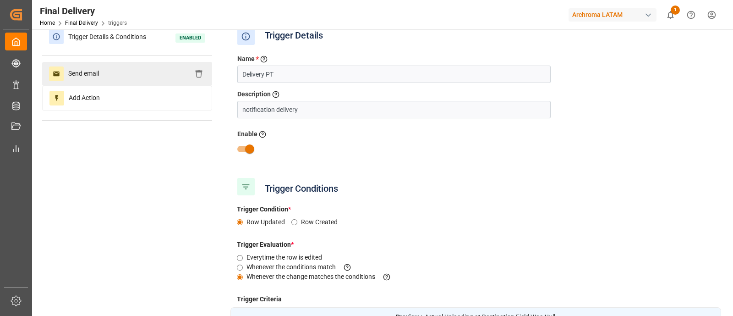
click at [110, 77] on div "Send email" at bounding box center [127, 74] width 170 height 24
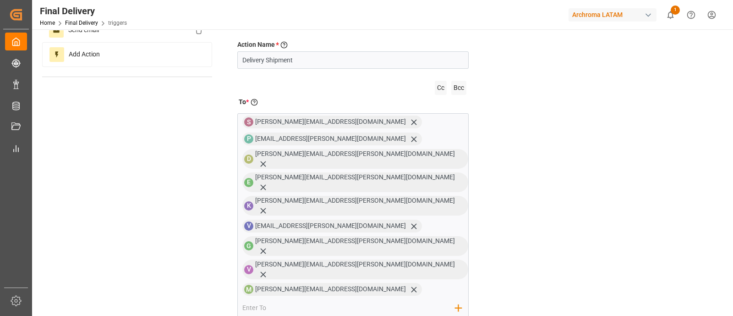
scroll to position [60, 0]
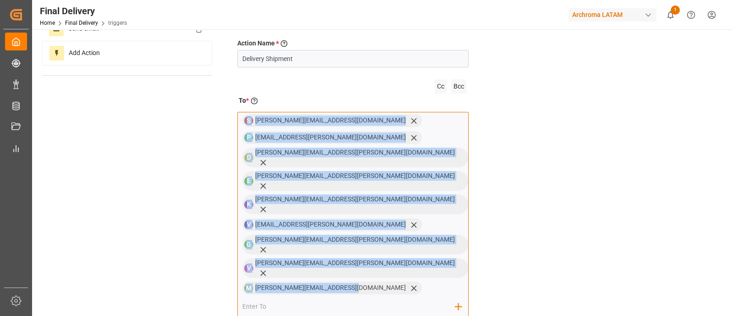
drag, startPoint x: 367, startPoint y: 254, endPoint x: 245, endPoint y: 122, distance: 179.6
click at [245, 122] on div "S sara.lonche@leschaco.com P perla.sanchez@leschaco.com D dalia.gutierrez@lesch…" at bounding box center [353, 214] width 232 height 204
copy div "S sara.lonche@leschaco.com P perla.sanchez@leschaco.com D dalia.gutierrez@lesch…"
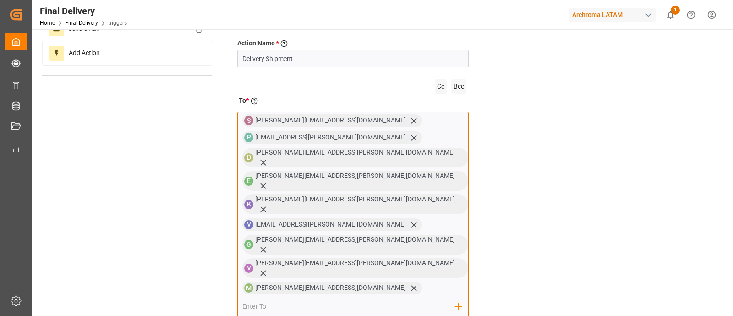
click at [377, 299] on input "email" at bounding box center [348, 306] width 213 height 14
click at [369, 237] on div "S sara.lonche@leschaco.com P perla.sanchez@leschaco.com D dalia.gutierrez@lesch…" at bounding box center [353, 214] width 232 height 204
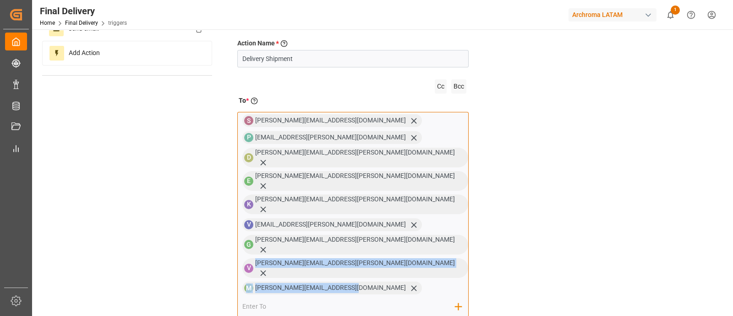
drag, startPoint x: 349, startPoint y: 255, endPoint x: 253, endPoint y: 238, distance: 96.8
click at [253, 238] on div "S sara.lonche@leschaco.com P perla.sanchez@leschaco.com D dalia.gutierrez@lesch…" at bounding box center [353, 214] width 232 height 204
copy div "valeria.hurtado@leschaco.com M maria.piranquive@leschaco.com"
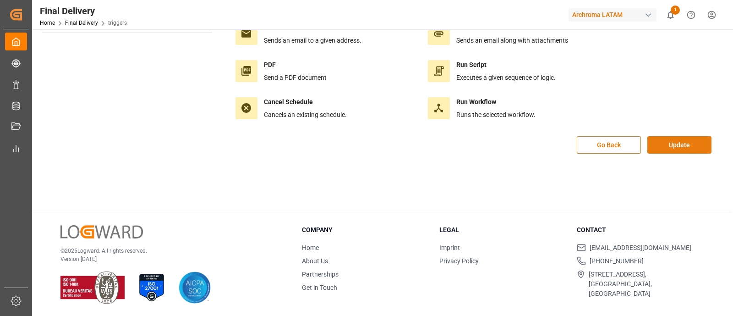
click at [685, 149] on button "Update" at bounding box center [679, 144] width 64 height 17
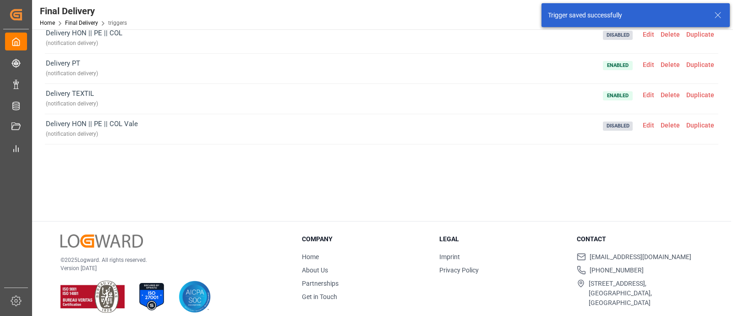
scroll to position [0, 0]
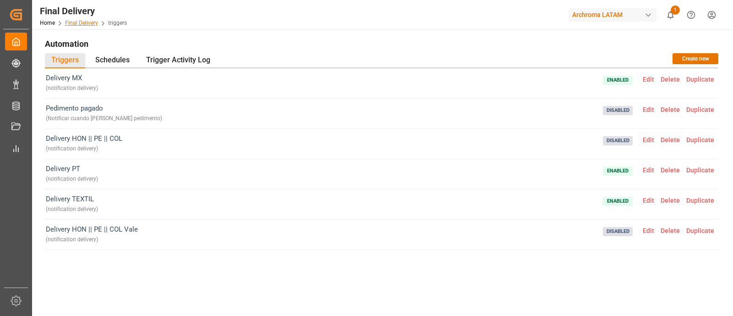
click at [80, 25] on link "Final Delivery" at bounding box center [81, 23] width 33 height 6
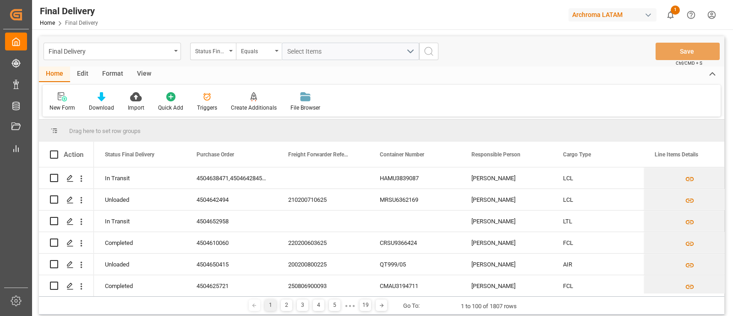
click at [237, 22] on div "Final Delivery Home Final Delivery Archroma LATAM 1 Notifications Only show unr…" at bounding box center [379, 14] width 707 height 29
click at [174, 51] on div "Final Delivery" at bounding box center [112, 51] width 137 height 17
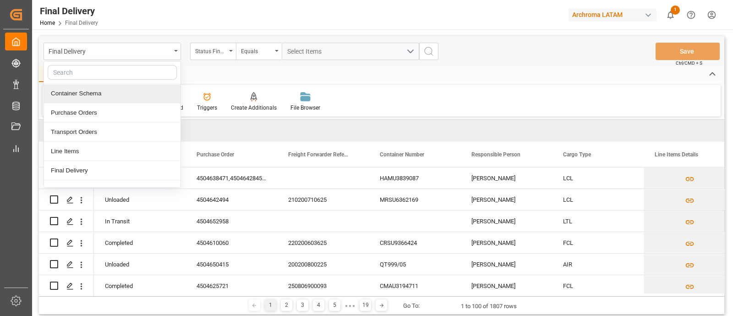
click at [128, 95] on div "Container Schema" at bounding box center [112, 93] width 137 height 19
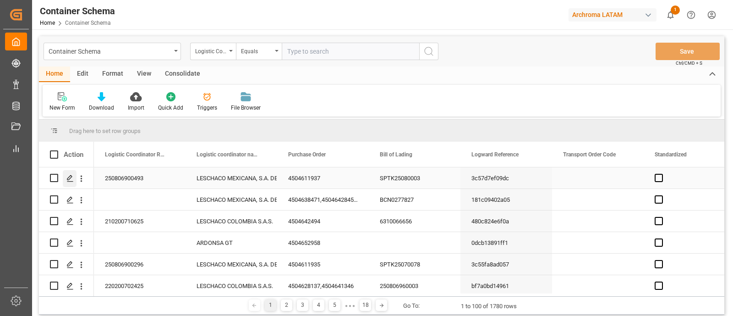
click at [74, 176] on div "Press SPACE to select this row." at bounding box center [70, 178] width 14 height 17
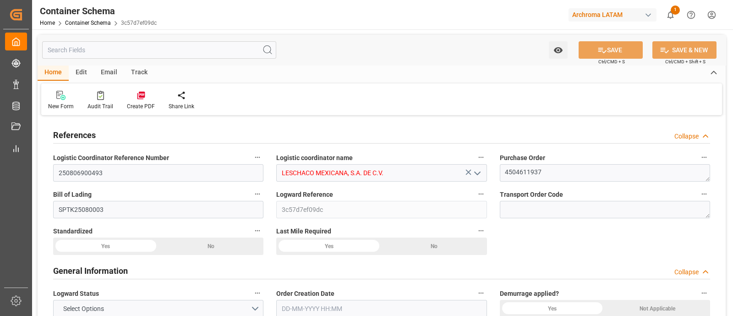
type input "0"
type input "7"
type input "1"
type input "21000"
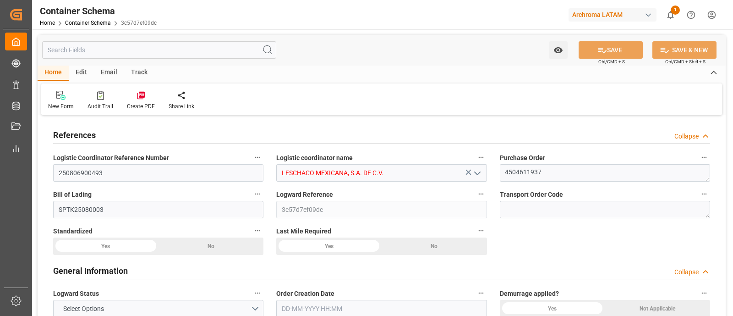
type input "21000"
type input "Cosco"
type input "COSCO Shipping Co. Ltd."
type input "CNSGH"
type input "CNSHA"
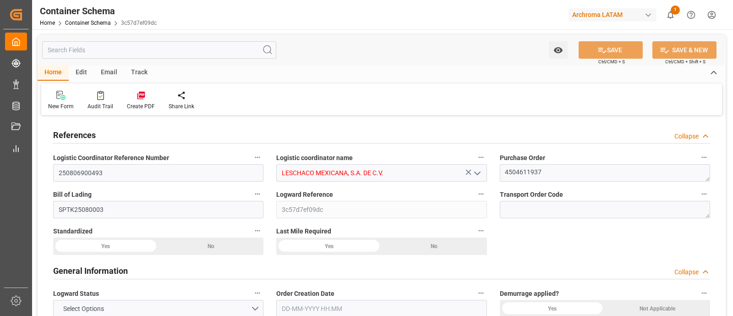
type input "MXZLO"
type input "9345427"
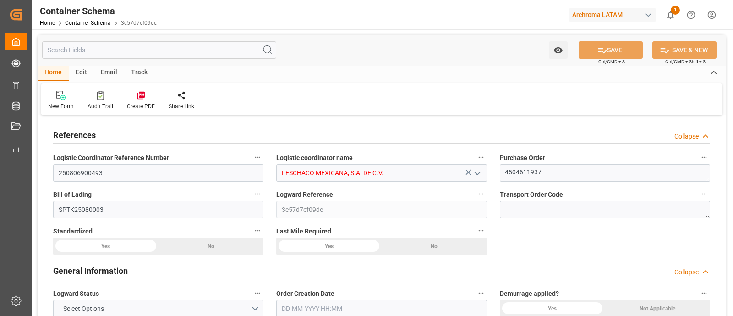
type input "9345427"
type input "22-07-2025 11:30"
type input "22-07-2025"
type input "08-08-2025"
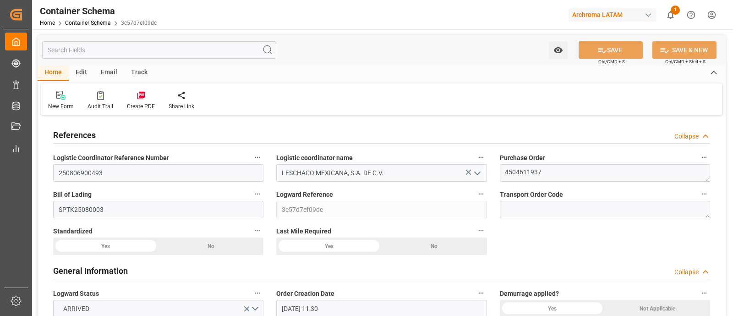
type input "21-07-2025 23:00"
type input "22-07-2025 00:00"
type input "09-08-2025 00:00"
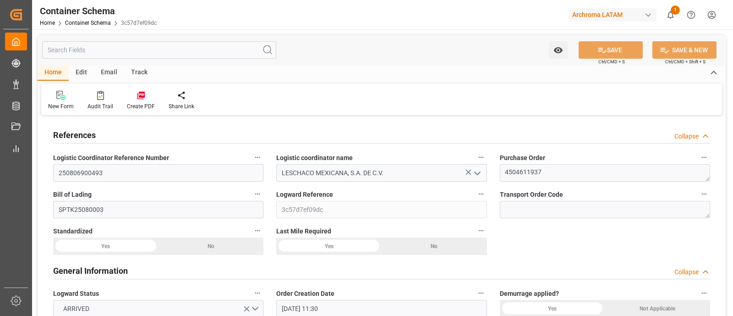
type input "08-08-2025 13:00"
type input "08-08-2025 00:00"
type input "10-08-2025 00:00"
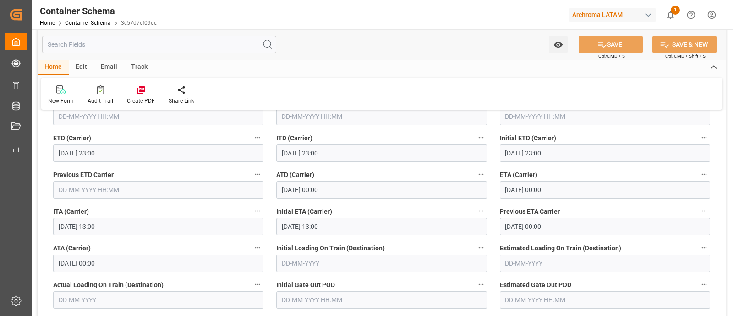
scroll to position [1249, 0]
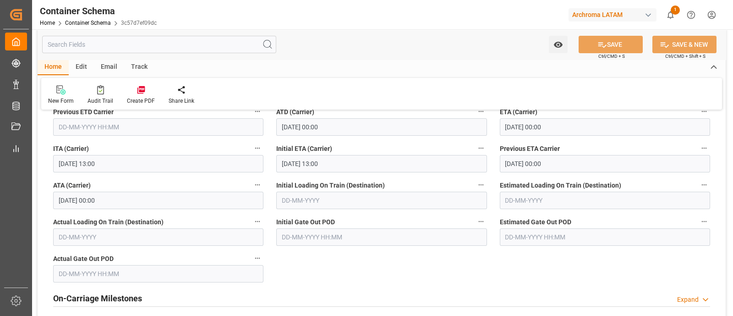
click at [83, 65] on div "Edit" at bounding box center [81, 68] width 25 height 16
click at [187, 95] on div "Schema Edit" at bounding box center [177, 95] width 45 height 20
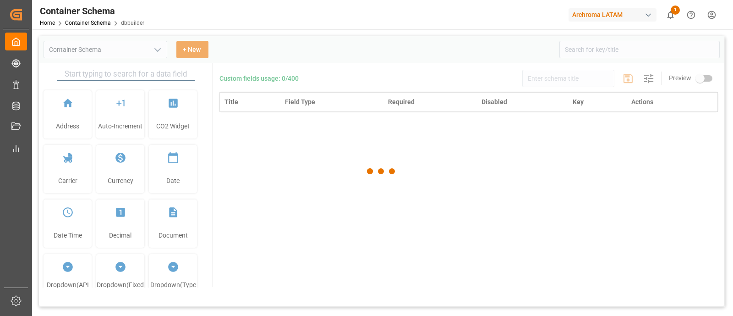
type input "Container Schema"
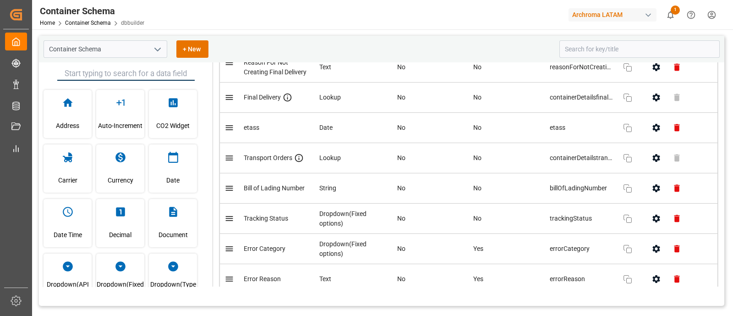
scroll to position [5881, 0]
click at [98, 26] on link "Container Schema" at bounding box center [88, 23] width 46 height 6
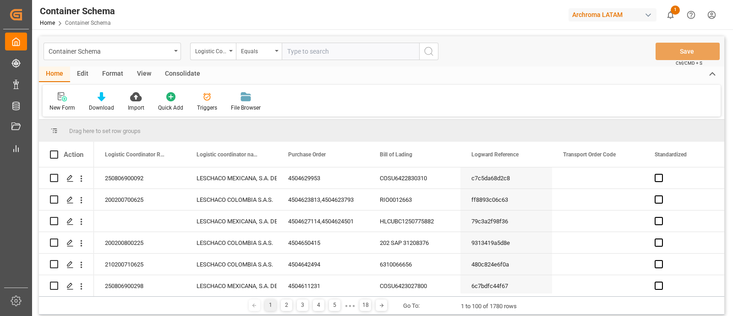
click at [585, 17] on div "Archroma LATAM" at bounding box center [613, 14] width 88 height 13
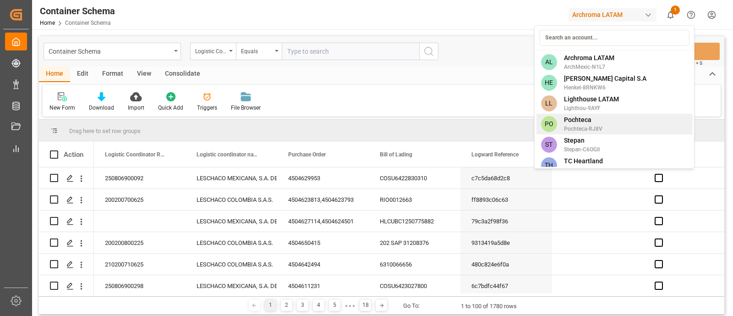
click at [591, 126] on span "Pochteca-RJ8V" at bounding box center [583, 129] width 38 height 8
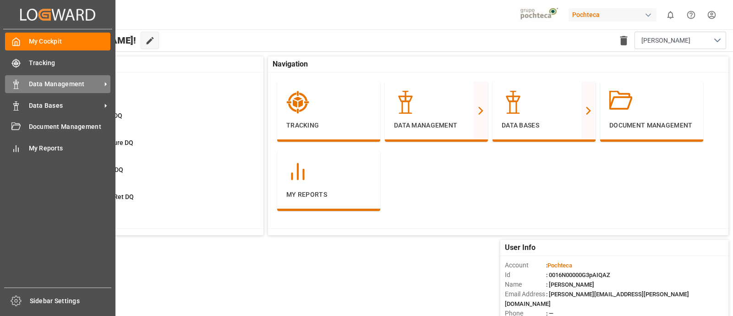
click at [49, 89] on div "Data Management Data Management" at bounding box center [57, 84] width 105 height 18
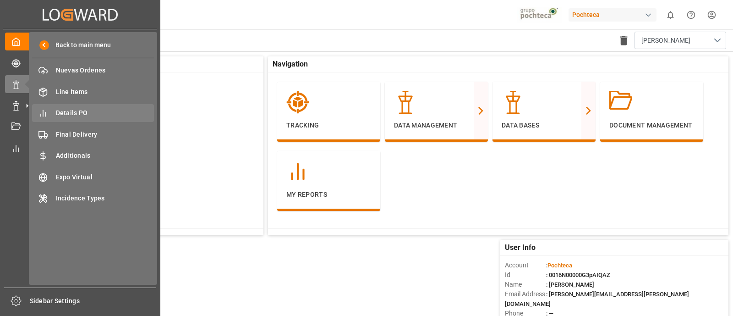
click at [102, 117] on span "Details PO" at bounding box center [105, 113] width 98 height 10
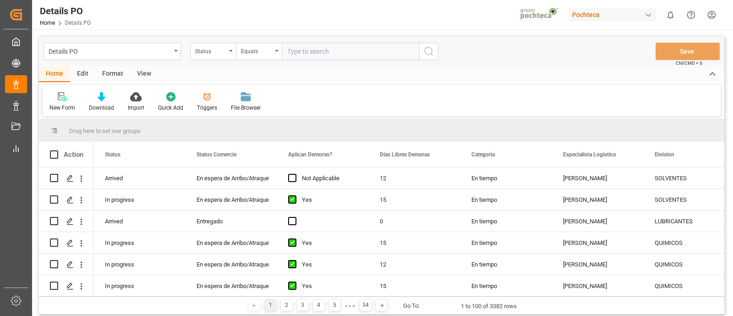
click at [204, 103] on div "Triggers" at bounding box center [207, 102] width 34 height 20
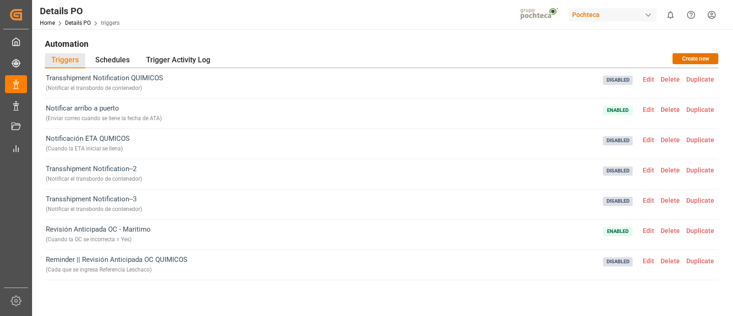
click at [643, 107] on span "Edit" at bounding box center [649, 109] width 18 height 7
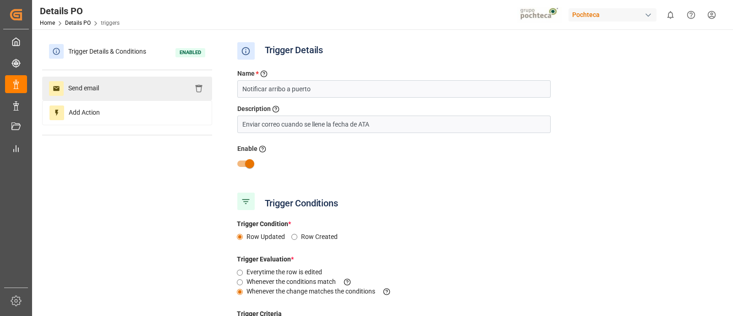
click at [126, 83] on div "Send email" at bounding box center [127, 89] width 170 height 24
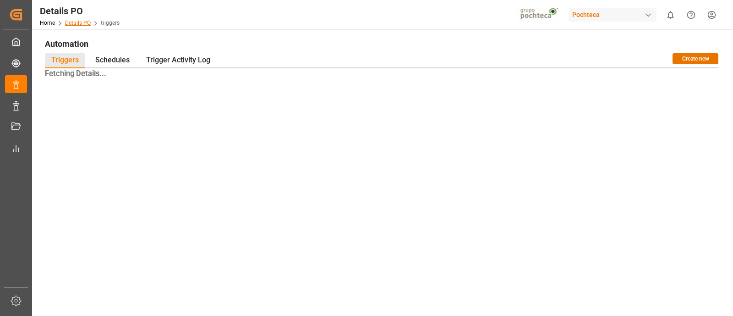
click at [82, 22] on link "Details PO" at bounding box center [78, 23] width 26 height 6
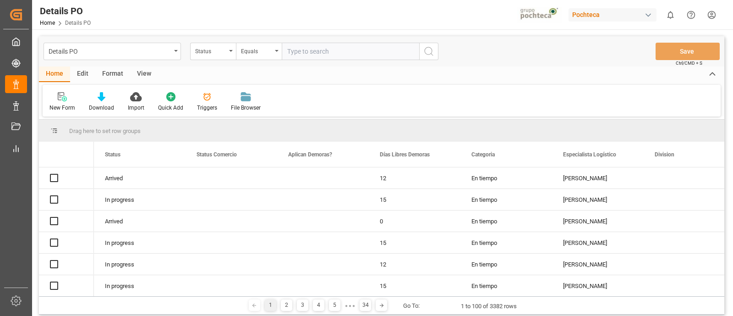
click at [81, 74] on div "Edit" at bounding box center [82, 74] width 25 height 16
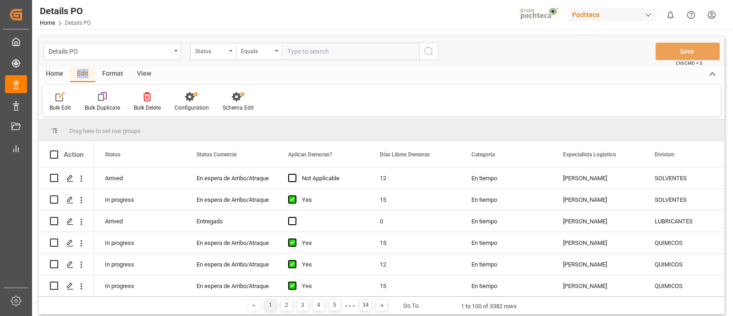
click at [81, 74] on div "Edit" at bounding box center [82, 74] width 25 height 16
click at [180, 100] on div at bounding box center [192, 97] width 34 height 10
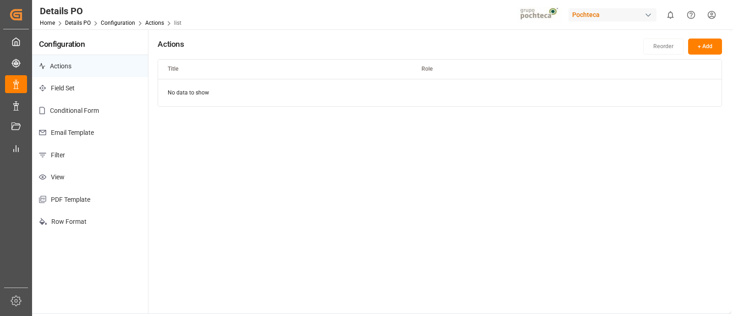
click at [78, 138] on p "Email Template" at bounding box center [90, 132] width 116 height 22
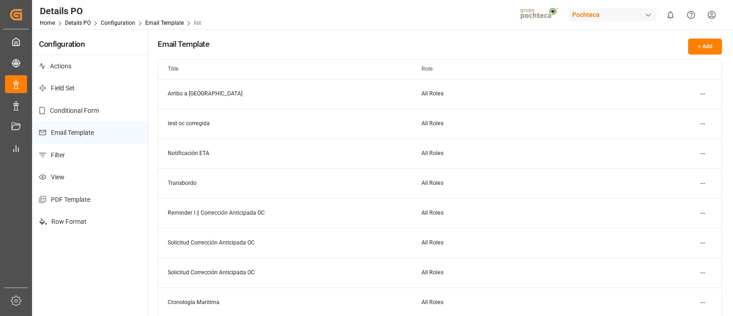
click at [702, 93] on html "Created by potrace 1.15, written by [PERSON_NAME] [DATE]-[DATE] Created by potr…" at bounding box center [366, 158] width 733 height 316
click at [677, 111] on div "Edit" at bounding box center [686, 111] width 47 height 13
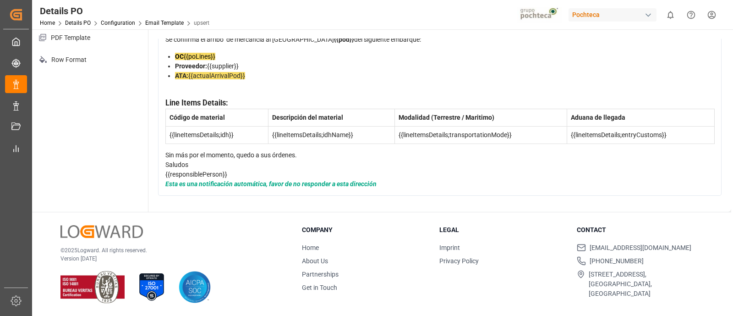
scroll to position [52, 0]
click at [249, 90] on div "ATA: {{actualArrivalPod}}" at bounding box center [445, 80] width 540 height 19
click at [251, 90] on div "ATA: {{actualArrivalPod}}" at bounding box center [445, 80] width 540 height 19
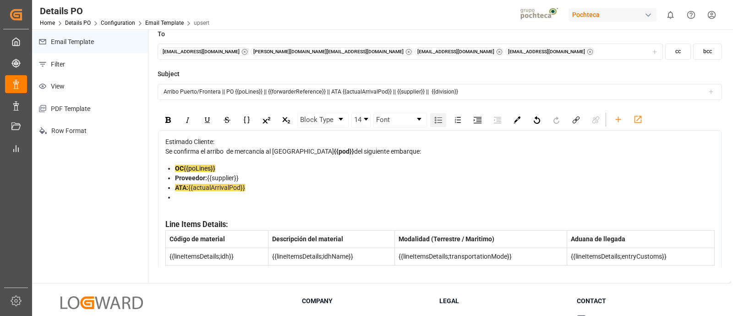
scroll to position [89, 0]
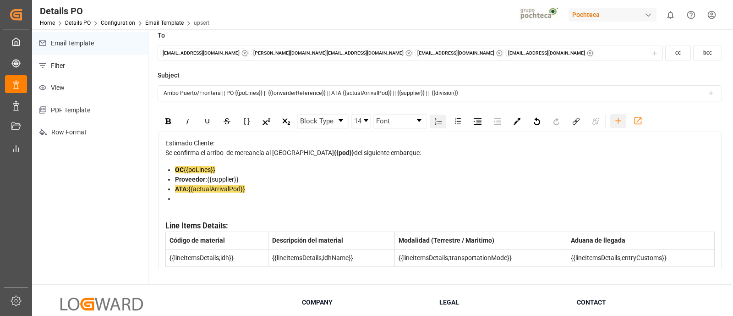
click at [617, 120] on icon "rdw-toolbar" at bounding box center [618, 121] width 10 height 10
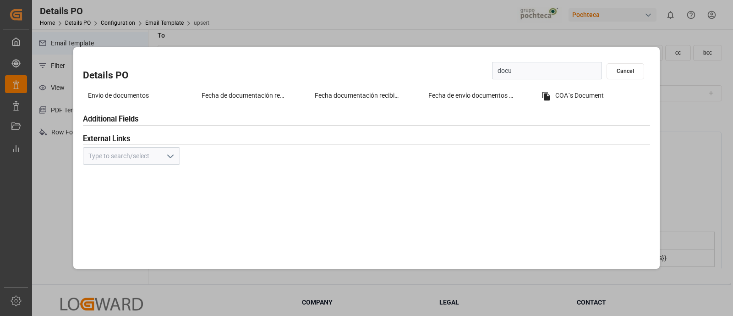
type input "docu"
click at [630, 72] on button "Cancel" at bounding box center [626, 71] width 38 height 16
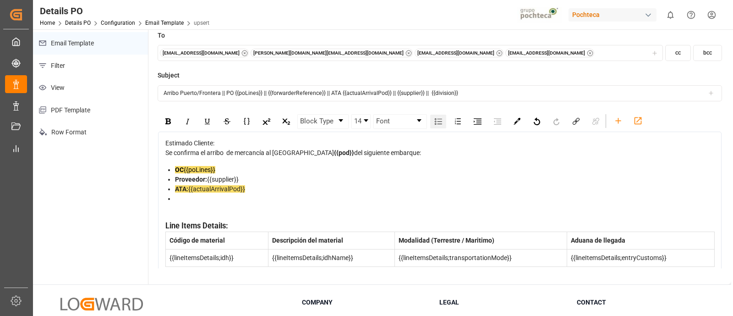
scroll to position [0, 0]
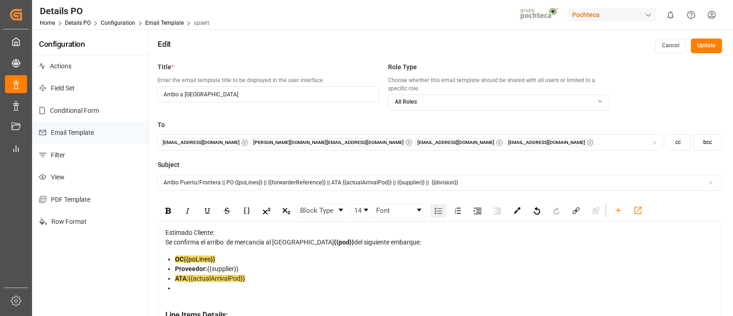
click at [667, 45] on button "Cancel" at bounding box center [670, 45] width 31 height 15
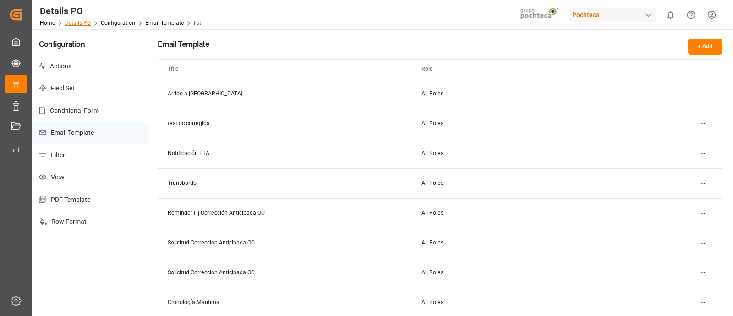
click at [80, 20] on link "Details PO" at bounding box center [78, 23] width 26 height 6
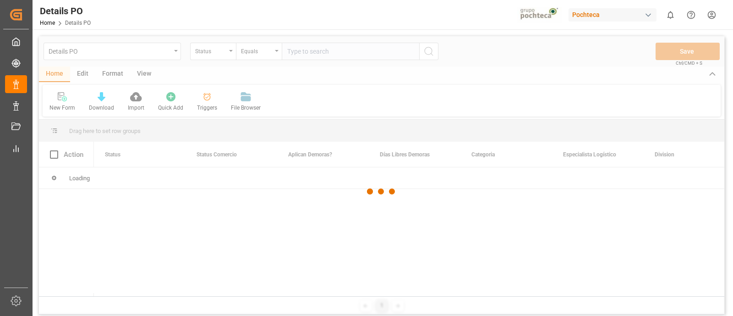
click at [171, 53] on div at bounding box center [381, 191] width 685 height 310
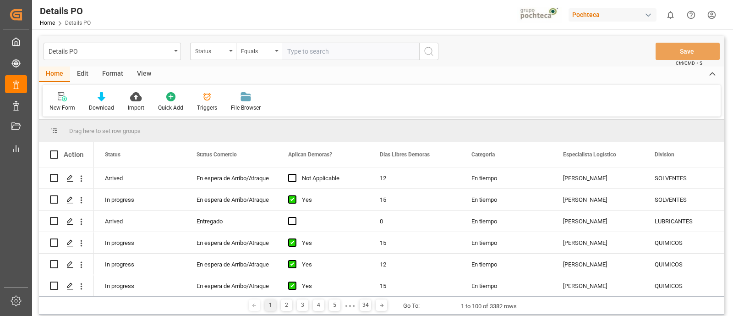
click at [172, 52] on div "Details PO" at bounding box center [112, 51] width 137 height 17
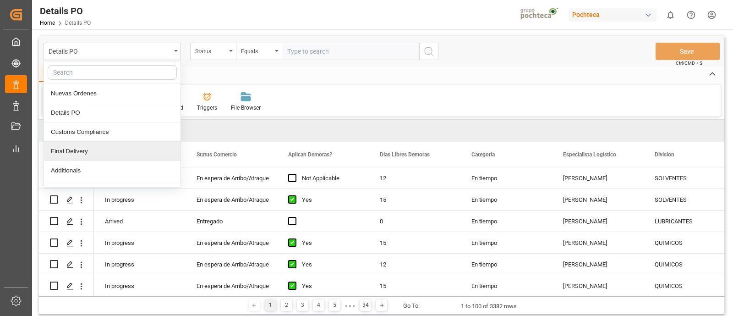
click at [100, 148] on div "Final Delivery" at bounding box center [112, 151] width 137 height 19
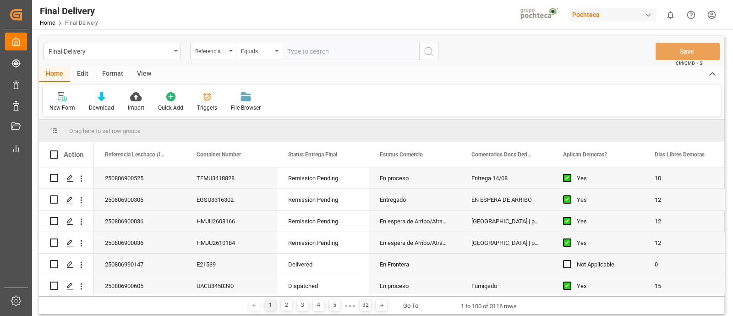
click at [208, 107] on div "Triggers" at bounding box center [207, 108] width 20 height 8
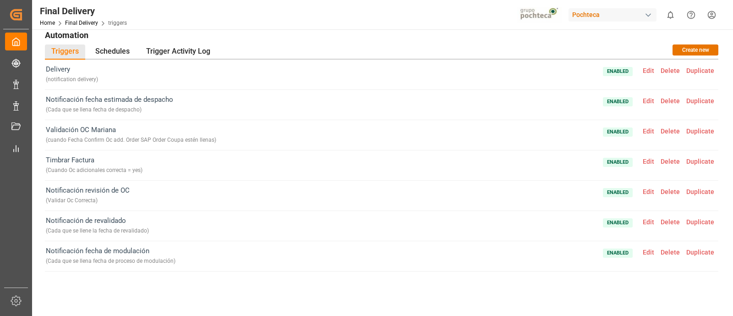
scroll to position [8, 0]
click at [646, 250] on span "Edit" at bounding box center [649, 252] width 18 height 7
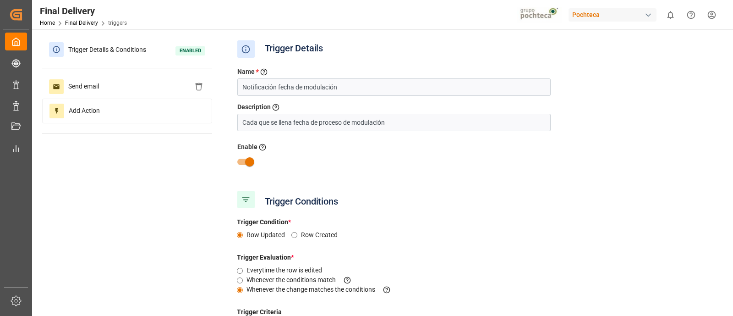
scroll to position [0, 0]
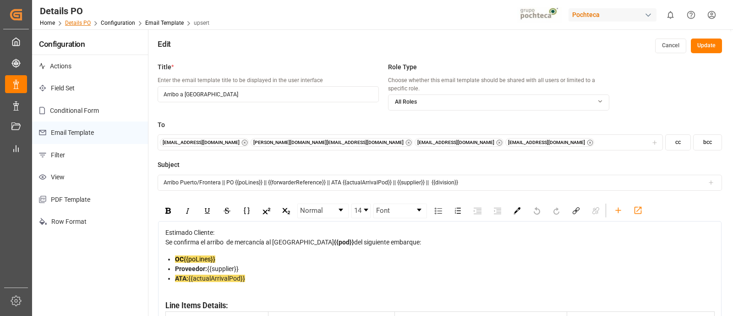
click at [82, 24] on link "Details PO" at bounding box center [78, 23] width 26 height 6
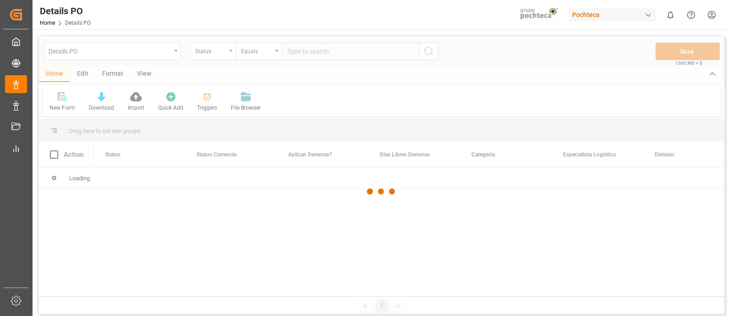
click at [168, 55] on div at bounding box center [381, 191] width 685 height 310
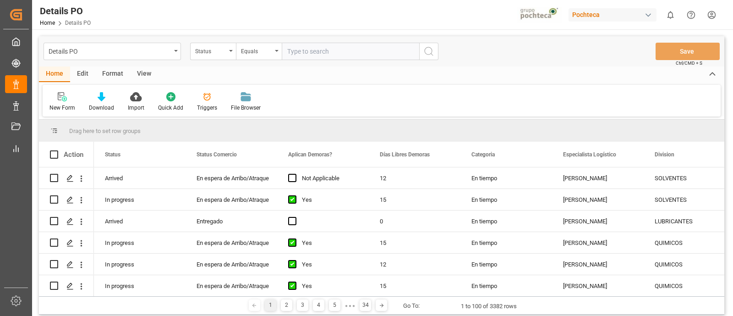
click at [173, 53] on div "Details PO" at bounding box center [112, 51] width 137 height 17
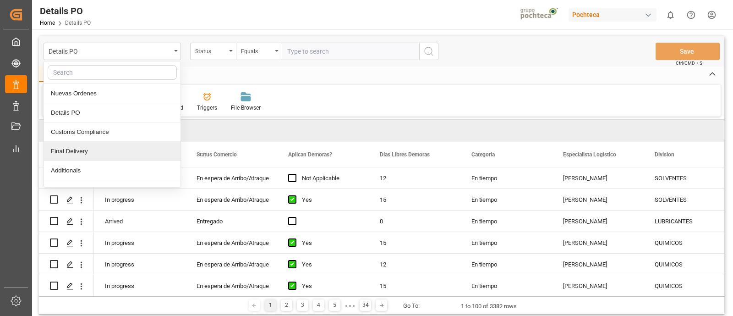
click at [156, 157] on div "Final Delivery" at bounding box center [112, 151] width 137 height 19
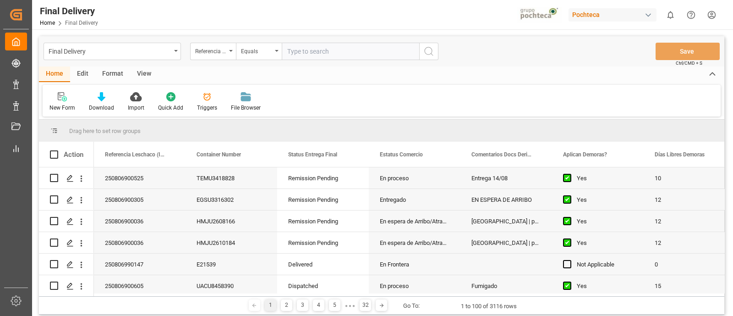
click at [82, 74] on div "Edit" at bounding box center [82, 74] width 25 height 16
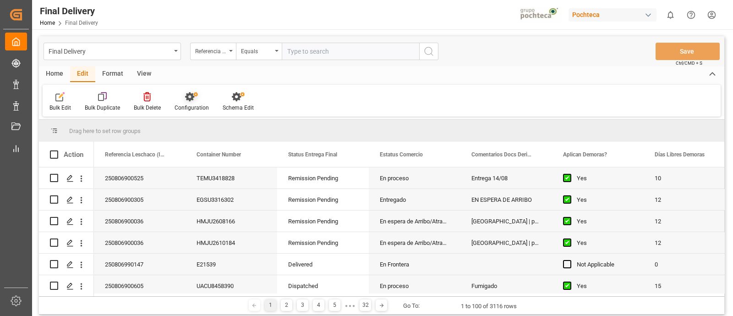
click at [185, 97] on icon at bounding box center [189, 96] width 9 height 9
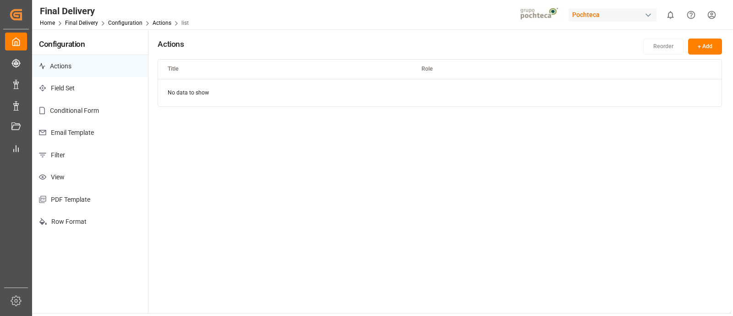
click at [99, 131] on p "Email Template" at bounding box center [90, 132] width 116 height 22
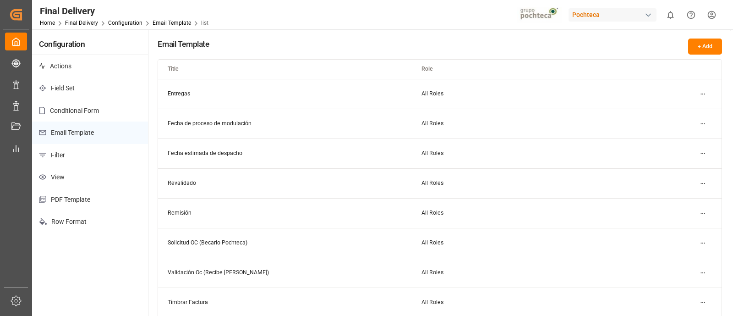
click at [701, 123] on html "Created by potrace 1.15, written by [PERSON_NAME] [DATE]-[DATE] Created by potr…" at bounding box center [366, 158] width 733 height 316
click at [687, 136] on div "Edit" at bounding box center [686, 141] width 47 height 13
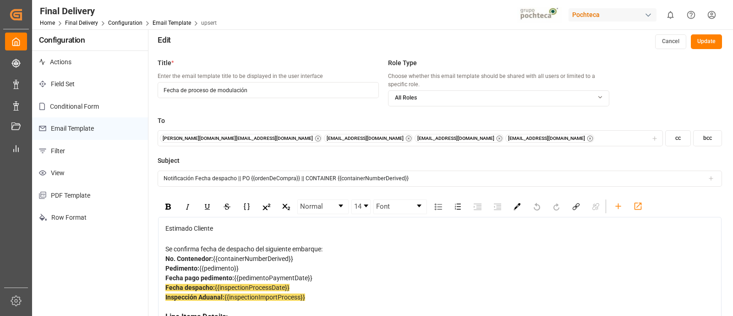
scroll to position [5, 0]
click at [664, 43] on button "Cancel" at bounding box center [670, 41] width 31 height 15
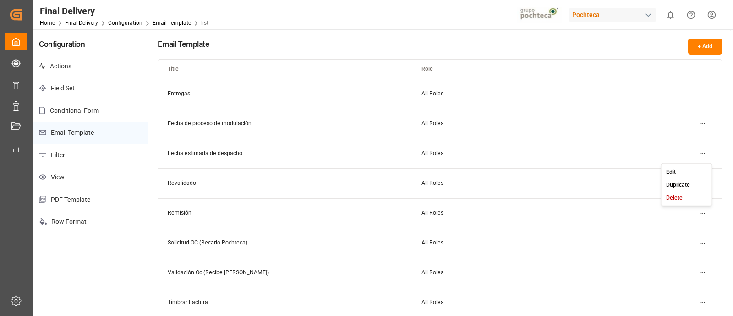
click at [703, 153] on html "Created by potrace 1.15, written by [PERSON_NAME] [DATE]-[DATE] Created by potr…" at bounding box center [366, 158] width 733 height 316
click at [683, 166] on div "Edit" at bounding box center [686, 171] width 47 height 13
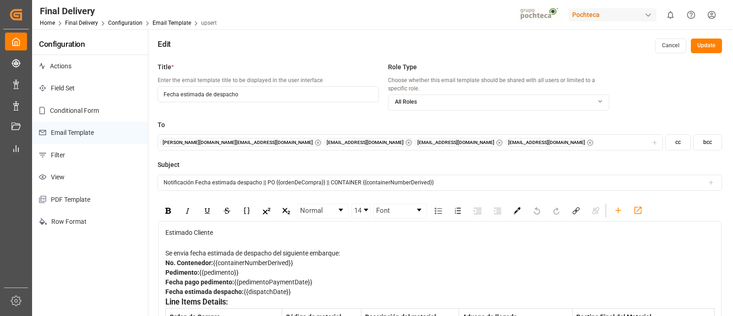
click at [671, 41] on button "Cancel" at bounding box center [670, 45] width 31 height 15
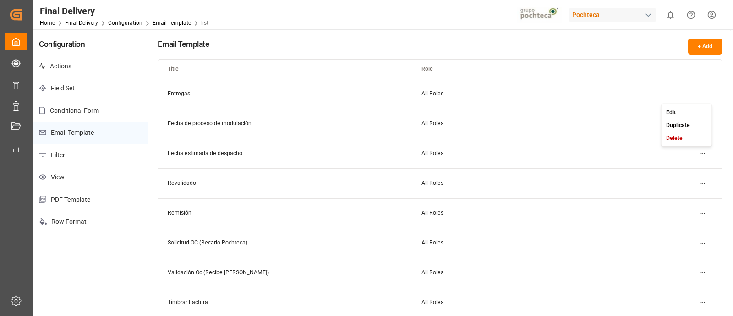
click at [703, 91] on html "Created by potrace 1.15, written by [PERSON_NAME] [DATE]-[DATE] Created by potr…" at bounding box center [366, 158] width 733 height 316
click at [684, 111] on div "Edit" at bounding box center [686, 111] width 47 height 13
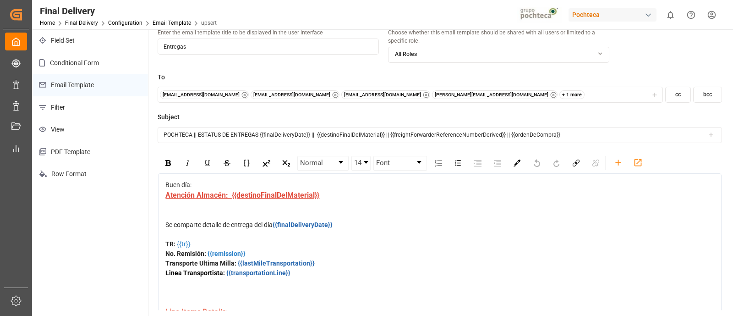
scroll to position [53, 0]
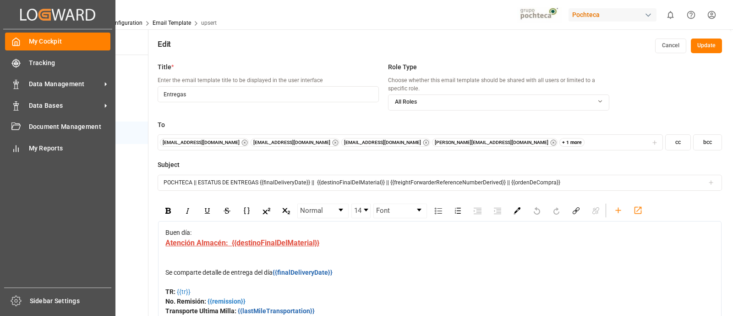
click at [14, 18] on div "Created by potrace 1.15, written by [PERSON_NAME] [DATE]-[DATE] Created by potr…" at bounding box center [57, 14] width 109 height 29
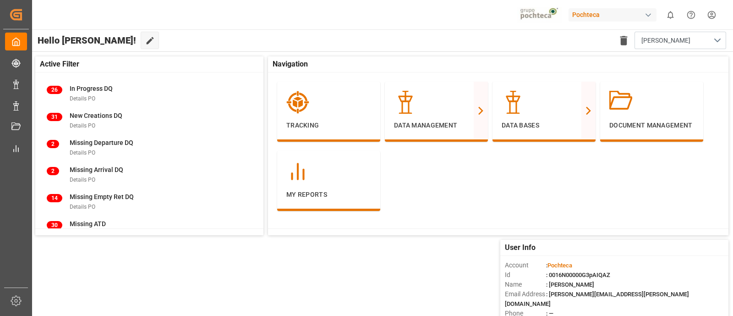
click at [402, 183] on div "Tracking Data Management Nuevas Ordenes Line Items Details PO Final Delivery Ad…" at bounding box center [498, 150] width 460 height 157
